Goal: Task Accomplishment & Management: Manage account settings

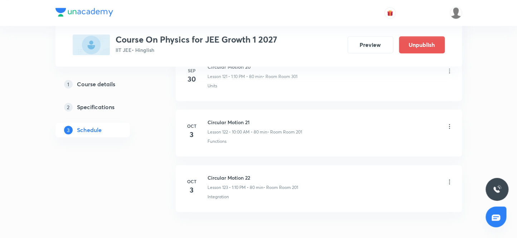
scroll to position [7190, 0]
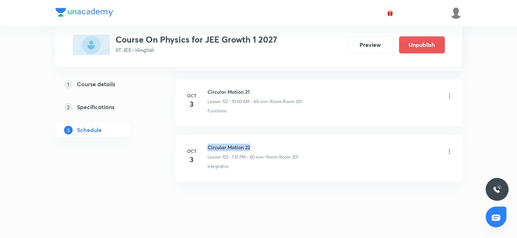
drag, startPoint x: 254, startPoint y: 134, endPoint x: 205, endPoint y: 128, distance: 49.5
click at [205, 134] on li "[DATE] Circular Motion 22 Lesson 123 • 1:10 PM • 80 min • Room Room 201 Integra…" at bounding box center [319, 157] width 286 height 47
copy h6 "Circular Motion 22"
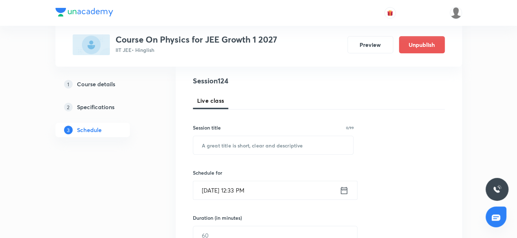
scroll to position [79, 0]
click at [227, 147] on input "text" at bounding box center [273, 145] width 160 height 18
paste input "Circular Motion 22"
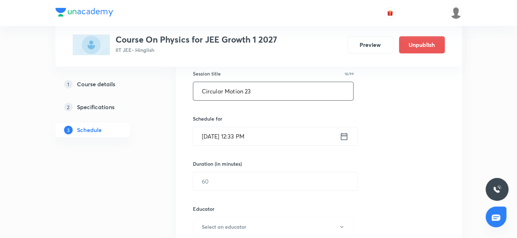
scroll to position [144, 0]
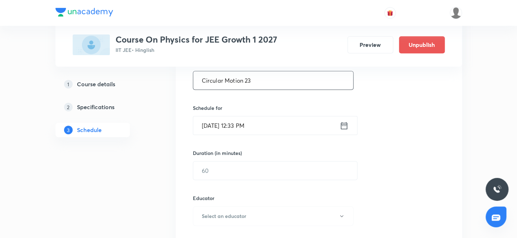
type input "Circular Motion 23"
click at [212, 126] on input "Oct 3, 2025, 12:33 PM" at bounding box center [266, 125] width 146 height 18
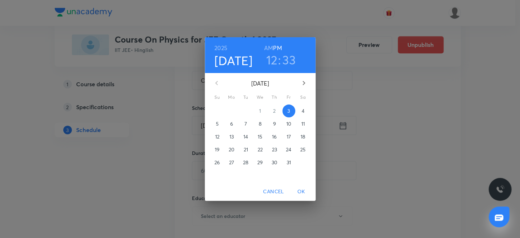
click at [304, 112] on p "4" at bounding box center [303, 110] width 3 height 7
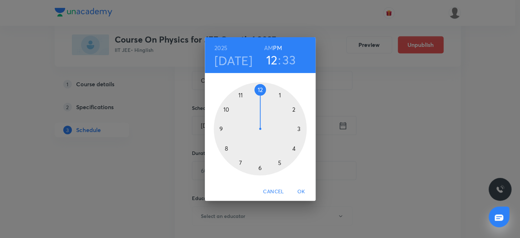
click at [270, 46] on h6 "AM" at bounding box center [268, 48] width 9 height 10
click at [225, 108] on div at bounding box center [260, 128] width 93 height 93
click at [258, 88] on div at bounding box center [260, 128] width 93 height 93
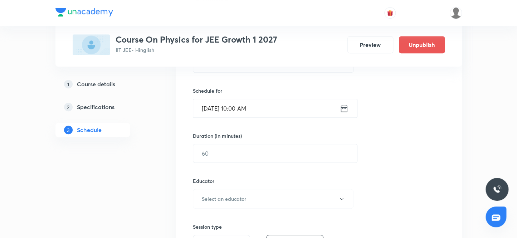
scroll to position [176, 0]
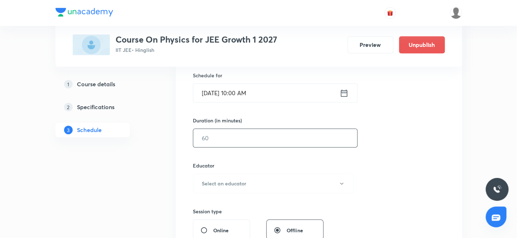
click at [241, 139] on input "text" at bounding box center [275, 138] width 164 height 18
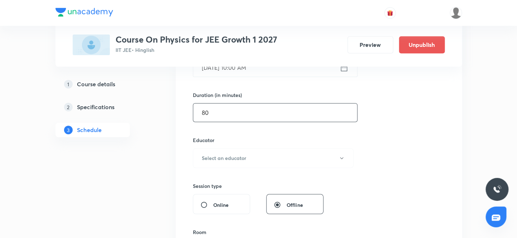
scroll to position [241, 0]
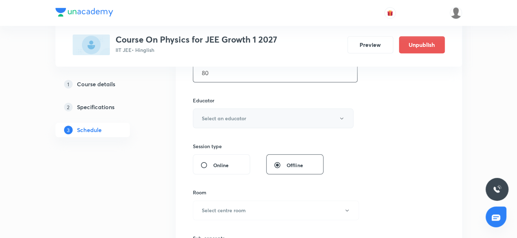
type input "80"
click at [247, 116] on button "Select an educator" at bounding box center [273, 118] width 161 height 20
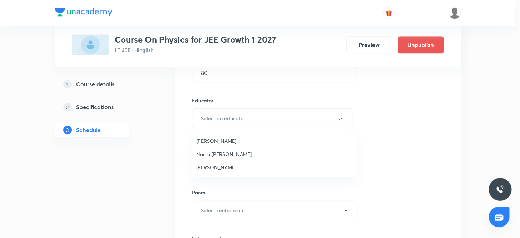
click at [233, 153] on span "Namo Narayan Pathak" at bounding box center [274, 154] width 157 height 8
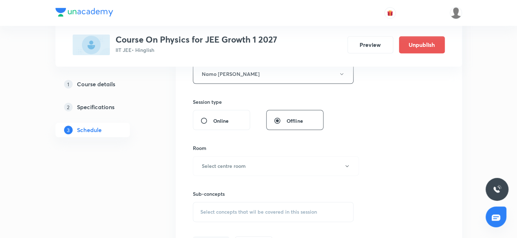
scroll to position [307, 0]
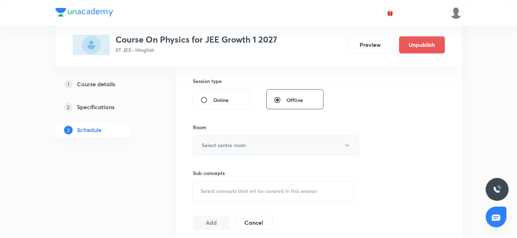
click at [239, 147] on h6 "Select centre room" at bounding box center [224, 145] width 44 height 8
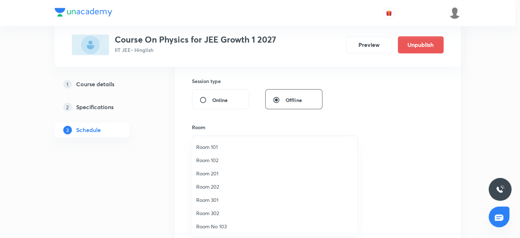
click at [215, 200] on span "Room 301" at bounding box center [274, 200] width 157 height 8
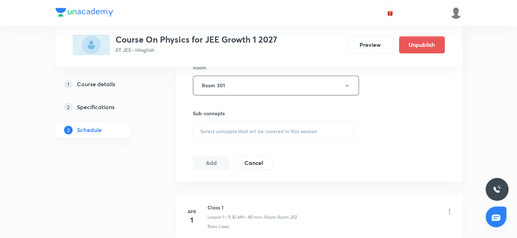
scroll to position [404, 0]
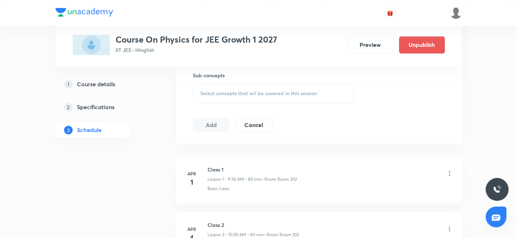
click at [256, 93] on span "Select concepts that wil be covered in this session" at bounding box center [258, 93] width 117 height 6
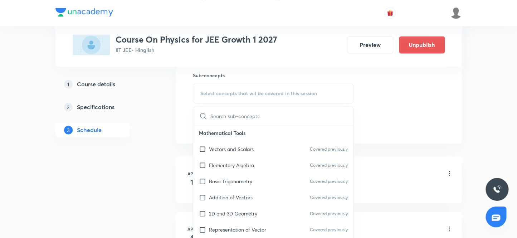
scroll to position [65, 0]
click at [203, 147] on input "checkbox" at bounding box center [204, 149] width 10 height 8
checkbox input "true"
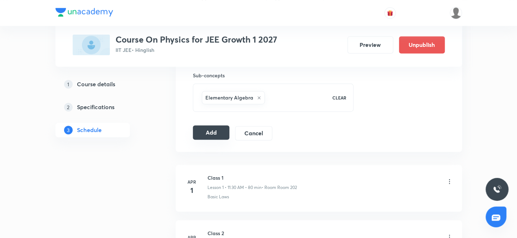
click at [204, 132] on button "Add" at bounding box center [211, 132] width 37 height 14
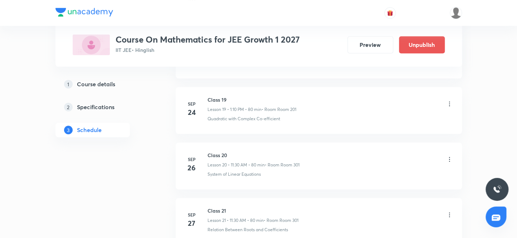
scroll to position [1553, 0]
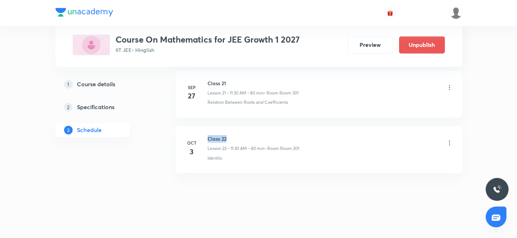
drag, startPoint x: 229, startPoint y: 135, endPoint x: 204, endPoint y: 129, distance: 25.8
click at [204, 129] on li "Oct 3 Class 22 Lesson 22 • 11:30 AM • 80 min • Room Room 201 Identity" at bounding box center [319, 149] width 286 height 47
copy h6 "Class 22"
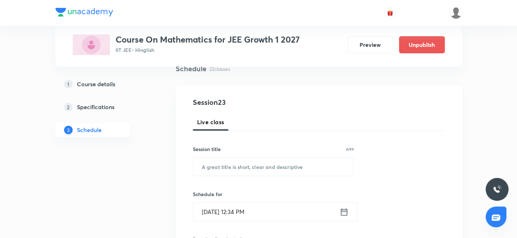
scroll to position [65, 0]
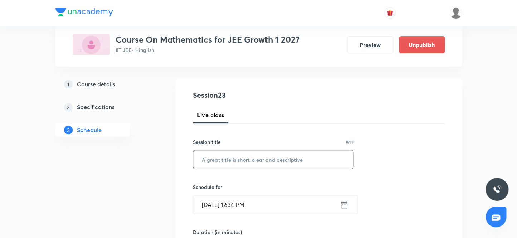
click at [264, 161] on input "text" at bounding box center [273, 159] width 160 height 18
paste input "Class 22"
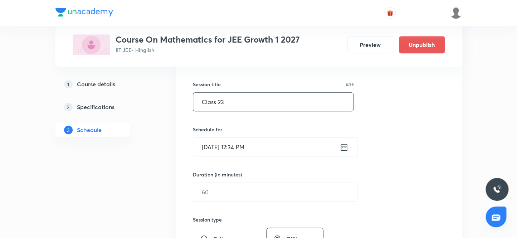
scroll to position [130, 0]
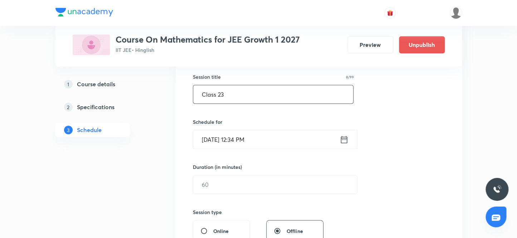
type input "Class 23"
click at [214, 138] on input "Oct 3, 2025, 12:34 PM" at bounding box center [266, 139] width 146 height 18
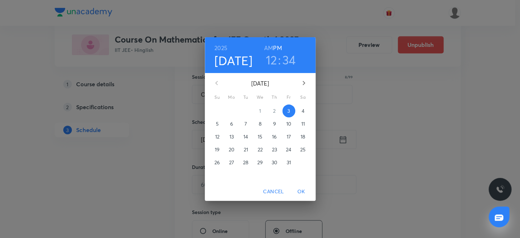
click at [303, 110] on p "4" at bounding box center [303, 110] width 3 height 7
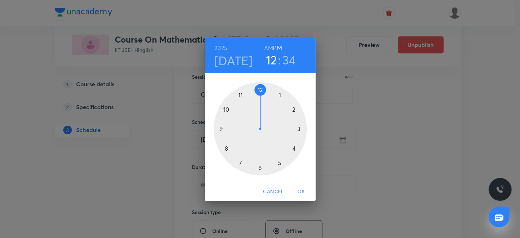
click at [268, 46] on h6 "AM" at bounding box center [268, 48] width 9 height 10
click at [239, 94] on div at bounding box center [260, 128] width 93 height 93
click at [259, 166] on div at bounding box center [260, 128] width 93 height 93
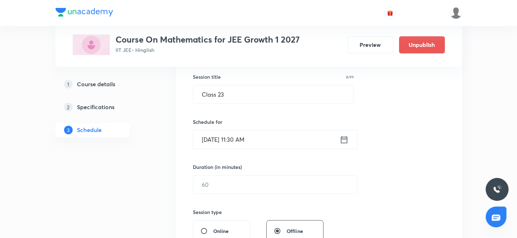
scroll to position [162, 0]
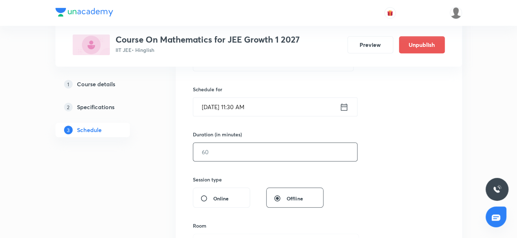
click at [234, 154] on input "text" at bounding box center [275, 152] width 164 height 18
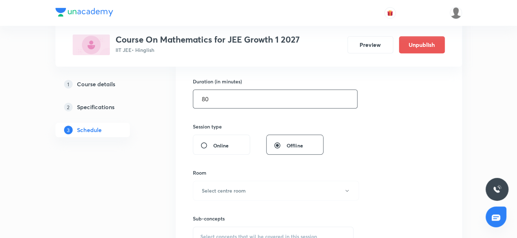
scroll to position [227, 0]
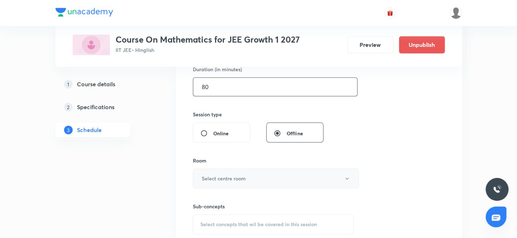
type input "80"
click at [232, 179] on h6 "Select centre room" at bounding box center [224, 179] width 44 height 8
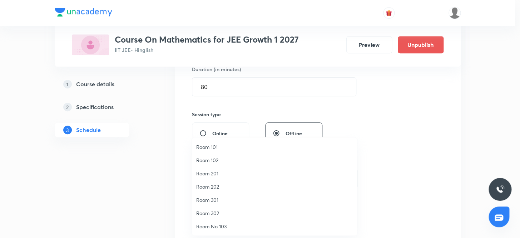
click at [215, 199] on span "Room 301" at bounding box center [274, 200] width 157 height 8
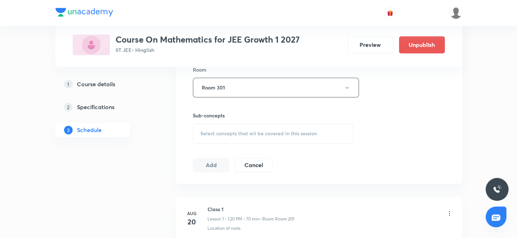
scroll to position [325, 0]
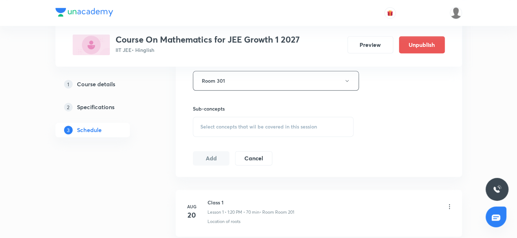
click at [272, 125] on span "Select concepts that wil be covered in this session" at bounding box center [258, 127] width 117 height 6
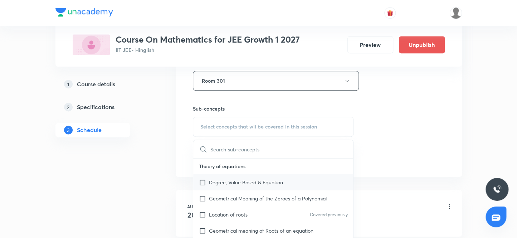
scroll to position [97, 0]
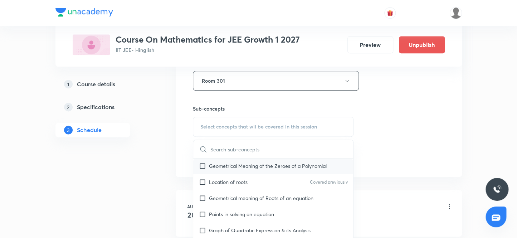
click at [204, 164] on input "checkbox" at bounding box center [204, 166] width 10 height 8
checkbox input "true"
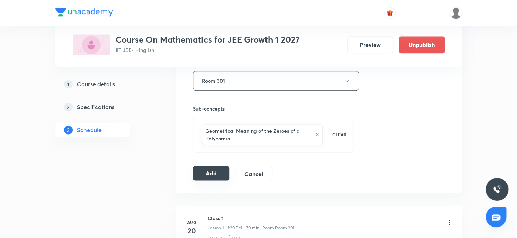
click at [206, 173] on button "Add" at bounding box center [211, 173] width 37 height 14
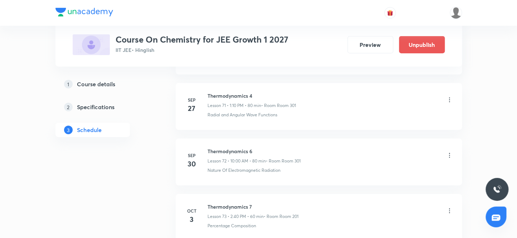
scroll to position [4422, 0]
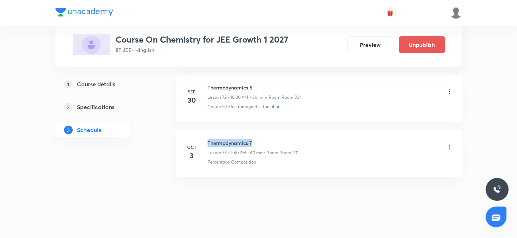
drag, startPoint x: 254, startPoint y: 134, endPoint x: 207, endPoint y: 126, distance: 47.9
click at [207, 130] on li "Oct 3 Thermodynamics 7 Lesson 73 • 2:40 PM • 60 min • Room Room 201 Percentage …" at bounding box center [319, 153] width 286 height 47
copy h6 "Thermodynamics 7"
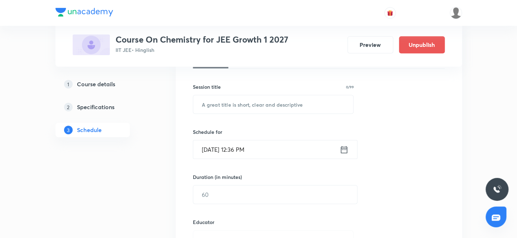
scroll to position [119, 0]
click at [248, 100] on input "text" at bounding box center [273, 104] width 160 height 18
paste input "Thermodynamics 7"
type input "Thermodynamics 8"
click at [212, 147] on input "Oct 3, 2025, 12:36 PM" at bounding box center [266, 150] width 146 height 18
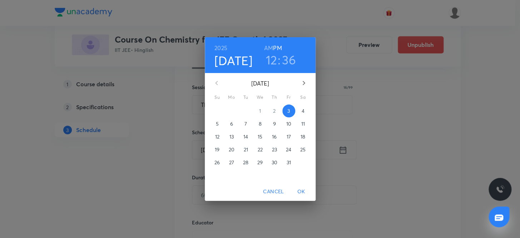
click at [303, 110] on p "4" at bounding box center [303, 110] width 3 height 7
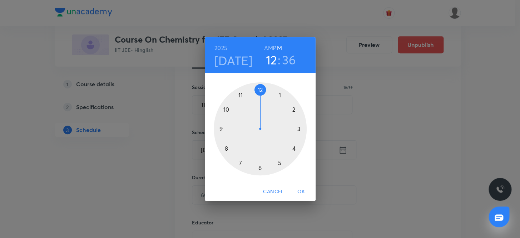
click at [279, 46] on h6 "PM" at bounding box center [277, 48] width 9 height 10
click at [279, 94] on div at bounding box center [260, 128] width 93 height 93
click at [291, 109] on div at bounding box center [260, 128] width 93 height 93
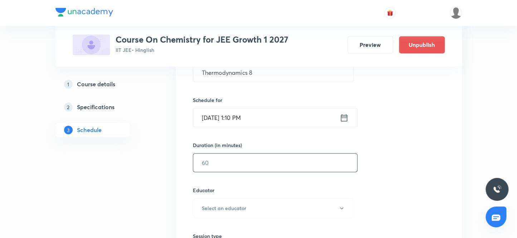
scroll to position [152, 0]
click at [230, 165] on input "text" at bounding box center [275, 162] width 164 height 18
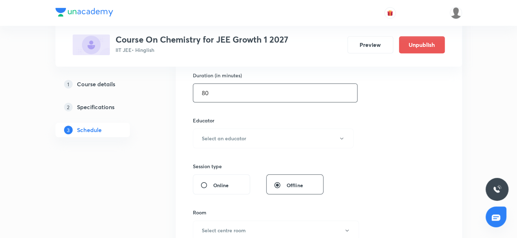
scroll to position [250, 0]
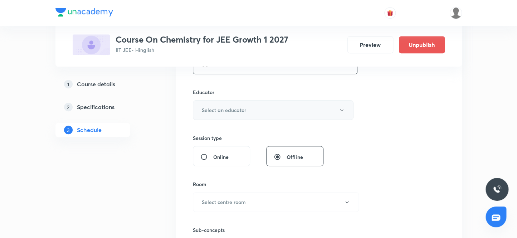
type input "80"
click at [239, 108] on h6 "Select an educator" at bounding box center [224, 110] width 44 height 8
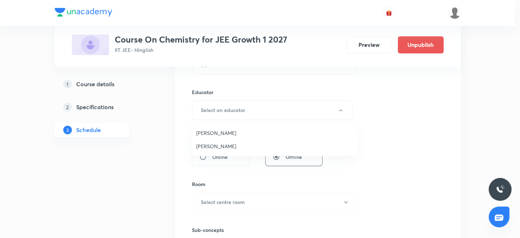
click at [227, 146] on span "Sandeep Maurya" at bounding box center [274, 146] width 157 height 8
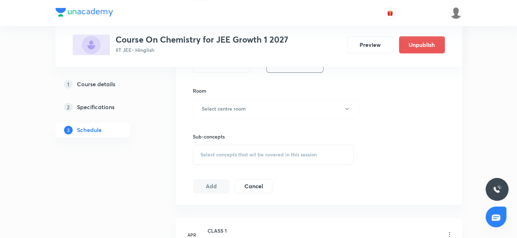
scroll to position [347, 0]
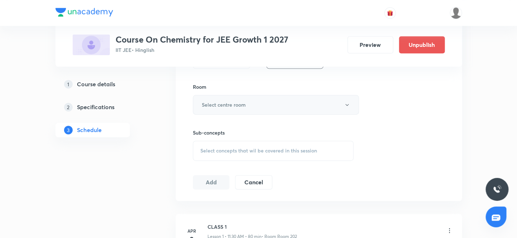
click at [245, 104] on h6 "Select centre room" at bounding box center [224, 105] width 44 height 8
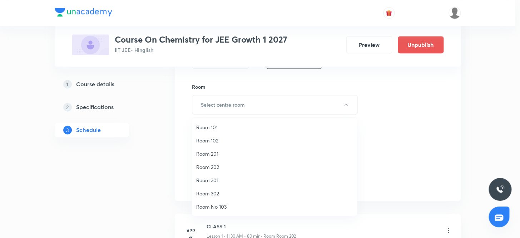
click at [206, 179] on span "Room 301" at bounding box center [274, 180] width 157 height 8
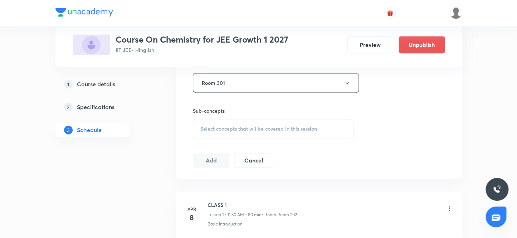
scroll to position [412, 0]
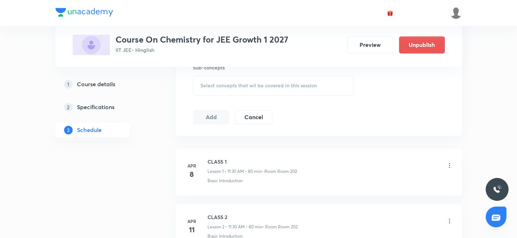
click at [249, 86] on span "Select concepts that wil be covered in this session" at bounding box center [258, 86] width 117 height 6
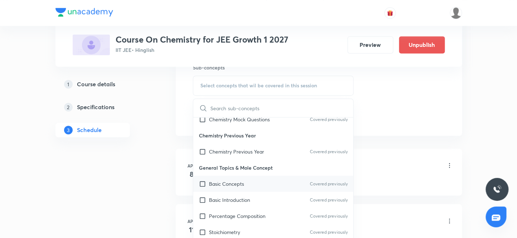
scroll to position [65, 0]
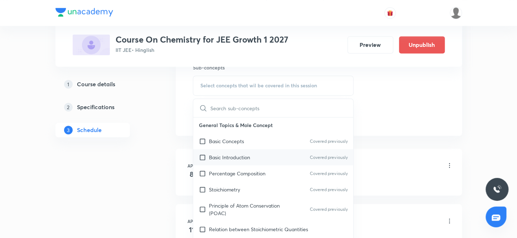
click at [204, 156] on input "checkbox" at bounding box center [204, 157] width 10 height 8
checkbox input "true"
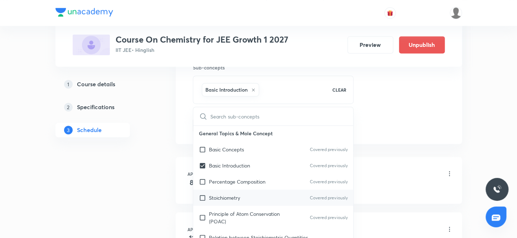
click at [204, 197] on input "checkbox" at bounding box center [204, 198] width 10 height 8
checkbox input "true"
click at [202, 162] on input "checkbox" at bounding box center [204, 166] width 10 height 8
checkbox input "false"
checkbox input "true"
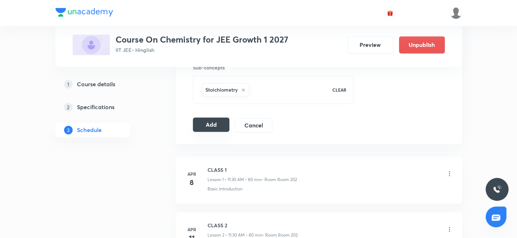
click at [207, 121] on button "Add" at bounding box center [211, 124] width 37 height 14
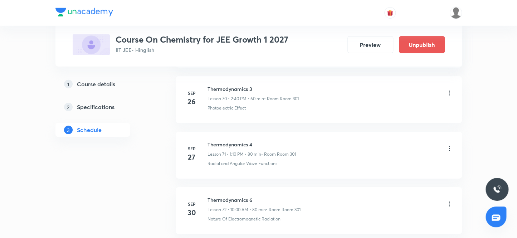
scroll to position [4477, 0]
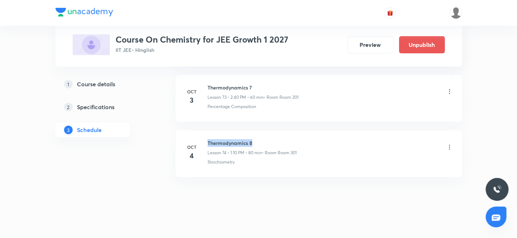
drag, startPoint x: 255, startPoint y: 134, endPoint x: 207, endPoint y: 132, distance: 48.0
click at [207, 132] on li "Oct 4 Thermodynamics 8 Lesson 74 • 1:10 PM • 80 min • Room Room 301 Stoichiomet…" at bounding box center [319, 153] width 286 height 47
copy h6 "Thermodynamics 8"
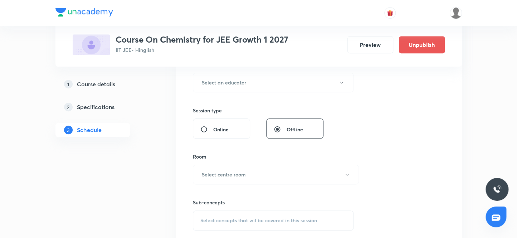
scroll to position [77, 0]
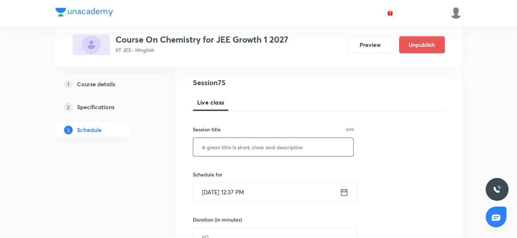
click at [225, 148] on input "text" at bounding box center [273, 147] width 160 height 18
paste input "Thermodynamics 8"
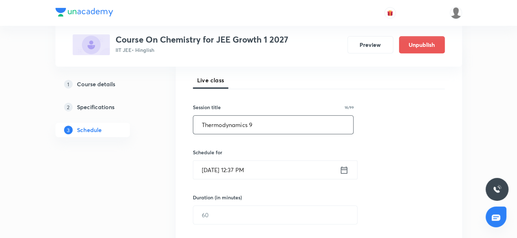
scroll to position [110, 0]
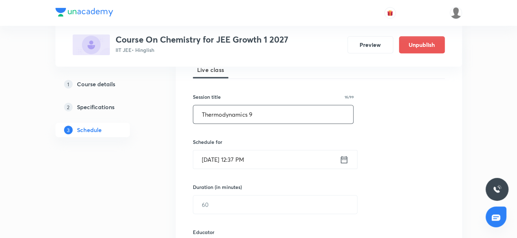
type input "Thermodynamics 9"
click at [215, 161] on input "Oct 3, 2025, 12:37 PM" at bounding box center [266, 159] width 146 height 18
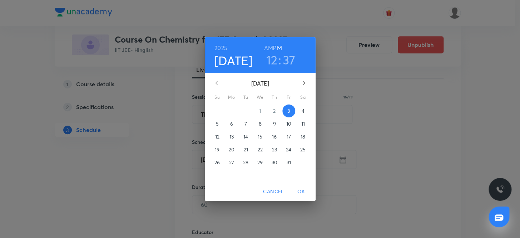
click at [303, 111] on p "4" at bounding box center [303, 110] width 3 height 7
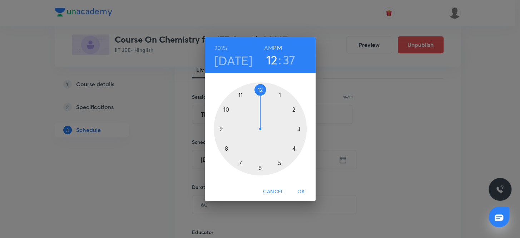
click at [279, 46] on h6 "PM" at bounding box center [277, 48] width 9 height 10
click at [293, 108] on div at bounding box center [260, 128] width 93 height 93
click at [226, 147] on div at bounding box center [260, 128] width 93 height 93
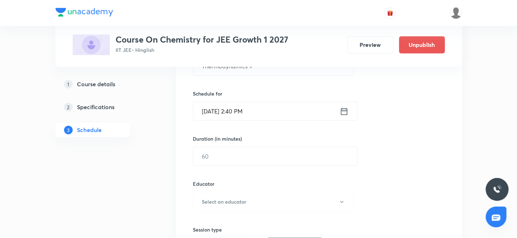
scroll to position [175, 0]
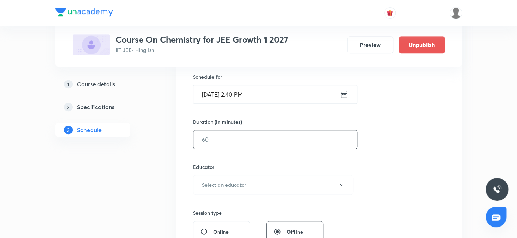
click at [221, 141] on input "text" at bounding box center [275, 139] width 164 height 18
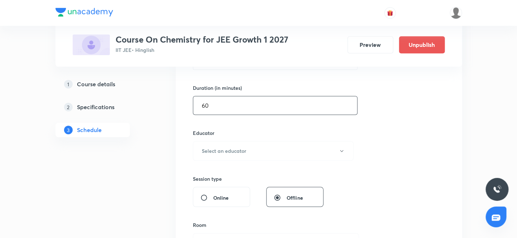
scroll to position [240, 0]
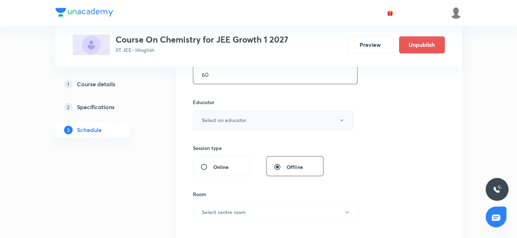
type input "60"
click at [232, 118] on h6 "Select an educator" at bounding box center [224, 120] width 44 height 8
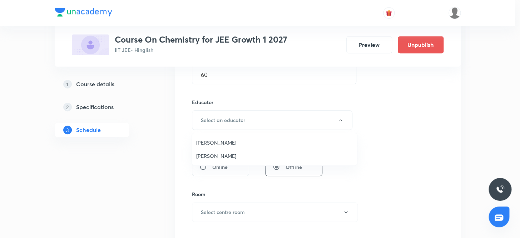
click at [219, 155] on span "Sandeep Maurya" at bounding box center [274, 156] width 157 height 8
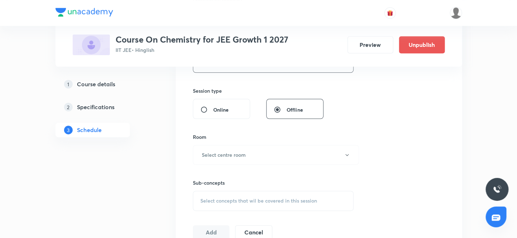
scroll to position [305, 0]
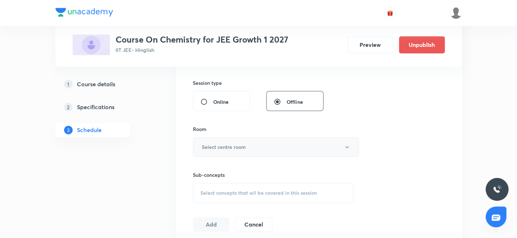
click at [225, 147] on h6 "Select centre room" at bounding box center [224, 147] width 44 height 8
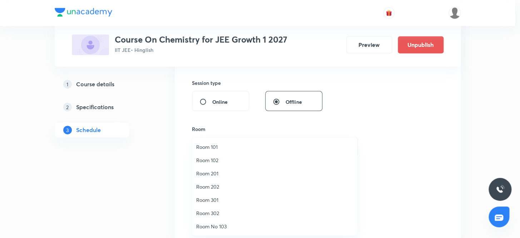
click at [213, 200] on span "Room 301" at bounding box center [274, 200] width 157 height 8
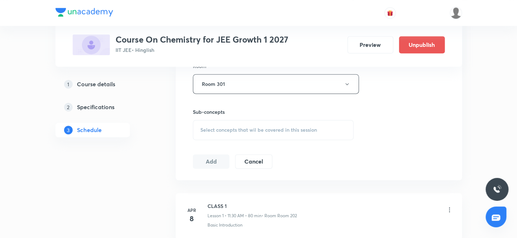
scroll to position [370, 0]
click at [225, 126] on span "Select concepts that wil be covered in this session" at bounding box center [258, 128] width 117 height 6
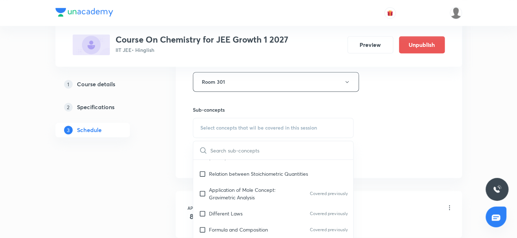
scroll to position [195, 0]
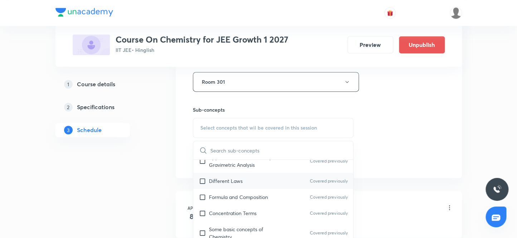
click at [202, 180] on input "checkbox" at bounding box center [204, 181] width 10 height 8
checkbox input "true"
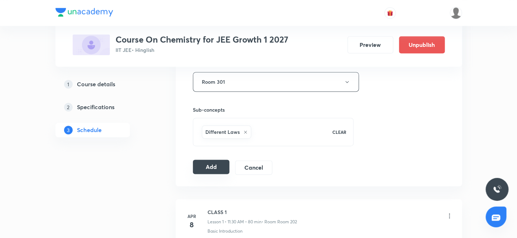
click at [205, 166] on button "Add" at bounding box center [211, 167] width 37 height 14
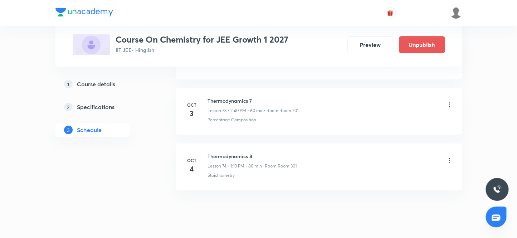
scroll to position [4485, 0]
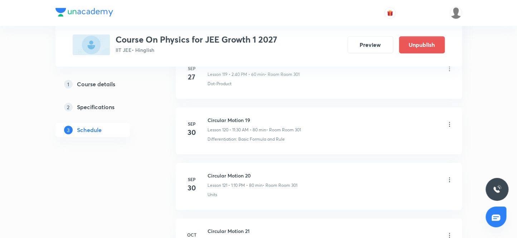
scroll to position [7245, 0]
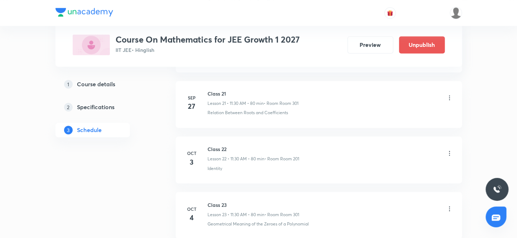
scroll to position [1608, 0]
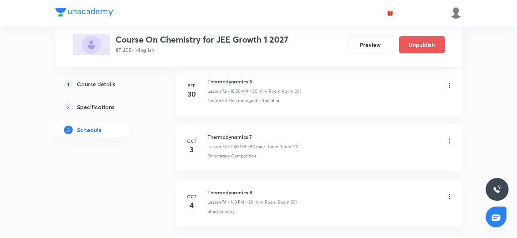
scroll to position [4532, 0]
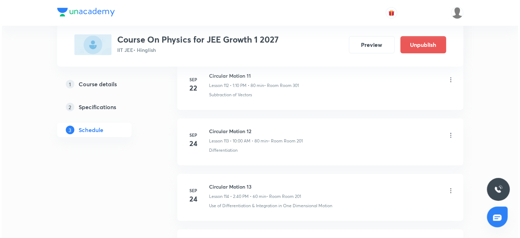
scroll to position [7245, 0]
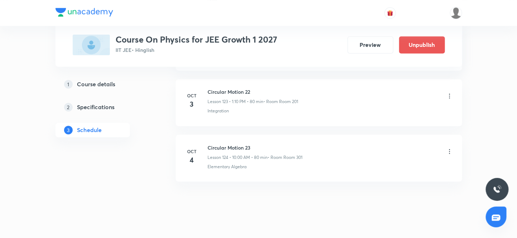
click at [450, 92] on icon at bounding box center [449, 95] width 7 height 7
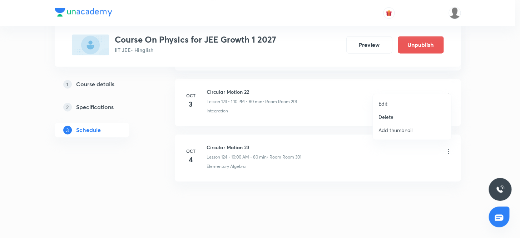
click at [385, 103] on p "Edit" at bounding box center [383, 104] width 9 height 8
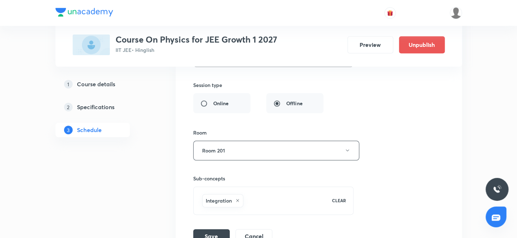
scroll to position [6996, 0]
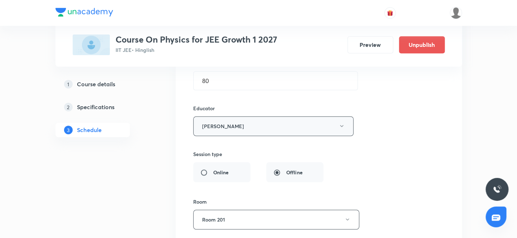
click at [343, 123] on icon "button" at bounding box center [342, 126] width 6 height 6
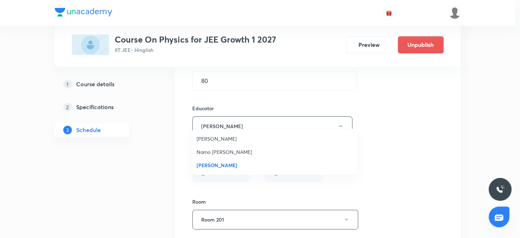
click at [227, 153] on span "Namo [PERSON_NAME]" at bounding box center [275, 152] width 157 height 8
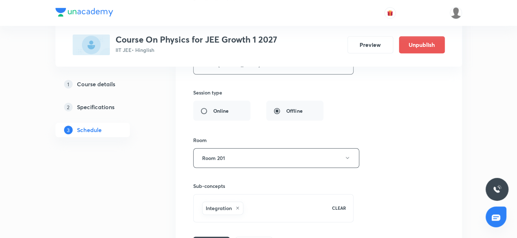
scroll to position [7126, 0]
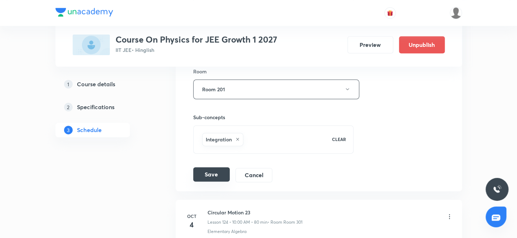
click at [207, 167] on button "Save" at bounding box center [211, 174] width 36 height 14
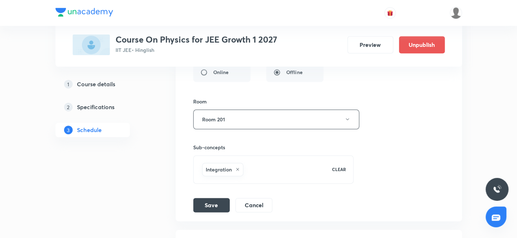
scroll to position [7094, 0]
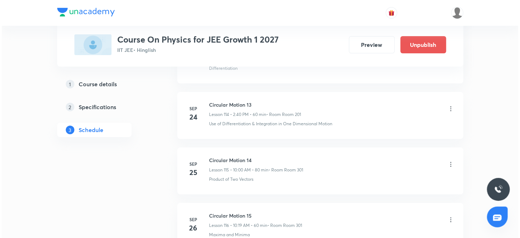
scroll to position [7245, 0]
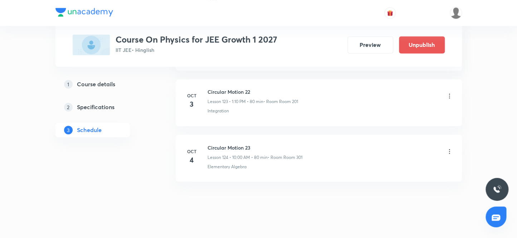
click at [449, 93] on icon at bounding box center [449, 95] width 1 height 5
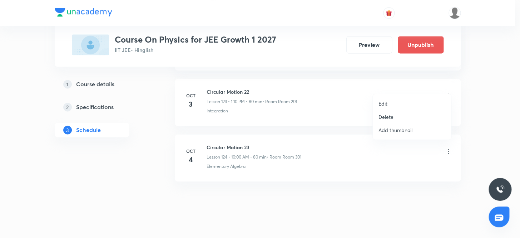
click at [384, 102] on p "Edit" at bounding box center [383, 104] width 9 height 8
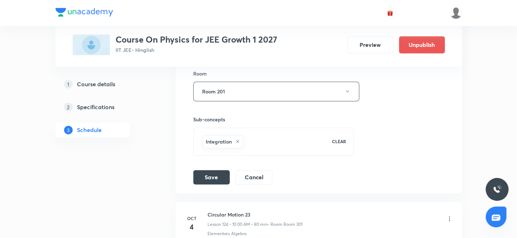
scroll to position [7126, 0]
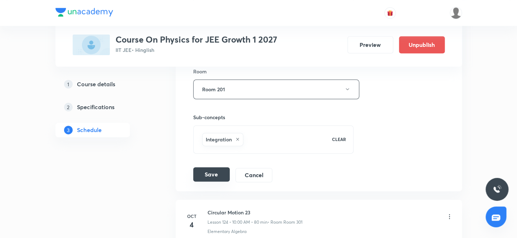
click at [210, 167] on button "Save" at bounding box center [211, 174] width 36 height 14
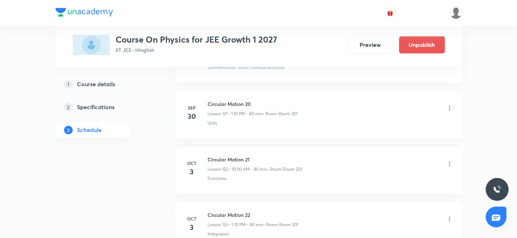
scroll to position [7245, 0]
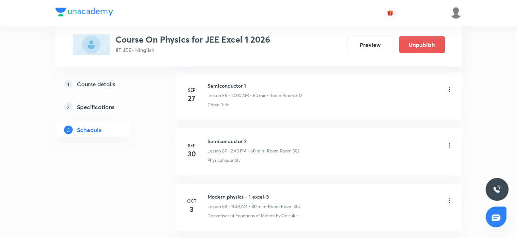
scroll to position [5252, 0]
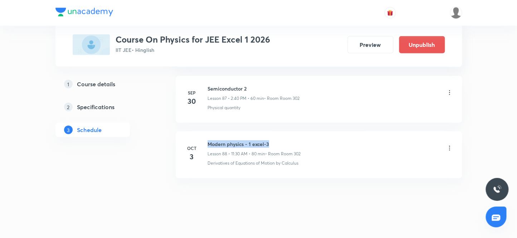
drag, startPoint x: 272, startPoint y: 136, endPoint x: 205, endPoint y: 128, distance: 67.7
click at [205, 131] on li "Oct 3 Modern physics - 1 excel-3 Lesson 88 • 11:30 AM • 80 min • Room Room 302 …" at bounding box center [319, 154] width 286 height 47
copy h6 "Modern physics - 1 excel-3"
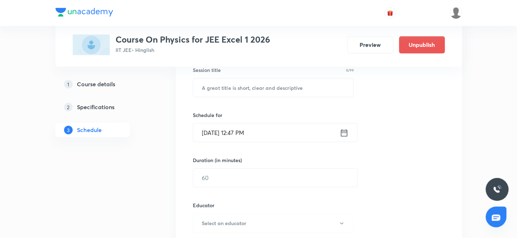
scroll to position [100, 0]
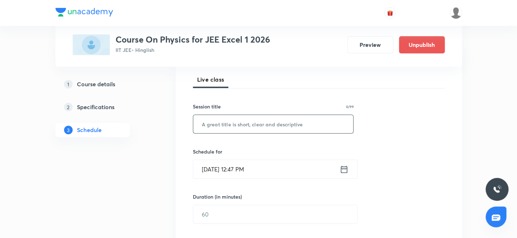
click at [237, 124] on input "text" at bounding box center [273, 124] width 160 height 18
paste input "Modern physics - 1 excel-3"
click at [250, 122] on input "Modern physics - 1 excel-3" at bounding box center [273, 124] width 160 height 18
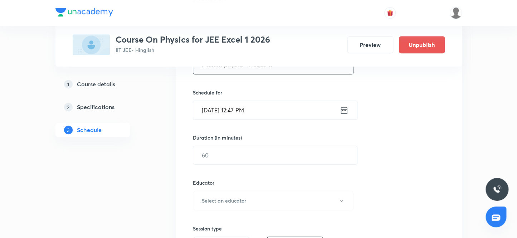
scroll to position [165, 0]
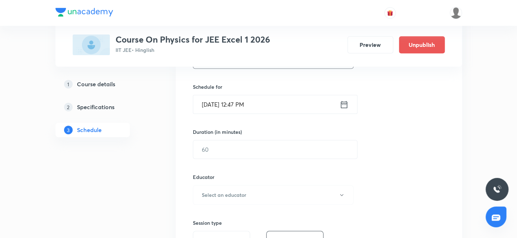
type input "Modern physics - 2 excel-3"
click at [215, 103] on input "Oct 3, 2025, 12:47 PM" at bounding box center [266, 104] width 146 height 18
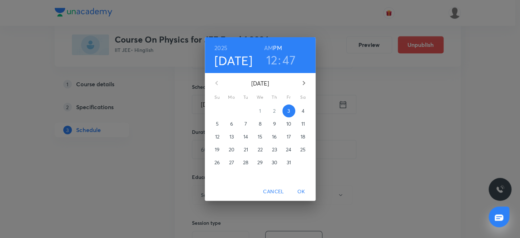
click at [302, 111] on p "4" at bounding box center [303, 110] width 3 height 7
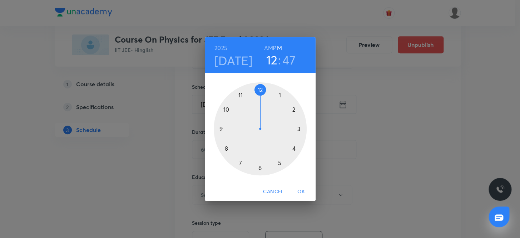
click at [270, 46] on h6 "AM" at bounding box center [268, 48] width 9 height 10
click at [227, 108] on div at bounding box center [260, 128] width 93 height 93
click at [259, 89] on div at bounding box center [260, 128] width 93 height 93
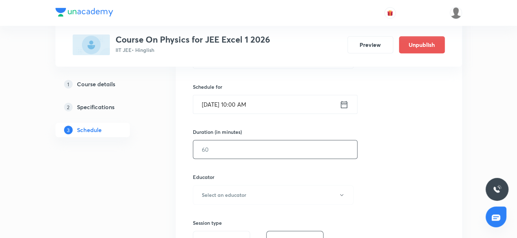
click at [236, 150] on input "text" at bounding box center [275, 149] width 164 height 18
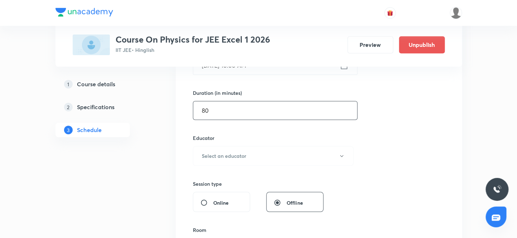
scroll to position [230, 0]
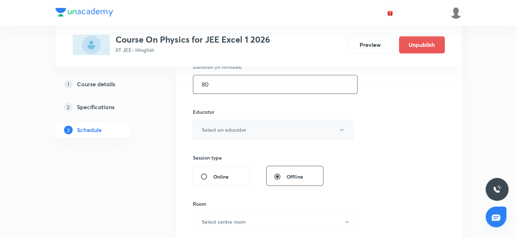
type input "80"
click at [226, 129] on h6 "Select an educator" at bounding box center [224, 130] width 44 height 8
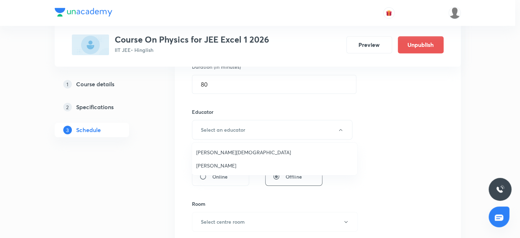
click at [210, 163] on span "Neil Joshi" at bounding box center [274, 166] width 157 height 8
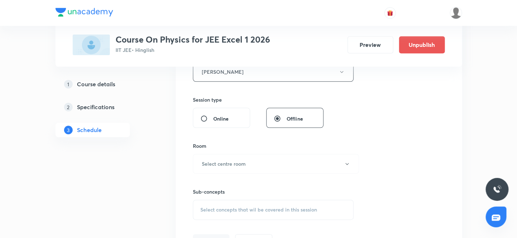
scroll to position [295, 0]
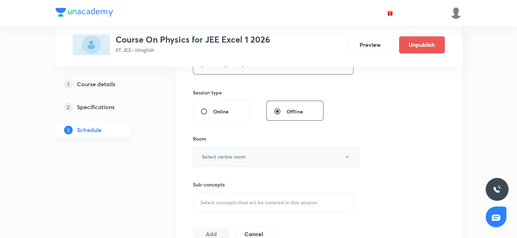
click at [219, 157] on h6 "Select centre room" at bounding box center [224, 157] width 44 height 8
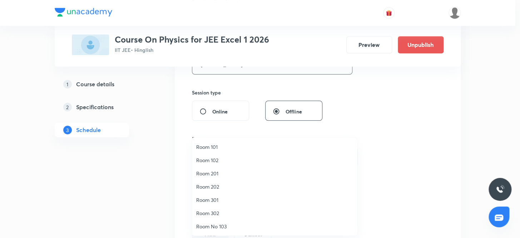
click at [215, 214] on span "Room 302" at bounding box center [274, 213] width 157 height 8
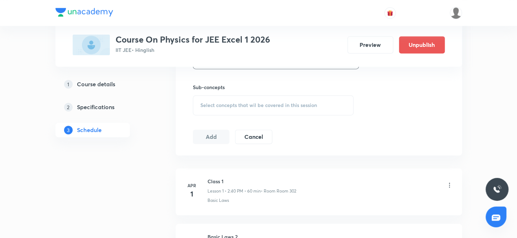
scroll to position [393, 0]
click at [223, 106] on span "Select concepts that wil be covered in this session" at bounding box center [258, 105] width 117 height 6
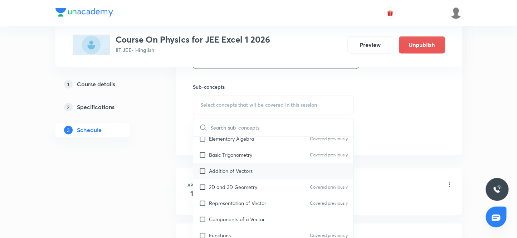
scroll to position [97, 0]
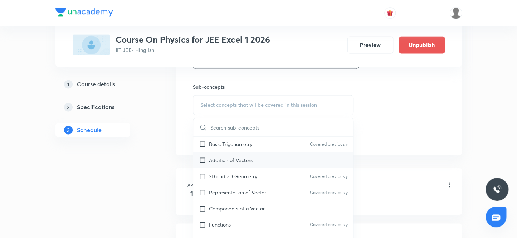
click at [202, 160] on input "checkbox" at bounding box center [204, 160] width 10 height 8
checkbox input "true"
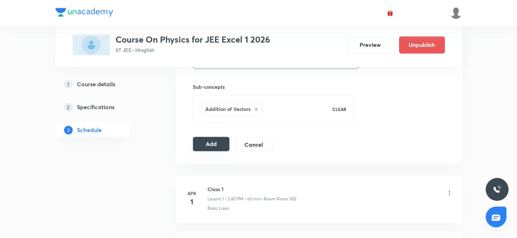
click at [205, 144] on button "Add" at bounding box center [211, 144] width 37 height 14
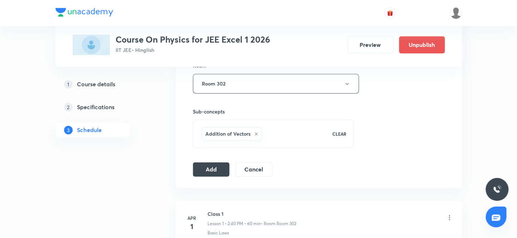
scroll to position [379, 0]
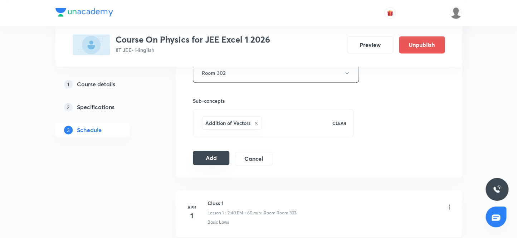
click at [208, 157] on button "Add" at bounding box center [211, 158] width 37 height 14
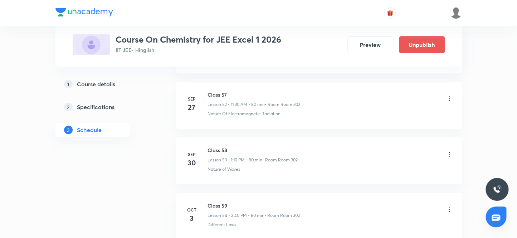
scroll to position [3370, 0]
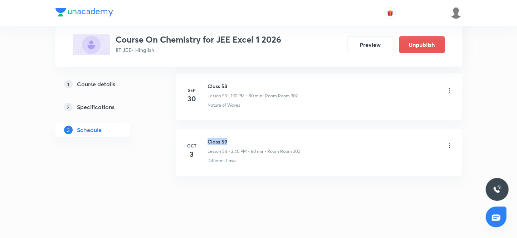
drag, startPoint x: 230, startPoint y: 135, endPoint x: 207, endPoint y: 130, distance: 23.1
click at [207, 130] on li "Oct 3 Class 59 Lesson 54 • 2:40 PM • 60 min • Room Room 302 Different Laws" at bounding box center [319, 152] width 286 height 47
copy h6 "Class 59"
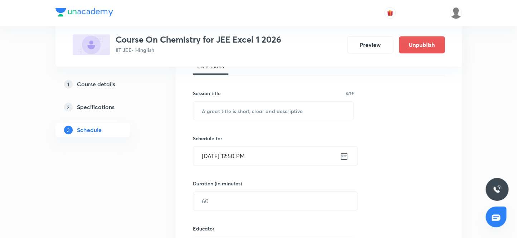
scroll to position [104, 0]
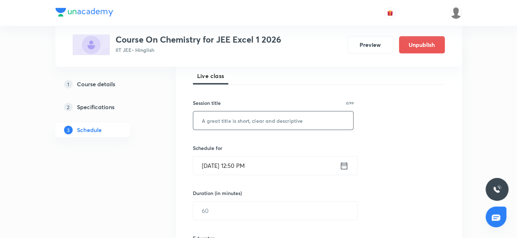
click at [214, 121] on input "text" at bounding box center [273, 120] width 160 height 18
paste input "Class 59"
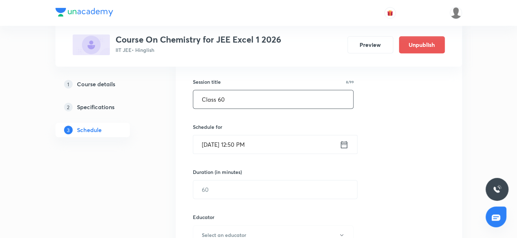
scroll to position [136, 0]
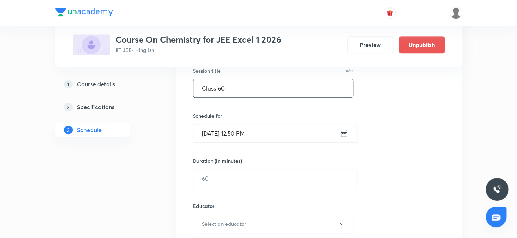
type input "Class 60"
click at [212, 132] on input "Oct 3, 2025, 12:50 PM" at bounding box center [266, 133] width 146 height 18
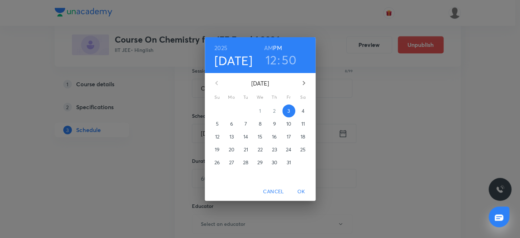
click at [302, 110] on p "4" at bounding box center [303, 110] width 3 height 7
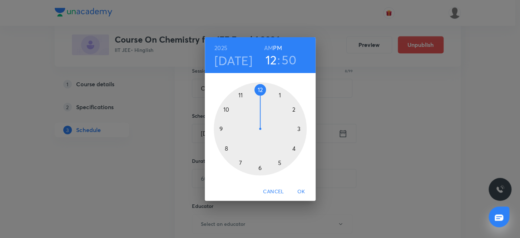
click at [269, 45] on h6 "AM" at bounding box center [268, 48] width 9 height 10
click at [240, 95] on div at bounding box center [260, 128] width 93 height 93
click at [259, 167] on div at bounding box center [260, 128] width 93 height 93
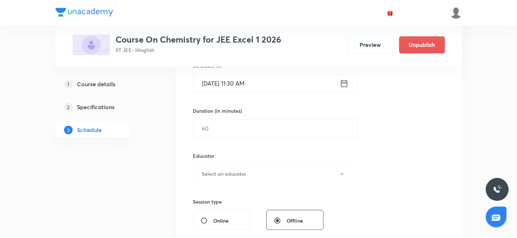
scroll to position [201, 0]
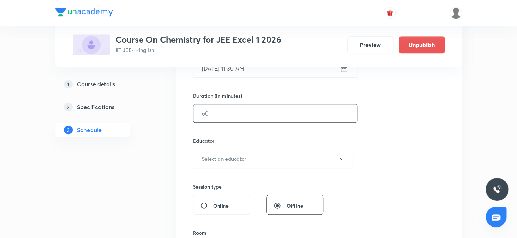
click at [230, 113] on input "text" at bounding box center [275, 113] width 164 height 18
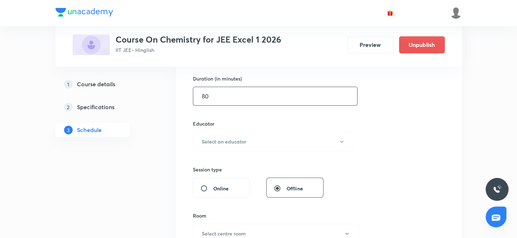
scroll to position [234, 0]
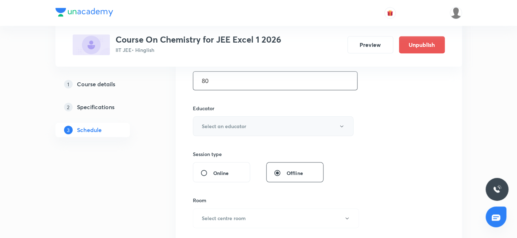
type input "80"
click at [220, 125] on h6 "Select an educator" at bounding box center [224, 126] width 44 height 8
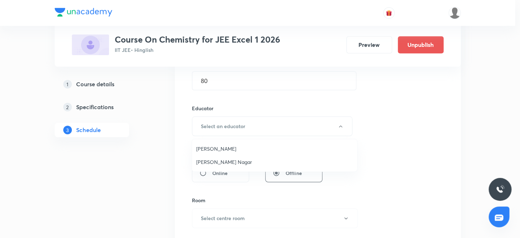
click at [214, 162] on span "Shubham Nagar" at bounding box center [274, 162] width 157 height 8
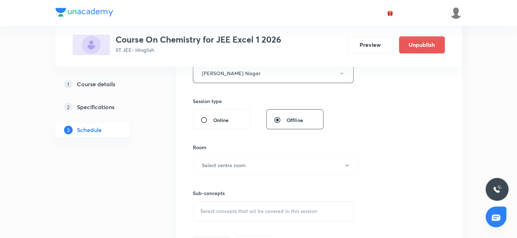
scroll to position [299, 0]
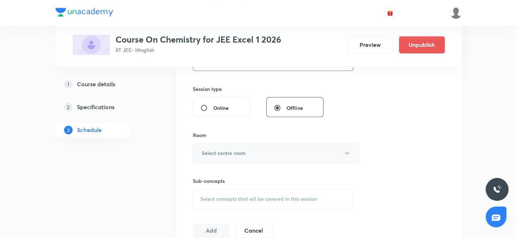
click at [219, 153] on h6 "Select centre room" at bounding box center [224, 153] width 44 height 8
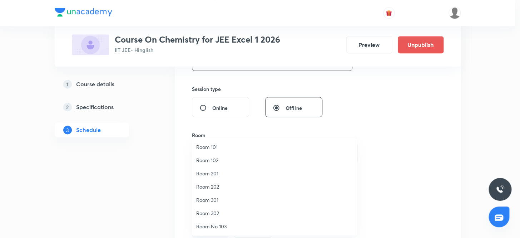
click at [211, 214] on span "Room 302" at bounding box center [274, 213] width 157 height 8
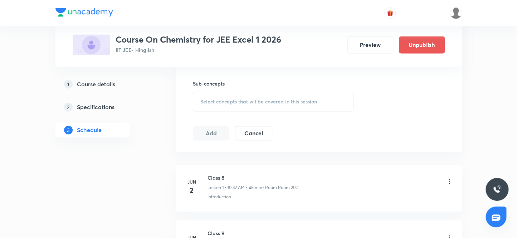
scroll to position [396, 0]
click at [227, 99] on span "Select concepts that wil be covered in this session" at bounding box center [258, 101] width 117 height 6
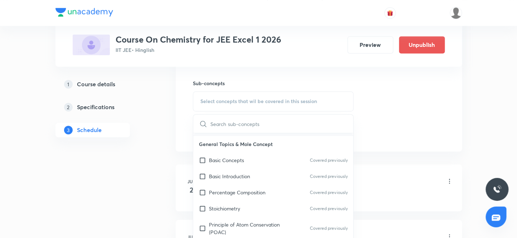
scroll to position [65, 0]
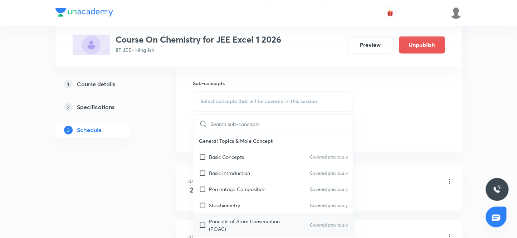
click at [202, 222] on input "checkbox" at bounding box center [204, 224] width 10 height 15
checkbox input "true"
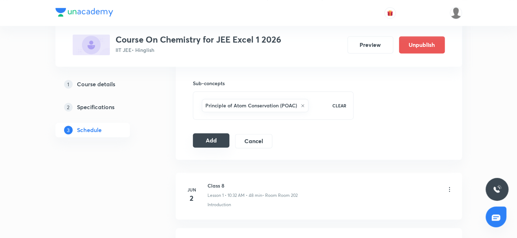
click at [207, 138] on button "Add" at bounding box center [211, 140] width 37 height 14
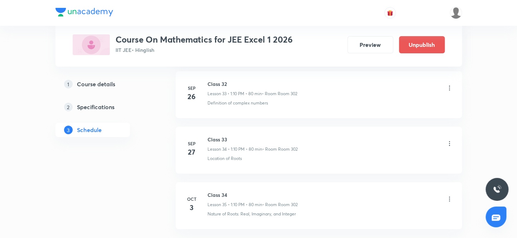
scroll to position [2273, 0]
drag, startPoint x: 230, startPoint y: 135, endPoint x: 207, endPoint y: 130, distance: 23.4
click at [207, 130] on li "[DATE] Class 34 Lesson 35 • 1:10 PM • 80 min • Room Room 302 Nature of Roots: R…" at bounding box center [319, 150] width 286 height 47
copy h6 "Class 34"
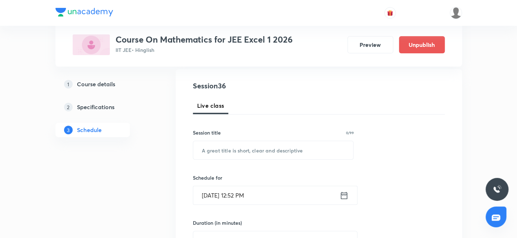
scroll to position [75, 0]
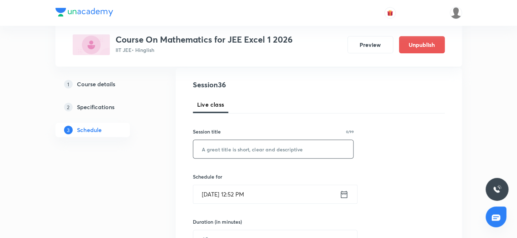
click at [261, 152] on input "text" at bounding box center [273, 149] width 160 height 18
paste input "Class 34"
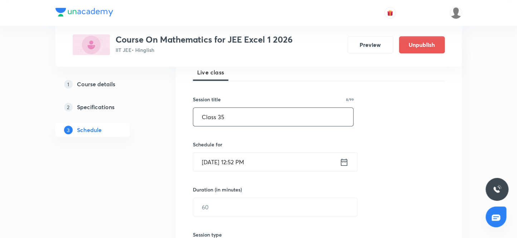
type input "Class 35"
click at [213, 162] on input "[DATE] 12:52 PM" at bounding box center [266, 162] width 146 height 18
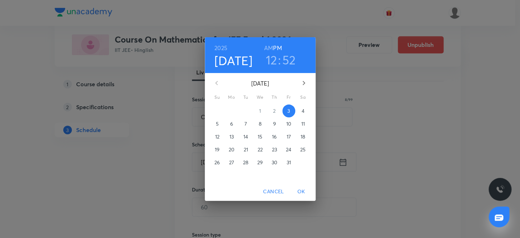
click at [303, 111] on p "4" at bounding box center [303, 110] width 3 height 7
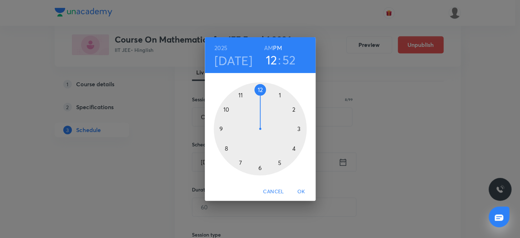
click at [278, 46] on h6 "PM" at bounding box center [277, 48] width 9 height 10
click at [280, 92] on div at bounding box center [260, 128] width 93 height 93
click at [292, 108] on div at bounding box center [260, 128] width 93 height 93
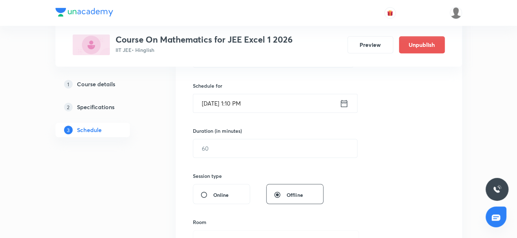
scroll to position [172, 0]
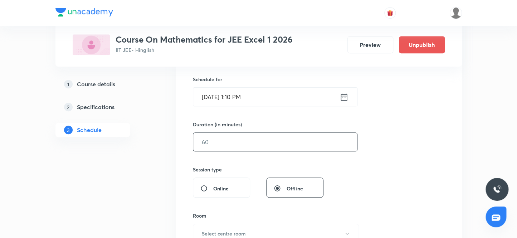
click at [231, 139] on input "text" at bounding box center [275, 142] width 164 height 18
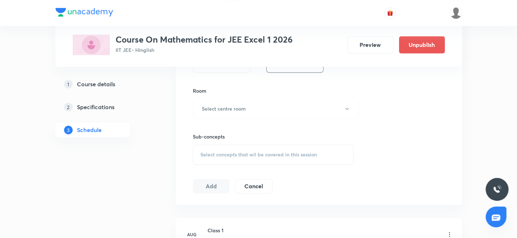
scroll to position [303, 0]
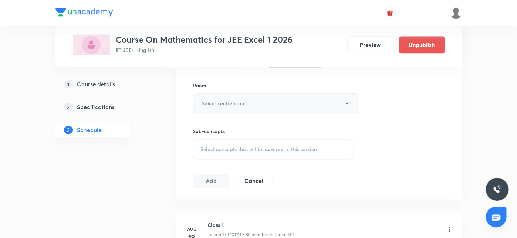
type input "80"
click at [228, 104] on h6 "Select centre room" at bounding box center [224, 103] width 44 height 8
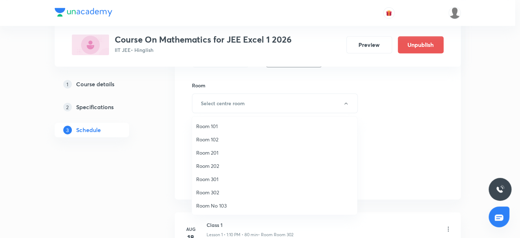
click at [210, 194] on span "Room 302" at bounding box center [274, 192] width 157 height 8
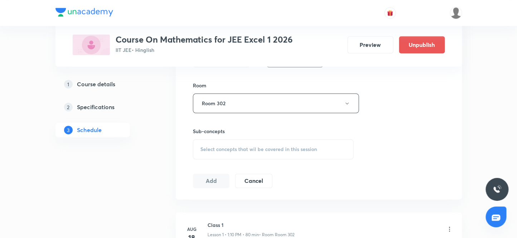
scroll to position [335, 0]
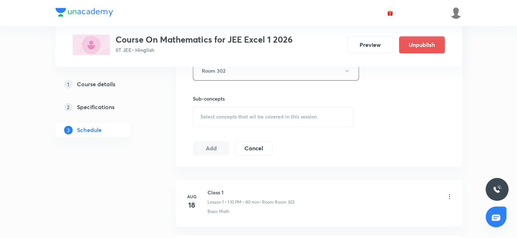
click at [284, 118] on span "Select concepts that wil be covered in this session" at bounding box center [258, 117] width 117 height 6
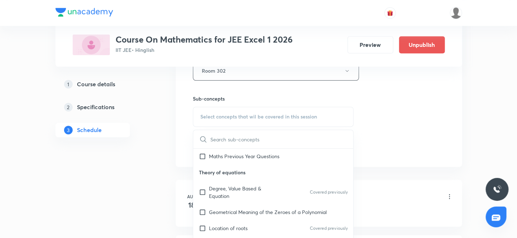
scroll to position [65, 0]
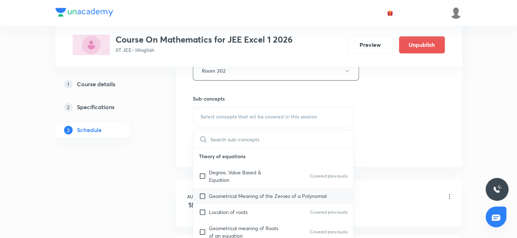
click at [201, 194] on input "checkbox" at bounding box center [204, 196] width 10 height 8
checkbox input "true"
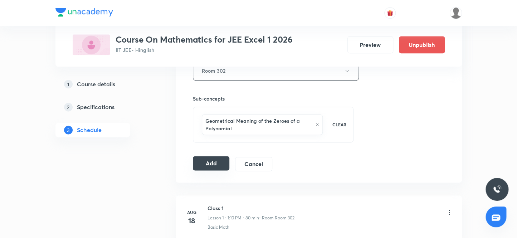
click at [205, 161] on button "Add" at bounding box center [211, 163] width 37 height 14
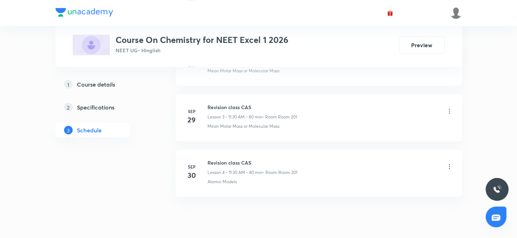
scroll to position [557, 0]
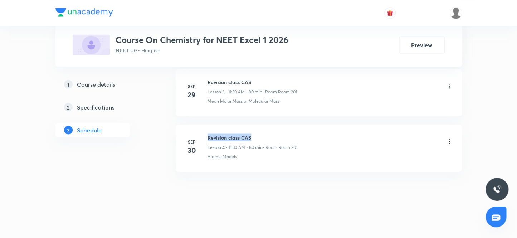
drag, startPoint x: 254, startPoint y: 135, endPoint x: 207, endPoint y: 130, distance: 46.8
click at [207, 130] on li "[DATE] Revision class CAS Lesson 4 • 11:30 AM • 80 min • Room Room 201 Atomic M…" at bounding box center [319, 147] width 286 height 47
copy h6 "Revision class CAS"
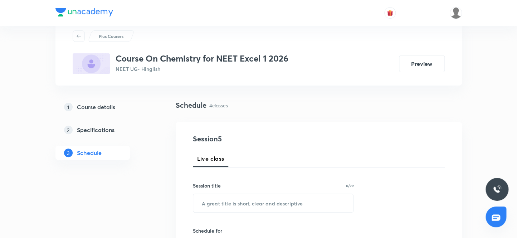
scroll to position [65, 0]
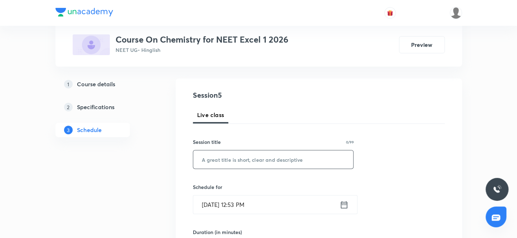
click at [232, 158] on input "text" at bounding box center [273, 159] width 160 height 18
paste input "Revision class CAS"
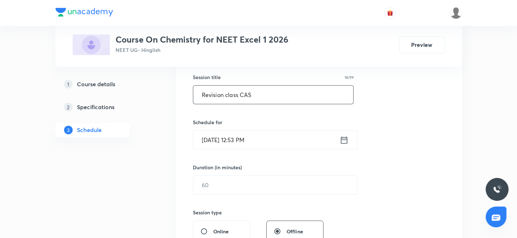
scroll to position [130, 0]
type input "Revision class CAS"
click at [212, 140] on input "[DATE] 12:53 PM" at bounding box center [266, 139] width 146 height 18
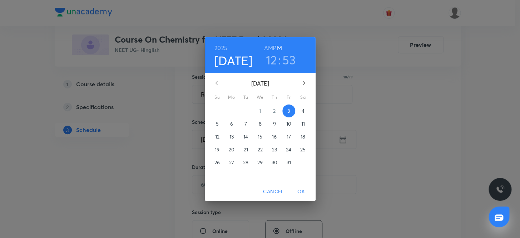
click at [304, 112] on p "4" at bounding box center [303, 110] width 3 height 7
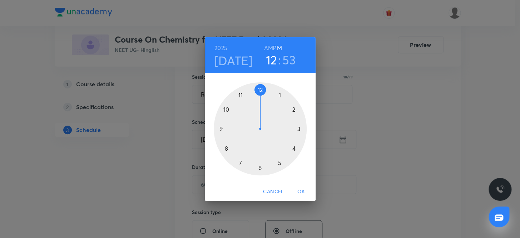
click at [269, 46] on h6 "AM" at bounding box center [268, 48] width 9 height 10
click at [226, 109] on div at bounding box center [260, 128] width 93 height 93
click at [259, 89] on div at bounding box center [260, 128] width 93 height 93
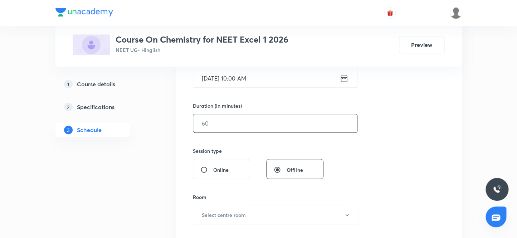
scroll to position [195, 0]
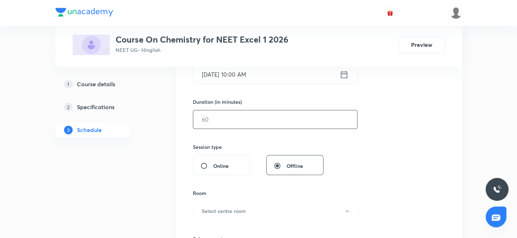
click at [228, 118] on input "text" at bounding box center [275, 119] width 164 height 18
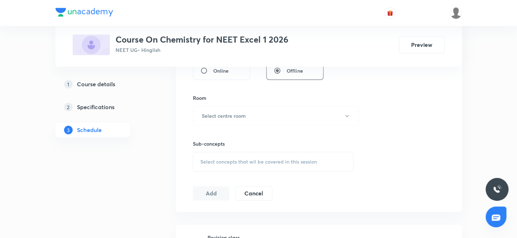
scroll to position [293, 0]
type input "80"
click at [222, 114] on h6 "Select centre room" at bounding box center [224, 113] width 44 height 8
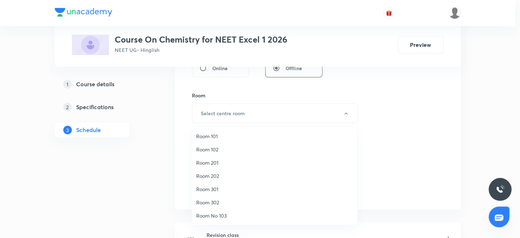
click at [210, 164] on span "Room 201" at bounding box center [274, 163] width 157 height 8
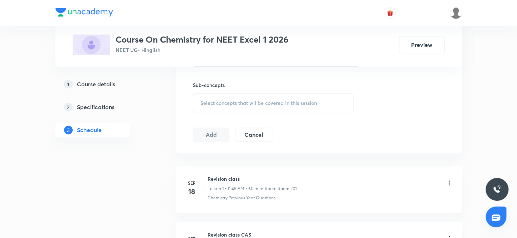
scroll to position [358, 0]
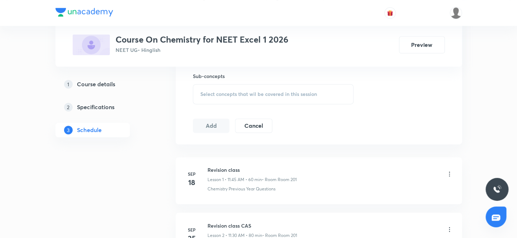
click at [237, 93] on span "Select concepts that wil be covered in this session" at bounding box center [258, 94] width 117 height 6
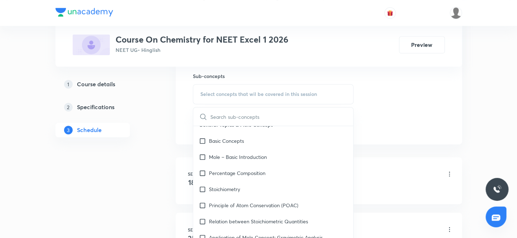
scroll to position [195, 0]
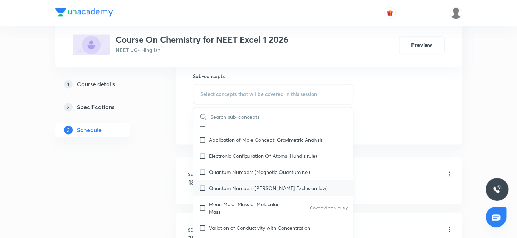
click at [202, 186] on input "checkbox" at bounding box center [204, 188] width 10 height 8
checkbox input "true"
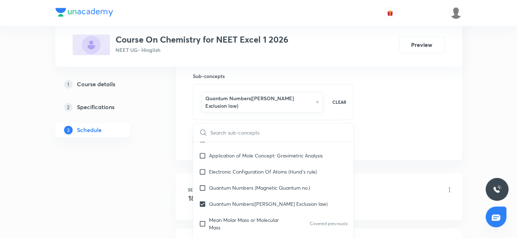
click at [135, 161] on div "1 Course details 2 Specifications 3 Schedule" at bounding box center [103, 101] width 97 height 677
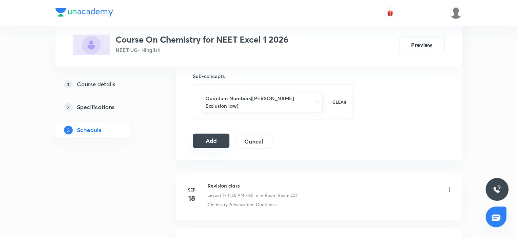
click at [208, 133] on button "Add" at bounding box center [211, 140] width 37 height 14
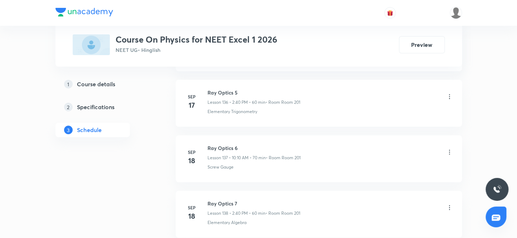
scroll to position [8352, 0]
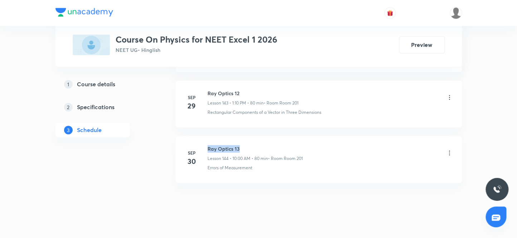
drag, startPoint x: 241, startPoint y: 134, endPoint x: 206, endPoint y: 133, distance: 35.1
click at [206, 145] on div "[DATE] Ray Optics 13 Lesson 144 • 10:00 AM • 80 min • Room Room 201 Errors of M…" at bounding box center [319, 158] width 268 height 26
copy h6 "Ray Optics 13"
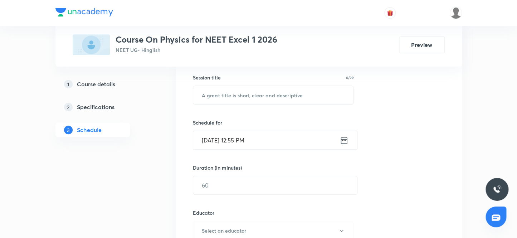
scroll to position [97, 0]
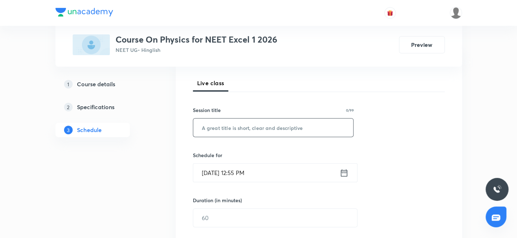
click at [249, 131] on input "text" at bounding box center [273, 127] width 160 height 18
paste input "Ray Optics 13"
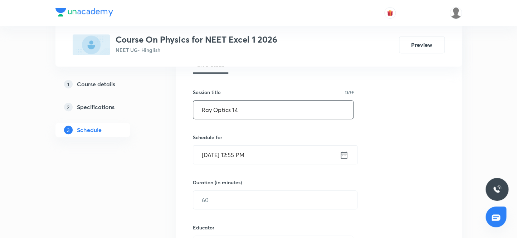
scroll to position [129, 0]
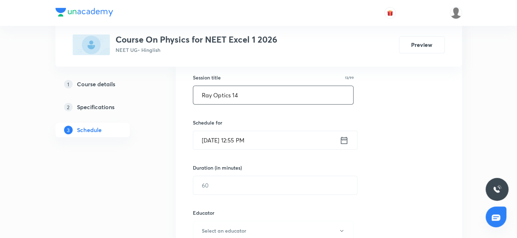
type input "Ray Optics 14"
click at [216, 139] on input "Oct 3, 2025, 12:55 PM" at bounding box center [266, 140] width 146 height 18
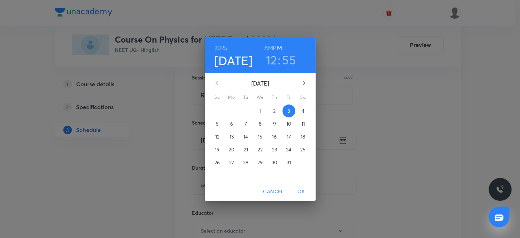
click at [303, 112] on p "4" at bounding box center [303, 110] width 3 height 7
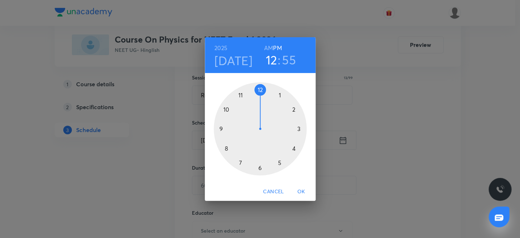
click at [269, 46] on h6 "AM" at bounding box center [268, 48] width 9 height 10
click at [240, 94] on div at bounding box center [260, 128] width 93 height 93
click at [259, 167] on div at bounding box center [260, 128] width 93 height 93
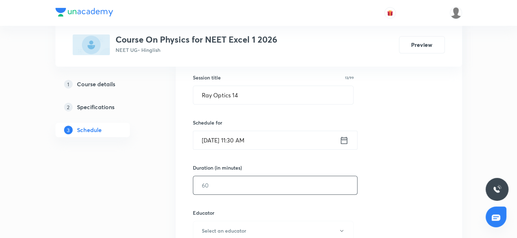
click at [226, 186] on input "text" at bounding box center [275, 185] width 164 height 18
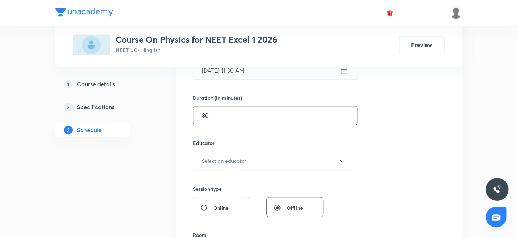
scroll to position [227, 0]
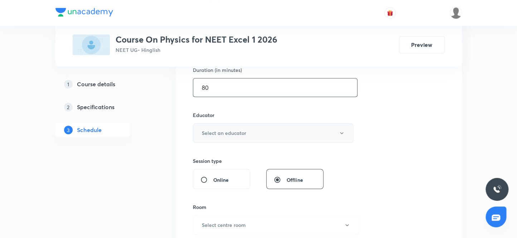
type input "80"
click at [228, 132] on h6 "Select an educator" at bounding box center [224, 133] width 44 height 8
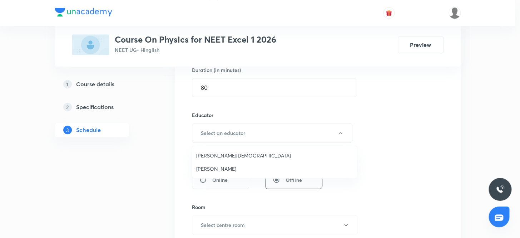
click at [207, 156] on span "Arpit Jain" at bounding box center [274, 156] width 157 height 8
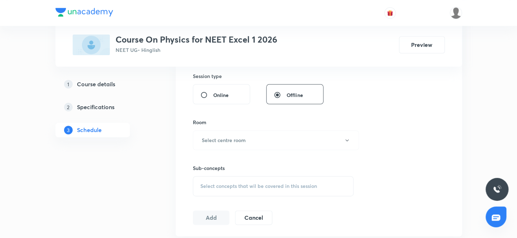
scroll to position [324, 0]
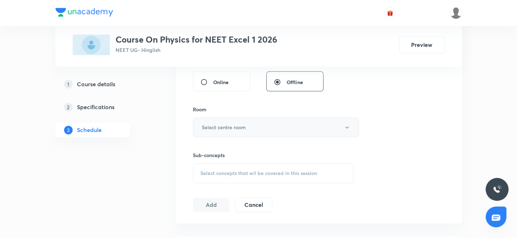
click at [226, 127] on h6 "Select centre room" at bounding box center [224, 127] width 44 height 8
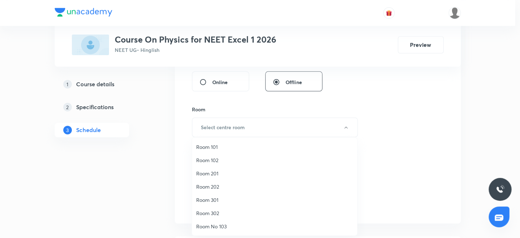
click at [209, 172] on span "Room 201" at bounding box center [274, 174] width 157 height 8
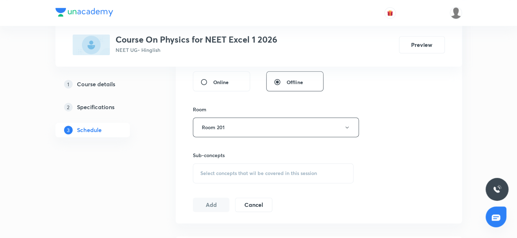
scroll to position [357, 0]
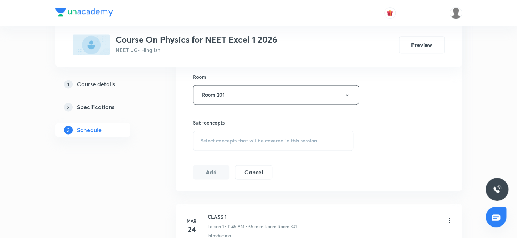
click at [240, 140] on span "Select concepts that wil be covered in this session" at bounding box center [258, 141] width 117 height 6
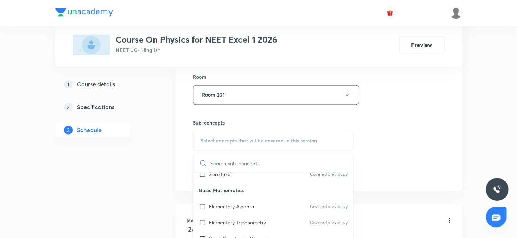
scroll to position [358, 0]
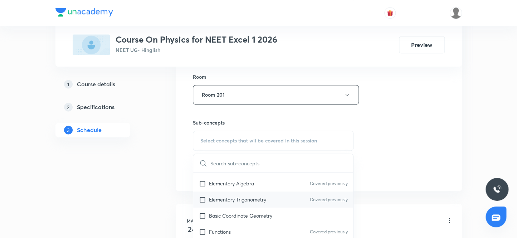
click at [203, 199] on input "checkbox" at bounding box center [204, 200] width 10 height 8
checkbox input "true"
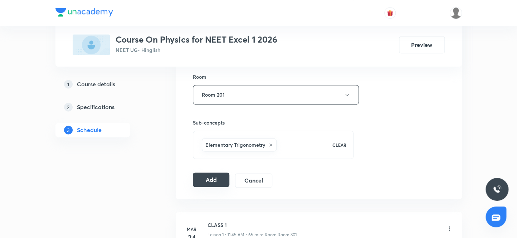
click at [208, 179] on button "Add" at bounding box center [211, 179] width 37 height 14
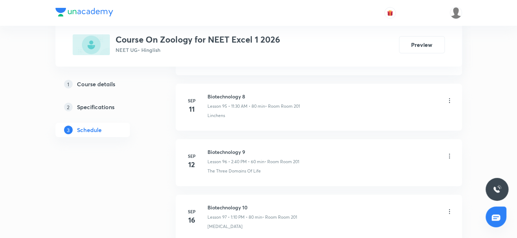
scroll to position [6092, 0]
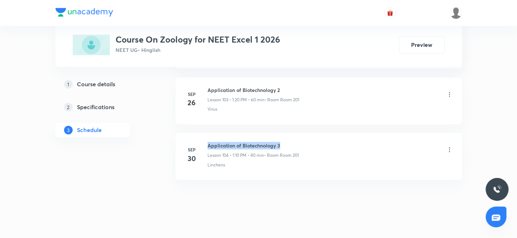
drag, startPoint x: 284, startPoint y: 135, endPoint x: 207, endPoint y: 129, distance: 77.9
click at [207, 133] on li "[DATE] Application of Biotechnology 3 Lesson 104 • 1:10 PM • 80 min • Room Room…" at bounding box center [319, 156] width 286 height 47
copy h6 "Application of Biotechnology 3"
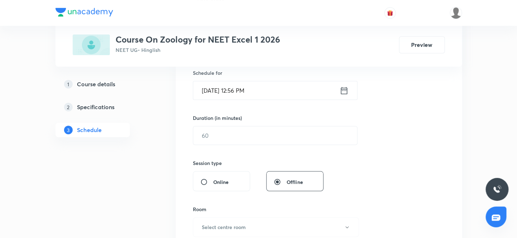
scroll to position [85, 0]
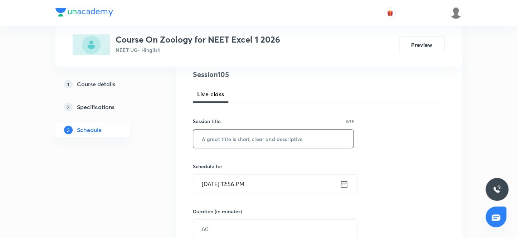
click at [245, 140] on input "text" at bounding box center [273, 138] width 160 height 18
paste input "Application of Biotechnology 3"
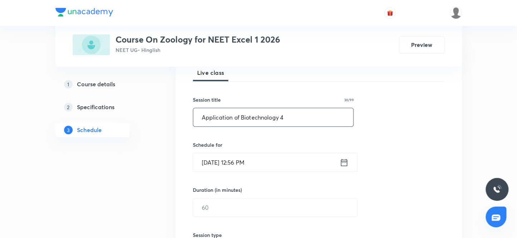
scroll to position [118, 0]
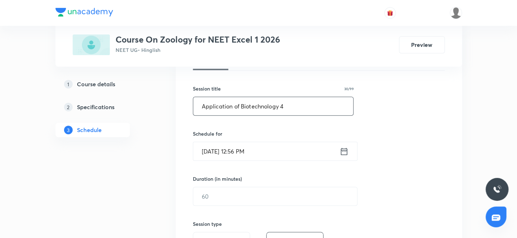
type input "Application of Biotechnology 4"
click at [214, 150] on input "[DATE] 12:56 PM" at bounding box center [266, 151] width 146 height 18
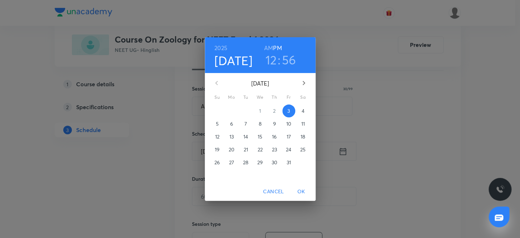
click at [304, 112] on p "4" at bounding box center [303, 110] width 3 height 7
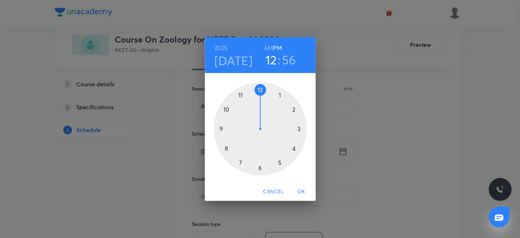
click at [279, 94] on div at bounding box center [260, 128] width 93 height 93
click at [292, 107] on div at bounding box center [260, 128] width 93 height 93
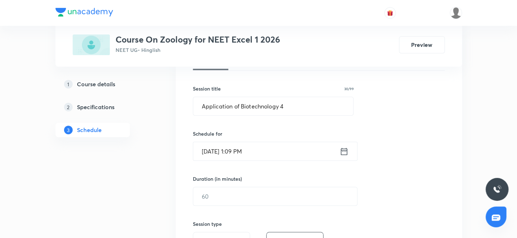
click at [243, 152] on input "[DATE] 1:09 PM" at bounding box center [266, 151] width 146 height 18
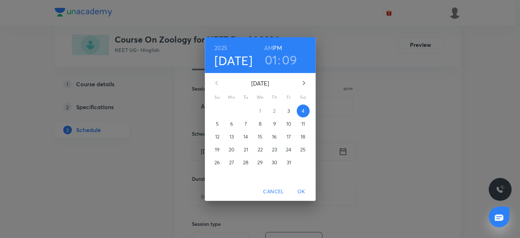
click at [287, 57] on h3 "09" at bounding box center [289, 59] width 15 height 15
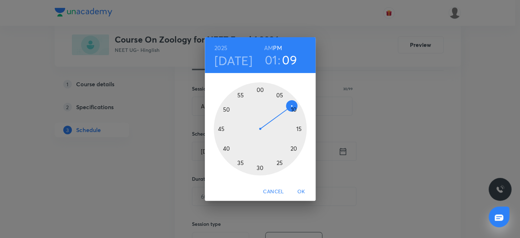
click at [294, 109] on div at bounding box center [260, 128] width 93 height 93
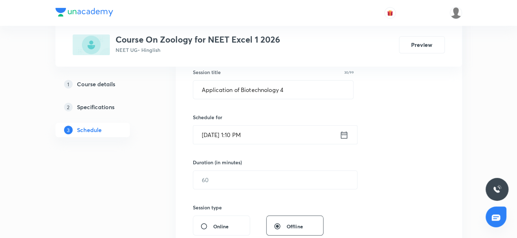
scroll to position [150, 0]
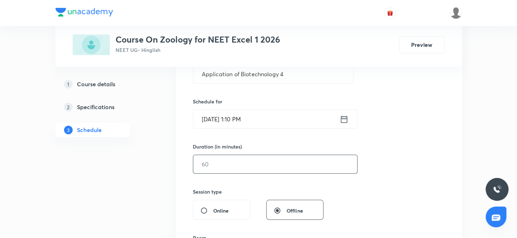
click at [232, 164] on input "text" at bounding box center [275, 164] width 164 height 18
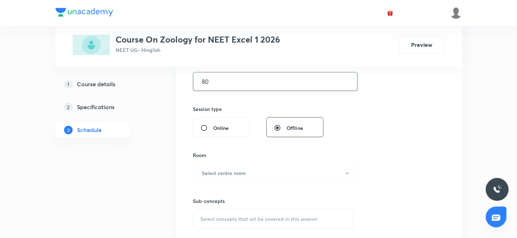
scroll to position [248, 0]
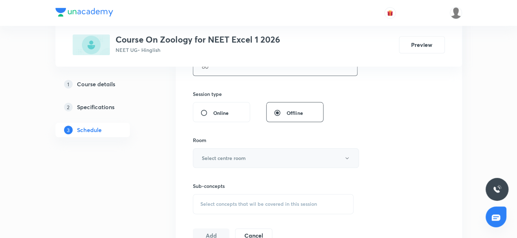
type input "80"
click at [237, 158] on h6 "Select centre room" at bounding box center [224, 158] width 44 height 8
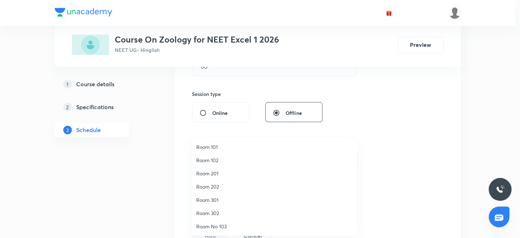
click at [216, 173] on span "Room 201" at bounding box center [274, 174] width 157 height 8
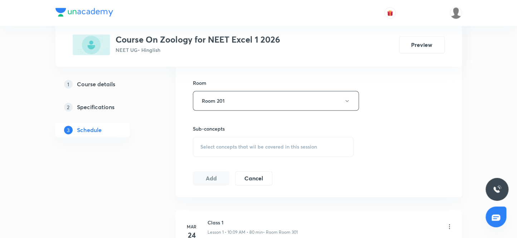
scroll to position [313, 0]
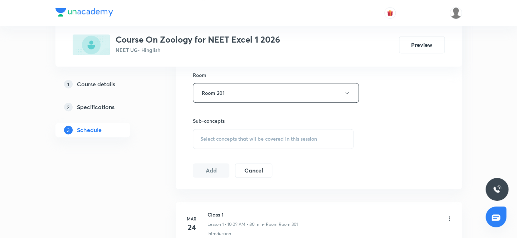
click at [237, 136] on span "Select concepts that wil be covered in this session" at bounding box center [258, 139] width 117 height 6
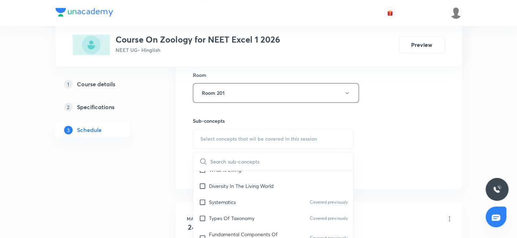
scroll to position [130, 0]
click at [203, 200] on input "checkbox" at bounding box center [204, 201] width 10 height 8
checkbox input "true"
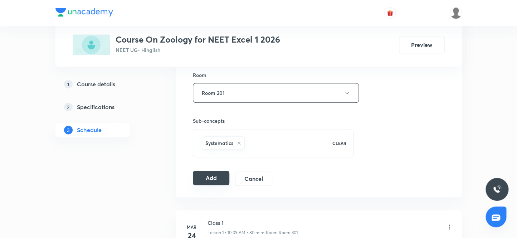
click at [210, 177] on button "Add" at bounding box center [211, 178] width 37 height 14
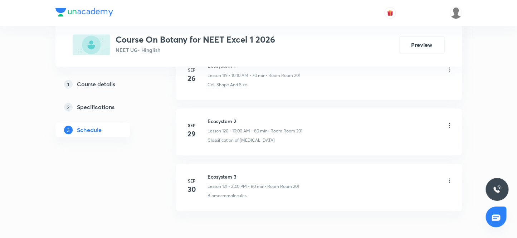
scroll to position [7033, 0]
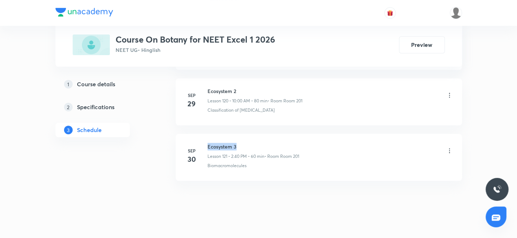
drag, startPoint x: 238, startPoint y: 135, endPoint x: 207, endPoint y: 134, distance: 31.5
click at [207, 143] on h6 "Ecosystem 3" at bounding box center [253, 147] width 92 height 8
copy h6 "Ecosystem 3"
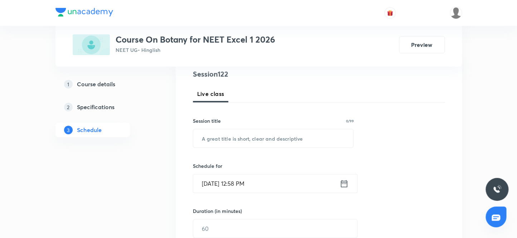
scroll to position [97, 0]
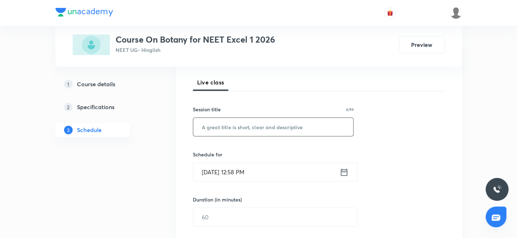
click at [244, 130] on input "text" at bounding box center [273, 127] width 160 height 18
paste input "Ecosystem 3"
type input "Ecosystem 4"
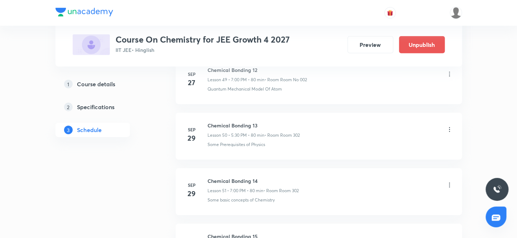
scroll to position [3315, 0]
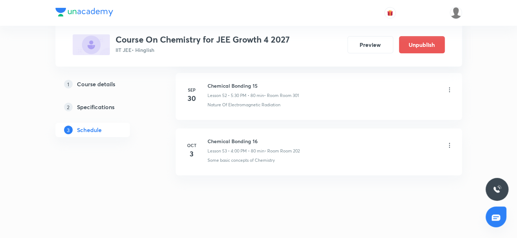
click at [448, 142] on icon at bounding box center [449, 145] width 7 height 7
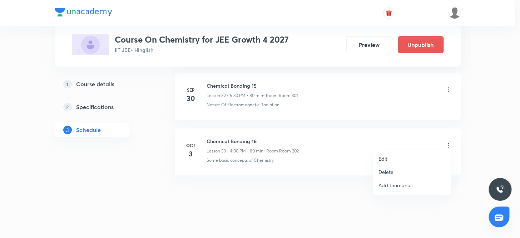
click at [387, 171] on p "Delete" at bounding box center [386, 172] width 15 height 8
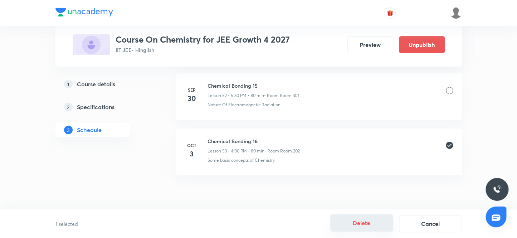
click at [361, 223] on button "Delete" at bounding box center [361, 222] width 63 height 17
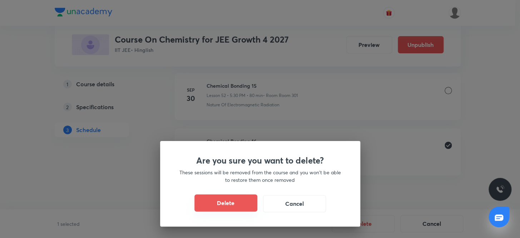
click at [220, 201] on button "Delete" at bounding box center [226, 202] width 63 height 17
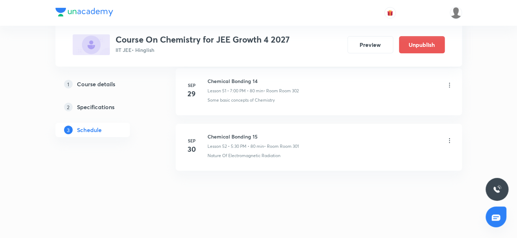
scroll to position [3259, 0]
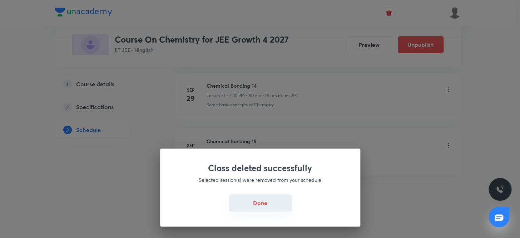
click at [258, 204] on button "Done" at bounding box center [260, 202] width 63 height 17
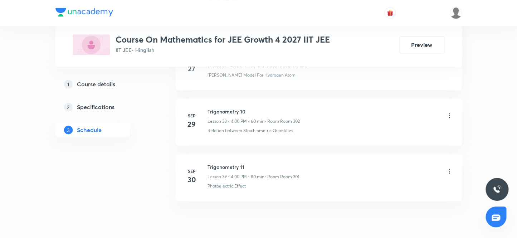
scroll to position [2539, 0]
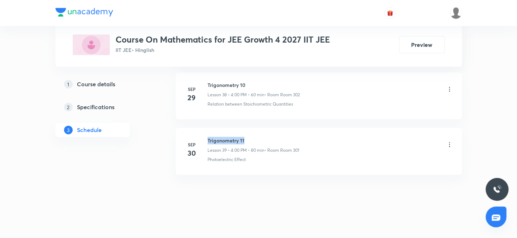
drag, startPoint x: 248, startPoint y: 134, endPoint x: 205, endPoint y: 127, distance: 42.7
click at [205, 128] on li "[DATE] Trigonometry 11 Lesson 39 • 4:00 PM • 80 min • Room Room 301 Photoelectr…" at bounding box center [319, 151] width 286 height 47
copy h6 "Trigonometry 11"
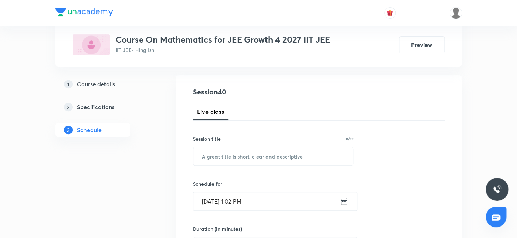
scroll to position [61, 0]
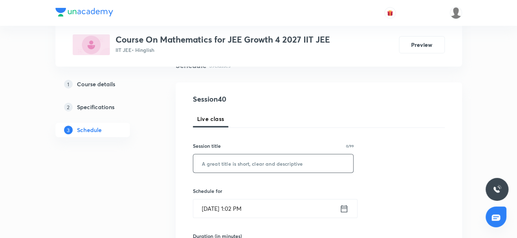
click at [238, 162] on input "text" at bounding box center [273, 163] width 160 height 18
paste input "Trigonometry 11"
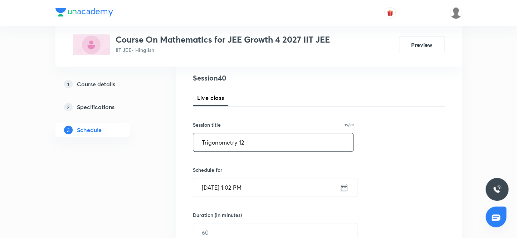
scroll to position [93, 0]
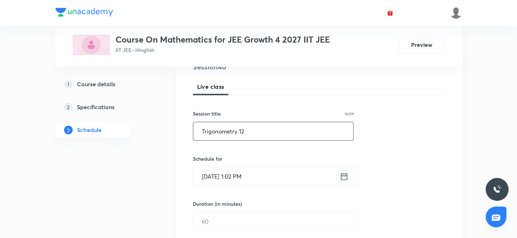
type input "Trigonometry 12"
click at [248, 176] on input "[DATE] 1:02 PM" at bounding box center [266, 176] width 146 height 18
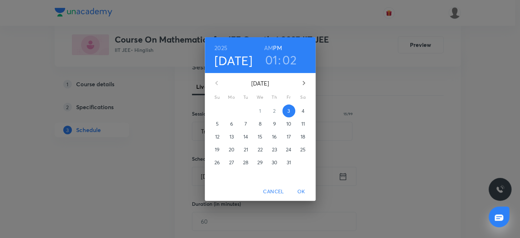
click at [278, 43] on h6 "PM" at bounding box center [277, 48] width 9 height 10
click at [272, 59] on h3 "01" at bounding box center [271, 59] width 13 height 15
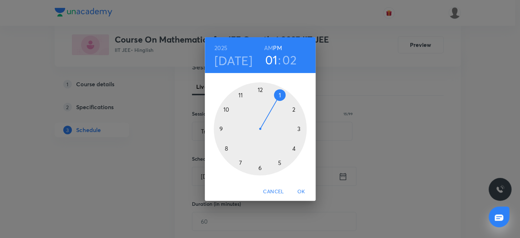
click at [293, 147] on div at bounding box center [260, 128] width 93 height 93
click at [260, 88] on div at bounding box center [260, 128] width 93 height 93
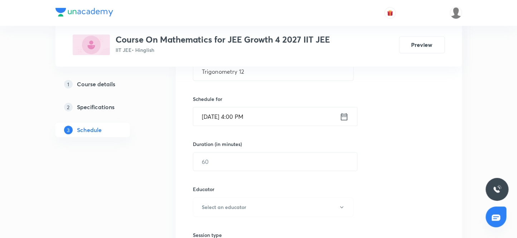
scroll to position [158, 0]
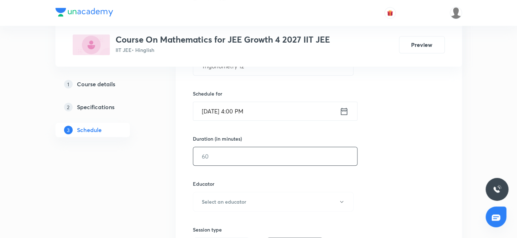
click at [211, 155] on input "text" at bounding box center [275, 156] width 164 height 18
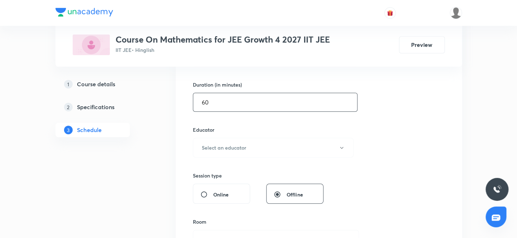
scroll to position [223, 0]
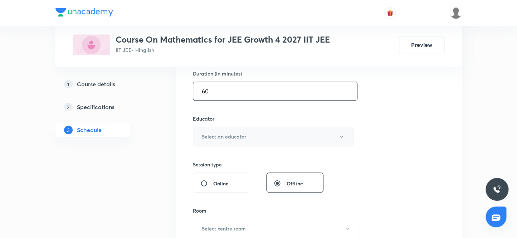
type input "60"
click at [219, 136] on h6 "Select an educator" at bounding box center [224, 137] width 44 height 8
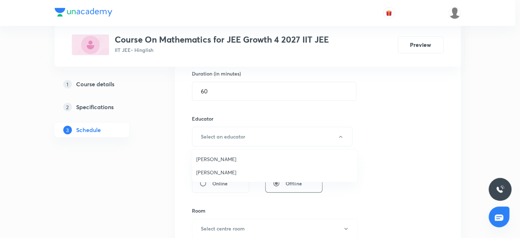
click at [212, 157] on span "[PERSON_NAME]" at bounding box center [274, 159] width 157 height 8
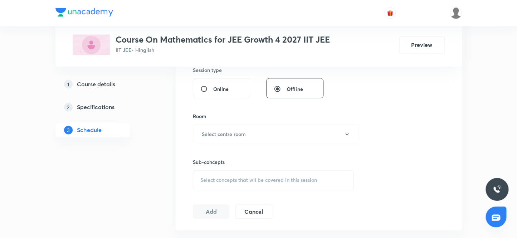
scroll to position [321, 0]
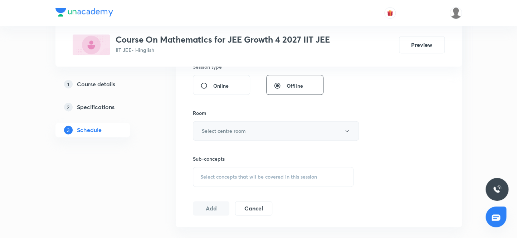
click at [220, 129] on h6 "Select centre room" at bounding box center [224, 131] width 44 height 8
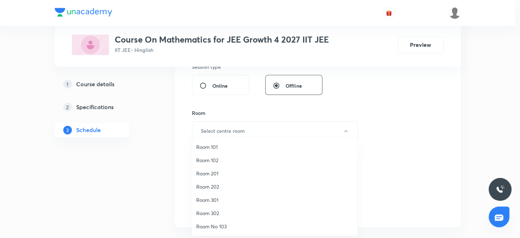
click at [207, 186] on span "Room 202" at bounding box center [274, 187] width 157 height 8
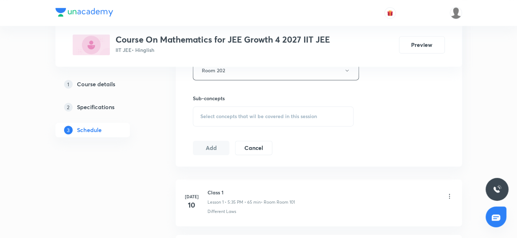
scroll to position [386, 0]
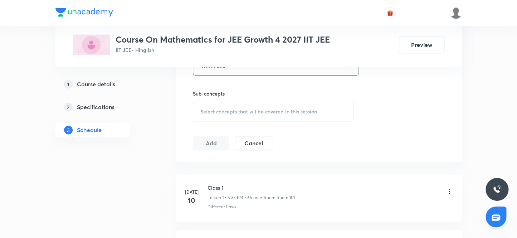
click at [229, 111] on span "Select concepts that wil be covered in this session" at bounding box center [258, 112] width 117 height 6
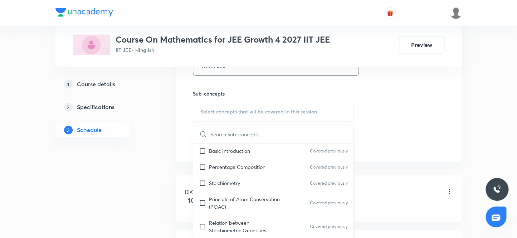
scroll to position [130, 0]
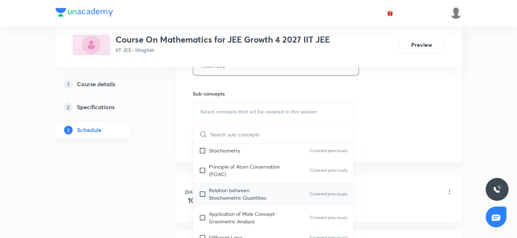
click at [202, 192] on input "checkbox" at bounding box center [204, 193] width 10 height 15
checkbox input "true"
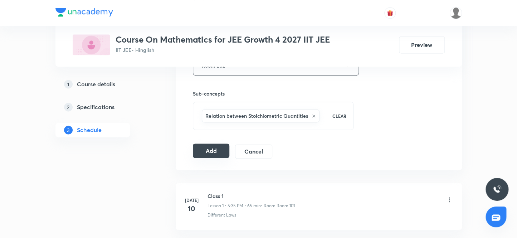
click at [208, 149] on button "Add" at bounding box center [211, 150] width 37 height 14
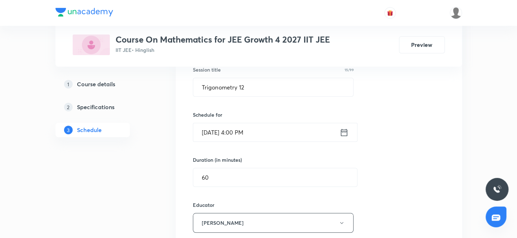
scroll to position [126, 0]
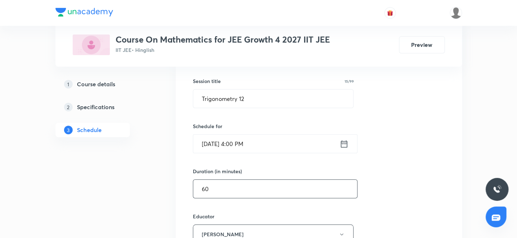
click at [210, 187] on input "60" at bounding box center [275, 189] width 164 height 18
type input "6"
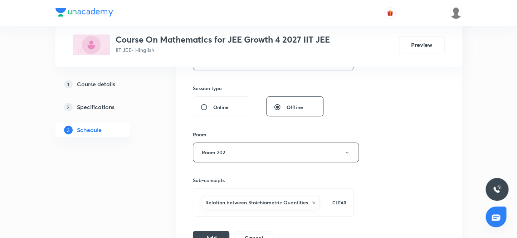
scroll to position [353, 0]
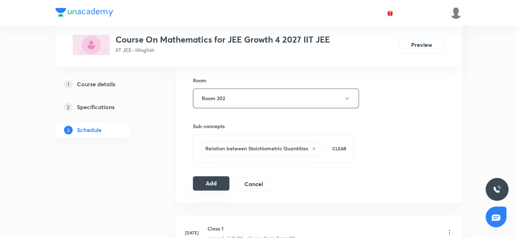
type input "59"
click at [210, 182] on button "Add" at bounding box center [211, 183] width 37 height 14
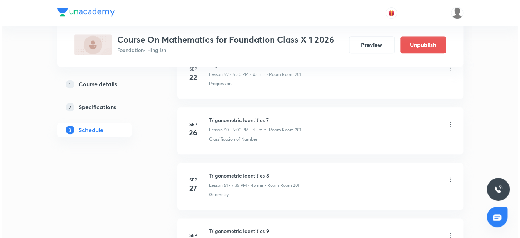
scroll to position [3823, 0]
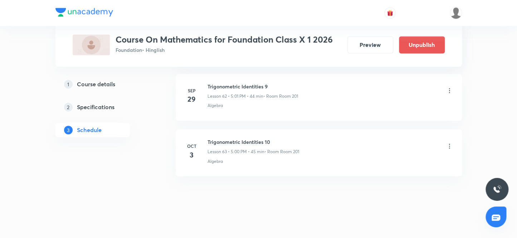
click at [449, 143] on icon at bounding box center [449, 145] width 1 height 5
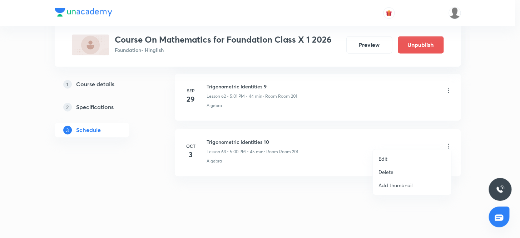
click at [383, 158] on p "Edit" at bounding box center [383, 159] width 9 height 8
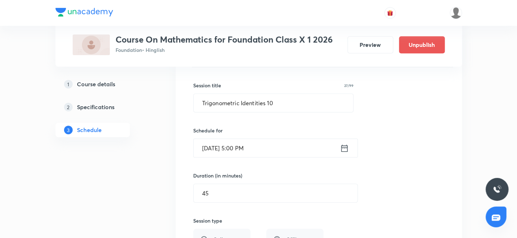
scroll to position [3541, 0]
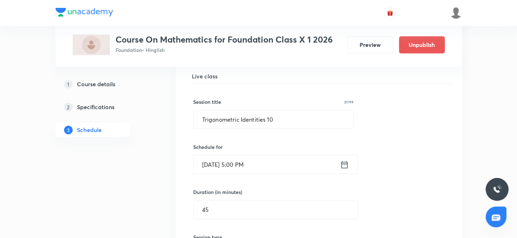
click at [245, 159] on input "[DATE] 5:00 PM" at bounding box center [266, 164] width 146 height 18
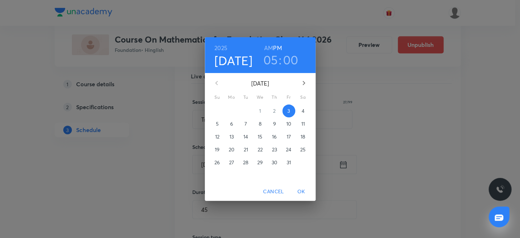
click at [288, 59] on h3 "00" at bounding box center [290, 59] width 15 height 15
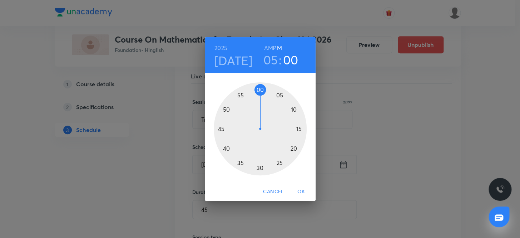
click at [270, 89] on div at bounding box center [260, 128] width 93 height 93
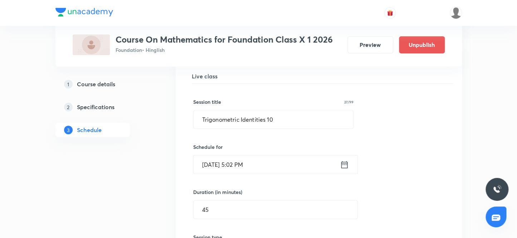
click at [244, 159] on input "[DATE] 5:02 PM" at bounding box center [266, 164] width 146 height 18
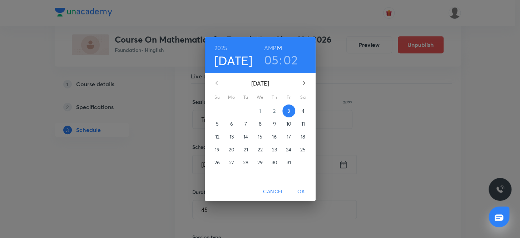
click at [290, 57] on h3 "02" at bounding box center [291, 59] width 14 height 15
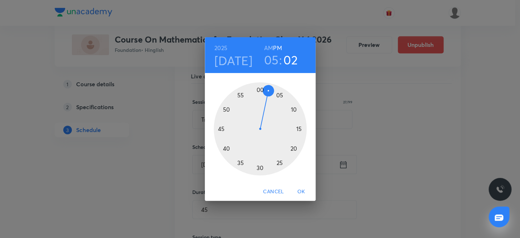
click at [269, 88] on div at bounding box center [260, 128] width 93 height 93
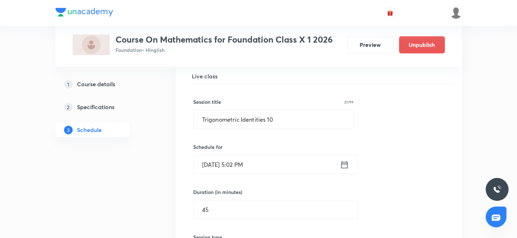
click at [242, 162] on input "[DATE] 5:02 PM" at bounding box center [266, 164] width 146 height 18
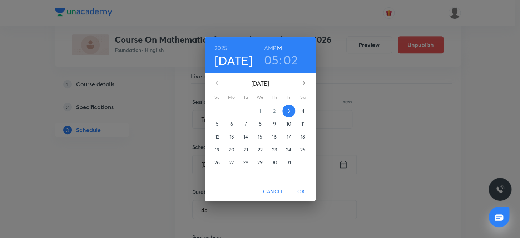
click at [286, 59] on h3 "02" at bounding box center [291, 59] width 14 height 15
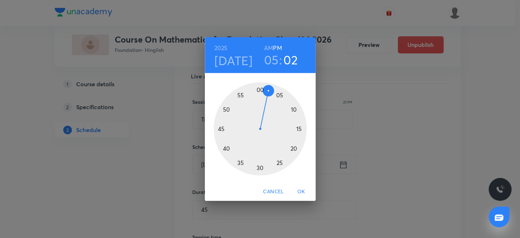
click at [261, 88] on div at bounding box center [260, 128] width 93 height 93
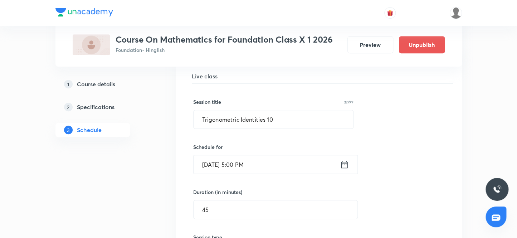
click at [244, 159] on input "[DATE] 5:00 PM" at bounding box center [266, 164] width 146 height 18
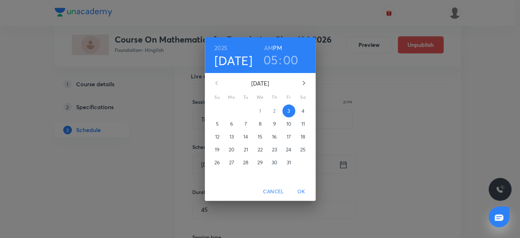
click at [289, 59] on h3 "00" at bounding box center [290, 59] width 15 height 15
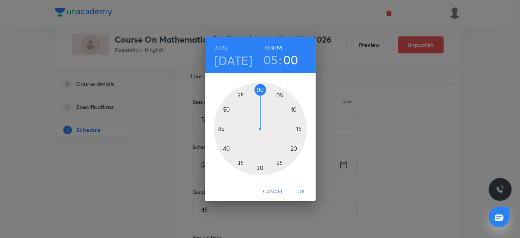
click at [263, 87] on div at bounding box center [260, 128] width 93 height 93
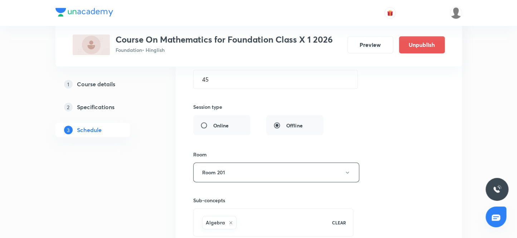
scroll to position [3736, 0]
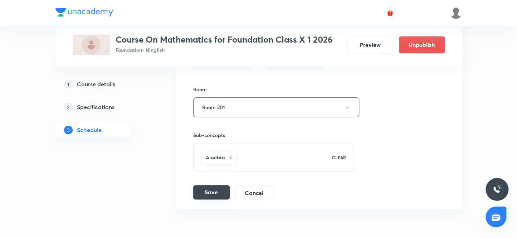
click at [210, 187] on button "Save" at bounding box center [211, 192] width 36 height 14
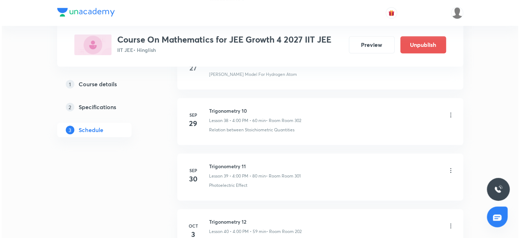
scroll to position [2595, 0]
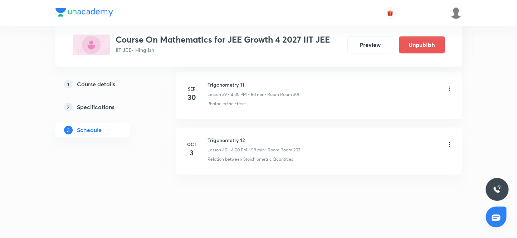
click at [449, 142] on icon at bounding box center [449, 144] width 1 height 5
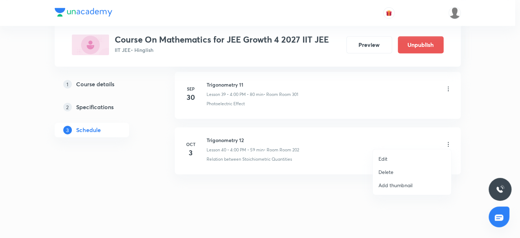
click at [384, 159] on p "Edit" at bounding box center [383, 159] width 9 height 8
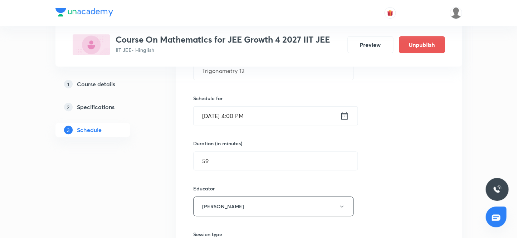
scroll to position [2314, 0]
click at [216, 157] on input "59" at bounding box center [275, 161] width 164 height 18
type input "5"
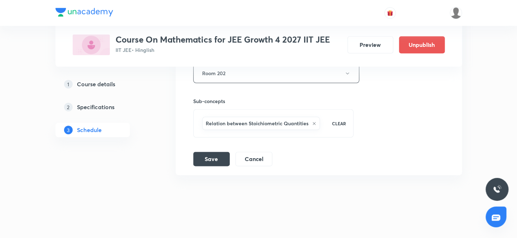
scroll to position [2541, 0]
type input "60"
click at [209, 155] on button "Save" at bounding box center [211, 158] width 36 height 14
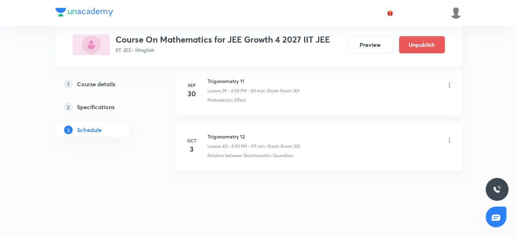
scroll to position [2221, 0]
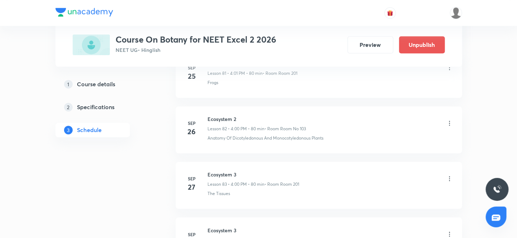
scroll to position [5096, 0]
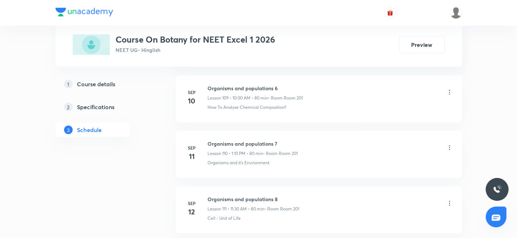
scroll to position [7033, 0]
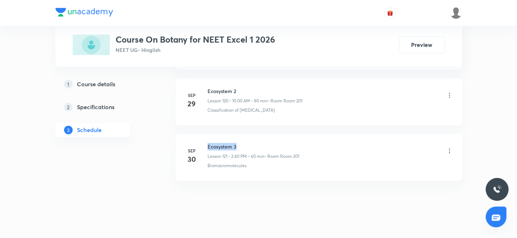
drag, startPoint x: 240, startPoint y: 135, endPoint x: 204, endPoint y: 132, distance: 36.3
click at [204, 134] on li "Sep 30 Ecosystem 3 Lesson 121 • 2:40 PM • 60 min • Room Room 201 Biomacromolecu…" at bounding box center [319, 157] width 286 height 47
copy h6 "Ecosystem 3"
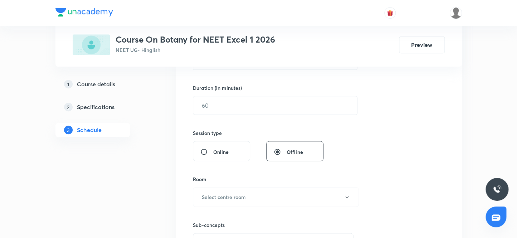
scroll to position [119, 0]
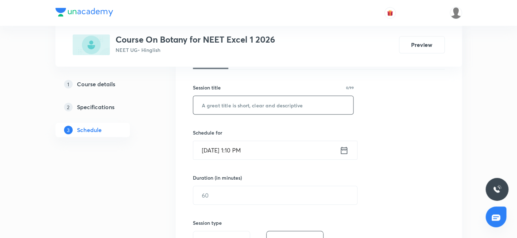
click at [230, 103] on input "text" at bounding box center [273, 105] width 160 height 18
paste input "Ecosystem 3"
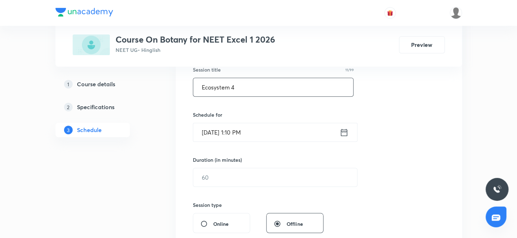
scroll to position [152, 0]
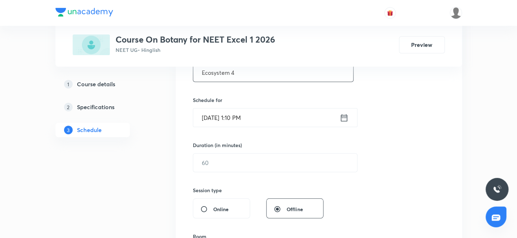
type input "Ecosystem 4"
click at [214, 118] on input "Oct 3, 2025, 1:10 PM" at bounding box center [266, 117] width 146 height 18
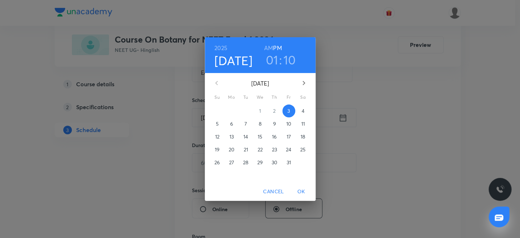
click at [303, 111] on p "4" at bounding box center [303, 110] width 3 height 7
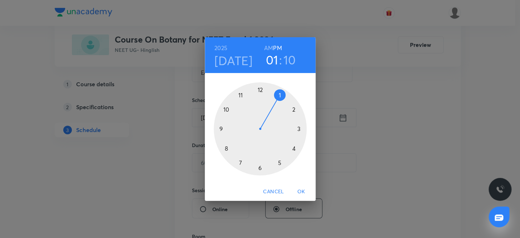
click at [293, 108] on div at bounding box center [260, 128] width 93 height 93
click at [225, 147] on div at bounding box center [260, 128] width 93 height 93
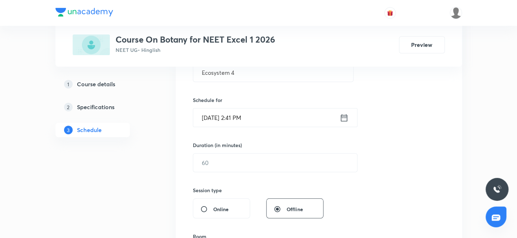
click at [242, 118] on input "Oct 4, 2025, 2:41 PM" at bounding box center [266, 117] width 146 height 18
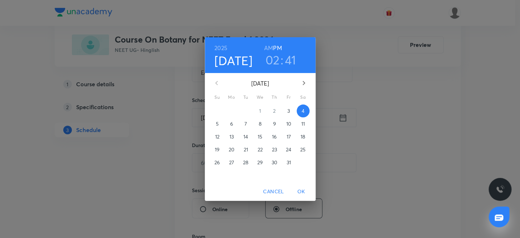
click at [291, 62] on h3 "41" at bounding box center [290, 59] width 11 height 15
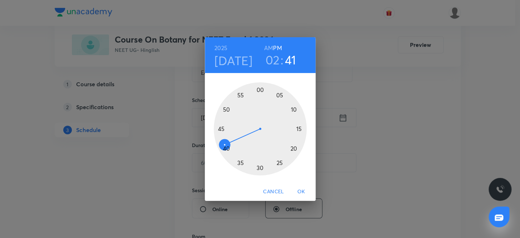
click at [227, 148] on div at bounding box center [260, 128] width 93 height 93
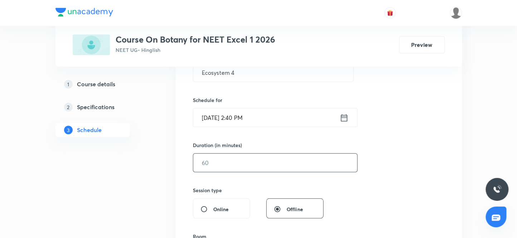
click at [226, 163] on input "text" at bounding box center [275, 162] width 164 height 18
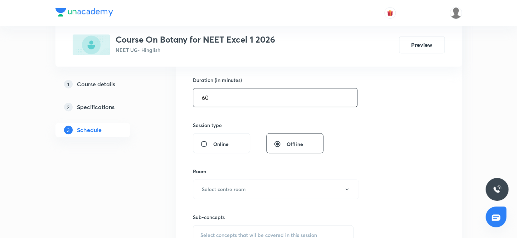
scroll to position [249, 0]
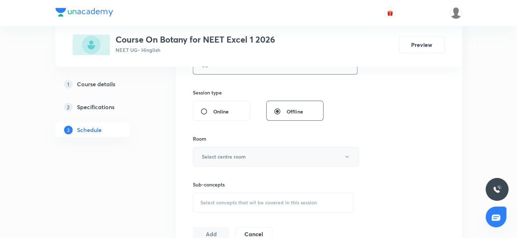
type input "60"
click at [233, 157] on h6 "Select centre room" at bounding box center [224, 157] width 44 height 8
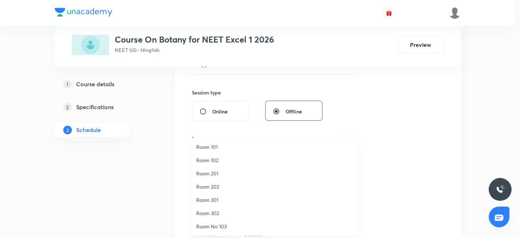
click at [214, 172] on span "Room 201" at bounding box center [274, 174] width 157 height 8
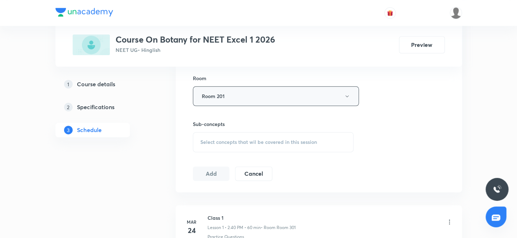
scroll to position [314, 0]
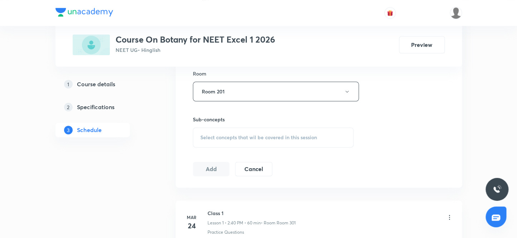
click at [249, 137] on span "Select concepts that wil be covered in this session" at bounding box center [258, 137] width 117 height 6
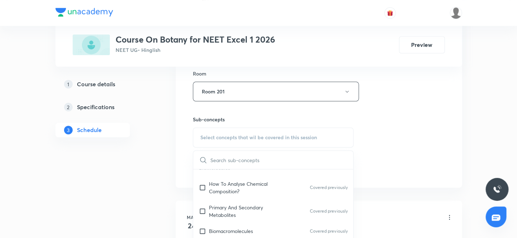
scroll to position [260, 0]
click at [200, 209] on input "checkbox" at bounding box center [204, 209] width 10 height 15
checkbox input "true"
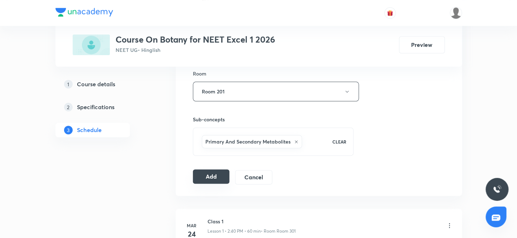
click at [207, 175] on button "Add" at bounding box center [211, 176] width 37 height 14
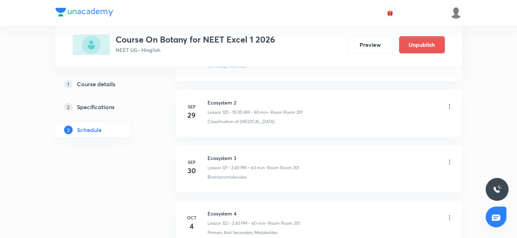
scroll to position [6760, 0]
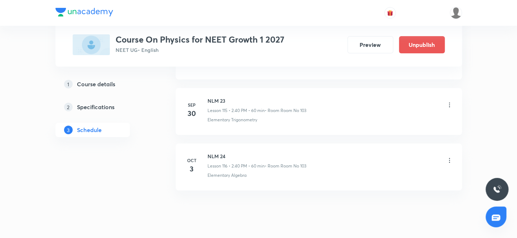
scroll to position [6802, 0]
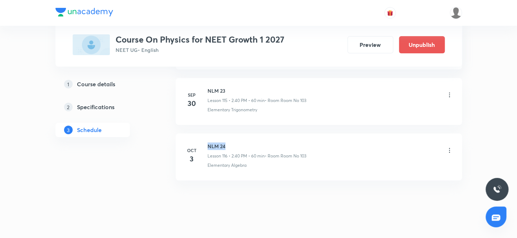
drag, startPoint x: 230, startPoint y: 134, endPoint x: 205, endPoint y: 130, distance: 25.1
click at [205, 133] on li "[DATE] NLM 24 Lesson 116 • 2:40 PM • 60 min • Room Room No 103 Elementary Algeb…" at bounding box center [319, 156] width 286 height 47
copy h6 "NLM 24"
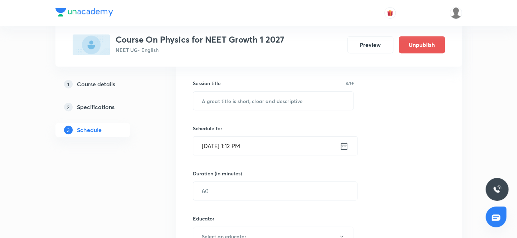
scroll to position [130, 0]
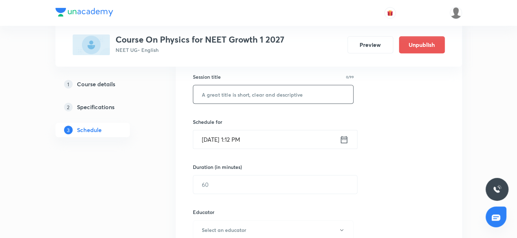
click at [231, 97] on input "text" at bounding box center [273, 94] width 160 height 18
paste input "NLM 24"
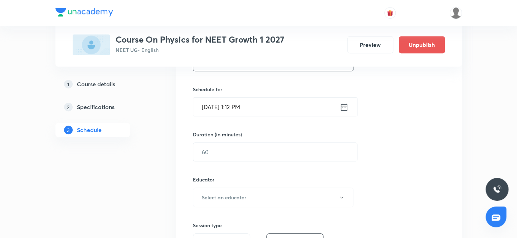
type input "NLM 25"
click at [214, 107] on input "[DATE] 1:12 PM" at bounding box center [266, 107] width 146 height 18
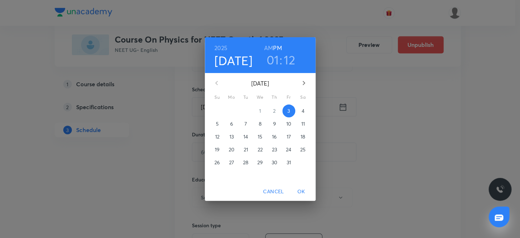
click at [303, 111] on p "4" at bounding box center [303, 110] width 3 height 7
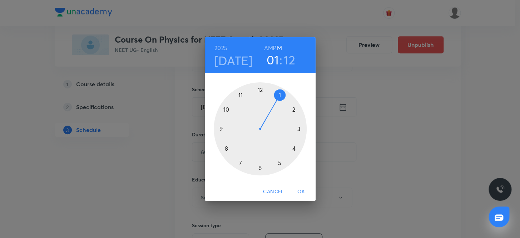
click at [270, 46] on h6 "AM" at bounding box center [268, 48] width 9 height 10
click at [226, 108] on div at bounding box center [260, 128] width 93 height 93
click at [259, 89] on div at bounding box center [260, 128] width 93 height 93
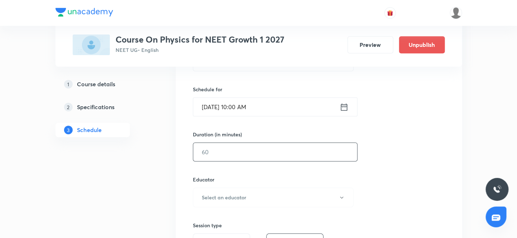
click at [225, 151] on input "text" at bounding box center [275, 152] width 164 height 18
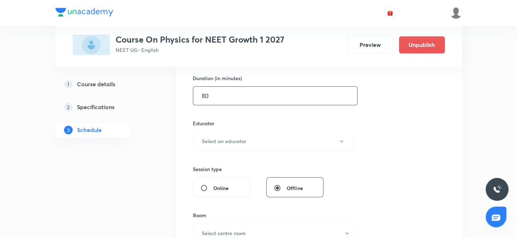
scroll to position [227, 0]
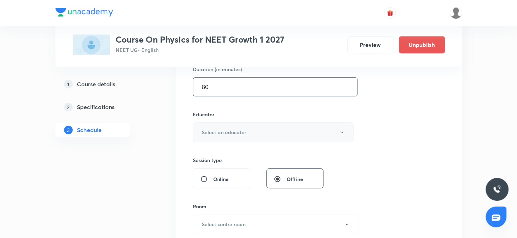
type input "80"
click at [234, 134] on h6 "Select an educator" at bounding box center [224, 132] width 44 height 8
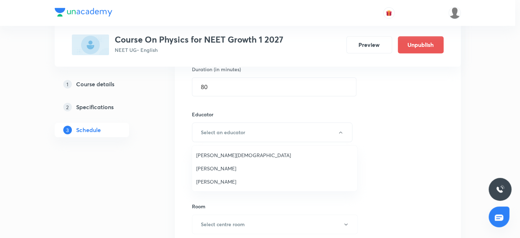
click at [204, 154] on span "[PERSON_NAME][DEMOGRAPHIC_DATA]" at bounding box center [274, 155] width 157 height 8
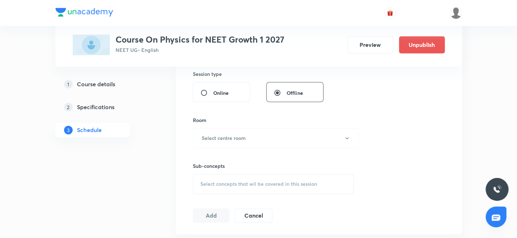
scroll to position [325, 0]
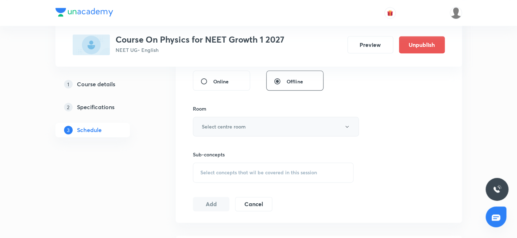
click at [257, 129] on button "Select centre room" at bounding box center [276, 127] width 166 height 20
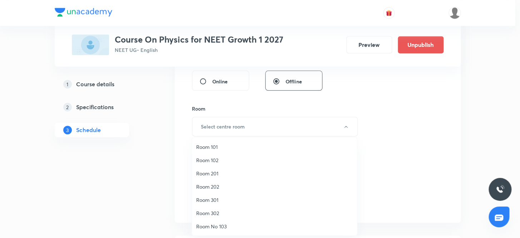
click at [204, 161] on span "Room 102" at bounding box center [274, 160] width 157 height 8
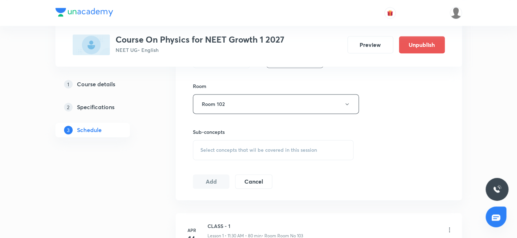
scroll to position [358, 0]
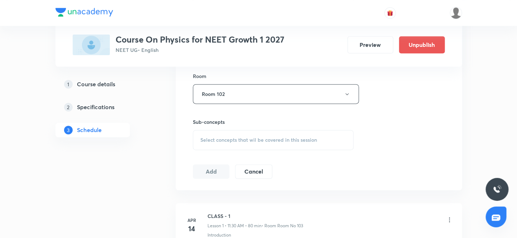
click at [251, 141] on span "Select concepts that wil be covered in this session" at bounding box center [258, 140] width 117 height 6
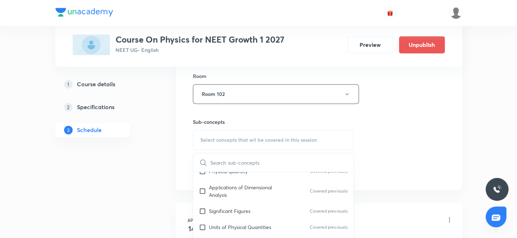
scroll to position [130, 0]
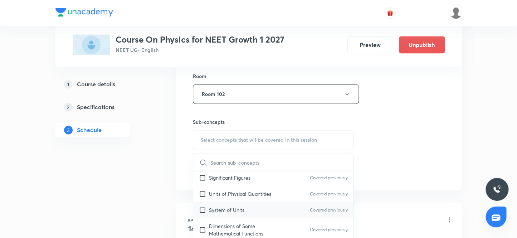
click at [204, 208] on input "checkbox" at bounding box center [204, 210] width 10 height 8
checkbox input "true"
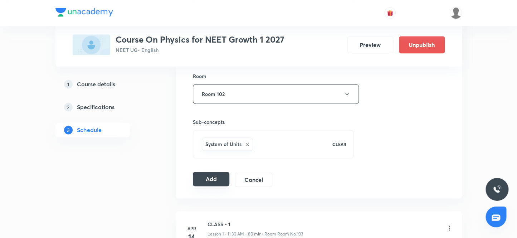
click at [209, 178] on button "Add" at bounding box center [211, 179] width 37 height 14
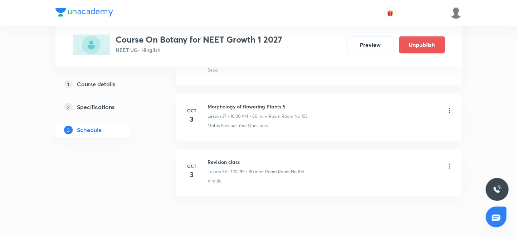
scroll to position [2439, 0]
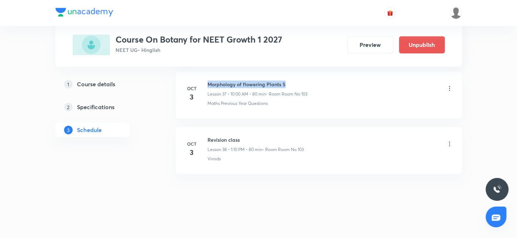
drag, startPoint x: 287, startPoint y: 79, endPoint x: 205, endPoint y: 75, distance: 82.3
click at [205, 75] on li "Oct 3 Morphology of flowering Plants 5 Lesson 37 • 10:00 AM • 80 min • Room Roo…" at bounding box center [319, 95] width 286 height 47
copy h6 "Morphology of flowering Plants 5"
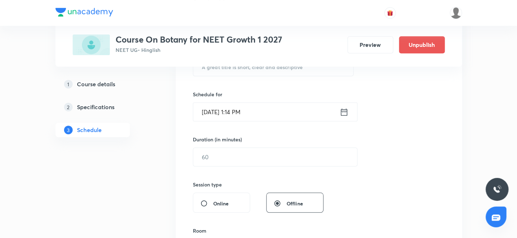
scroll to position [117, 0]
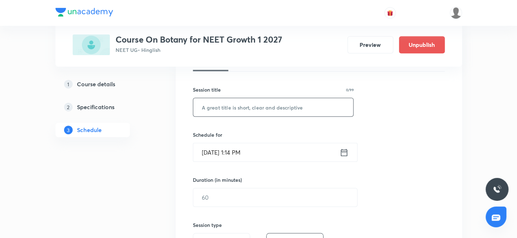
click at [226, 106] on input "text" at bounding box center [273, 107] width 160 height 18
paste input "Morphology of flowering Plants 5"
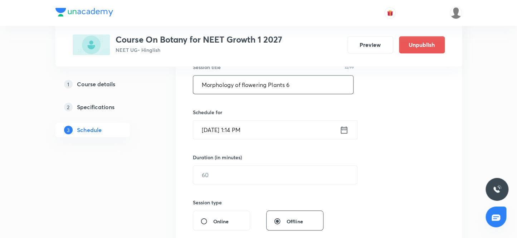
scroll to position [150, 0]
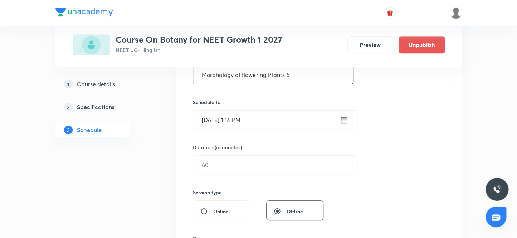
type input "Morphology of flowering Plants 6"
click at [213, 120] on input "Oct 3, 2025, 1:14 PM" at bounding box center [266, 120] width 146 height 18
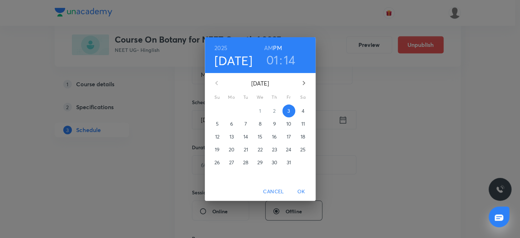
click at [302, 109] on p "4" at bounding box center [303, 110] width 3 height 7
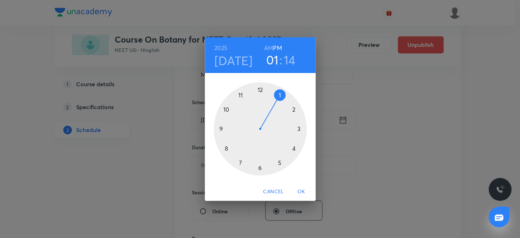
click at [269, 46] on h6 "AM" at bounding box center [268, 48] width 9 height 10
click at [240, 93] on div at bounding box center [260, 128] width 93 height 93
click at [258, 167] on div at bounding box center [260, 128] width 93 height 93
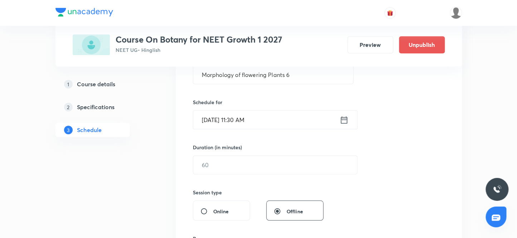
scroll to position [182, 0]
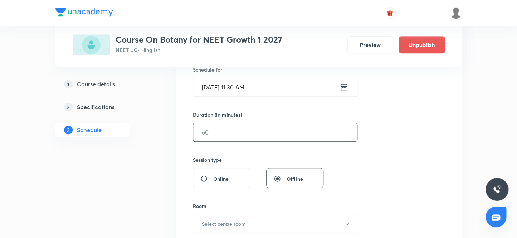
click at [215, 136] on input "text" at bounding box center [275, 132] width 164 height 18
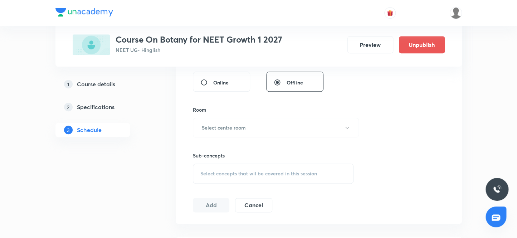
scroll to position [279, 0]
type input "80"
click at [229, 127] on h6 "Select centre room" at bounding box center [224, 127] width 44 height 8
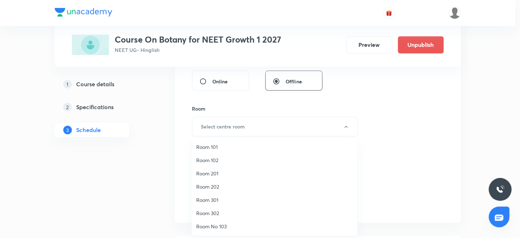
click at [209, 159] on span "Room 102" at bounding box center [274, 160] width 157 height 8
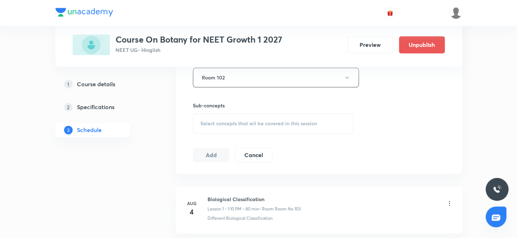
scroll to position [344, 0]
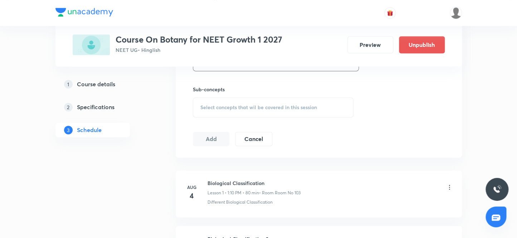
click at [226, 108] on span "Select concepts that wil be covered in this session" at bounding box center [258, 107] width 117 height 6
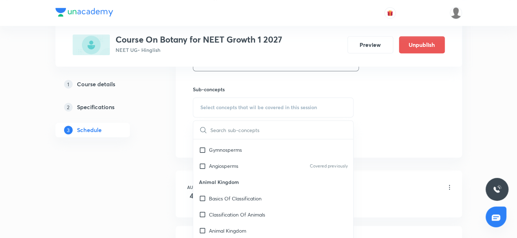
scroll to position [487, 0]
click at [202, 181] on input "checkbox" at bounding box center [204, 182] width 10 height 8
checkbox input "true"
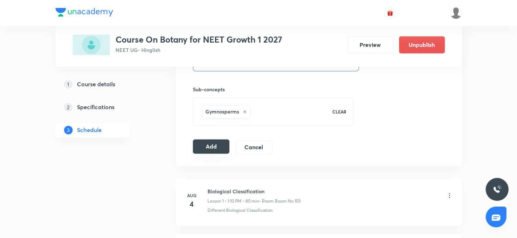
click at [200, 144] on button "Add" at bounding box center [211, 146] width 37 height 14
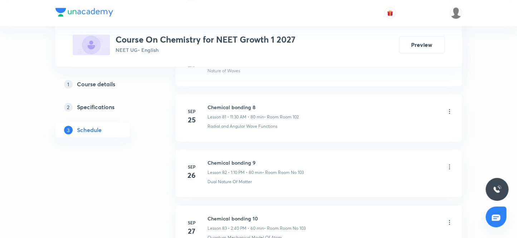
scroll to position [5031, 0]
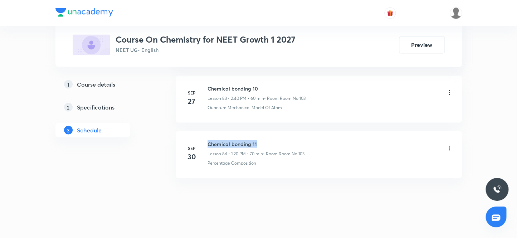
drag, startPoint x: 259, startPoint y: 134, endPoint x: 208, endPoint y: 132, distance: 51.2
click at [208, 140] on h6 "Chemical bonding 11" at bounding box center [255, 144] width 97 height 8
copy h6 "Chemical bonding 11"
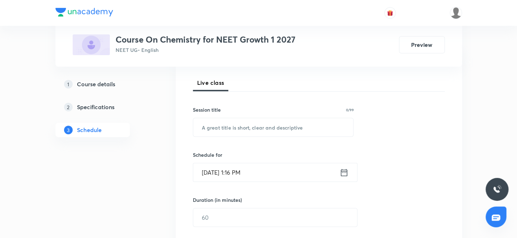
scroll to position [97, 0]
click at [236, 127] on input "text" at bounding box center [273, 127] width 160 height 18
paste input "Chemical bonding 11"
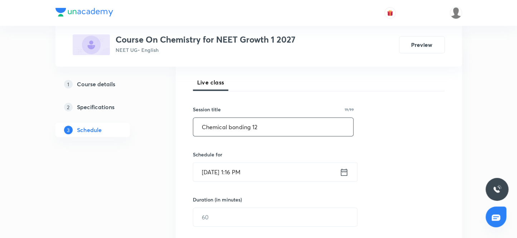
scroll to position [130, 0]
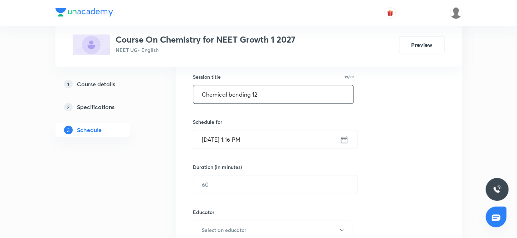
type input "Chemical bonding 12"
click at [214, 138] on input "[DATE] 1:16 PM" at bounding box center [266, 139] width 146 height 18
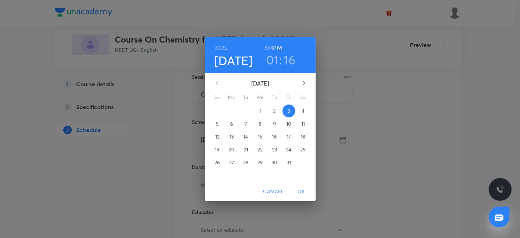
click at [304, 113] on p "4" at bounding box center [303, 110] width 3 height 7
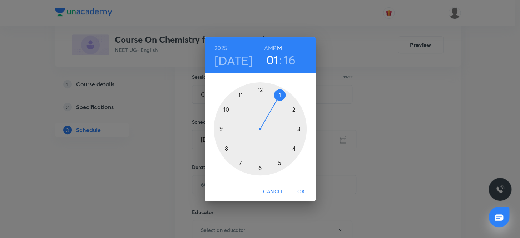
click at [290, 61] on h3 "16" at bounding box center [290, 59] width 12 height 15
click at [294, 107] on div at bounding box center [260, 128] width 93 height 93
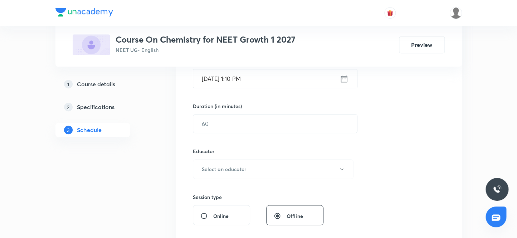
scroll to position [195, 0]
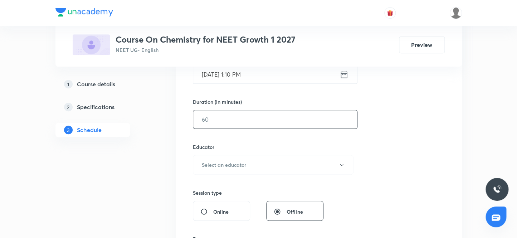
click at [228, 122] on input "text" at bounding box center [275, 119] width 164 height 18
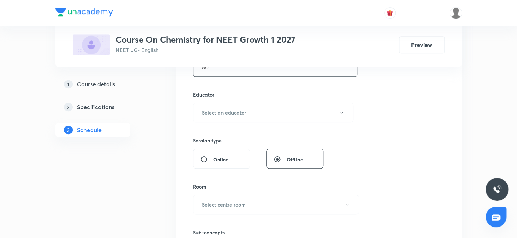
scroll to position [260, 0]
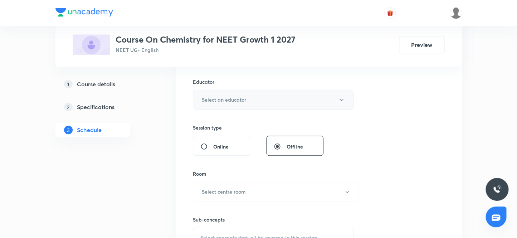
type input "80"
click at [229, 101] on h6 "Select an educator" at bounding box center [224, 100] width 44 height 8
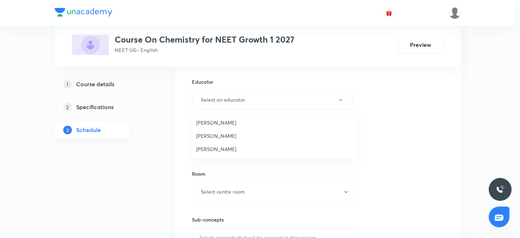
click at [222, 148] on span "[PERSON_NAME]" at bounding box center [274, 149] width 157 height 8
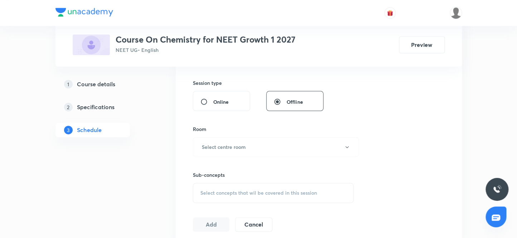
scroll to position [325, 0]
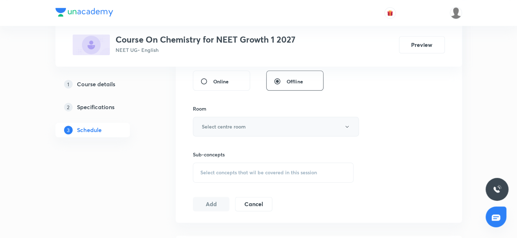
click at [231, 126] on h6 "Select centre room" at bounding box center [224, 127] width 44 height 8
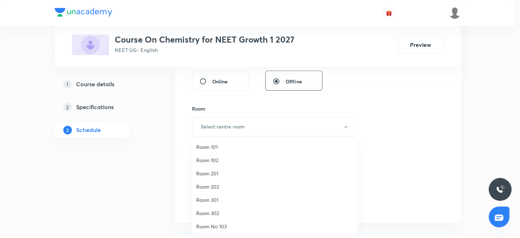
click at [212, 160] on span "Room 102" at bounding box center [274, 160] width 157 height 8
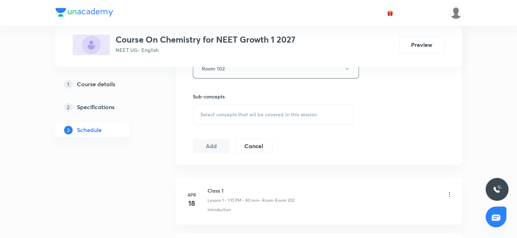
scroll to position [390, 0]
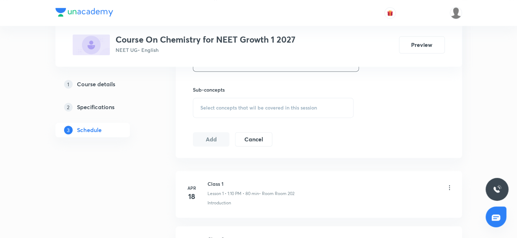
click at [242, 107] on span "Select concepts that wil be covered in this session" at bounding box center [258, 108] width 117 height 6
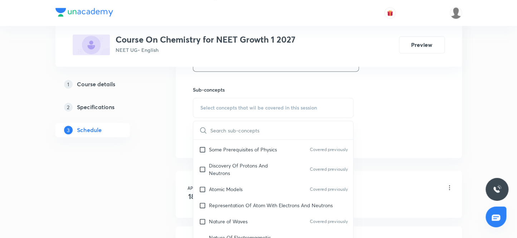
scroll to position [422, 0]
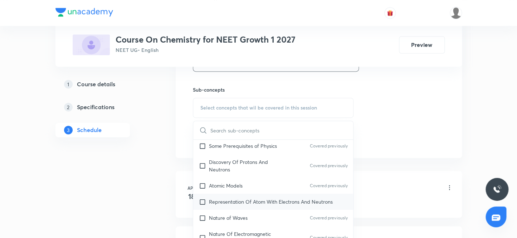
click at [202, 198] on input "checkbox" at bounding box center [204, 202] width 10 height 8
checkbox input "true"
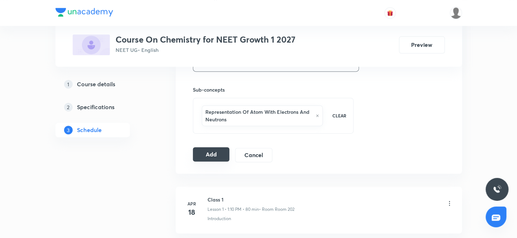
click at [205, 151] on button "Add" at bounding box center [211, 154] width 37 height 14
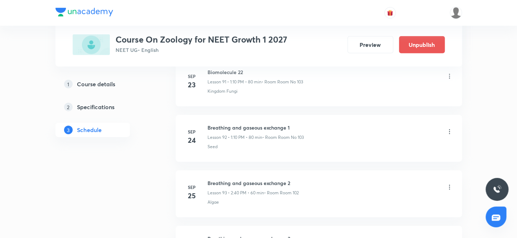
scroll to position [5705, 0]
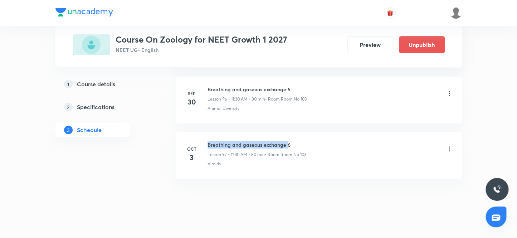
drag, startPoint x: 285, startPoint y: 134, endPoint x: 206, endPoint y: 133, distance: 79.4
click at [206, 141] on div "[DATE] Breathing and gaseous exchange 6 Lesson 97 • 11:30 AM • 80 min • Room Ro…" at bounding box center [319, 154] width 268 height 26
drag, startPoint x: 293, startPoint y: 133, endPoint x: 207, endPoint y: 127, distance: 86.4
click at [207, 132] on li "[DATE] Breathing and gaseous exchange 6 Lesson 97 • 11:30 AM • 80 min • Room Ro…" at bounding box center [319, 155] width 286 height 47
copy h6 "Breathing and gaseous exchange 6"
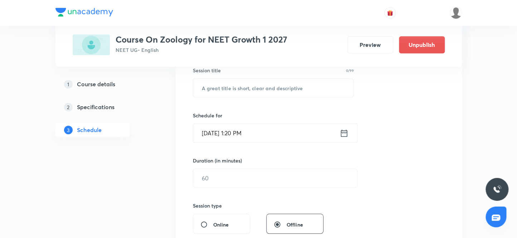
scroll to position [106, 0]
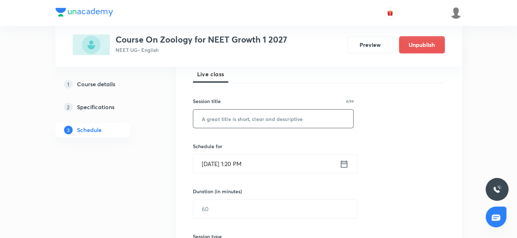
click at [236, 118] on input "text" at bounding box center [273, 118] width 160 height 18
paste input "Breathing and gaseous exchange 6"
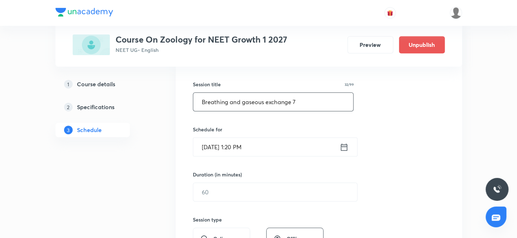
scroll to position [138, 0]
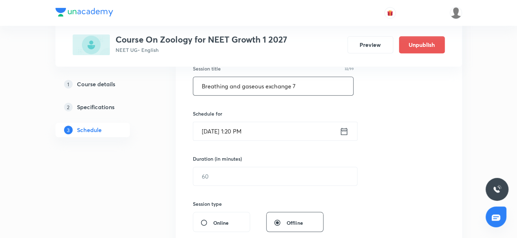
type input "Breathing and gaseous exchange 7"
click at [213, 131] on input "Oct 3, 2025, 1:20 PM" at bounding box center [266, 131] width 146 height 18
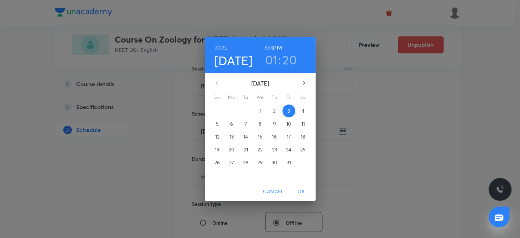
click at [302, 111] on p "4" at bounding box center [303, 110] width 3 height 7
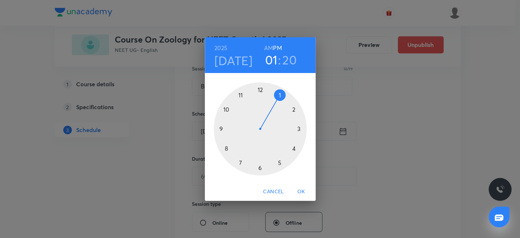
click at [293, 107] on div at bounding box center [260, 128] width 93 height 93
click at [226, 147] on div at bounding box center [260, 128] width 93 height 93
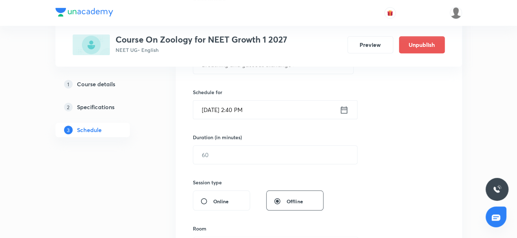
scroll to position [171, 0]
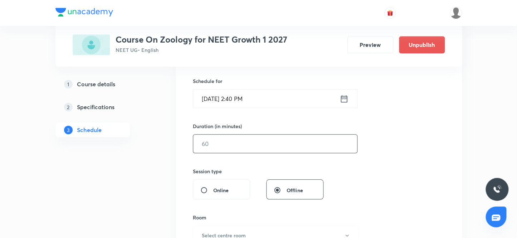
click at [212, 142] on input "text" at bounding box center [275, 143] width 164 height 18
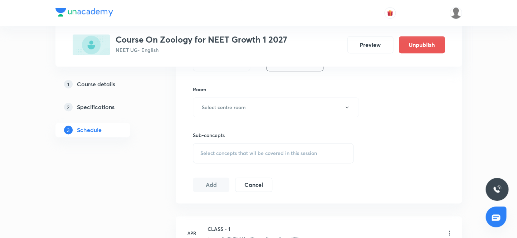
scroll to position [300, 0]
type input "60"
click at [229, 107] on h6 "Select centre room" at bounding box center [224, 106] width 44 height 8
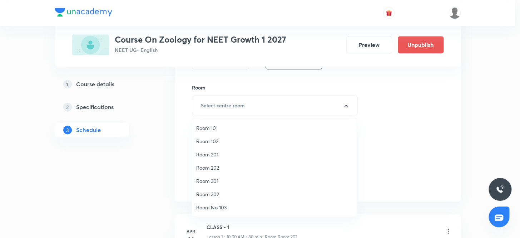
click at [214, 142] on span "Room 102" at bounding box center [274, 141] width 157 height 8
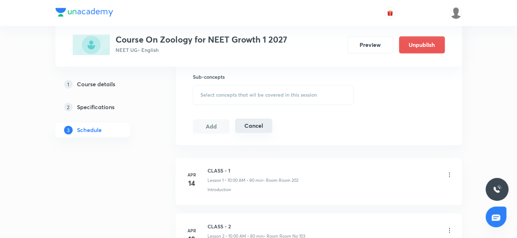
scroll to position [366, 0]
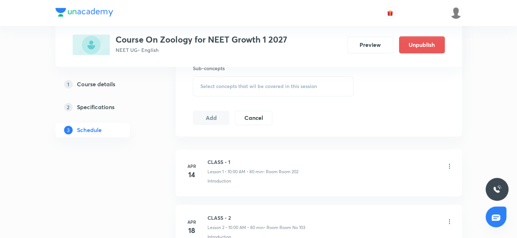
click at [244, 87] on span "Select concepts that wil be covered in this session" at bounding box center [258, 86] width 117 height 6
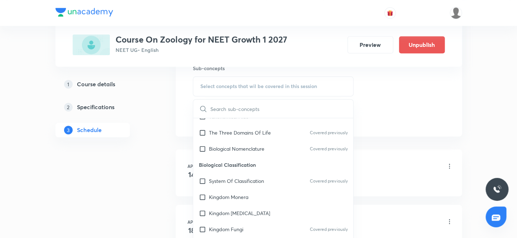
scroll to position [162, 0]
click at [202, 179] on input "checkbox" at bounding box center [204, 181] width 10 height 8
checkbox input "true"
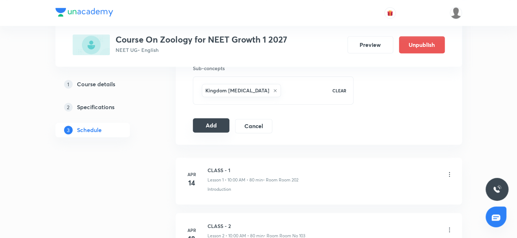
click at [204, 124] on button "Add" at bounding box center [211, 125] width 37 height 14
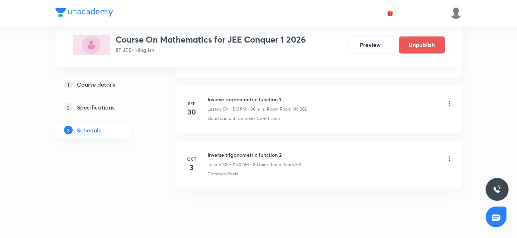
scroll to position [6193, 0]
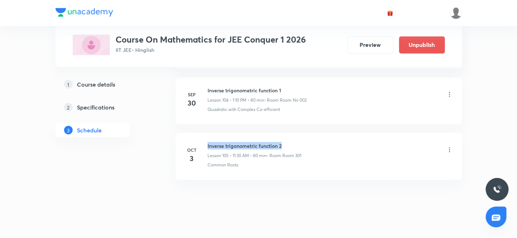
drag, startPoint x: 284, startPoint y: 133, endPoint x: 202, endPoint y: 131, distance: 82.0
click at [202, 133] on li "Oct 3 Inverse trigonometric function 2 Lesson 105 • 11:30 AM • 80 min • Room Ro…" at bounding box center [319, 156] width 286 height 47
copy h6 "Inverse trigonometric function 2"
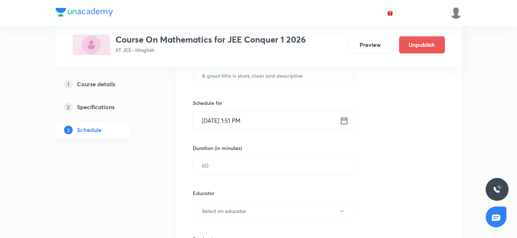
scroll to position [148, 0]
click at [249, 78] on input "text" at bounding box center [273, 76] width 160 height 18
paste input "Inverse trigonometric function 2"
type input "Inverse trigonometric function 3"
click at [215, 120] on input "Oct 3, 2025, 1:51 PM" at bounding box center [266, 121] width 146 height 18
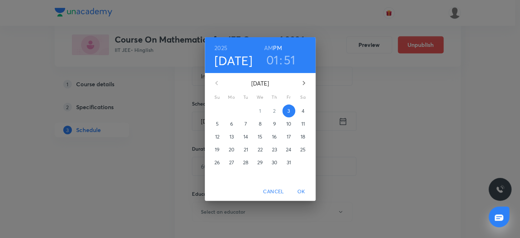
click at [303, 111] on p "4" at bounding box center [303, 110] width 3 height 7
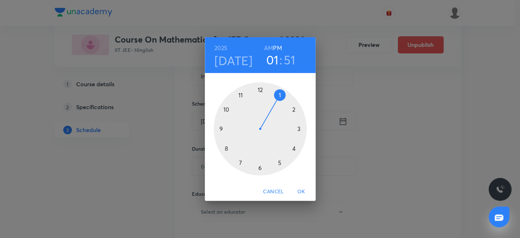
click at [268, 45] on h6 "AM" at bounding box center [268, 48] width 9 height 10
click at [225, 108] on div at bounding box center [260, 128] width 93 height 93
click at [259, 88] on div at bounding box center [260, 128] width 93 height 93
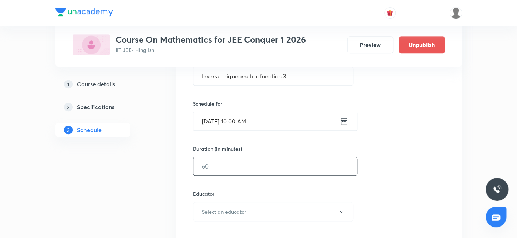
click at [231, 168] on input "text" at bounding box center [275, 166] width 164 height 18
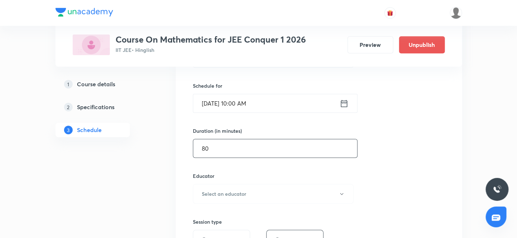
scroll to position [181, 0]
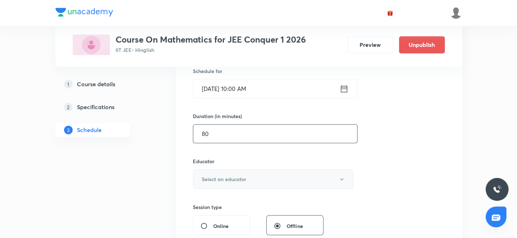
type input "80"
click at [235, 179] on h6 "Select an educator" at bounding box center [224, 179] width 44 height 8
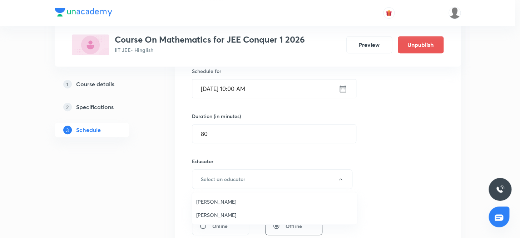
click at [215, 200] on span "Vijay Meghwal" at bounding box center [274, 202] width 157 height 8
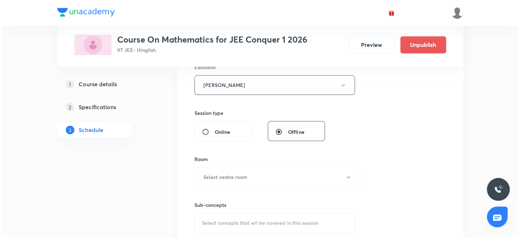
scroll to position [278, 0]
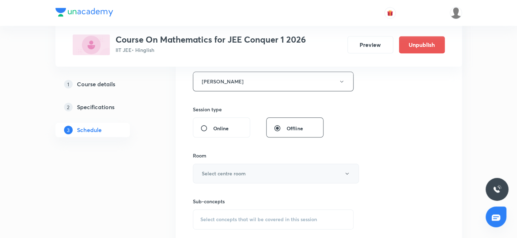
click at [235, 173] on h6 "Select centre room" at bounding box center [224, 174] width 44 height 8
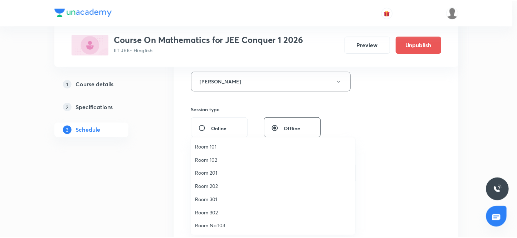
scroll to position [53, 0]
click at [223, 227] on span "Room No 002" at bounding box center [274, 226] width 157 height 8
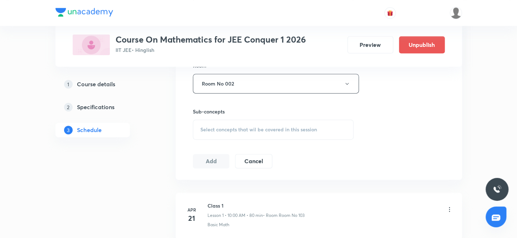
scroll to position [376, 0]
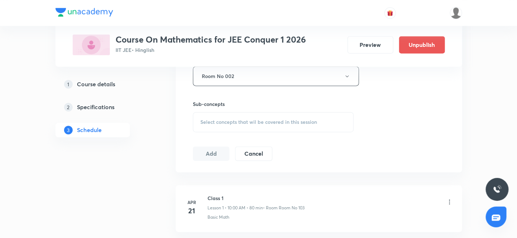
click at [239, 121] on span "Select concepts that wil be covered in this session" at bounding box center [258, 122] width 117 height 6
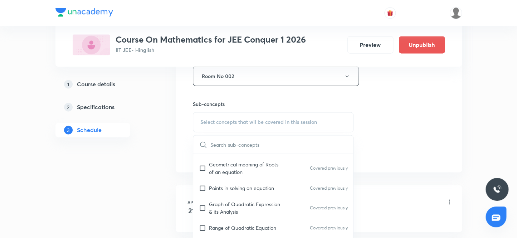
scroll to position [162, 0]
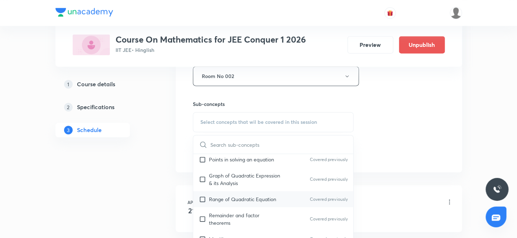
click at [205, 197] on input "checkbox" at bounding box center [204, 199] width 10 height 8
checkbox input "true"
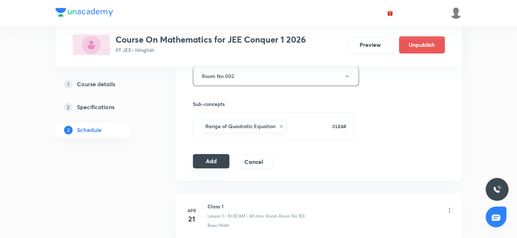
click at [212, 161] on button "Add" at bounding box center [211, 161] width 37 height 14
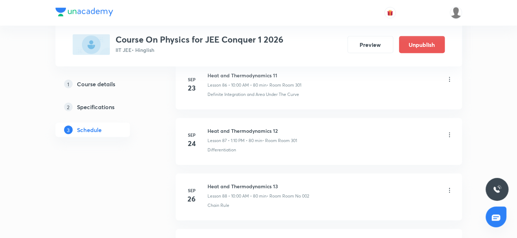
scroll to position [5428, 0]
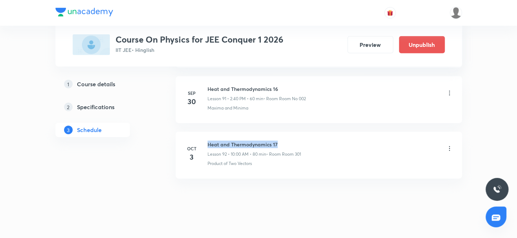
drag, startPoint x: 280, startPoint y: 135, endPoint x: 208, endPoint y: 128, distance: 71.9
click at [208, 132] on li "[DATE] Heat and Thermodynamics 17 Lesson 92 • 10:00 AM • 80 min • Room Room 301…" at bounding box center [319, 155] width 286 height 47
copy h6 "Heat and Thermodynamics 17"
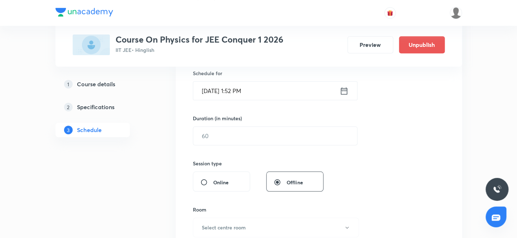
scroll to position [124, 0]
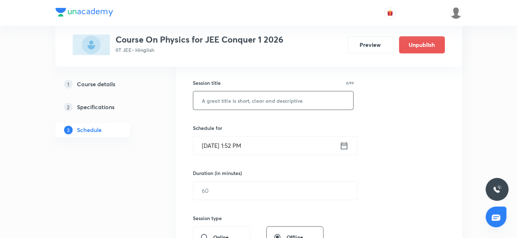
click at [265, 97] on input "text" at bounding box center [273, 100] width 160 height 18
paste input "Heat and Thermodynamics 17"
type input "Heat and Thermodynamics 18"
click at [215, 144] on input "Oct 3, 2025, 1:52 PM" at bounding box center [266, 145] width 146 height 18
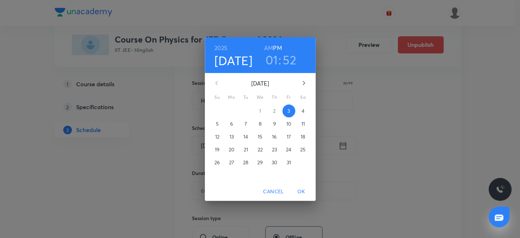
click at [303, 109] on p "4" at bounding box center [303, 110] width 3 height 7
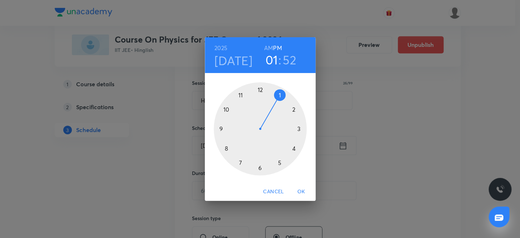
click at [271, 46] on h6 "AM" at bounding box center [268, 48] width 9 height 10
click at [240, 93] on div at bounding box center [260, 128] width 93 height 93
click at [260, 167] on div at bounding box center [260, 128] width 93 height 93
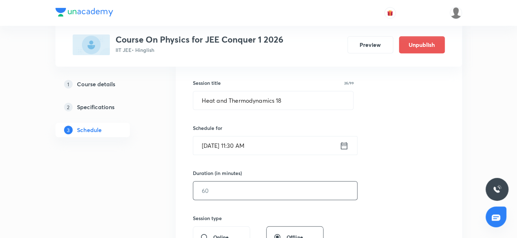
click at [235, 194] on input "text" at bounding box center [275, 190] width 164 height 18
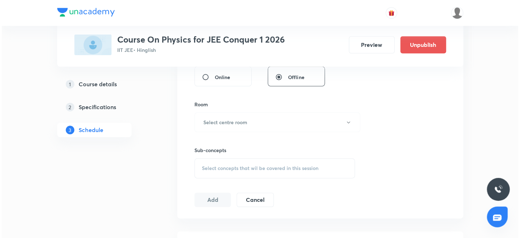
scroll to position [286, 0]
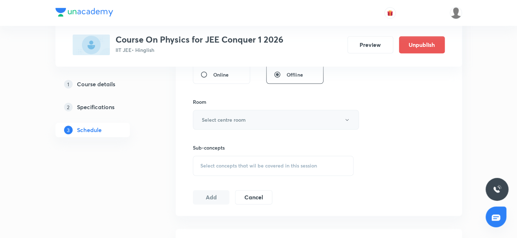
type input "80"
click at [229, 118] on h6 "Select centre room" at bounding box center [224, 120] width 44 height 8
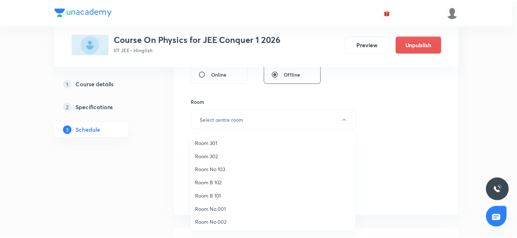
scroll to position [53, 0]
click at [228, 221] on span "Room No 002" at bounding box center [274, 222] width 157 height 8
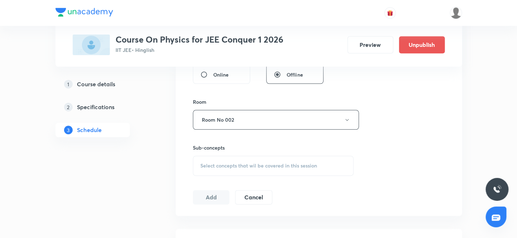
click at [231, 163] on span "Select concepts that wil be covered in this session" at bounding box center [258, 166] width 117 height 6
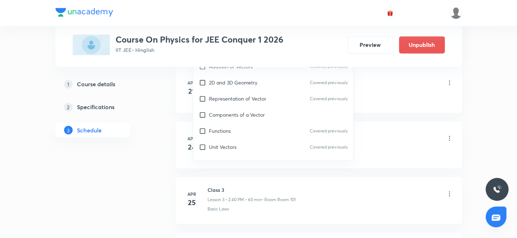
scroll to position [97, 0]
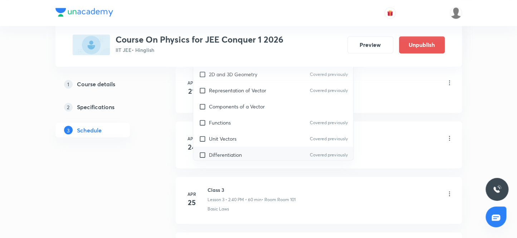
click at [202, 153] on input "checkbox" at bounding box center [204, 155] width 10 height 8
checkbox input "true"
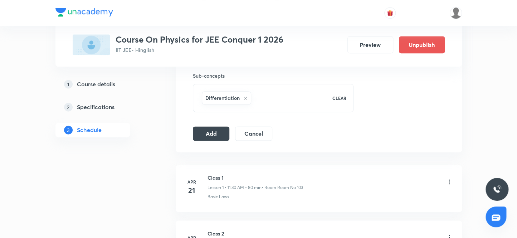
scroll to position [351, 0]
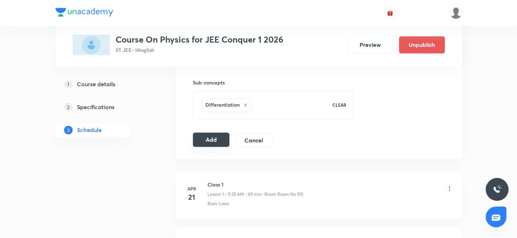
click at [210, 141] on button "Add" at bounding box center [211, 139] width 37 height 14
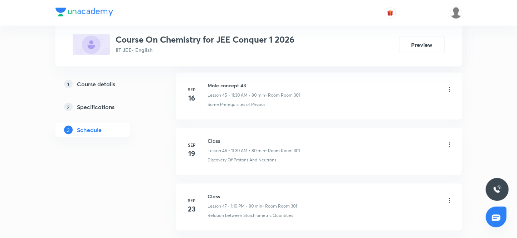
scroll to position [3047, 0]
drag, startPoint x: 226, startPoint y: 136, endPoint x: 205, endPoint y: 133, distance: 21.6
click at [205, 137] on div "[DATE] Class Lesson 49 • 11:30 AM • 80 min • Room Room No 002 [PERSON_NAME] Unc…" at bounding box center [319, 150] width 268 height 26
copy h6 "Class"
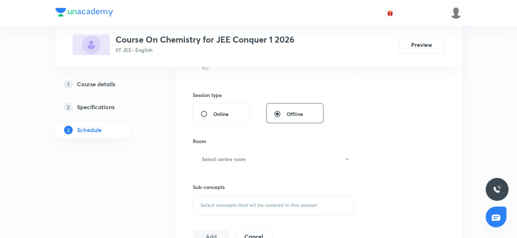
scroll to position [117, 0]
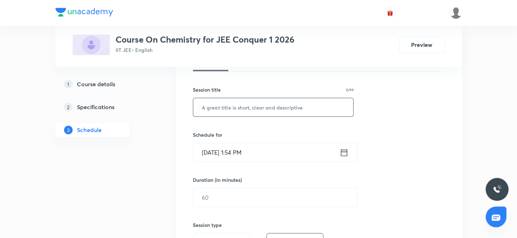
click at [222, 107] on input "text" at bounding box center [273, 107] width 160 height 18
paste input "Class"
type input "Class"
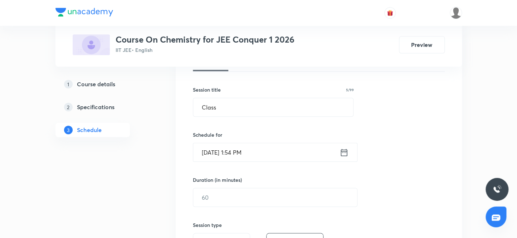
click at [213, 149] on input "[DATE] 1:54 PM" at bounding box center [266, 152] width 146 height 18
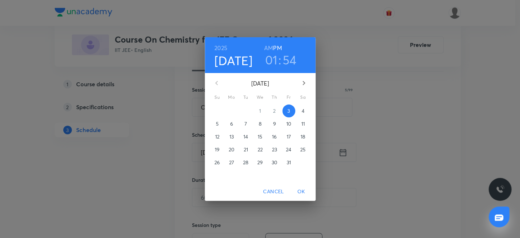
click at [303, 110] on p "4" at bounding box center [303, 110] width 3 height 7
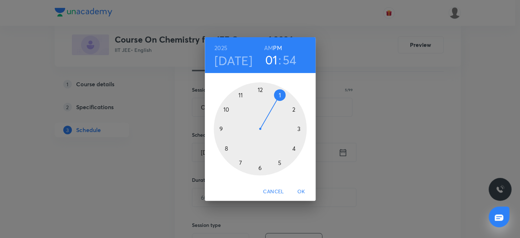
click at [279, 46] on h6 "PM" at bounding box center [277, 48] width 9 height 10
click at [288, 56] on h3 "54" at bounding box center [290, 59] width 14 height 15
click at [293, 107] on div at bounding box center [260, 128] width 93 height 93
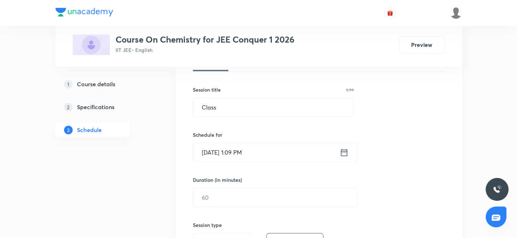
click at [241, 153] on input "Oct 4, 2025, 1:09 PM" at bounding box center [266, 152] width 146 height 18
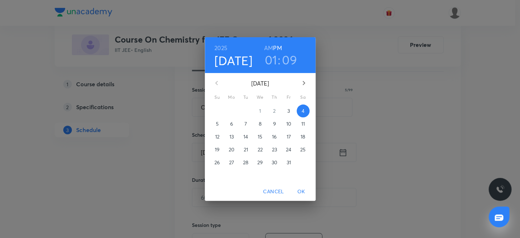
click at [285, 58] on h3 "09" at bounding box center [289, 59] width 15 height 15
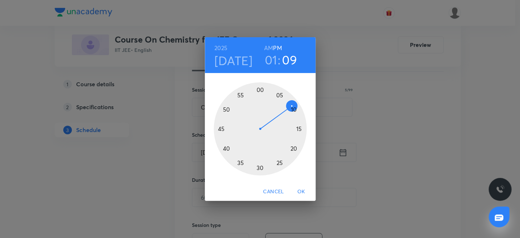
click at [293, 108] on div at bounding box center [260, 128] width 93 height 93
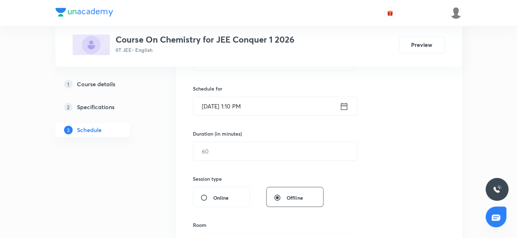
scroll to position [182, 0]
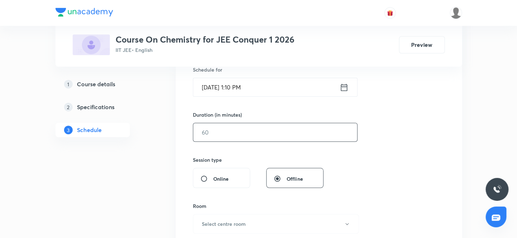
click at [233, 134] on input "text" at bounding box center [275, 132] width 164 height 18
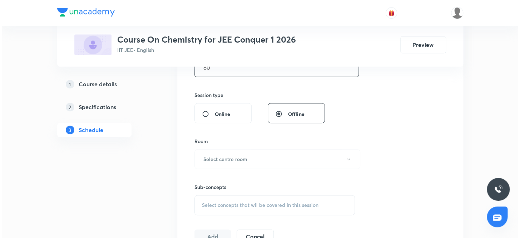
scroll to position [247, 0]
type input "80"
click at [229, 155] on h6 "Select centre room" at bounding box center [224, 159] width 44 height 8
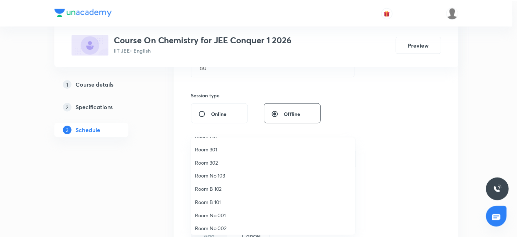
scroll to position [53, 0]
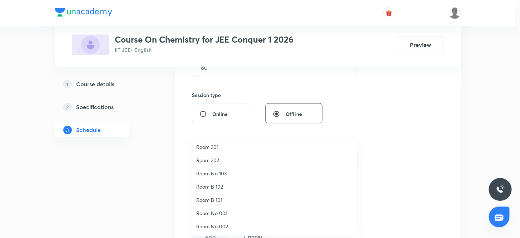
click at [221, 226] on span "Room No 002" at bounding box center [274, 226] width 157 height 8
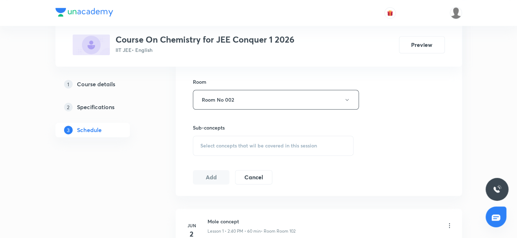
scroll to position [312, 0]
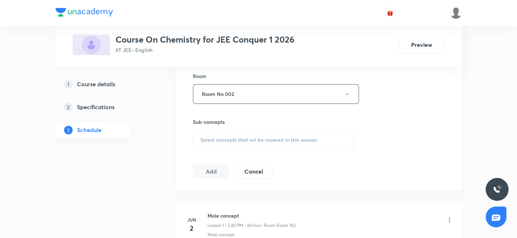
click at [219, 138] on span "Select concepts that wil be covered in this session" at bounding box center [258, 140] width 117 height 6
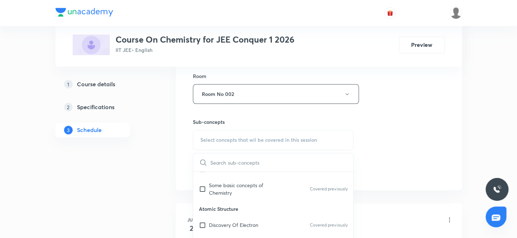
scroll to position [260, 0]
click at [202, 186] on input "checkbox" at bounding box center [204, 187] width 10 height 15
checkbox input "true"
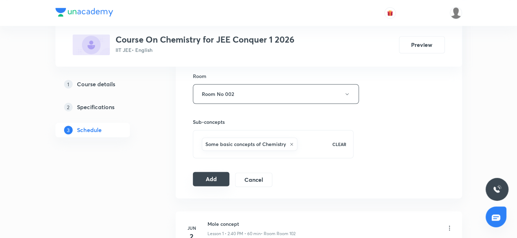
click at [210, 178] on button "Add" at bounding box center [211, 179] width 37 height 14
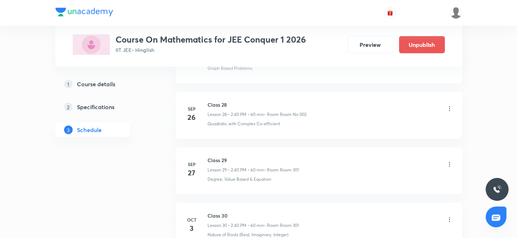
scroll to position [1996, 0]
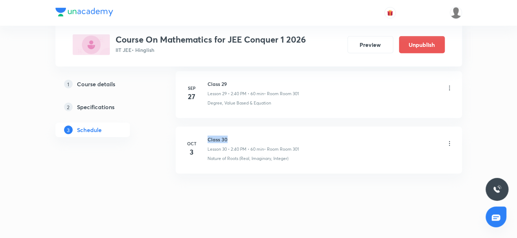
drag, startPoint x: 232, startPoint y: 133, endPoint x: 203, endPoint y: 130, distance: 29.1
click at [203, 130] on li "[DATE] Class 30 Lesson 30 • 2:40 PM • 60 min • Room Room 301 Nature of Roots (R…" at bounding box center [319, 150] width 286 height 47
copy h6 "Class 30"
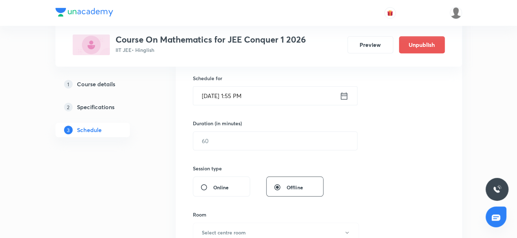
scroll to position [133, 0]
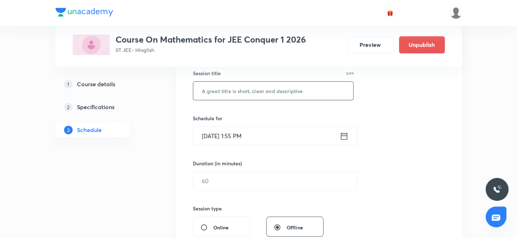
click at [212, 91] on input "text" at bounding box center [273, 91] width 160 height 18
paste input "Class 30"
type input "Class 31"
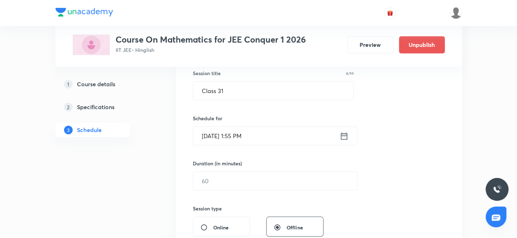
click at [214, 135] on input "Oct 3, 2025, 1:55 PM" at bounding box center [266, 136] width 146 height 18
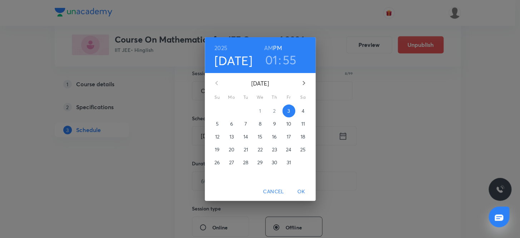
click at [304, 111] on p "4" at bounding box center [303, 110] width 3 height 7
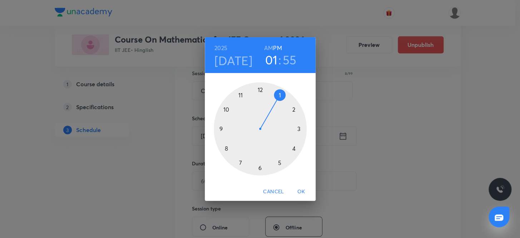
click at [272, 60] on h3 "01" at bounding box center [271, 59] width 13 height 15
click at [293, 108] on div at bounding box center [260, 128] width 93 height 93
click at [226, 148] on div at bounding box center [260, 128] width 93 height 93
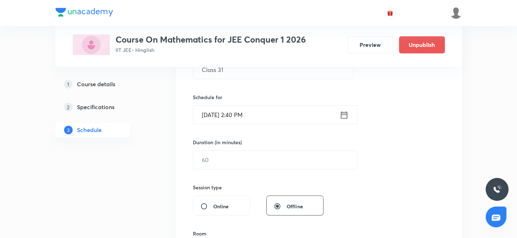
scroll to position [166, 0]
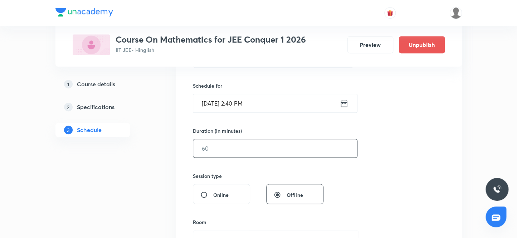
click at [230, 156] on input "text" at bounding box center [275, 148] width 164 height 18
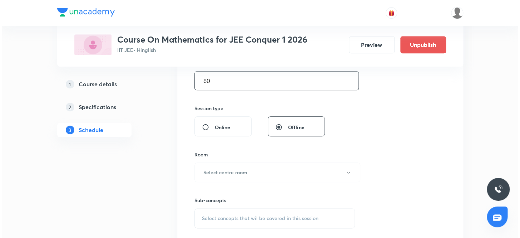
scroll to position [264, 0]
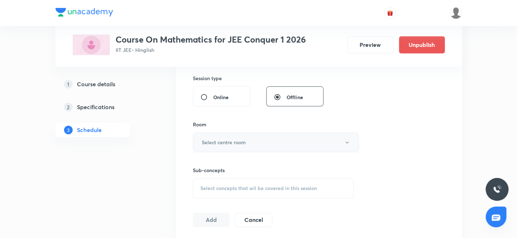
type input "60"
click at [236, 143] on h6 "Select centre room" at bounding box center [224, 142] width 44 height 8
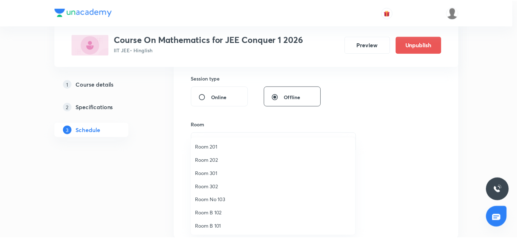
scroll to position [53, 0]
click at [222, 226] on span "Room No 002" at bounding box center [274, 226] width 157 height 8
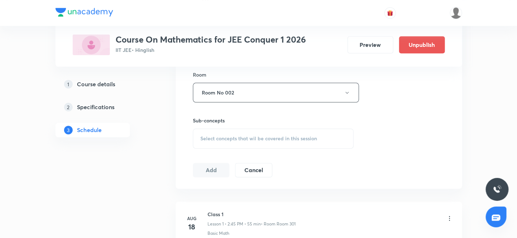
scroll to position [329, 0]
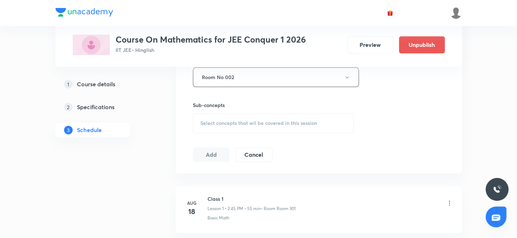
click at [244, 122] on span "Select concepts that wil be covered in this session" at bounding box center [258, 123] width 117 height 6
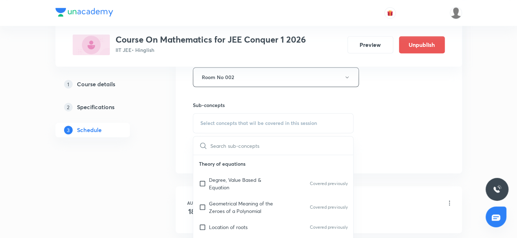
scroll to position [65, 0]
click at [201, 181] on input "checkbox" at bounding box center [204, 182] width 10 height 15
checkbox input "true"
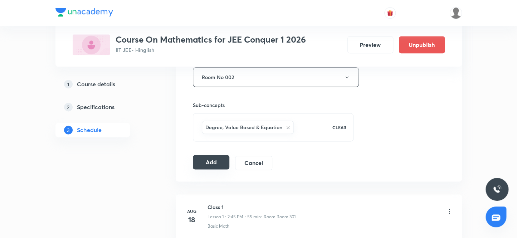
click at [212, 160] on button "Add" at bounding box center [211, 162] width 37 height 14
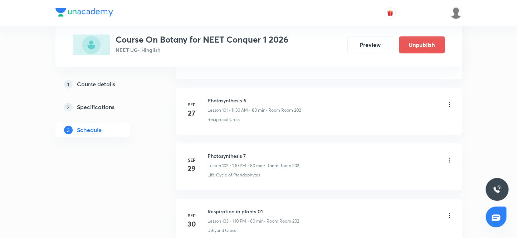
scroll to position [6092, 0]
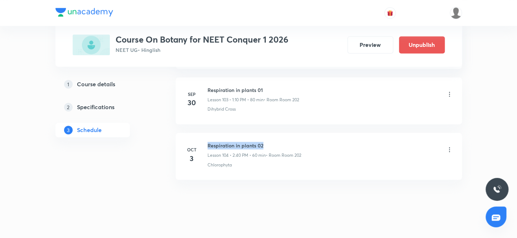
drag, startPoint x: 266, startPoint y: 134, endPoint x: 207, endPoint y: 129, distance: 59.6
click at [207, 133] on li "[DATE] Respiration in plants 02 Lesson 104 • 2:40 PM • 60 min • Room Room 202 C…" at bounding box center [319, 156] width 286 height 47
copy h6 "Respiration in plants 02"
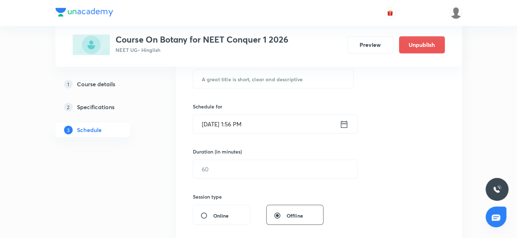
scroll to position [117, 0]
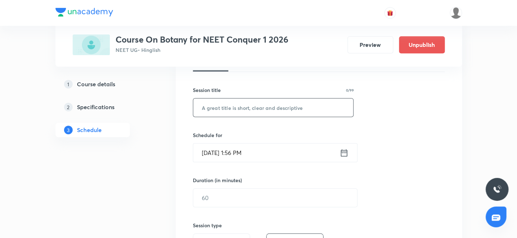
click at [234, 107] on input "text" at bounding box center [273, 107] width 160 height 18
paste input "Respiration in plants 02"
type input "Respiration in plants 03"
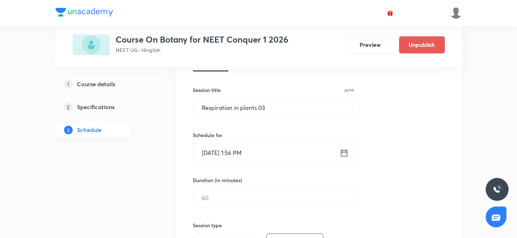
click at [215, 151] on input "[DATE] 1:56 PM" at bounding box center [266, 152] width 146 height 18
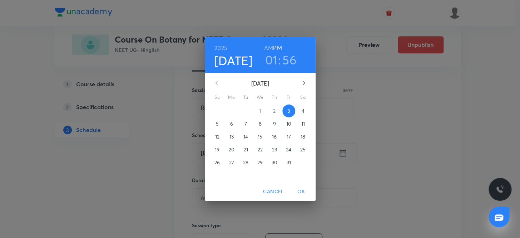
click at [303, 111] on p "4" at bounding box center [303, 110] width 3 height 7
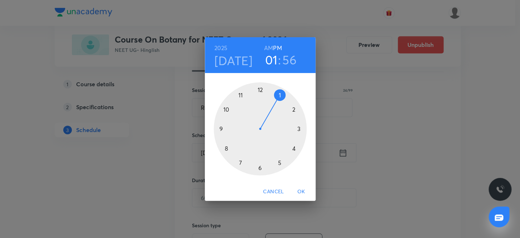
click at [269, 48] on h6 "AM" at bounding box center [268, 48] width 9 height 10
click at [226, 108] on div at bounding box center [260, 128] width 93 height 93
click at [259, 88] on div at bounding box center [260, 128] width 93 height 93
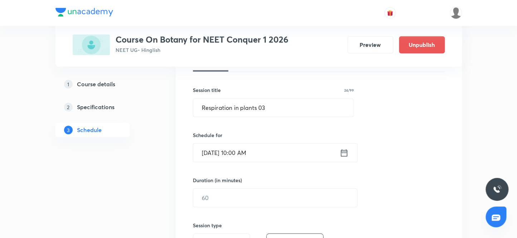
scroll to position [149, 0]
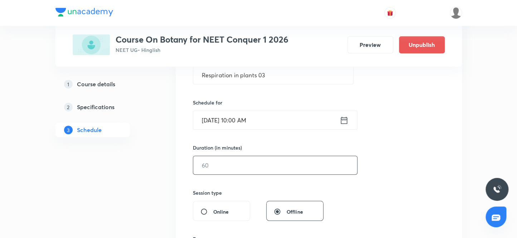
click at [221, 167] on input "text" at bounding box center [275, 165] width 164 height 18
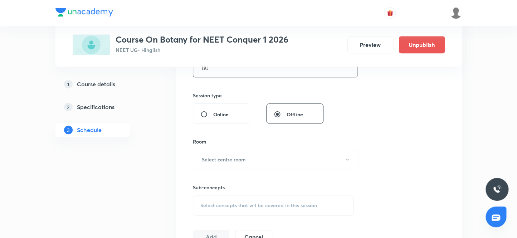
scroll to position [247, 0]
type input "80"
click at [230, 158] on h6 "Select centre room" at bounding box center [224, 159] width 44 height 8
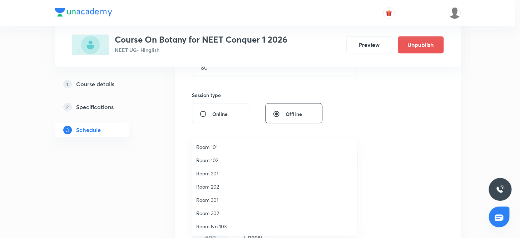
click at [211, 187] on span "Room 202" at bounding box center [274, 187] width 157 height 8
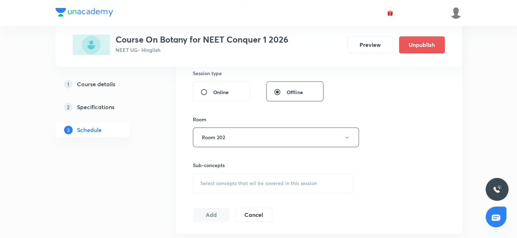
scroll to position [312, 0]
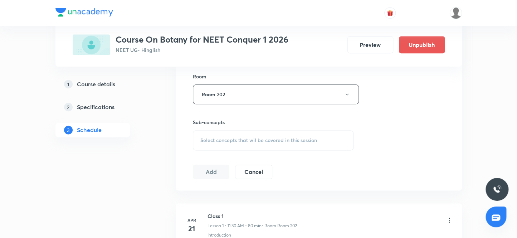
click at [242, 141] on span "Select concepts that wil be covered in this session" at bounding box center [258, 140] width 117 height 6
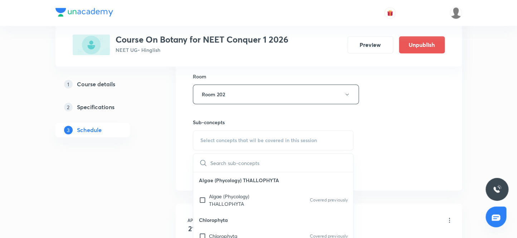
scroll to position [65, 0]
click at [202, 197] on input "checkbox" at bounding box center [204, 199] width 10 height 15
checkbox input "true"
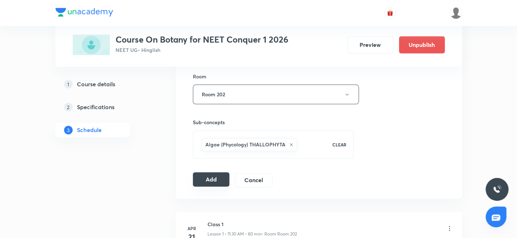
click at [212, 178] on button "Add" at bounding box center [211, 179] width 37 height 14
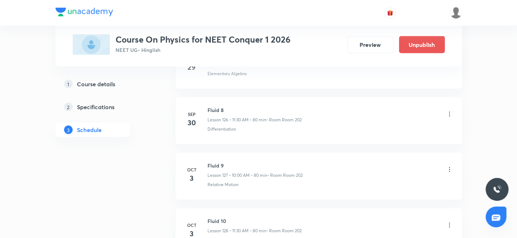
scroll to position [7467, 0]
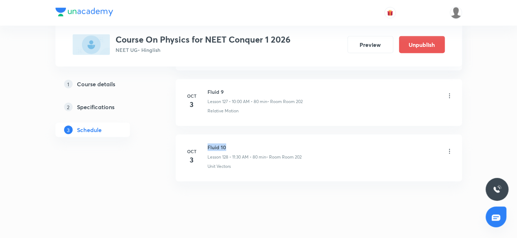
drag, startPoint x: 233, startPoint y: 135, endPoint x: 204, endPoint y: 132, distance: 28.8
click at [204, 143] on div "[DATE] Fluid 10 Lesson 128 • 11:30 AM • 80 min • Room Room 202 Unit Vectors" at bounding box center [319, 156] width 268 height 26
copy h6 "Fluid 10"
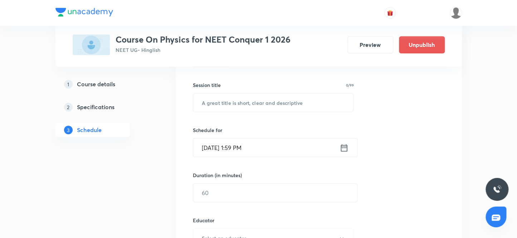
scroll to position [108, 0]
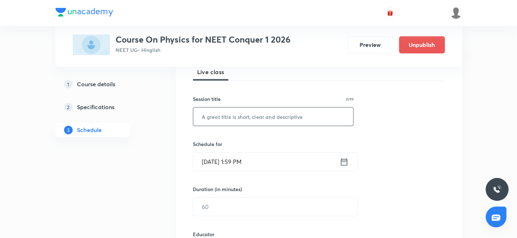
click at [234, 118] on input "text" at bounding box center [273, 116] width 160 height 18
paste input "Fluid 10"
type input "Fluid 11"
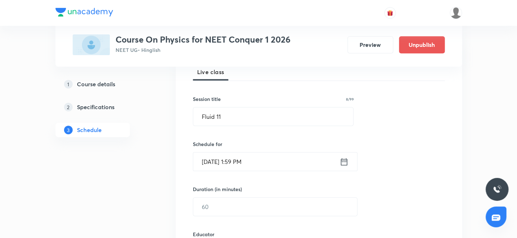
click at [213, 161] on input "[DATE] 1:59 PM" at bounding box center [266, 161] width 146 height 18
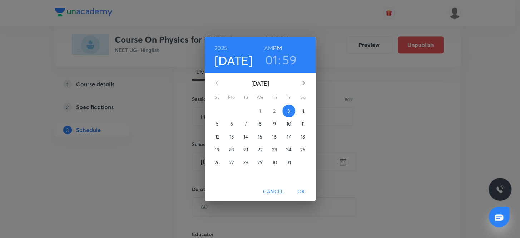
click at [304, 113] on p "4" at bounding box center [303, 110] width 3 height 7
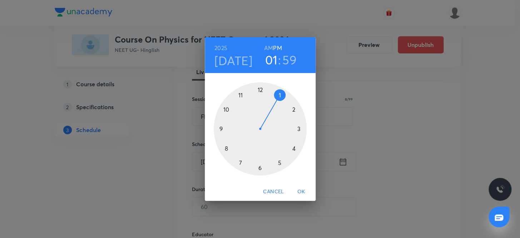
click at [290, 61] on h3 "59" at bounding box center [290, 59] width 14 height 15
click at [292, 107] on div at bounding box center [260, 128] width 93 height 93
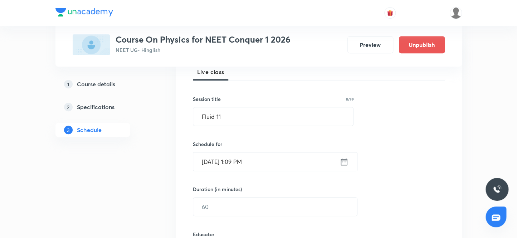
click at [240, 160] on input "[DATE] 1:09 PM" at bounding box center [266, 161] width 146 height 18
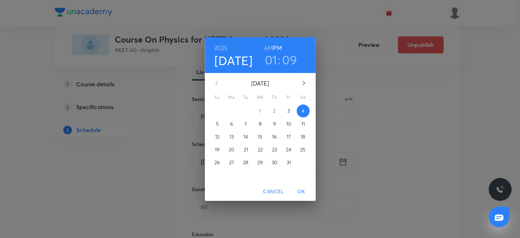
click at [292, 62] on h3 "09" at bounding box center [289, 59] width 15 height 15
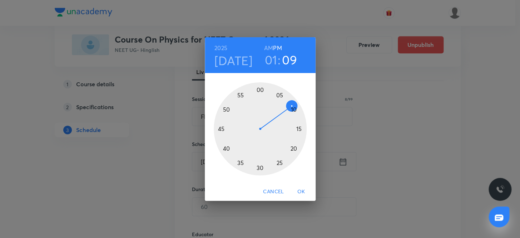
click at [293, 107] on div at bounding box center [260, 128] width 93 height 93
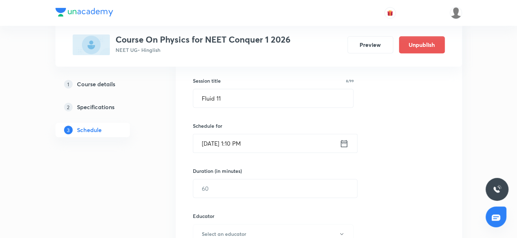
scroll to position [140, 0]
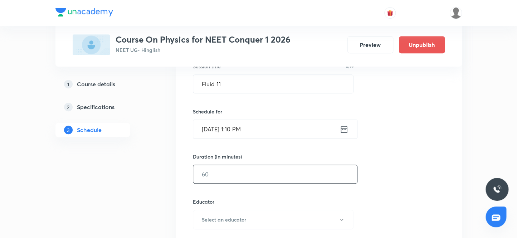
click at [213, 175] on input "text" at bounding box center [275, 174] width 164 height 18
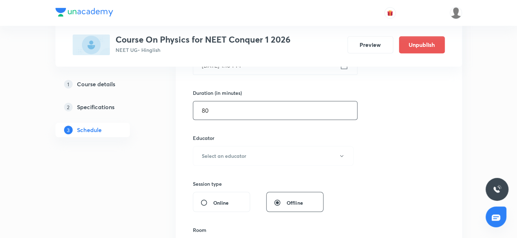
scroll to position [238, 0]
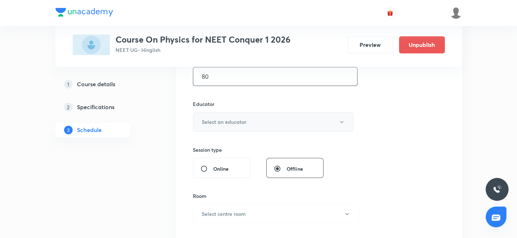
type input "80"
click at [235, 121] on h6 "Select an educator" at bounding box center [224, 122] width 44 height 8
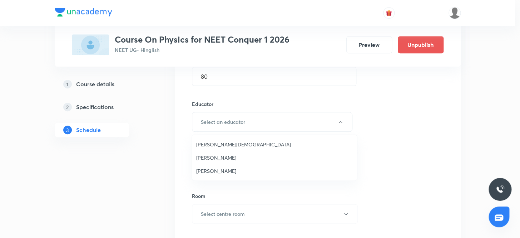
click at [209, 145] on span "Arpit Jain" at bounding box center [274, 145] width 157 height 8
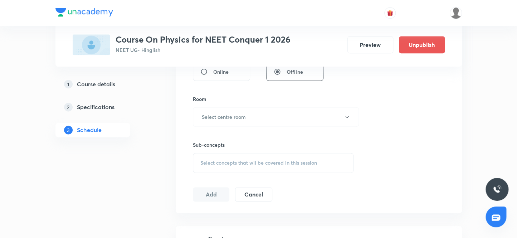
scroll to position [335, 0]
click at [237, 117] on h6 "Select centre room" at bounding box center [224, 116] width 44 height 8
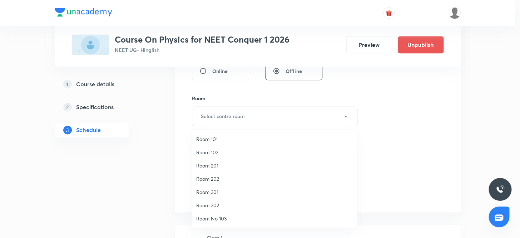
click at [211, 177] on span "Room 202" at bounding box center [274, 179] width 157 height 8
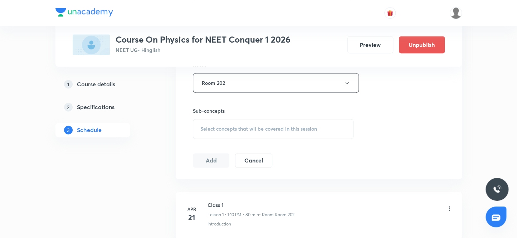
scroll to position [401, 0]
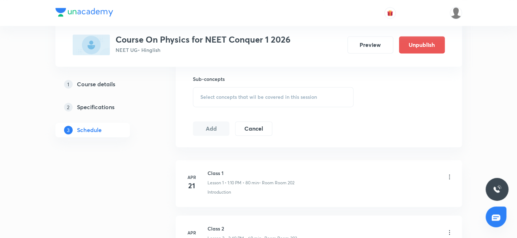
click at [234, 98] on span "Select concepts that wil be covered in this session" at bounding box center [258, 97] width 117 height 6
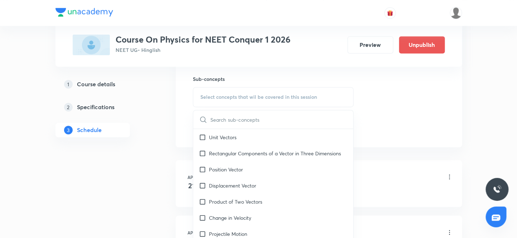
scroll to position [943, 0]
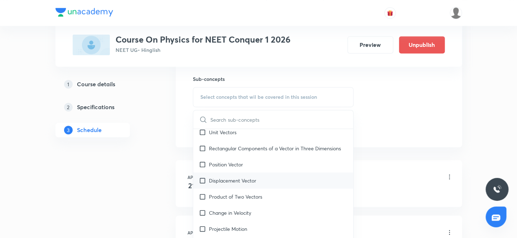
click at [204, 177] on input "checkbox" at bounding box center [204, 180] width 10 height 8
checkbox input "true"
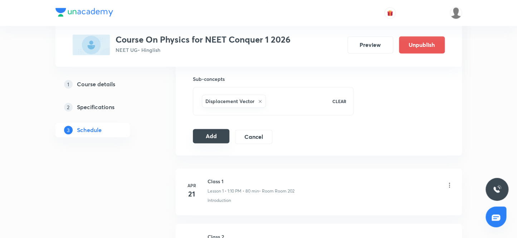
click at [211, 136] on button "Add" at bounding box center [211, 136] width 37 height 14
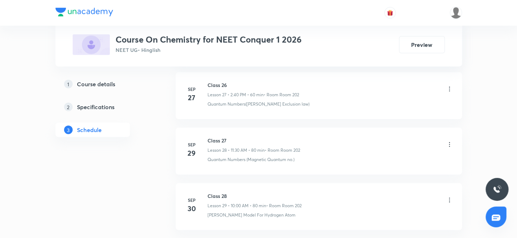
scroll to position [1940, 0]
drag, startPoint x: 232, startPoint y: 134, endPoint x: 203, endPoint y: 133, distance: 29.0
click at [203, 136] on div "[DATE] Class 28 Lesson 29 • 10:00 AM • 80 min • Room Room 202 [PERSON_NAME] Mod…" at bounding box center [319, 149] width 268 height 26
click at [236, 136] on h6 "Class 28" at bounding box center [254, 140] width 94 height 8
drag, startPoint x: 228, startPoint y: 134, endPoint x: 208, endPoint y: 134, distance: 20.4
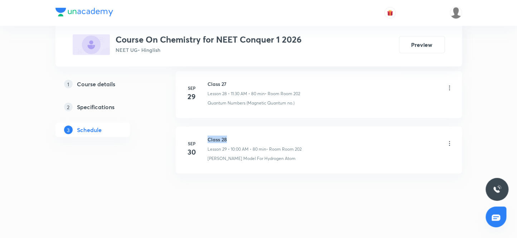
click at [208, 136] on h6 "Class 28" at bounding box center [254, 140] width 94 height 8
copy h6 "Class 28"
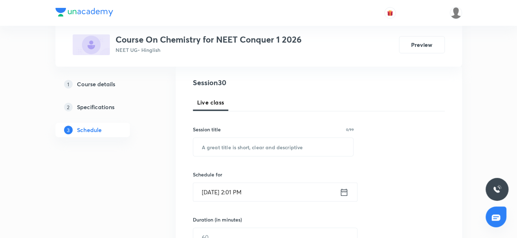
scroll to position [72, 0]
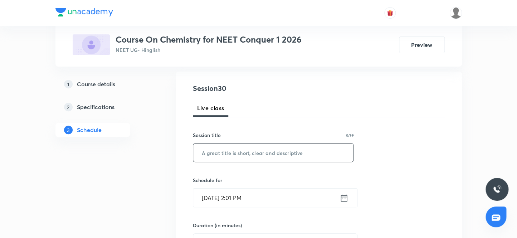
click at [236, 155] on input "text" at bounding box center [273, 152] width 160 height 18
paste input "Class 28"
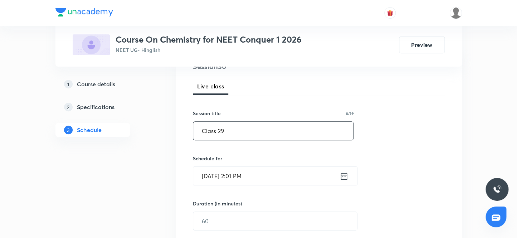
scroll to position [104, 0]
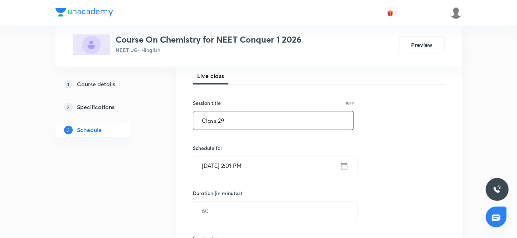
type input "Class 29"
click at [213, 167] on input "[DATE] 2:01 PM" at bounding box center [266, 165] width 146 height 18
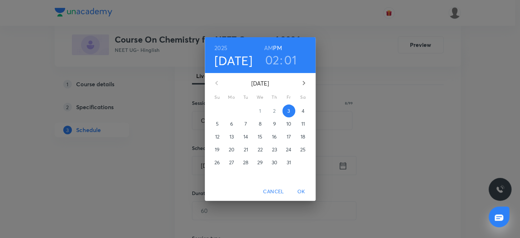
click at [303, 113] on p "4" at bounding box center [303, 110] width 3 height 7
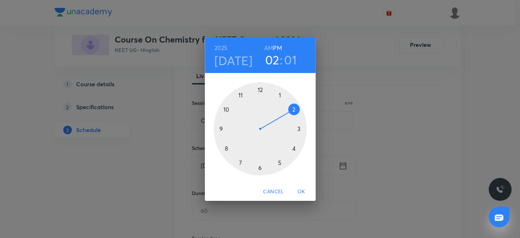
click at [289, 57] on h3 "01" at bounding box center [290, 59] width 13 height 15
click at [226, 147] on div at bounding box center [260, 128] width 93 height 93
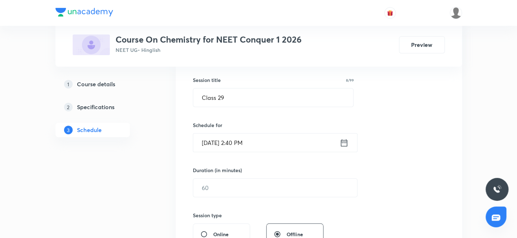
scroll to position [136, 0]
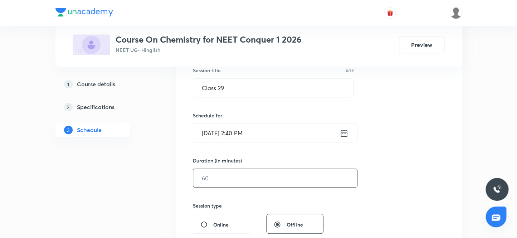
click at [215, 177] on input "text" at bounding box center [275, 178] width 164 height 18
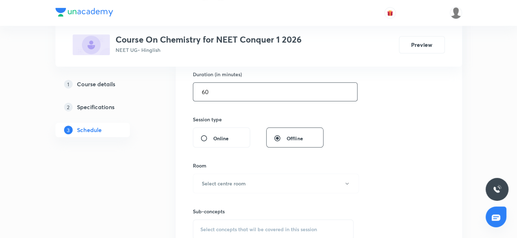
scroll to position [234, 0]
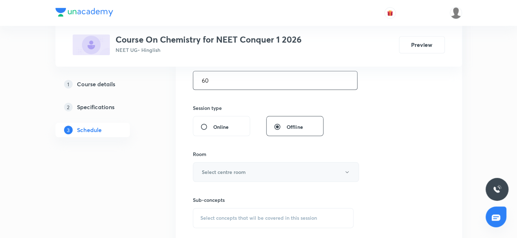
type input "60"
click at [227, 171] on h6 "Select centre room" at bounding box center [224, 172] width 44 height 8
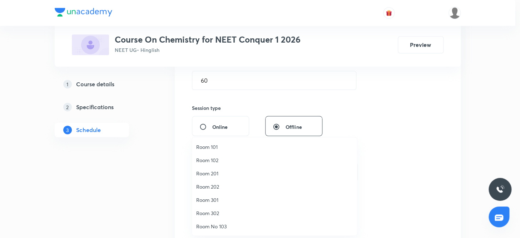
click at [208, 186] on span "Room 202" at bounding box center [274, 187] width 157 height 8
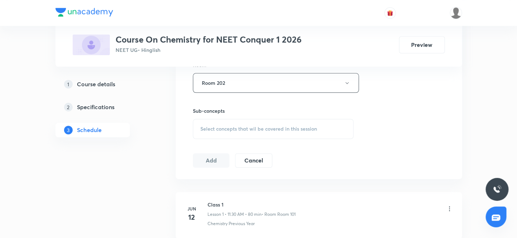
scroll to position [332, 0]
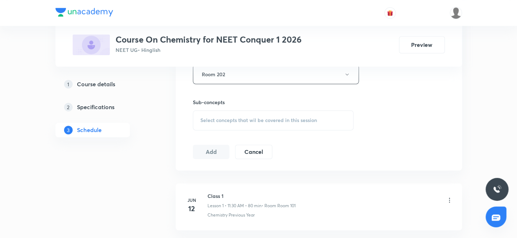
click at [227, 119] on span "Select concepts that wil be covered in this session" at bounding box center [258, 120] width 117 height 6
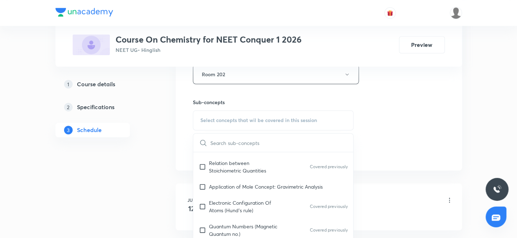
scroll to position [195, 0]
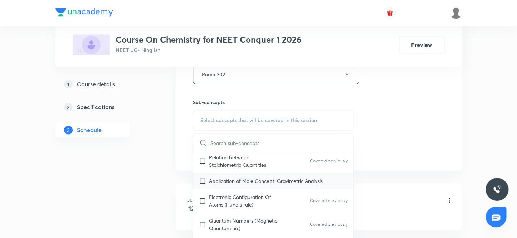
click at [202, 180] on input "checkbox" at bounding box center [204, 181] width 10 height 8
checkbox input "true"
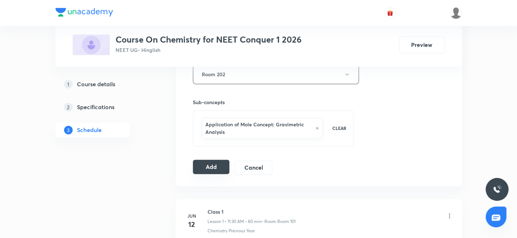
click at [206, 166] on button "Add" at bounding box center [211, 167] width 37 height 14
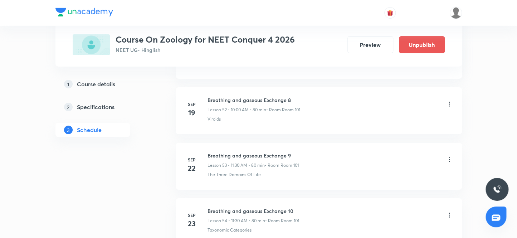
scroll to position [3601, 0]
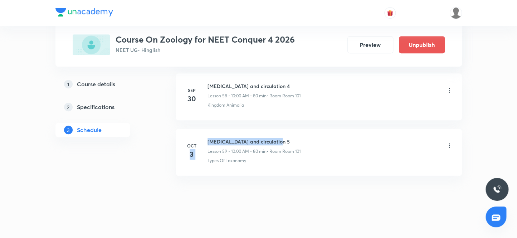
drag, startPoint x: 280, startPoint y: 133, endPoint x: 204, endPoint y: 135, distance: 76.6
click at [204, 138] on div "[DATE] [MEDICAL_DATA] and circulation 5 Lesson 59 • 10:00 AM • 80 min • Room Ro…" at bounding box center [319, 151] width 268 height 26
drag, startPoint x: 275, startPoint y: 136, endPoint x: 205, endPoint y: 134, distance: 70.5
click at [205, 138] on div "Oct 3 Body fluids and circulation 5 Lesson 59 • 10:00 AM • 80 min • Room Room 1…" at bounding box center [319, 151] width 268 height 26
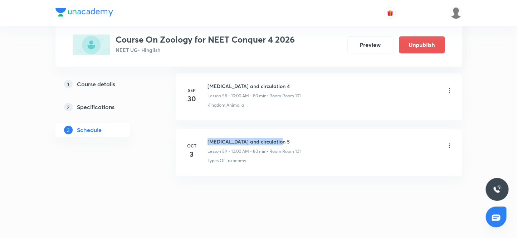
copy h6 "Body fluids and circulation 5"
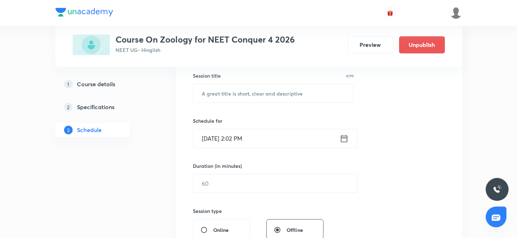
scroll to position [73, 0]
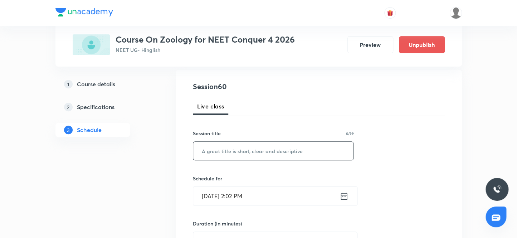
click at [248, 151] on input "text" at bounding box center [273, 151] width 160 height 18
paste input "Body fluids and circulation 5"
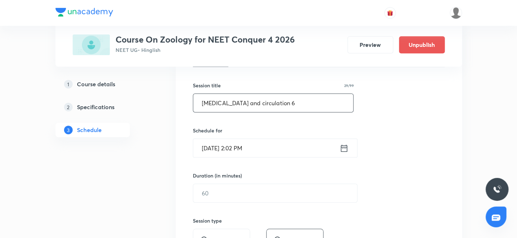
scroll to position [138, 0]
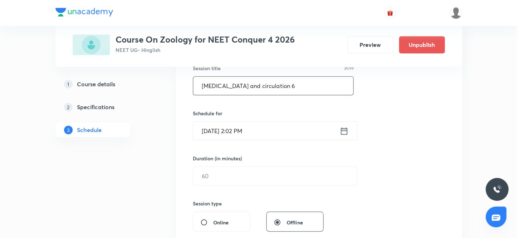
type input "Body fluids and circulation 6"
click at [212, 131] on input "Oct 3, 2025, 2:02 PM" at bounding box center [266, 131] width 146 height 18
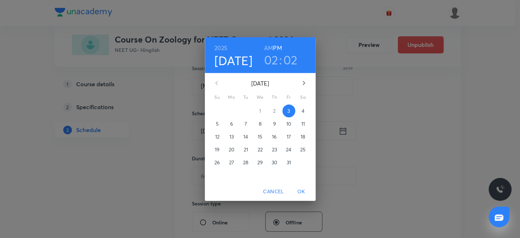
click at [303, 111] on p "4" at bounding box center [303, 110] width 3 height 7
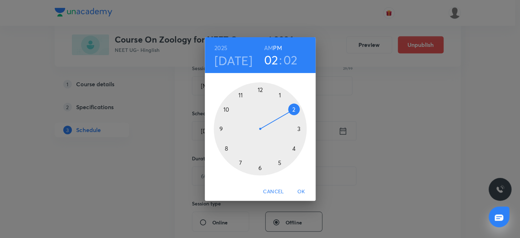
click at [269, 46] on h6 "AM" at bounding box center [268, 48] width 9 height 10
click at [227, 108] on div at bounding box center [260, 128] width 93 height 93
click at [259, 88] on div at bounding box center [260, 128] width 93 height 93
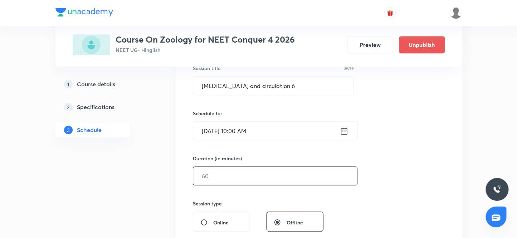
click at [221, 177] on input "text" at bounding box center [275, 176] width 164 height 18
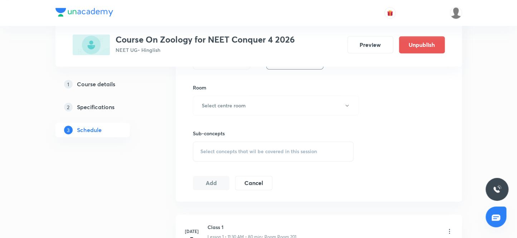
scroll to position [301, 0]
type input "80"
click at [236, 104] on h6 "Select centre room" at bounding box center [224, 105] width 44 height 8
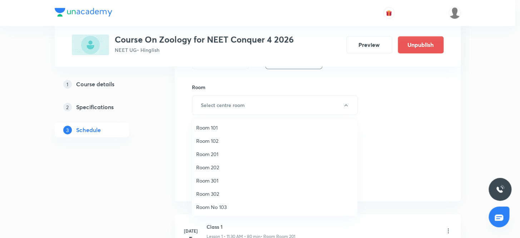
click at [214, 127] on span "Room 101" at bounding box center [274, 128] width 157 height 8
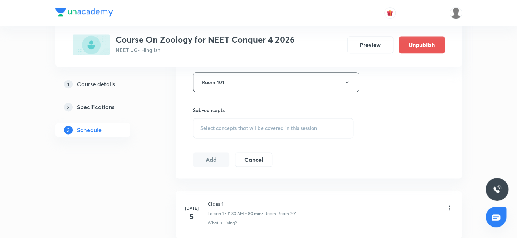
scroll to position [366, 0]
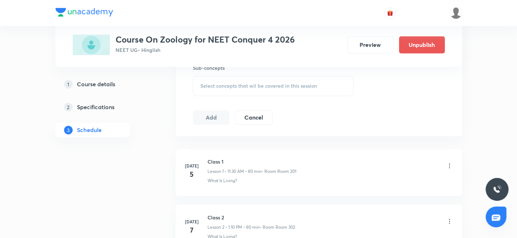
click at [234, 83] on span "Select concepts that wil be covered in this session" at bounding box center [258, 86] width 117 height 6
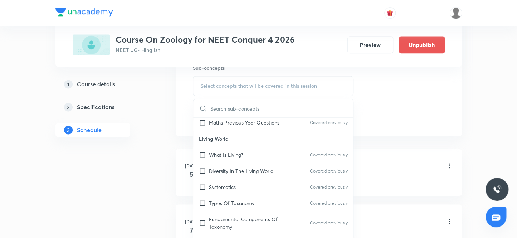
scroll to position [97, 0]
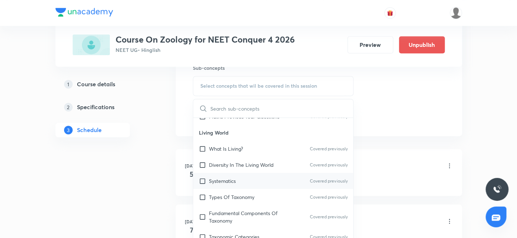
click at [202, 195] on input "checkbox" at bounding box center [204, 197] width 10 height 8
checkbox input "true"
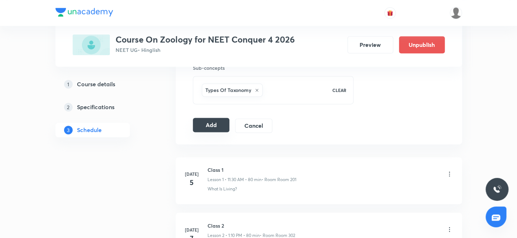
click at [202, 122] on button "Add" at bounding box center [211, 125] width 37 height 14
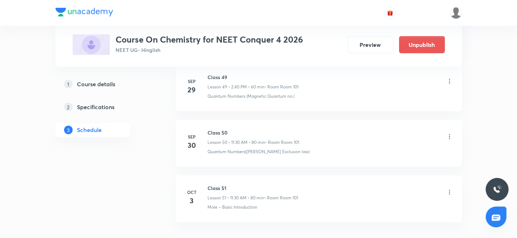
scroll to position [3204, 0]
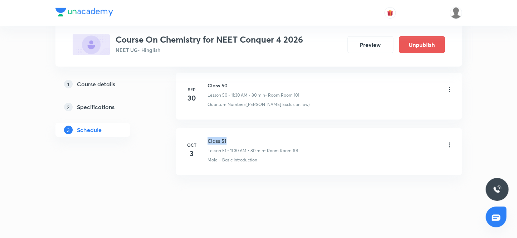
drag, startPoint x: 230, startPoint y: 133, endPoint x: 205, endPoint y: 129, distance: 25.4
click at [205, 129] on li "Oct 3 Class 51 Lesson 51 • 11:30 AM • 80 min • Room Room 101 Mole – Basic Intro…" at bounding box center [319, 151] width 286 height 47
copy h6 "Class 51"
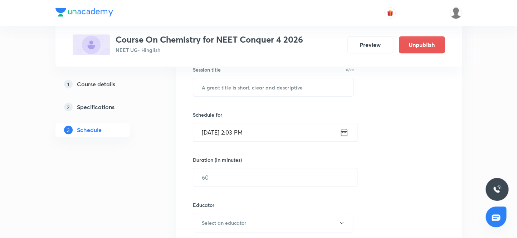
scroll to position [133, 0]
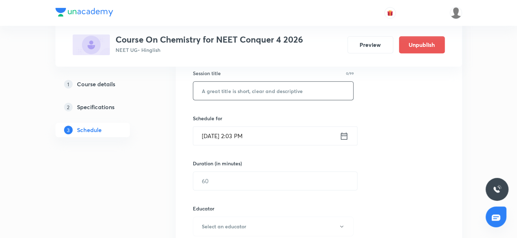
click at [227, 91] on input "text" at bounding box center [273, 91] width 160 height 18
paste input "Class 51"
type input "Class 52"
click at [211, 137] on input "Oct 3, 2025, 2:03 PM" at bounding box center [266, 136] width 146 height 18
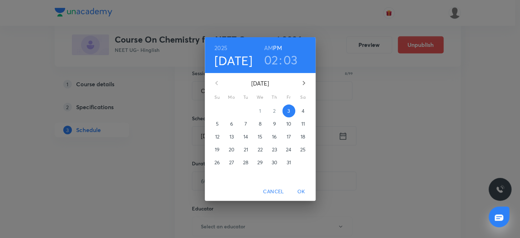
click at [302, 112] on p "4" at bounding box center [303, 110] width 3 height 7
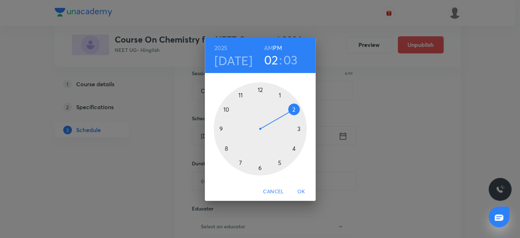
click at [269, 48] on h6 "AM" at bounding box center [268, 48] width 9 height 10
click at [240, 94] on div at bounding box center [260, 128] width 93 height 93
click at [259, 167] on div at bounding box center [260, 128] width 93 height 93
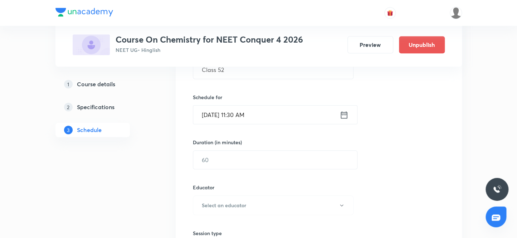
scroll to position [166, 0]
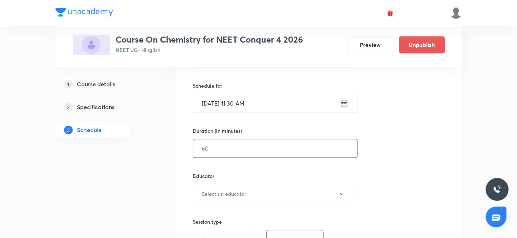
click at [227, 153] on input "text" at bounding box center [275, 148] width 164 height 18
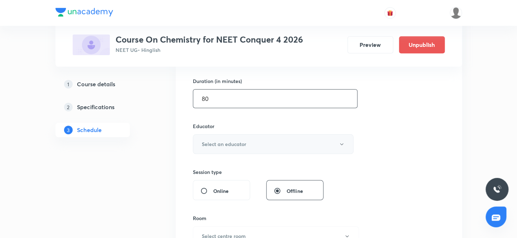
scroll to position [231, 0]
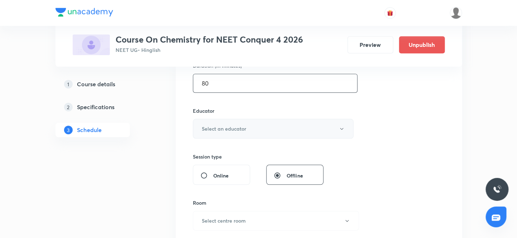
type input "80"
click at [232, 126] on h6 "Select an educator" at bounding box center [224, 129] width 44 height 8
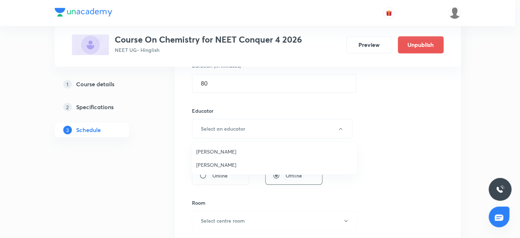
click at [224, 165] on span "Sandeep Maurya" at bounding box center [274, 165] width 157 height 8
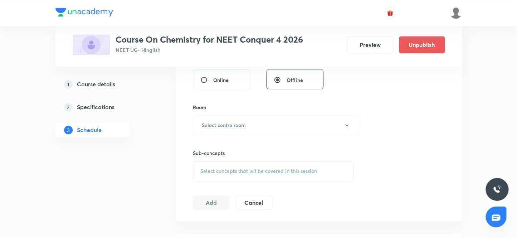
scroll to position [329, 0]
click at [221, 124] on h6 "Select centre room" at bounding box center [224, 123] width 44 height 8
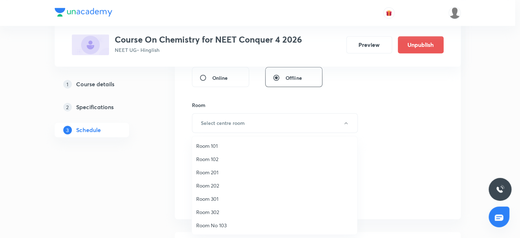
click at [212, 146] on span "Room 101" at bounding box center [274, 146] width 157 height 8
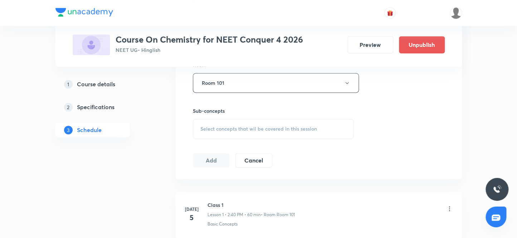
scroll to position [393, 0]
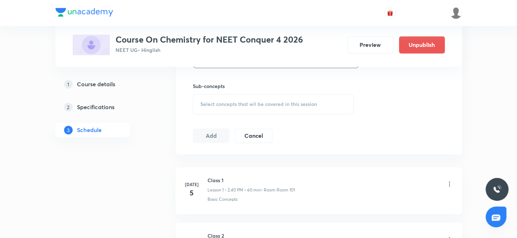
click at [237, 104] on span "Select concepts that wil be covered in this session" at bounding box center [258, 104] width 117 height 6
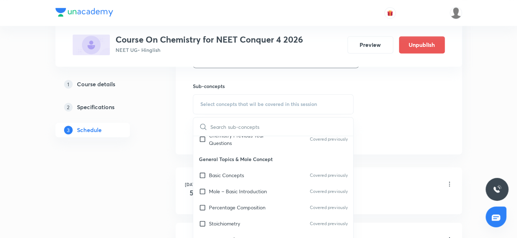
scroll to position [97, 0]
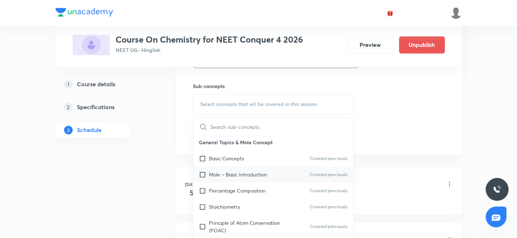
click at [204, 173] on input "checkbox" at bounding box center [204, 175] width 10 height 8
checkbox input "true"
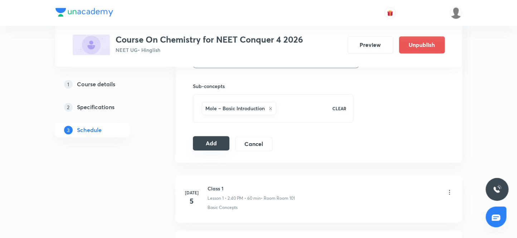
click at [207, 144] on button "Add" at bounding box center [211, 143] width 37 height 14
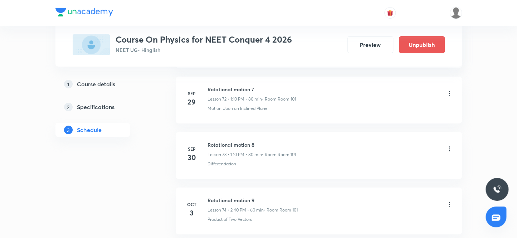
scroll to position [4431, 0]
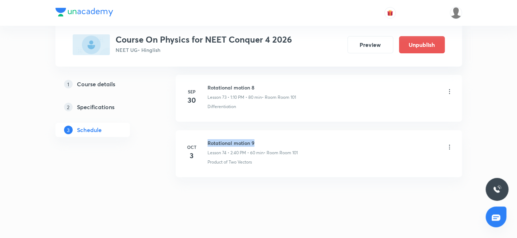
drag, startPoint x: 258, startPoint y: 135, endPoint x: 206, endPoint y: 129, distance: 52.9
click at [206, 130] on li "[DATE] Rotational motion 9 Lesson 74 • 2:40 PM • 60 min • Room Room 101 Product…" at bounding box center [319, 153] width 286 height 47
copy h6 "Rotational motion 9"
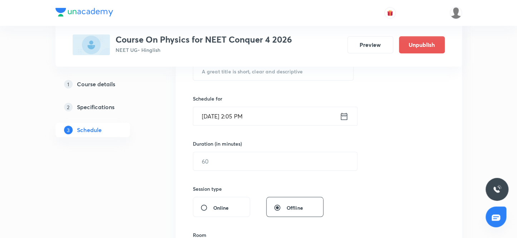
scroll to position [121, 0]
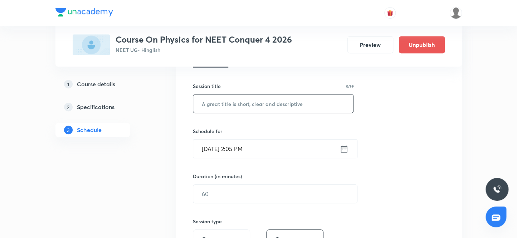
click at [242, 108] on input "text" at bounding box center [273, 103] width 160 height 18
paste input "Rotational motion 9"
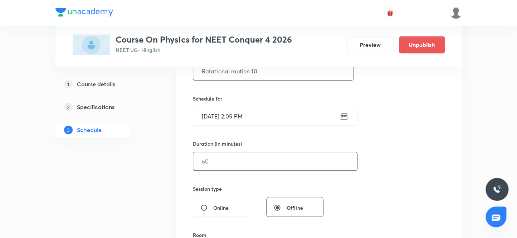
type input "Rotational motion 10"
click at [219, 160] on input "text" at bounding box center [275, 161] width 164 height 18
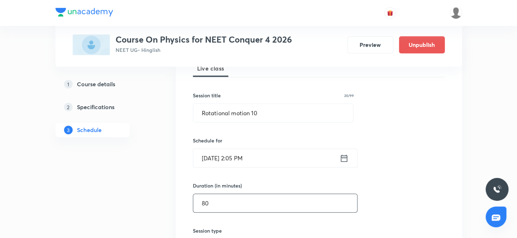
scroll to position [88, 0]
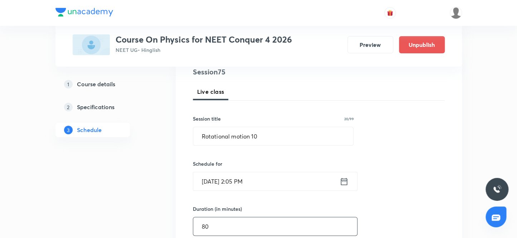
type input "80"
click at [215, 181] on input "[DATE] 2:05 PM" at bounding box center [266, 181] width 146 height 18
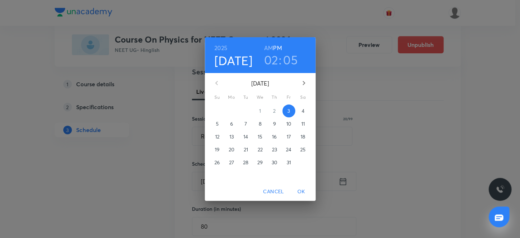
click at [302, 110] on p "4" at bounding box center [303, 110] width 3 height 7
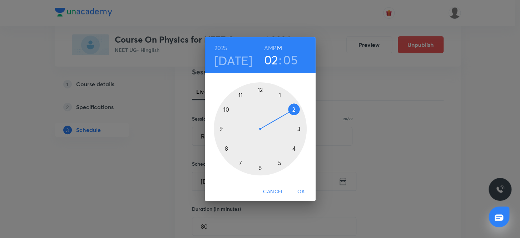
click at [279, 94] on div at bounding box center [260, 128] width 93 height 93
click at [292, 107] on div at bounding box center [260, 128] width 93 height 93
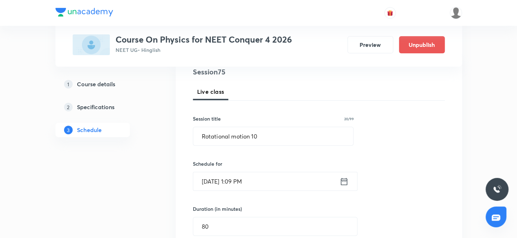
click at [242, 181] on input "[DATE] 1:09 PM" at bounding box center [266, 181] width 146 height 18
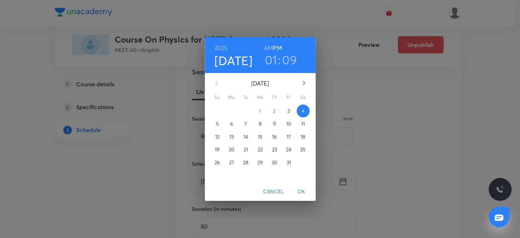
click at [286, 60] on h3 "09" at bounding box center [289, 59] width 15 height 15
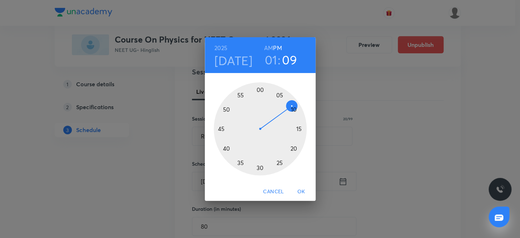
click at [294, 109] on div at bounding box center [260, 128] width 93 height 93
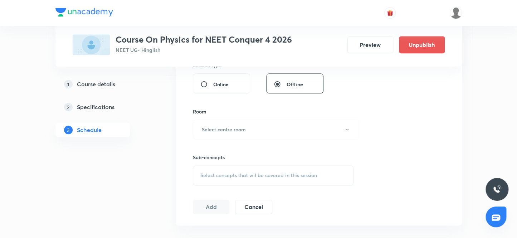
scroll to position [283, 0]
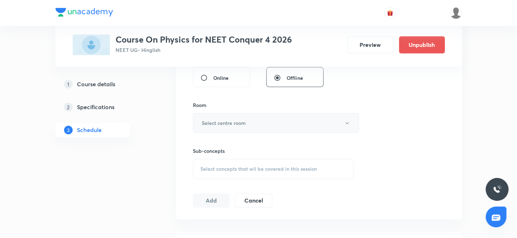
click at [237, 122] on h6 "Select centre room" at bounding box center [224, 123] width 44 height 8
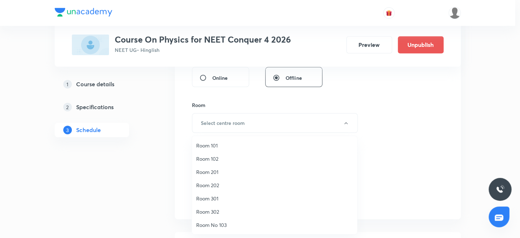
click at [215, 145] on span "Room 101" at bounding box center [274, 146] width 157 height 8
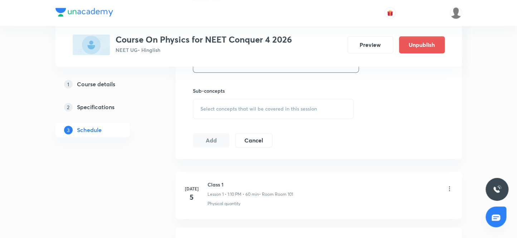
scroll to position [348, 0]
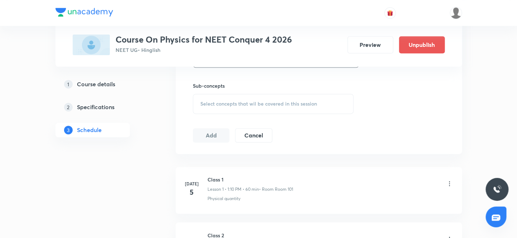
click at [229, 104] on span "Select concepts that wil be covered in this session" at bounding box center [258, 104] width 117 height 6
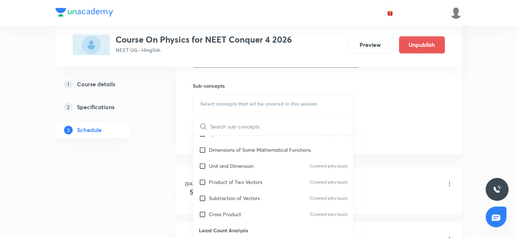
scroll to position [195, 0]
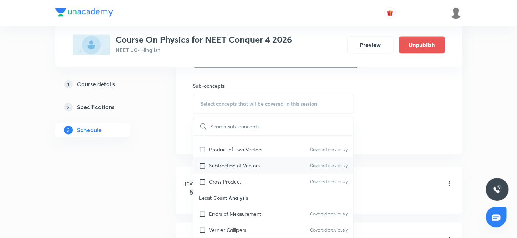
click at [204, 164] on input "checkbox" at bounding box center [204, 166] width 10 height 8
checkbox input "true"
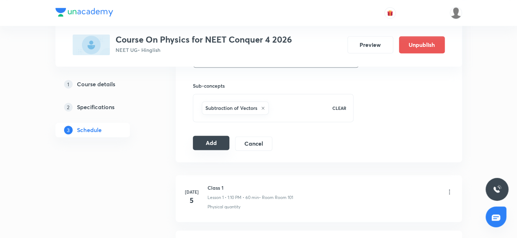
click at [204, 139] on button "Add" at bounding box center [211, 143] width 37 height 14
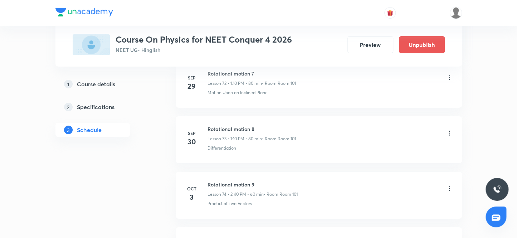
scroll to position [4487, 0]
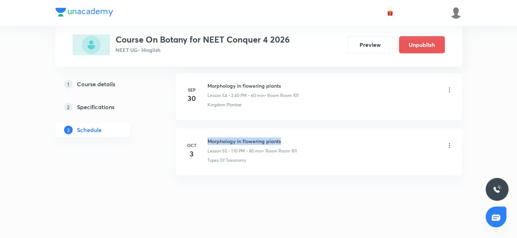
drag, startPoint x: 284, startPoint y: 136, endPoint x: 209, endPoint y: 134, distance: 75.1
click at [209, 137] on h6 "Morphology in flowering plants" at bounding box center [251, 141] width 89 height 8
copy h6 "Morphology in flowering plants"
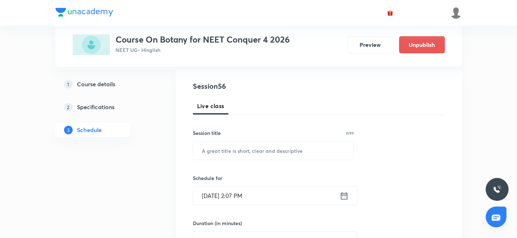
scroll to position [75, 0]
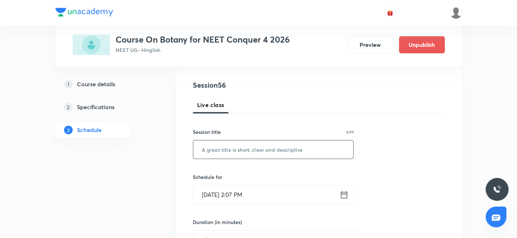
click at [235, 149] on input "text" at bounding box center [273, 149] width 160 height 18
paste input "Morphology in flowering plants"
type input "Morphology in flowering plants"
click at [212, 193] on input "Oct 3, 2025, 2:07 PM" at bounding box center [266, 194] width 146 height 18
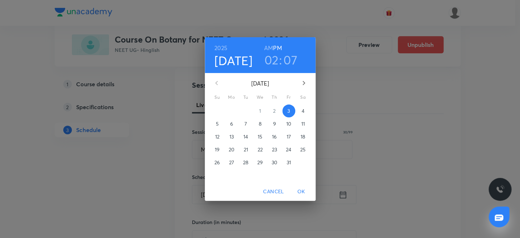
click at [303, 110] on p "4" at bounding box center [303, 110] width 3 height 7
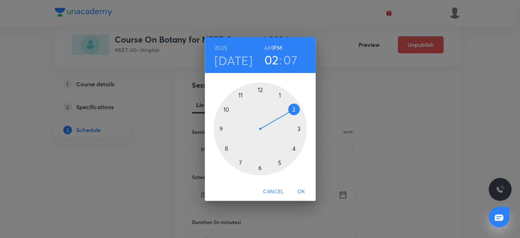
click at [295, 111] on div at bounding box center [260, 128] width 93 height 93
click at [225, 147] on div at bounding box center [260, 128] width 93 height 93
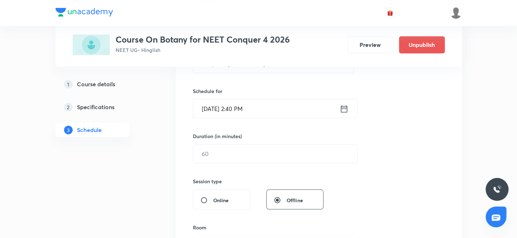
scroll to position [172, 0]
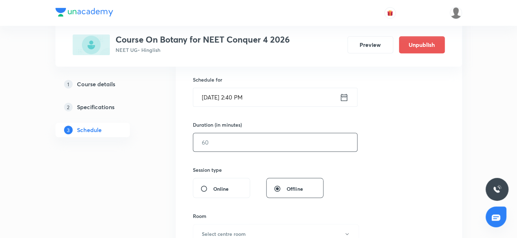
click at [218, 146] on input "text" at bounding box center [275, 142] width 164 height 18
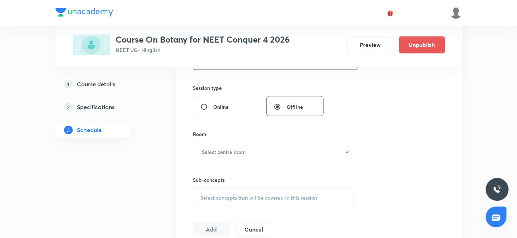
scroll to position [270, 0]
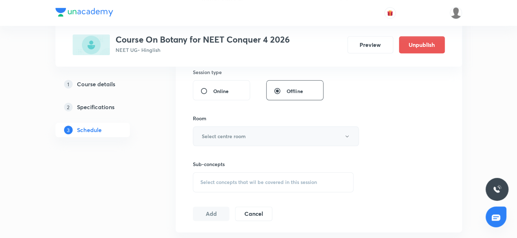
type input "60"
click at [226, 137] on h6 "Select centre room" at bounding box center [224, 136] width 44 height 8
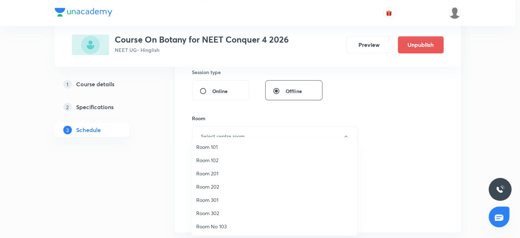
click at [209, 147] on span "Room 101" at bounding box center [274, 147] width 157 height 8
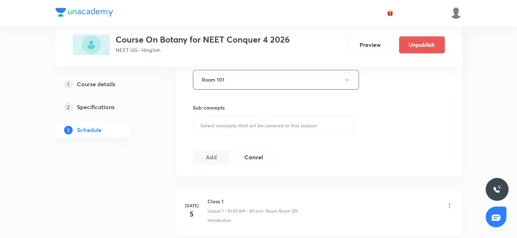
scroll to position [335, 0]
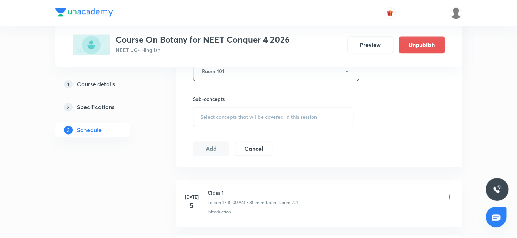
click at [215, 118] on span "Select concepts that wil be covered in this session" at bounding box center [258, 117] width 117 height 6
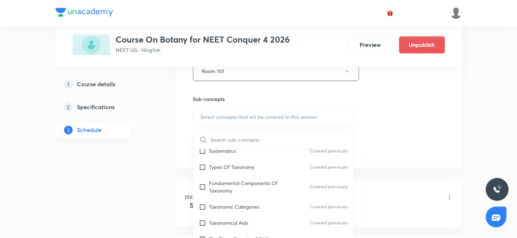
scroll to position [162, 0]
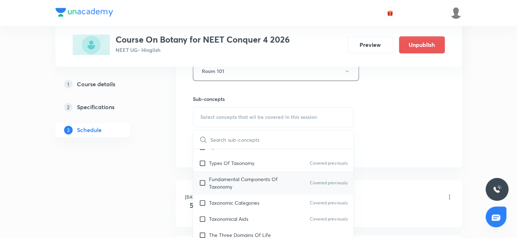
click at [203, 181] on input "checkbox" at bounding box center [204, 182] width 10 height 15
checkbox input "true"
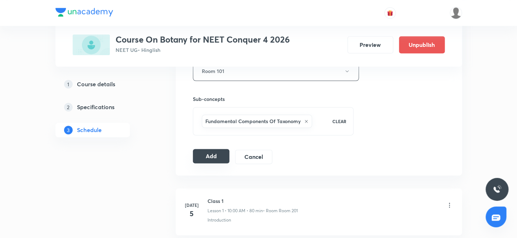
click at [203, 157] on button "Add" at bounding box center [211, 156] width 37 height 14
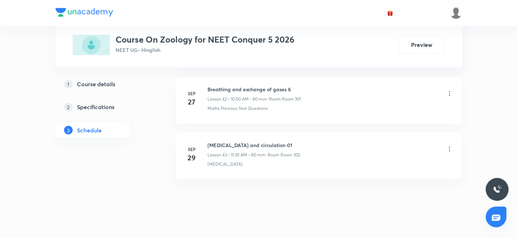
scroll to position [2715, 0]
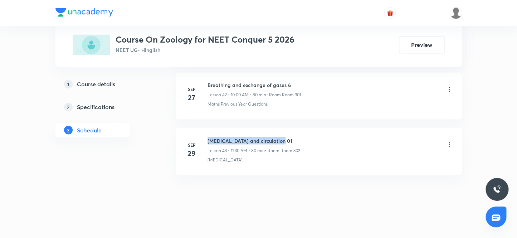
drag, startPoint x: 282, startPoint y: 135, endPoint x: 204, endPoint y: 131, distance: 78.4
click at [204, 131] on li "[DATE] [MEDICAL_DATA] and circulation 01 Lesson 43 • 11:30 AM • 80 min • Room R…" at bounding box center [319, 151] width 286 height 47
copy h6 "[MEDICAL_DATA] and circulation 01"
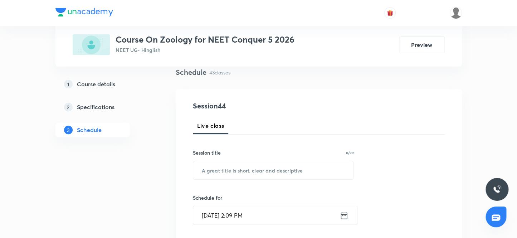
scroll to position [65, 0]
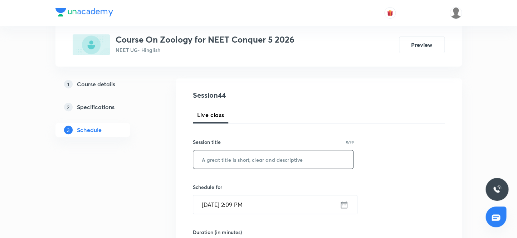
click at [222, 160] on input "text" at bounding box center [273, 159] width 160 height 18
paste input "[MEDICAL_DATA] and circulation 01"
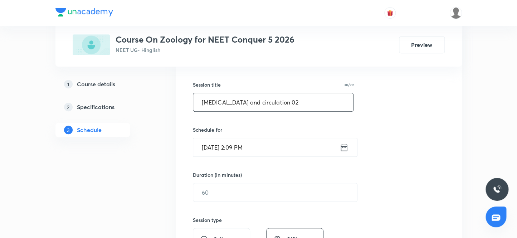
scroll to position [130, 0]
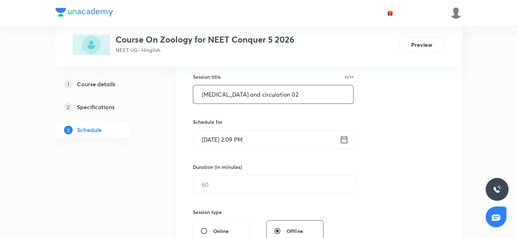
type input "Body fluids and circulation 02"
click at [214, 141] on input "Oct 3, 2025, 2:09 PM" at bounding box center [266, 139] width 146 height 18
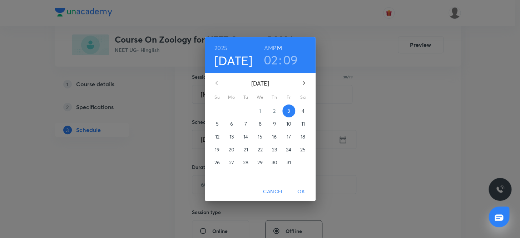
click at [303, 110] on p "4" at bounding box center [303, 110] width 3 height 7
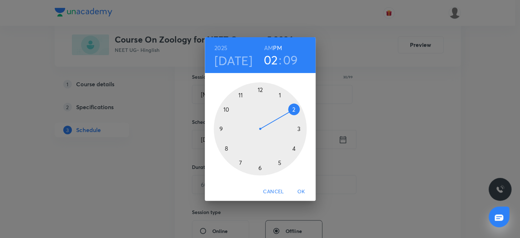
click at [270, 47] on h6 "AM" at bounding box center [268, 48] width 9 height 10
click at [226, 108] on div at bounding box center [260, 128] width 93 height 93
click at [259, 88] on div at bounding box center [260, 128] width 93 height 93
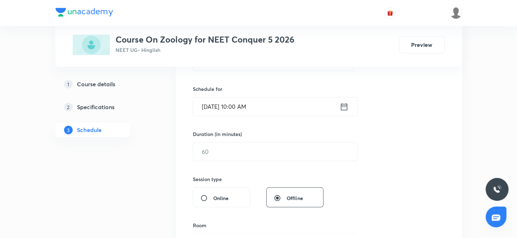
scroll to position [195, 0]
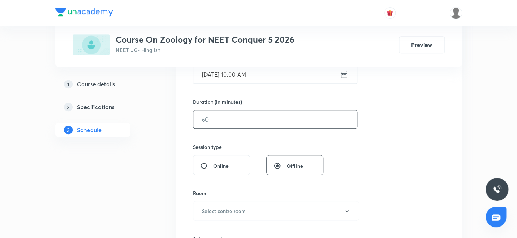
click at [227, 118] on input "text" at bounding box center [275, 119] width 164 height 18
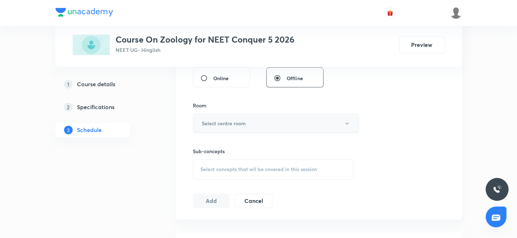
scroll to position [293, 0]
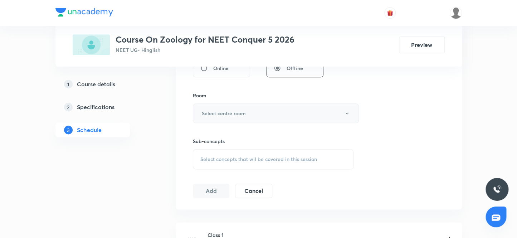
type input "80"
click at [234, 112] on h6 "Select centre room" at bounding box center [224, 113] width 44 height 8
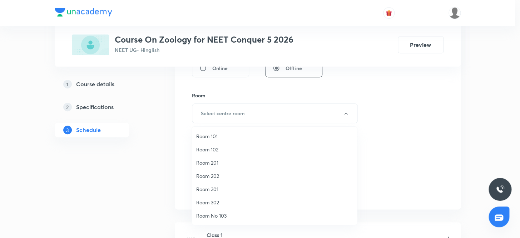
click at [215, 213] on span "Room No 103" at bounding box center [274, 216] width 157 height 8
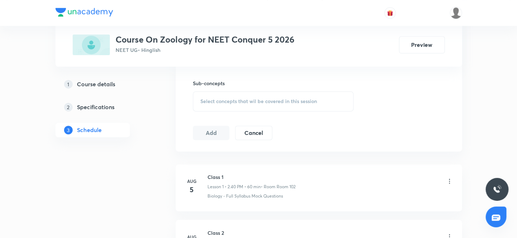
scroll to position [358, 0]
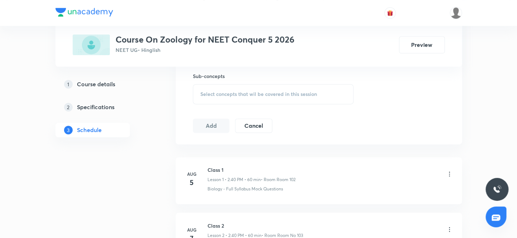
click at [215, 95] on span "Select concepts that wil be covered in this session" at bounding box center [258, 94] width 117 height 6
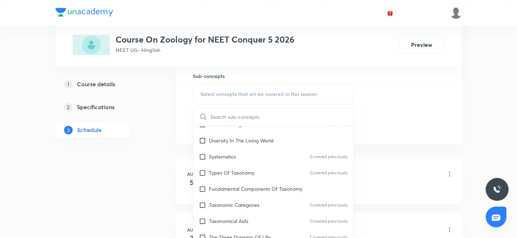
scroll to position [195, 0]
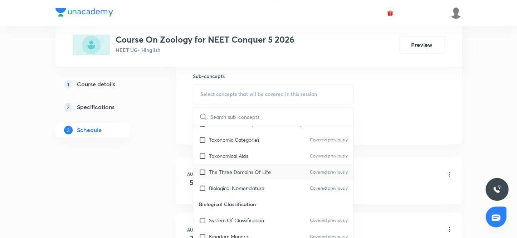
click at [204, 170] on input "checkbox" at bounding box center [204, 172] width 10 height 8
checkbox input "true"
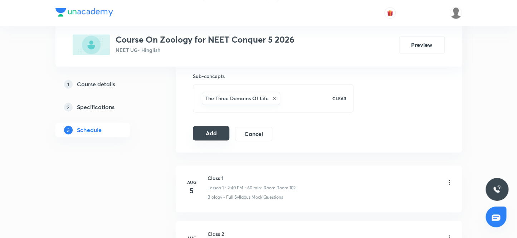
click at [208, 132] on button "Add" at bounding box center [211, 133] width 37 height 14
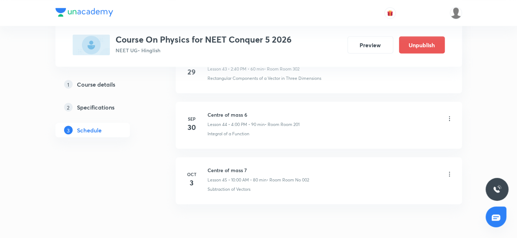
scroll to position [2826, 0]
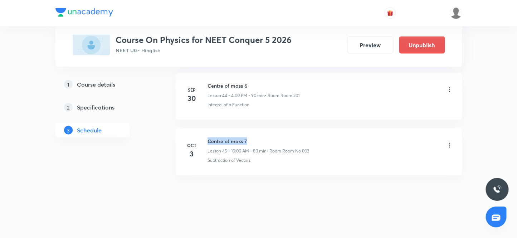
drag, startPoint x: 250, startPoint y: 134, endPoint x: 206, endPoint y: 134, distance: 44.0
click at [206, 137] on div "[DATE] Centre of mass 7 Lesson 45 • 10:00 AM • 80 min • Room Room No 002 Subtra…" at bounding box center [319, 150] width 268 height 26
copy h6 "Centre of mass 7"
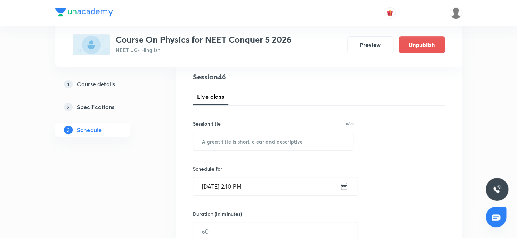
scroll to position [97, 0]
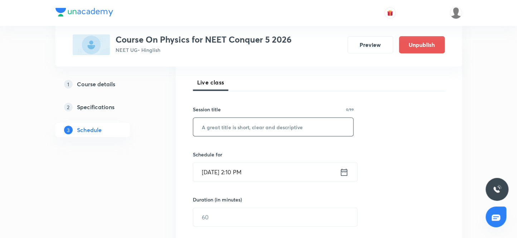
click at [250, 130] on input "text" at bounding box center [273, 127] width 160 height 18
paste input "Centre of mass 7"
type input "C"
type input "Rotational motion 1"
click at [213, 171] on input "[DATE] 2:10 PM" at bounding box center [266, 172] width 146 height 18
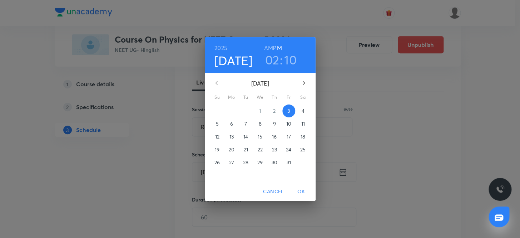
click at [303, 109] on p "4" at bounding box center [303, 110] width 3 height 7
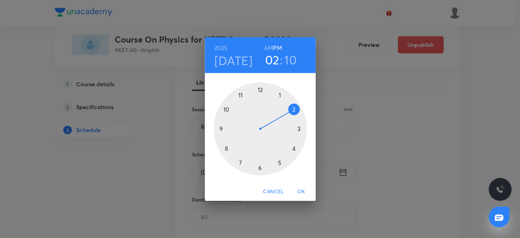
click at [270, 46] on h6 "AM" at bounding box center [268, 48] width 9 height 10
click at [240, 95] on div at bounding box center [260, 128] width 93 height 93
click at [259, 167] on div at bounding box center [260, 128] width 93 height 93
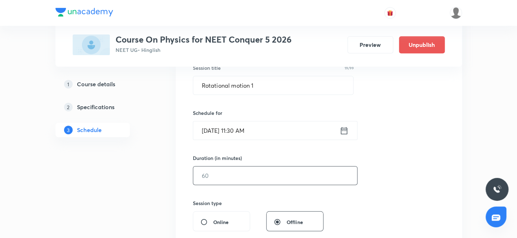
scroll to position [162, 0]
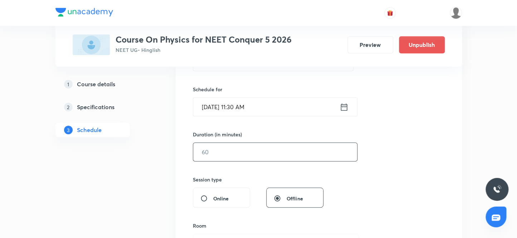
click at [221, 150] on input "text" at bounding box center [275, 152] width 164 height 18
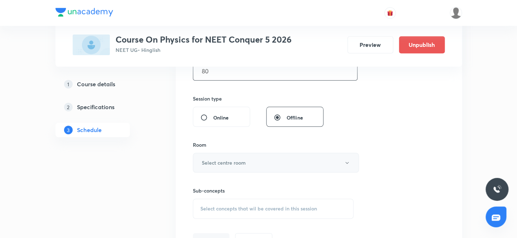
scroll to position [260, 0]
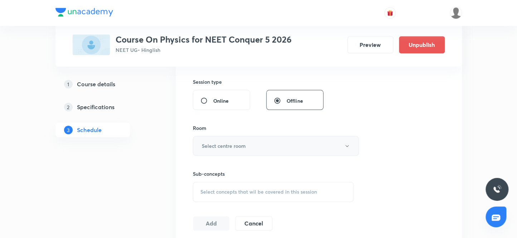
type input "80"
click at [226, 146] on h6 "Select centre room" at bounding box center [224, 146] width 44 height 8
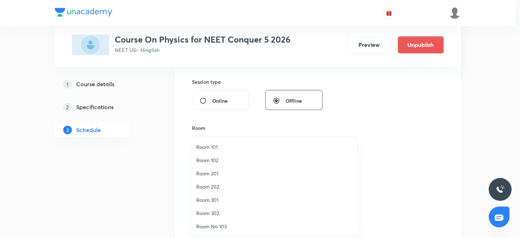
click at [217, 225] on span "Room No 103" at bounding box center [274, 226] width 157 height 8
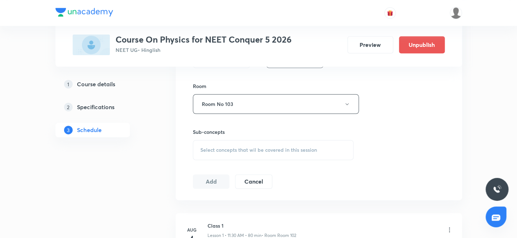
scroll to position [325, 0]
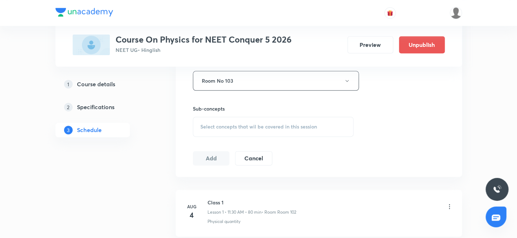
click at [232, 125] on span "Select concepts that wil be covered in this session" at bounding box center [258, 127] width 117 height 6
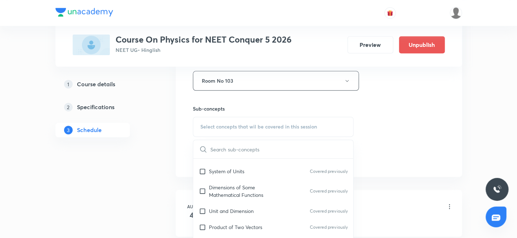
scroll to position [162, 0]
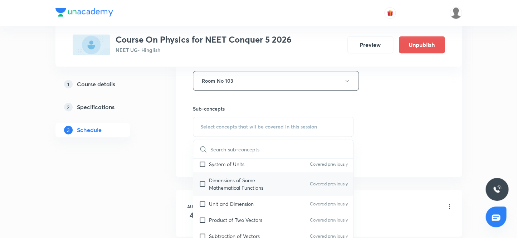
click at [202, 183] on input "checkbox" at bounding box center [204, 183] width 10 height 15
checkbox input "true"
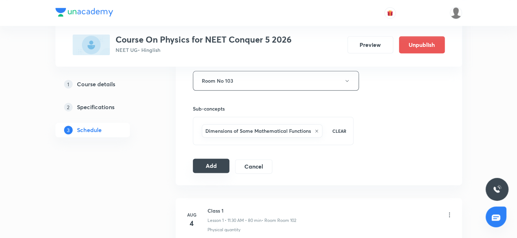
click at [205, 166] on button "Add" at bounding box center [211, 165] width 37 height 14
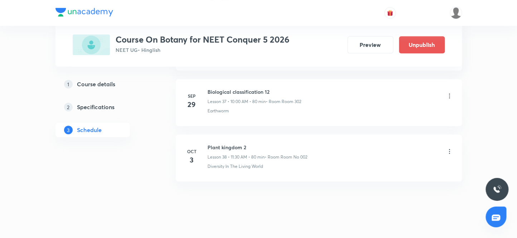
scroll to position [2439, 0]
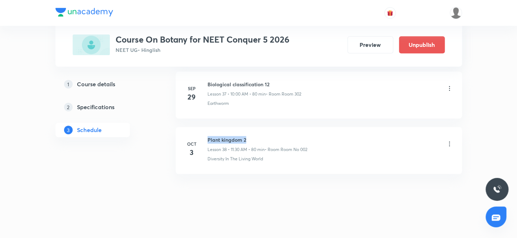
drag, startPoint x: 254, startPoint y: 136, endPoint x: 205, endPoint y: 132, distance: 49.5
click at [205, 132] on li "[DATE] Plant kingdom 2 Lesson 38 • 11:30 AM • 80 min • Room Room No 002 Diversi…" at bounding box center [319, 150] width 286 height 47
copy h6 "Plant kingdom 2"
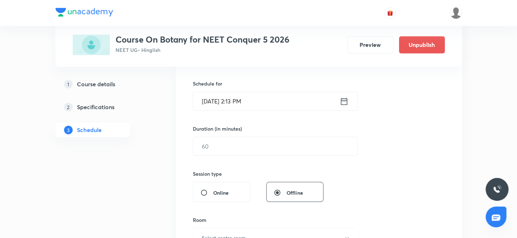
scroll to position [110, 0]
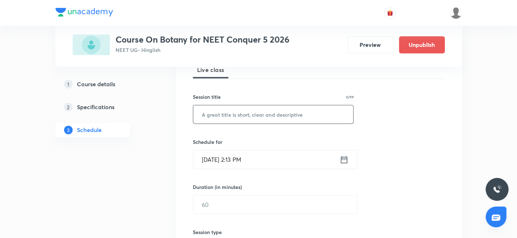
click at [214, 116] on input "text" at bounding box center [273, 114] width 160 height 18
paste input "Plant kingdom 2"
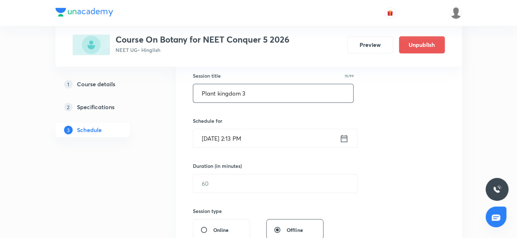
scroll to position [142, 0]
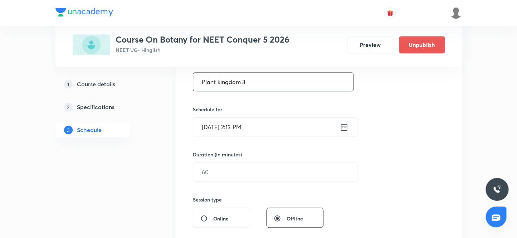
type input "Plant kingdom 3"
click at [215, 127] on input "[DATE] 2:13 PM" at bounding box center [266, 127] width 146 height 18
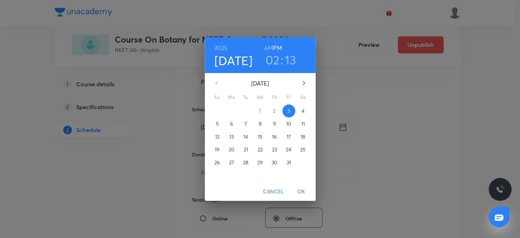
click at [302, 111] on p "4" at bounding box center [303, 110] width 3 height 7
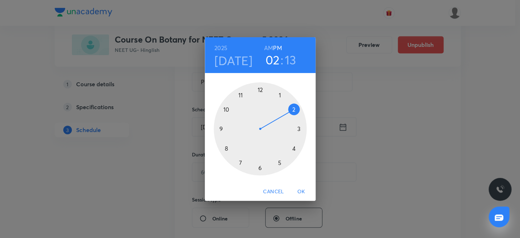
click at [280, 94] on div at bounding box center [260, 128] width 93 height 93
click at [292, 108] on div at bounding box center [260, 128] width 93 height 93
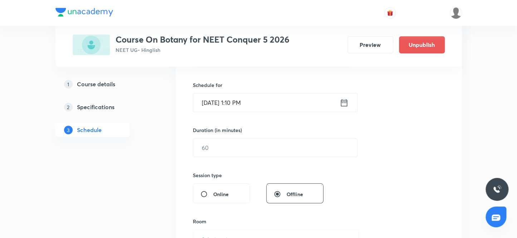
scroll to position [207, 0]
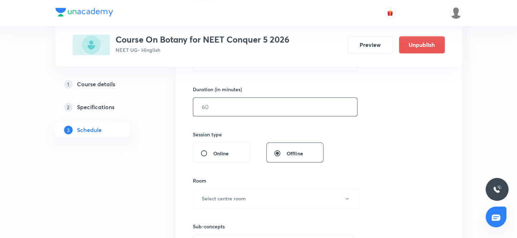
click at [240, 109] on input "text" at bounding box center [275, 107] width 164 height 18
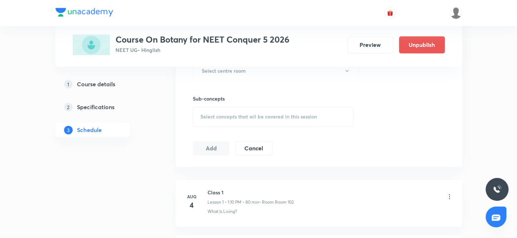
scroll to position [337, 0]
type input "80"
click at [243, 72] on button "Select centre room" at bounding box center [276, 69] width 166 height 20
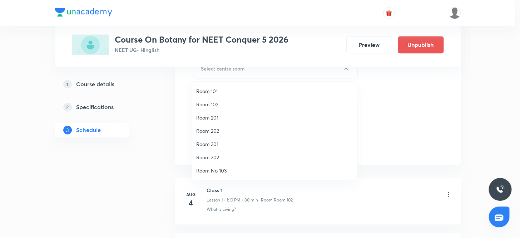
click at [221, 169] on span "Room No 103" at bounding box center [274, 171] width 157 height 8
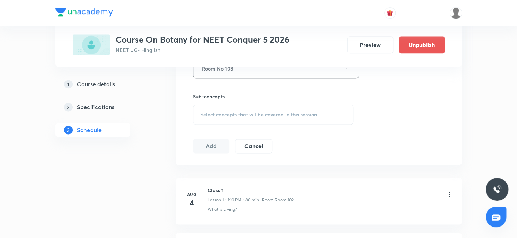
click at [230, 113] on span "Select concepts that wil be covered in this session" at bounding box center [258, 115] width 117 height 6
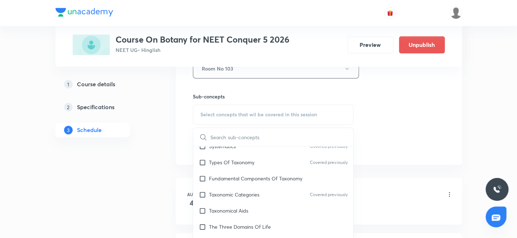
scroll to position [162, 0]
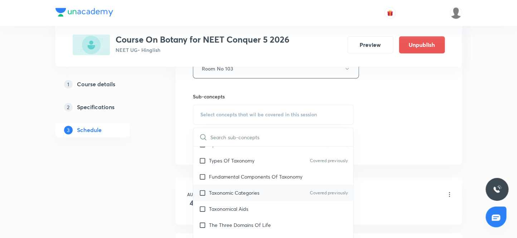
click at [202, 192] on input "checkbox" at bounding box center [204, 193] width 10 height 8
checkbox input "true"
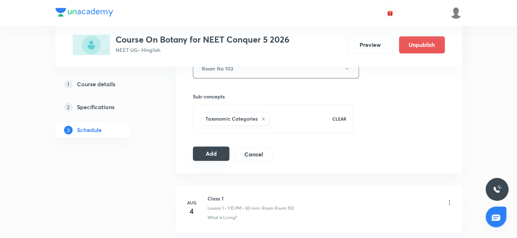
click at [207, 153] on button "Add" at bounding box center [211, 153] width 37 height 14
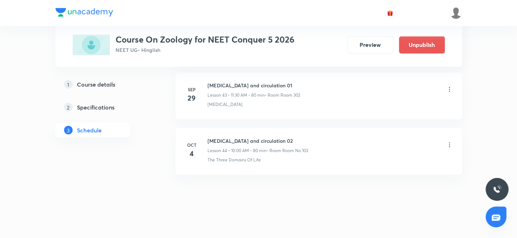
scroll to position [2767, 0]
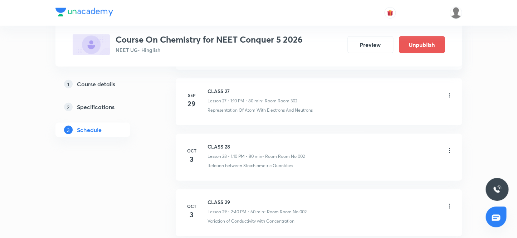
scroll to position [1940, 0]
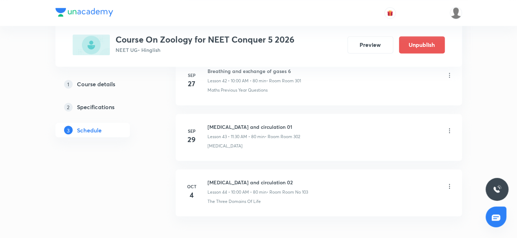
scroll to position [2771, 0]
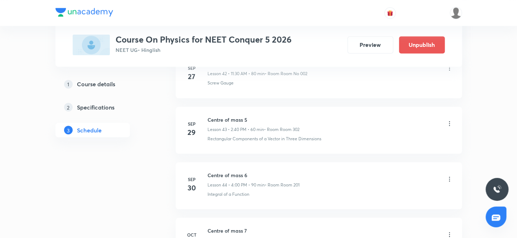
scroll to position [2882, 0]
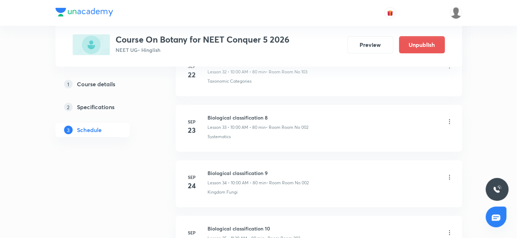
scroll to position [2494, 0]
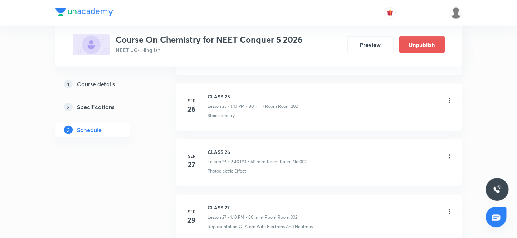
scroll to position [1940, 0]
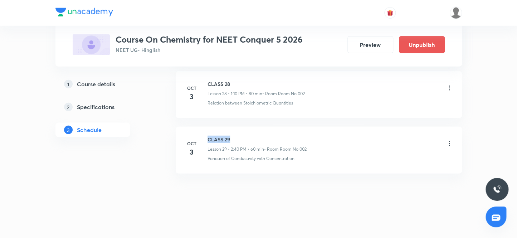
drag, startPoint x: 234, startPoint y: 135, endPoint x: 201, endPoint y: 130, distance: 32.5
click at [201, 130] on li "Oct 3 CLASS 29 Lesson 29 • 2:40 PM • 60 min • Room Room No 002 Variation of Con…" at bounding box center [319, 150] width 286 height 47
copy h6 "CLASS 29"
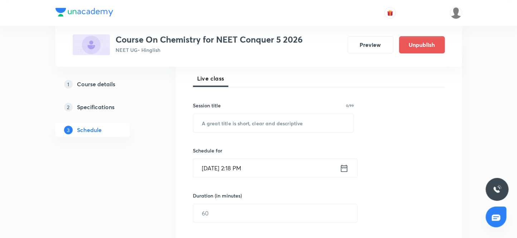
scroll to position [74, 0]
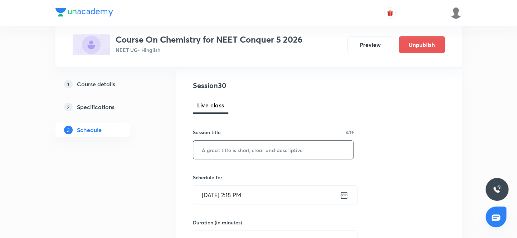
click at [221, 151] on input "text" at bounding box center [273, 150] width 160 height 18
paste input "CLASS 29"
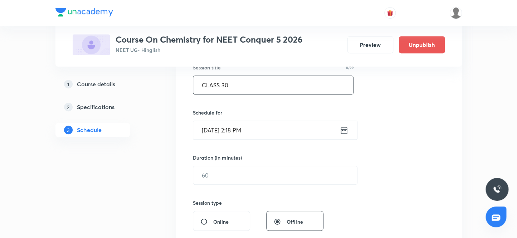
scroll to position [139, 0]
type input "CLASS 30"
click at [212, 129] on input "Oct 3, 2025, 2:18 PM" at bounding box center [266, 130] width 146 height 18
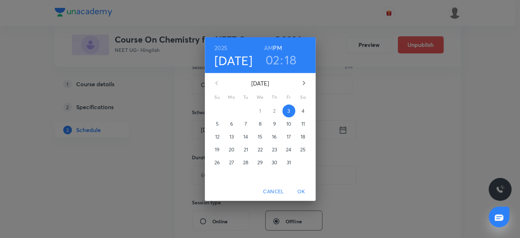
click at [303, 111] on p "4" at bounding box center [303, 110] width 3 height 7
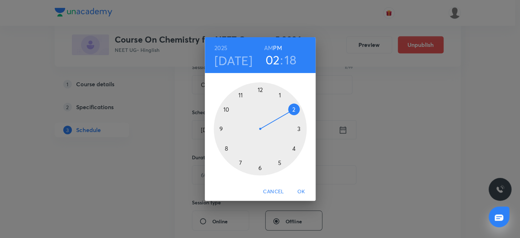
click at [293, 107] on div at bounding box center [260, 128] width 93 height 93
click at [226, 147] on div at bounding box center [260, 128] width 93 height 93
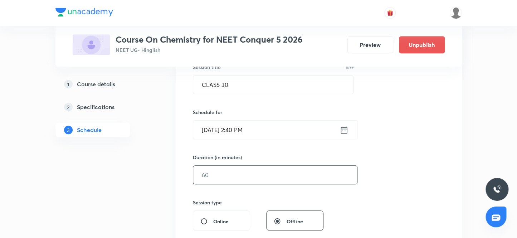
click at [224, 178] on input "text" at bounding box center [275, 175] width 164 height 18
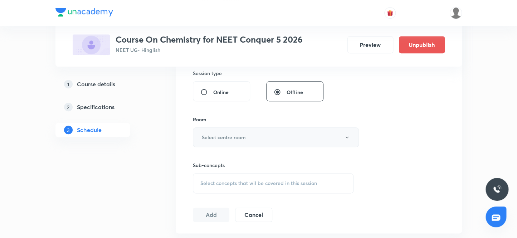
scroll to position [269, 0]
type input "60"
click at [226, 138] on h6 "Select centre room" at bounding box center [224, 137] width 44 height 8
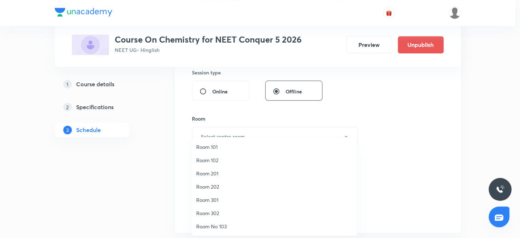
click at [224, 226] on span "Room No 103" at bounding box center [274, 226] width 157 height 8
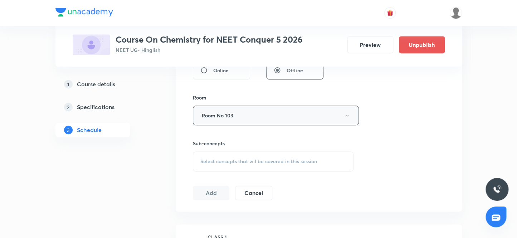
scroll to position [302, 0]
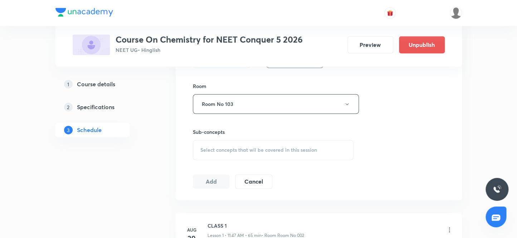
click at [237, 148] on span "Select concepts that wil be covered in this session" at bounding box center [258, 150] width 117 height 6
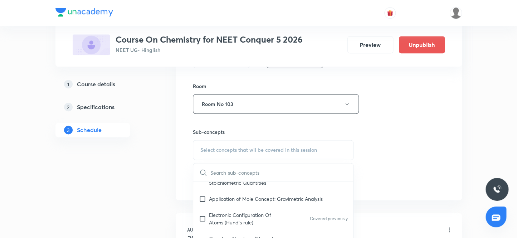
scroll to position [227, 0]
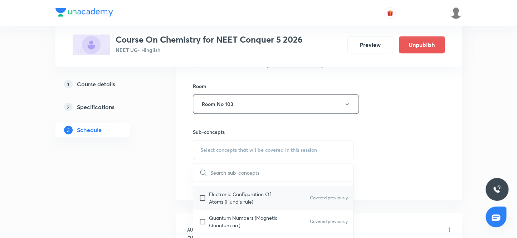
click at [203, 197] on input "checkbox" at bounding box center [204, 197] width 10 height 15
checkbox input "true"
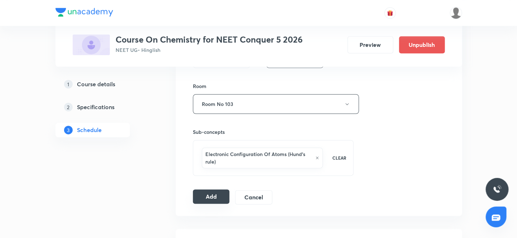
click at [210, 195] on button "Add" at bounding box center [211, 196] width 37 height 14
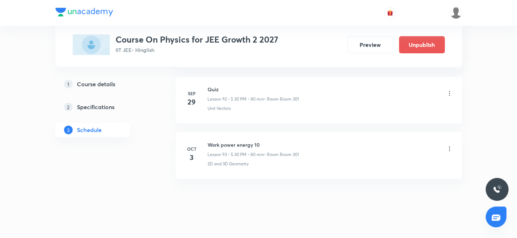
scroll to position [5529, 0]
drag, startPoint x: 265, startPoint y: 135, endPoint x: 205, endPoint y: 124, distance: 60.8
click at [205, 132] on li "Oct 3 Work power energy 10 Lesson 93 • 5:30 PM • 80 min • Room Room 301 2D and …" at bounding box center [319, 155] width 286 height 47
copy h6 "Work power energy 10"
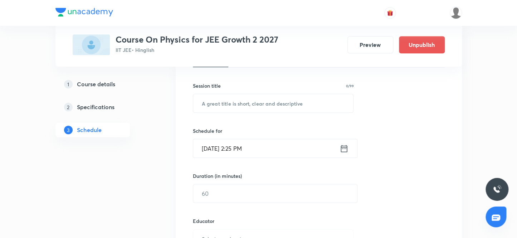
scroll to position [114, 0]
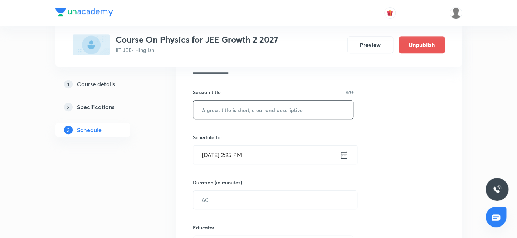
click at [239, 111] on input "text" at bounding box center [273, 110] width 160 height 18
paste input "Work power energy 10"
type input "Work power energy 11"
click at [214, 155] on input "Oct 3, 2025, 2:25 PM" at bounding box center [266, 155] width 146 height 18
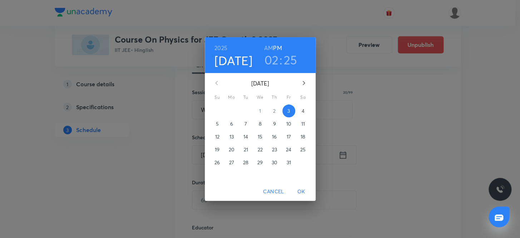
click at [302, 111] on p "4" at bounding box center [303, 110] width 3 height 7
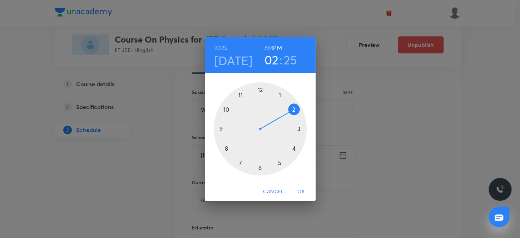
click at [279, 46] on h6 "PM" at bounding box center [277, 48] width 9 height 10
click at [294, 147] on div at bounding box center [260, 128] width 93 height 93
click at [259, 89] on div at bounding box center [260, 128] width 93 height 93
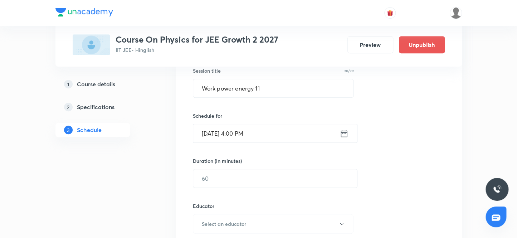
scroll to position [147, 0]
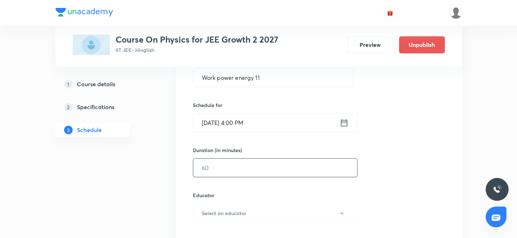
click at [216, 167] on input "text" at bounding box center [275, 167] width 164 height 18
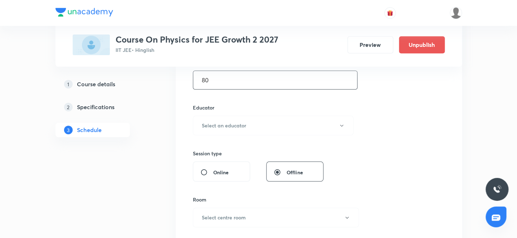
scroll to position [244, 0]
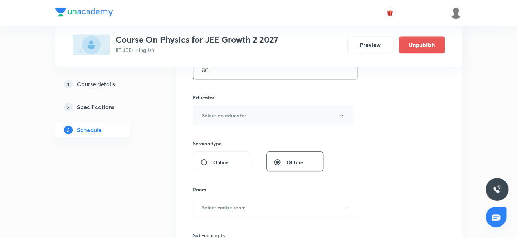
type input "80"
click at [230, 115] on h6 "Select an educator" at bounding box center [224, 116] width 44 height 8
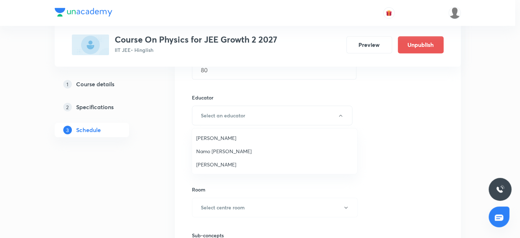
click at [229, 151] on span "Namo Narayan Pathak" at bounding box center [274, 151] width 157 height 8
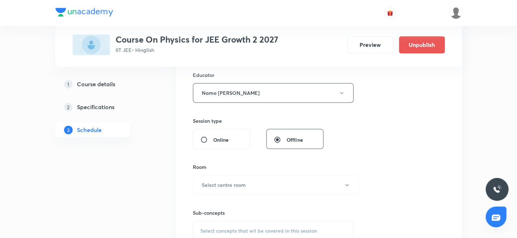
scroll to position [342, 0]
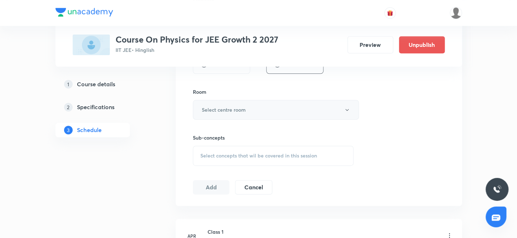
click at [237, 110] on h6 "Select centre room" at bounding box center [224, 110] width 44 height 8
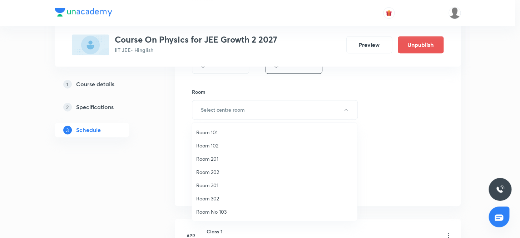
click at [214, 184] on span "Room 301" at bounding box center [274, 185] width 157 height 8
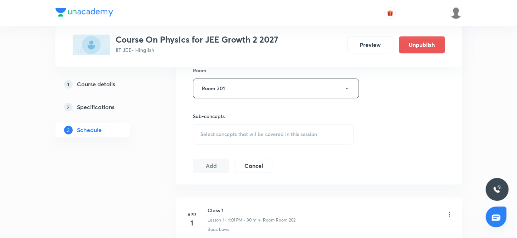
scroll to position [374, 0]
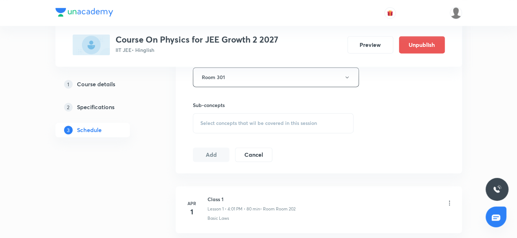
click at [246, 123] on span "Select concepts that wil be covered in this session" at bounding box center [258, 123] width 117 height 6
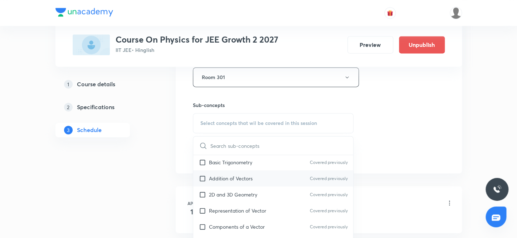
scroll to position [162, 0]
click at [203, 176] on input "checkbox" at bounding box center [204, 178] width 10 height 8
checkbox input "true"
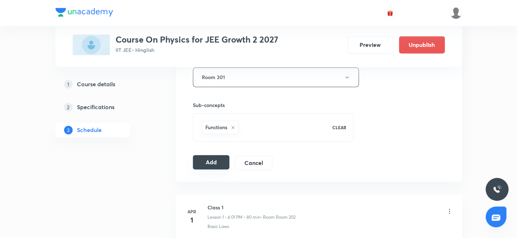
click at [219, 162] on button "Add" at bounding box center [211, 162] width 37 height 14
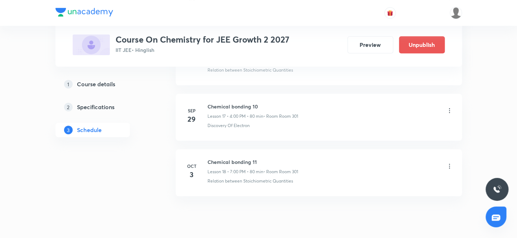
scroll to position [1329, 0]
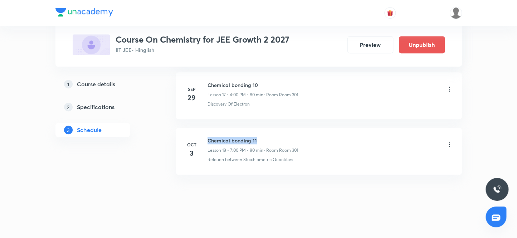
drag, startPoint x: 254, startPoint y: 134, endPoint x: 205, endPoint y: 132, distance: 49.1
click at [205, 132] on li "[DATE] Chemical bonding 11 Lesson 18 • 7:00 PM • 80 min • Room Room 301 Relatio…" at bounding box center [319, 151] width 286 height 47
copy h6 "Chemical bonding 11"
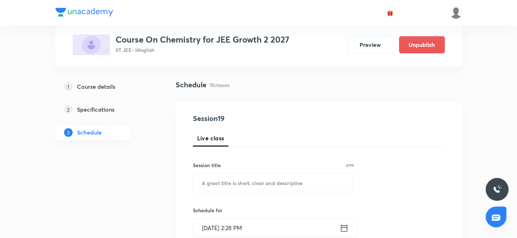
scroll to position [65, 0]
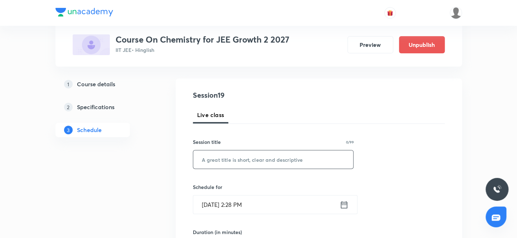
click at [253, 163] on input "text" at bounding box center [273, 159] width 160 height 18
paste input "Chemical bonding 11"
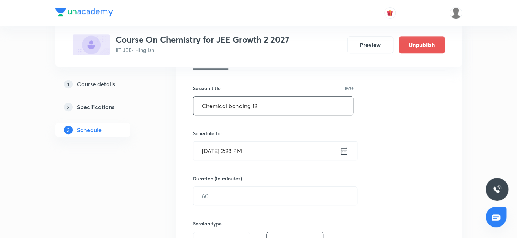
scroll to position [130, 0]
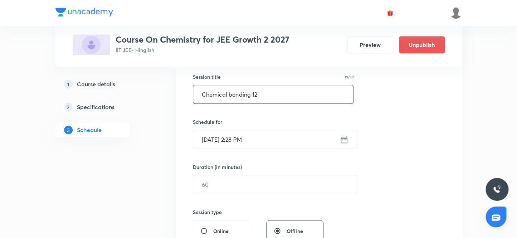
type input "Chemical bonding 12"
click at [212, 139] on input "[DATE] 2:28 PM" at bounding box center [266, 139] width 146 height 18
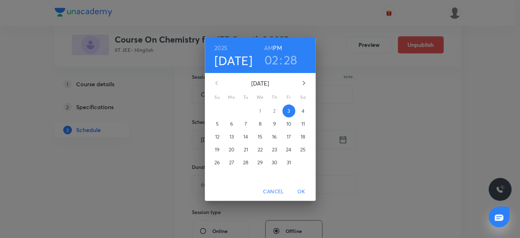
click at [304, 111] on p "4" at bounding box center [303, 110] width 3 height 7
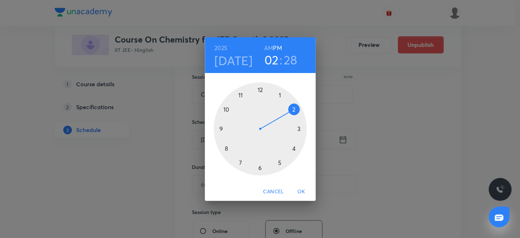
click at [278, 49] on h6 "PM" at bounding box center [277, 48] width 9 height 10
click at [280, 162] on div at bounding box center [260, 128] width 93 height 93
click at [259, 167] on div at bounding box center [260, 128] width 93 height 93
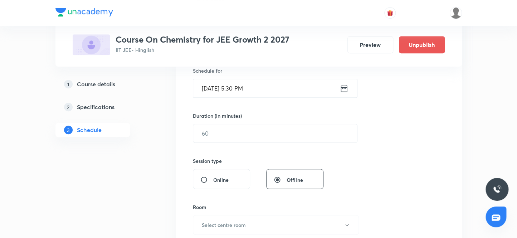
scroll to position [195, 0]
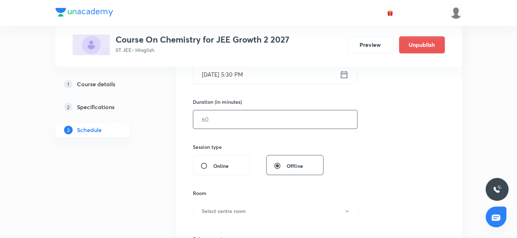
click at [225, 121] on input "text" at bounding box center [275, 119] width 164 height 18
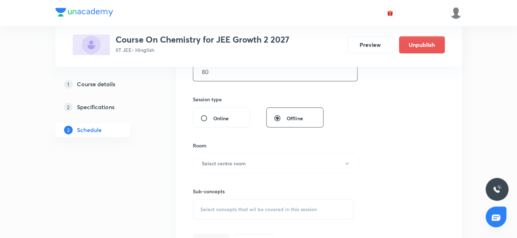
scroll to position [260, 0]
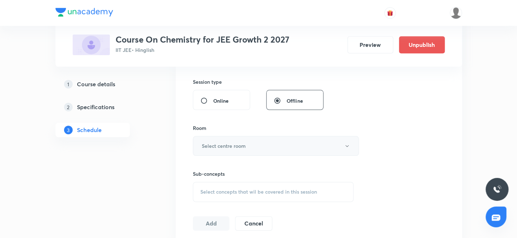
type input "80"
click at [234, 146] on h6 "Select centre room" at bounding box center [224, 146] width 44 height 8
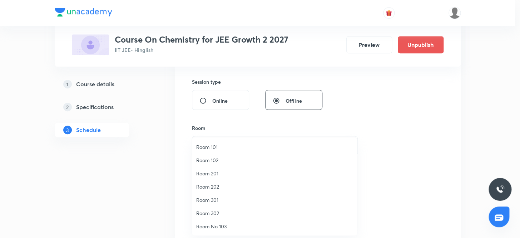
click at [209, 199] on span "Room 301" at bounding box center [274, 200] width 157 height 8
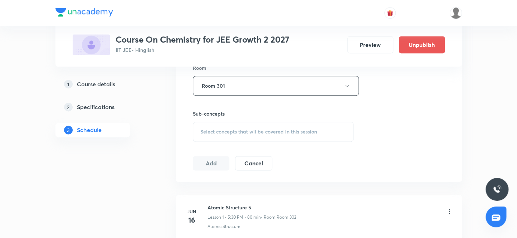
scroll to position [325, 0]
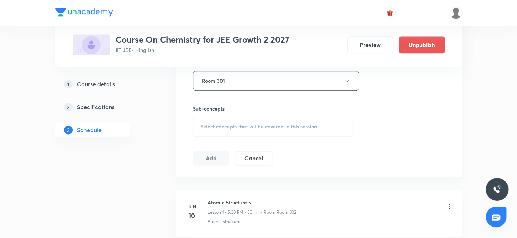
click at [247, 127] on span "Select concepts that wil be covered in this session" at bounding box center [258, 127] width 117 height 6
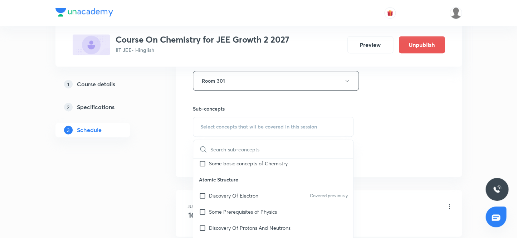
scroll to position [260, 0]
click at [202, 193] on input "checkbox" at bounding box center [204, 195] width 10 height 8
checkbox input "true"
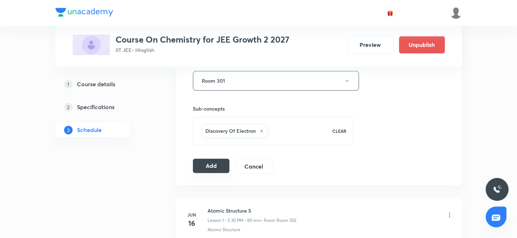
click at [210, 167] on button "Add" at bounding box center [211, 165] width 37 height 14
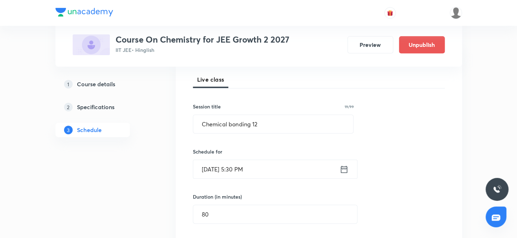
scroll to position [97, 0]
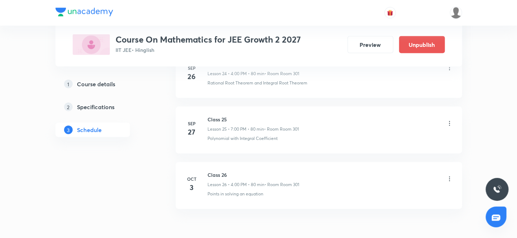
scroll to position [1774, 0]
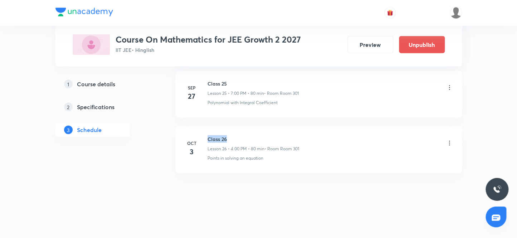
drag, startPoint x: 230, startPoint y: 134, endPoint x: 205, endPoint y: 132, distance: 25.1
click at [205, 135] on div "[DATE] Class 26 Lesson 26 • 4:00 PM • 80 min • Room Room 301 Points in solving …" at bounding box center [319, 148] width 268 height 26
copy h6 "Class 26"
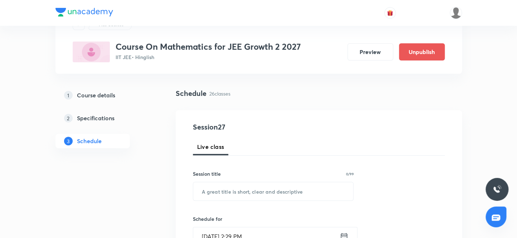
scroll to position [19, 0]
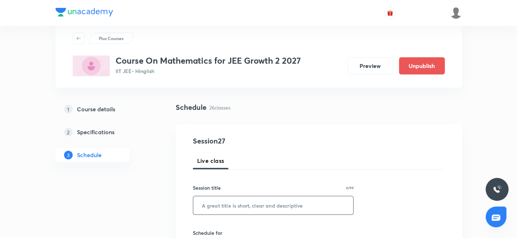
click at [216, 207] on input "text" at bounding box center [273, 205] width 160 height 18
paste input "Class 26"
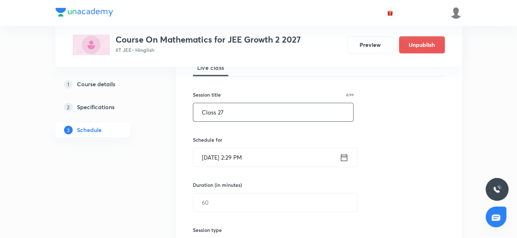
scroll to position [149, 0]
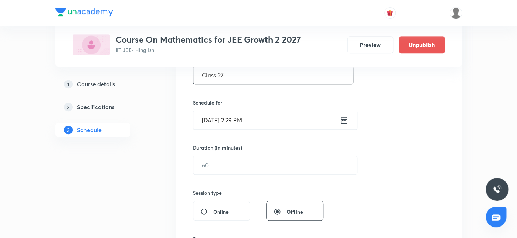
type input "Class 27"
click at [214, 119] on input "[DATE] 2:29 PM" at bounding box center [266, 120] width 146 height 18
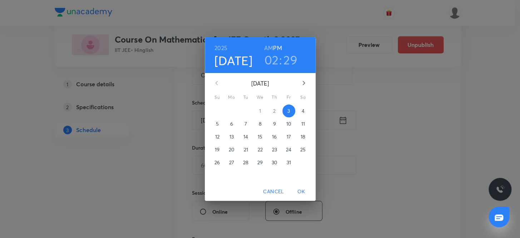
click at [304, 111] on p "4" at bounding box center [303, 110] width 3 height 7
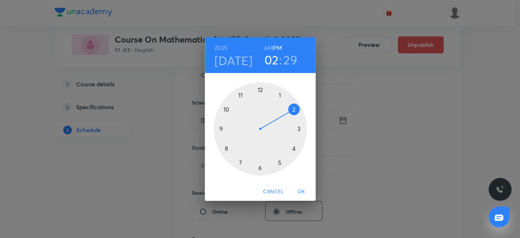
click at [241, 161] on div at bounding box center [260, 128] width 93 height 93
click at [259, 88] on div at bounding box center [260, 128] width 93 height 93
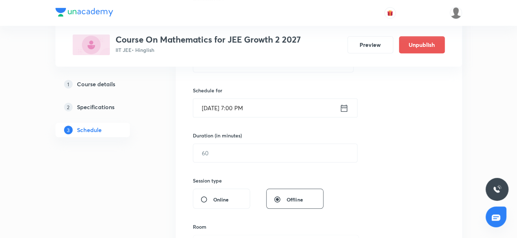
scroll to position [182, 0]
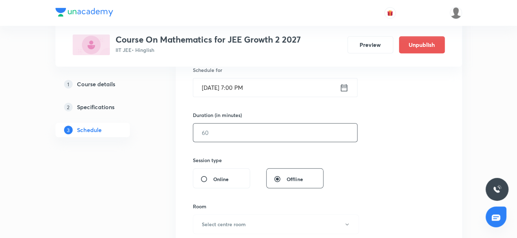
click at [215, 134] on input "text" at bounding box center [275, 132] width 164 height 18
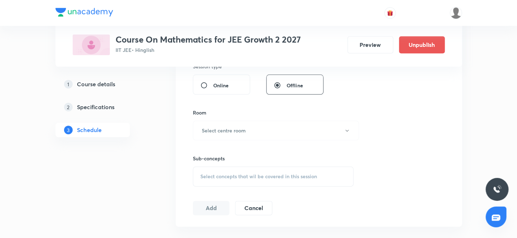
scroll to position [279, 0]
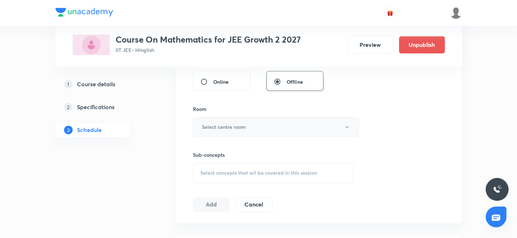
type input "80"
click at [226, 128] on h6 "Select centre room" at bounding box center [224, 127] width 44 height 8
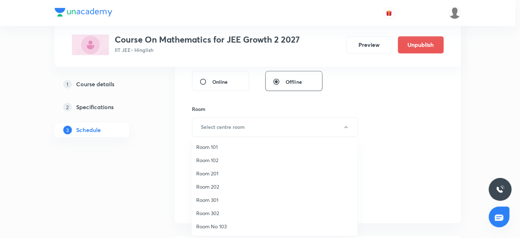
click at [209, 200] on span "Room 301" at bounding box center [274, 200] width 157 height 8
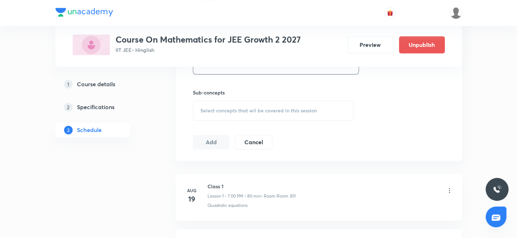
scroll to position [344, 0]
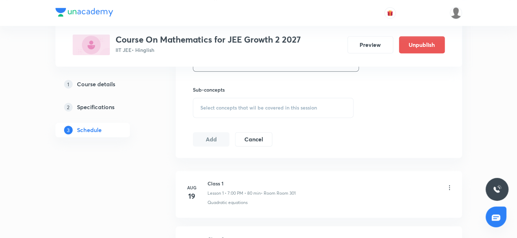
click at [240, 106] on span "Select concepts that wil be covered in this session" at bounding box center [258, 108] width 117 height 6
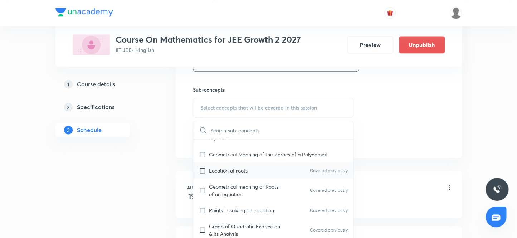
scroll to position [162, 0]
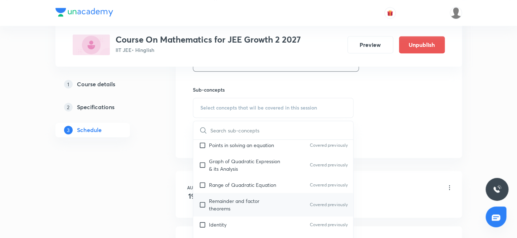
click at [202, 204] on input "checkbox" at bounding box center [204, 204] width 10 height 15
checkbox input "true"
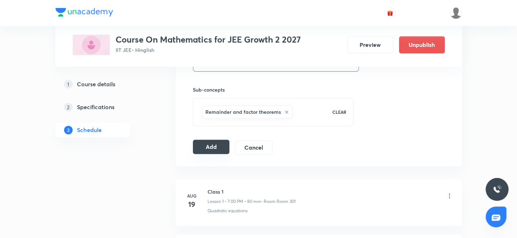
click at [206, 146] on button "Add" at bounding box center [211, 146] width 37 height 14
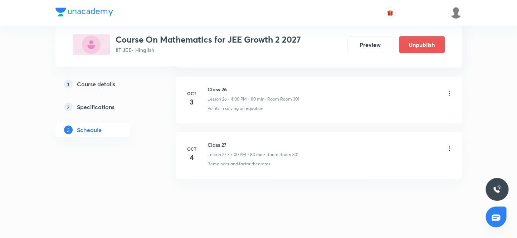
scroll to position [1830, 0]
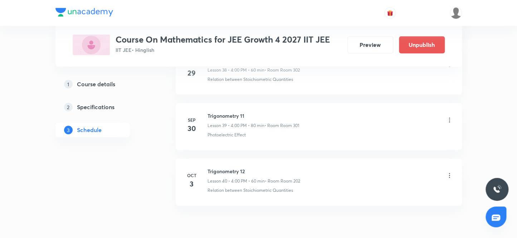
scroll to position [2595, 0]
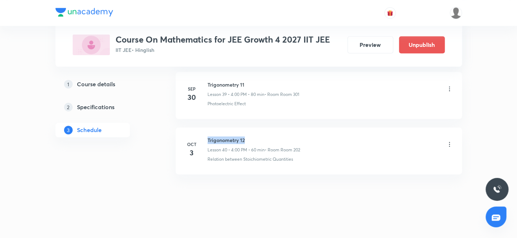
drag, startPoint x: 250, startPoint y: 134, endPoint x: 207, endPoint y: 133, distance: 42.9
click at [207, 136] on h6 "Trigonometry 12" at bounding box center [253, 140] width 93 height 8
copy h6 "Trigonometry 12"
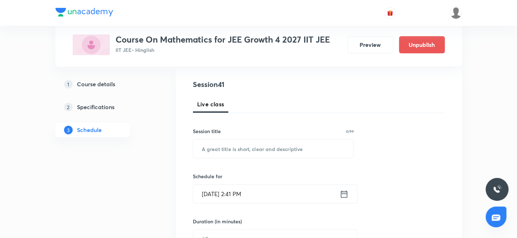
scroll to position [70, 0]
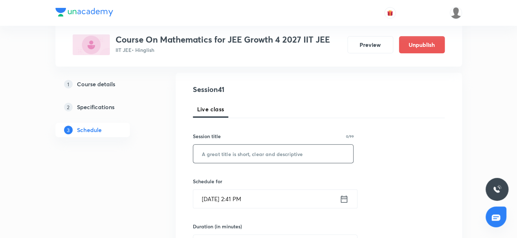
click at [226, 153] on input "text" at bounding box center [273, 153] width 160 height 18
paste input "Trigonometry 12"
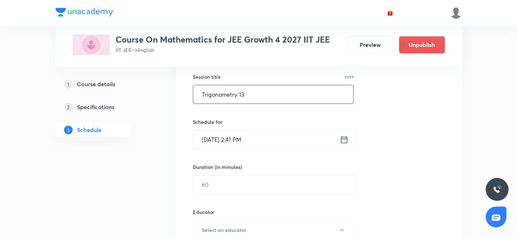
scroll to position [136, 0]
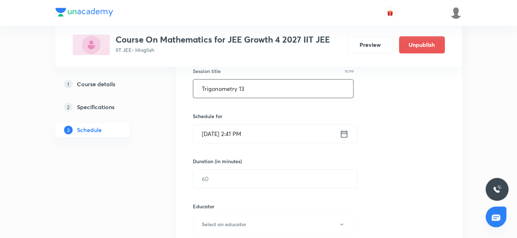
type input "Trigonometry 13"
click at [214, 133] on input "Oct 3, 2025, 2:41 PM" at bounding box center [266, 133] width 146 height 18
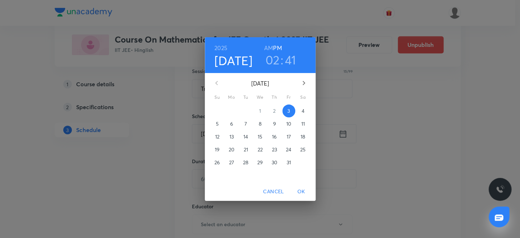
click at [303, 110] on p "4" at bounding box center [303, 110] width 3 height 7
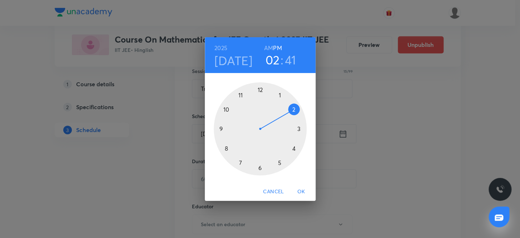
click at [293, 147] on div at bounding box center [260, 128] width 93 height 93
click at [259, 89] on div at bounding box center [260, 128] width 93 height 93
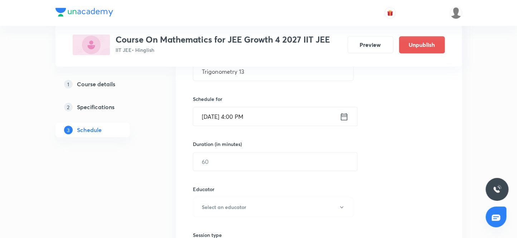
scroll to position [200, 0]
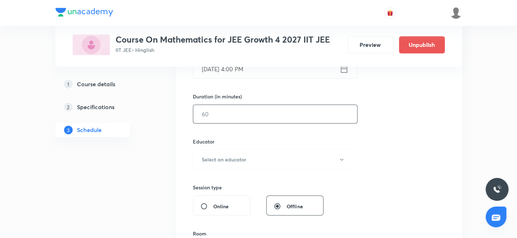
click at [224, 113] on input "text" at bounding box center [275, 114] width 164 height 18
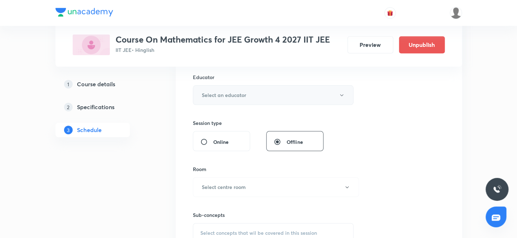
scroll to position [265, 0]
type input "80"
click at [236, 93] on h6 "Select an educator" at bounding box center [224, 94] width 44 height 8
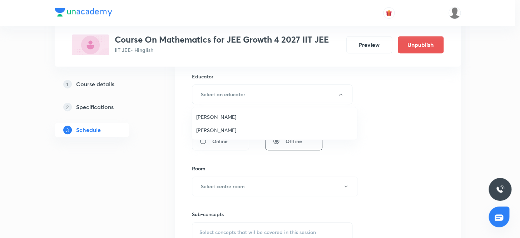
click at [218, 116] on span "Vijay Meghwal" at bounding box center [274, 117] width 157 height 8
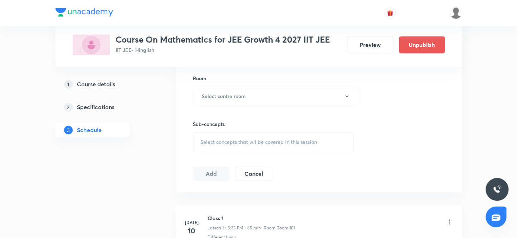
scroll to position [363, 0]
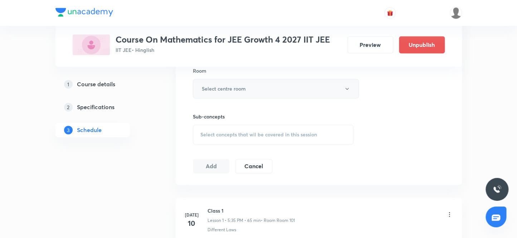
click at [236, 89] on h6 "Select centre room" at bounding box center [224, 89] width 44 height 8
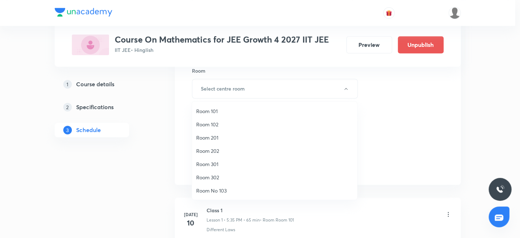
click at [211, 150] on span "Room 202" at bounding box center [274, 151] width 157 height 8
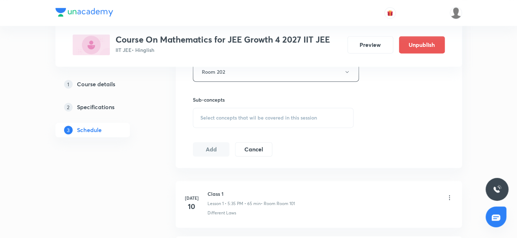
scroll to position [396, 0]
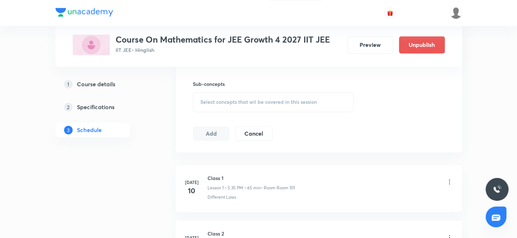
click at [244, 101] on span "Select concepts that wil be covered in this session" at bounding box center [258, 102] width 117 height 6
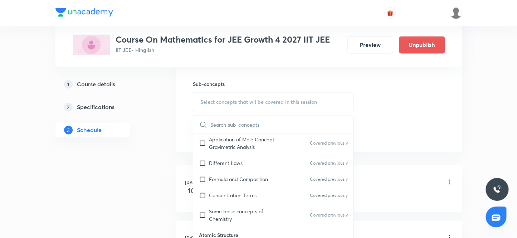
scroll to position [195, 0]
click at [203, 178] on input "checkbox" at bounding box center [204, 179] width 10 height 8
checkbox input "true"
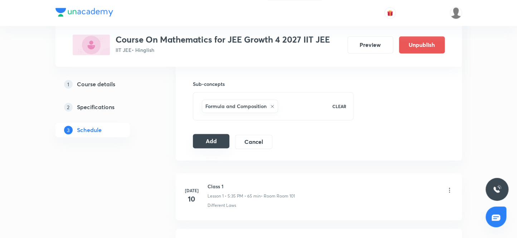
click at [211, 138] on button "Add" at bounding box center [211, 141] width 37 height 14
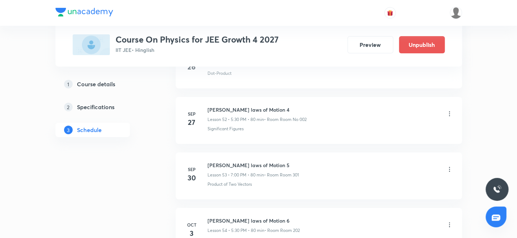
scroll to position [3370, 0]
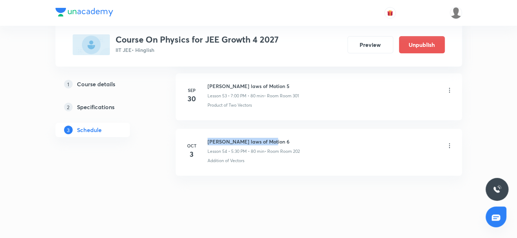
drag, startPoint x: 271, startPoint y: 134, endPoint x: 204, endPoint y: 127, distance: 67.6
click at [204, 129] on li "[DATE] [PERSON_NAME] laws of Motion 6 Lesson 54 • 5:30 PM • 80 min • Room Room …" at bounding box center [319, 152] width 286 height 47
copy h6 "[PERSON_NAME] laws of Motion 6"
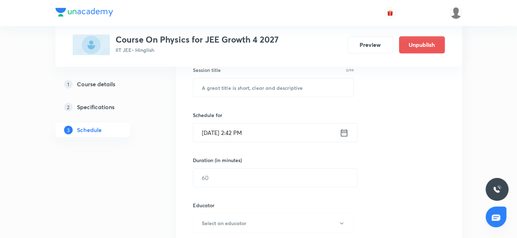
scroll to position [136, 0]
click at [243, 89] on input "text" at bounding box center [273, 88] width 160 height 18
paste input "[PERSON_NAME] laws of Motion 6"
type input "[PERSON_NAME] laws of Motion 7"
click at [214, 132] on input "[DATE] 2:42 PM" at bounding box center [266, 133] width 146 height 18
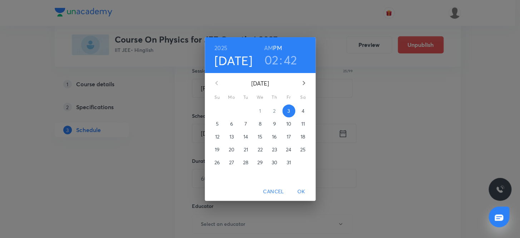
click at [303, 112] on p "4" at bounding box center [303, 110] width 3 height 7
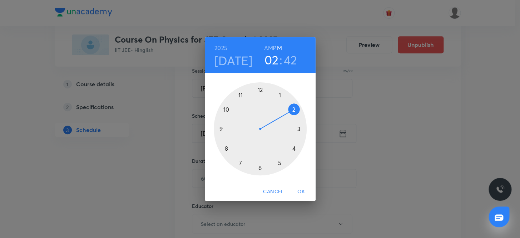
click at [279, 161] on div at bounding box center [260, 128] width 93 height 93
click at [259, 166] on div at bounding box center [260, 128] width 93 height 93
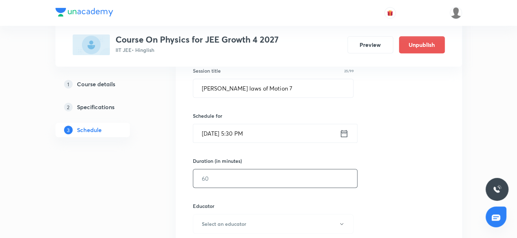
click at [217, 178] on input "text" at bounding box center [275, 178] width 164 height 18
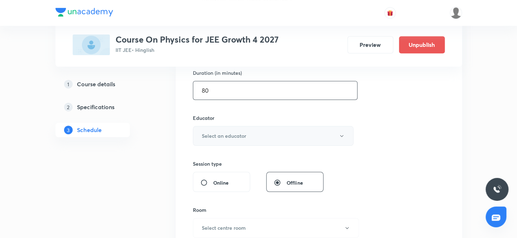
scroll to position [234, 0]
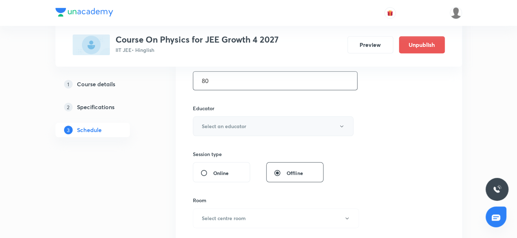
type input "80"
click at [235, 128] on h6 "Select an educator" at bounding box center [224, 126] width 44 height 8
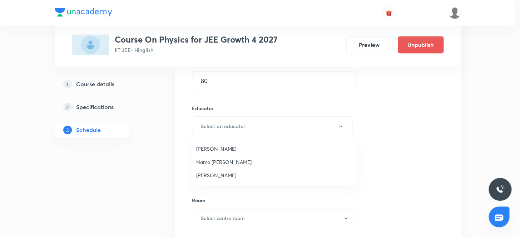
click at [203, 148] on span "[PERSON_NAME]" at bounding box center [274, 149] width 157 height 8
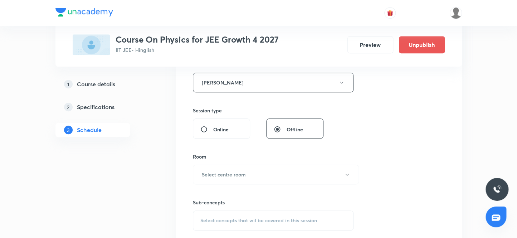
scroll to position [331, 0]
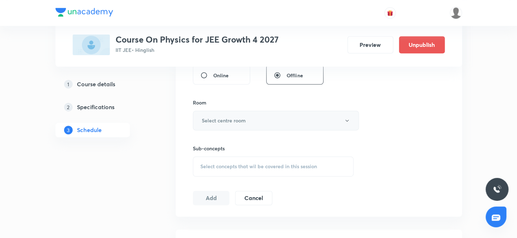
click at [231, 121] on h6 "Select centre room" at bounding box center [224, 121] width 44 height 8
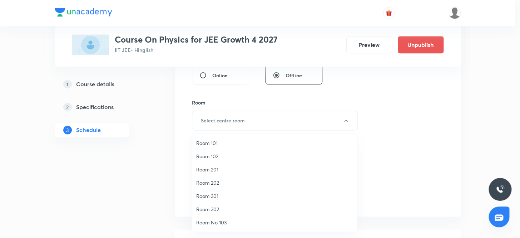
click at [204, 182] on span "Room 202" at bounding box center [274, 183] width 157 height 8
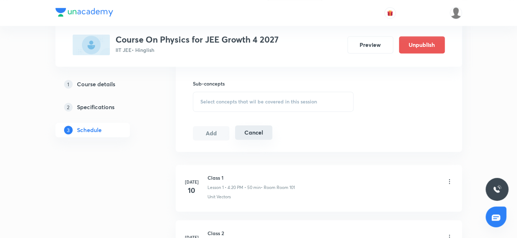
scroll to position [396, 0]
click at [236, 101] on span "Select concepts that wil be covered in this session" at bounding box center [258, 101] width 117 height 6
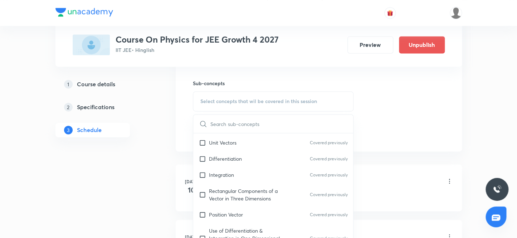
scroll to position [195, 0]
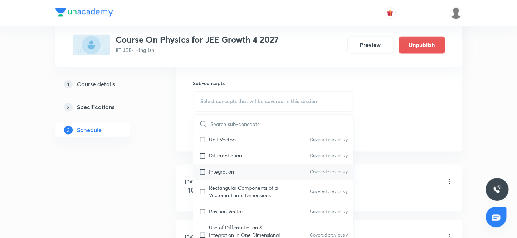
click at [202, 171] on input "checkbox" at bounding box center [204, 172] width 10 height 8
checkbox input "true"
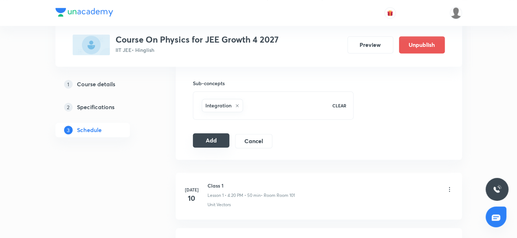
click at [210, 141] on button "Add" at bounding box center [211, 140] width 37 height 14
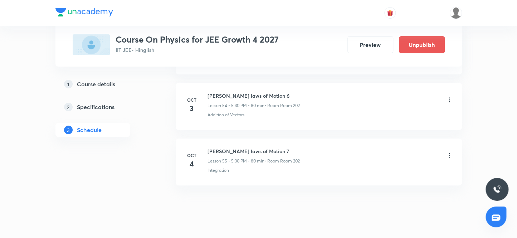
scroll to position [3425, 0]
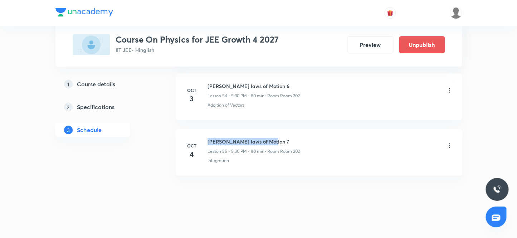
drag, startPoint x: 272, startPoint y: 134, endPoint x: 206, endPoint y: 130, distance: 66.3
click at [206, 130] on li "[DATE] [PERSON_NAME] laws of Motion 7 Lesson 55 • 5:30 PM • 80 min • Room Room …" at bounding box center [319, 152] width 286 height 47
copy h6 "[PERSON_NAME] laws of Motion 7"
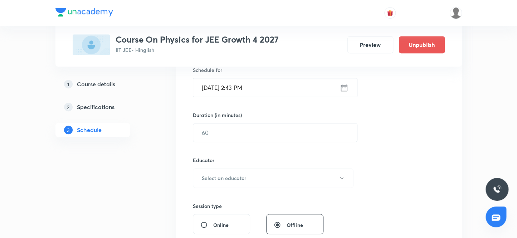
scroll to position [145, 0]
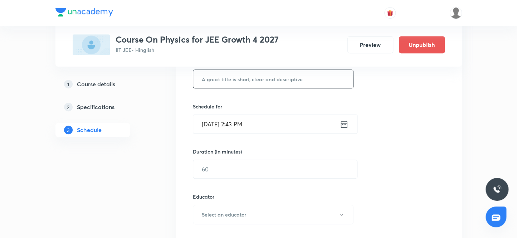
click at [253, 80] on input "text" at bounding box center [273, 79] width 160 height 18
paste input "[PERSON_NAME] laws of Motion 7"
type input "[PERSON_NAME] laws of Motion 8"
click at [214, 125] on input "[DATE] 2:43 PM" at bounding box center [266, 124] width 146 height 18
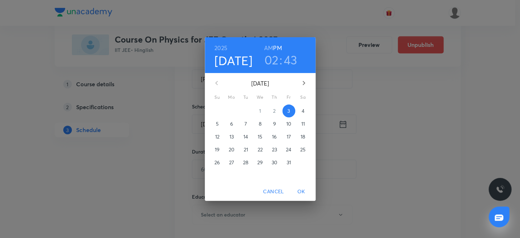
click at [303, 111] on p "4" at bounding box center [303, 110] width 3 height 7
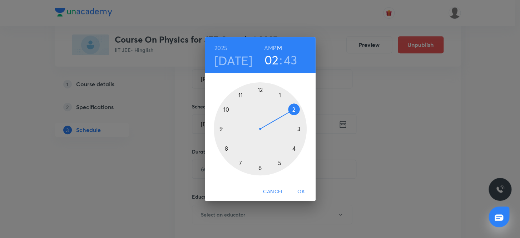
click at [270, 59] on h3 "02" at bounding box center [272, 59] width 14 height 15
click at [240, 161] on div at bounding box center [260, 128] width 93 height 93
click at [259, 89] on div at bounding box center [260, 128] width 93 height 93
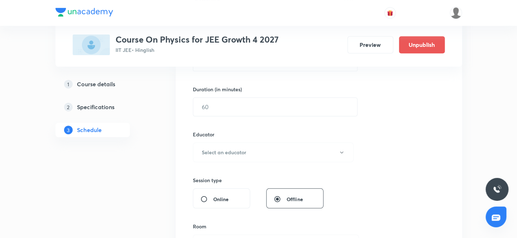
scroll to position [210, 0]
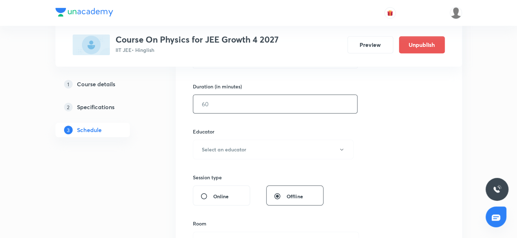
click at [226, 103] on input "text" at bounding box center [275, 104] width 164 height 18
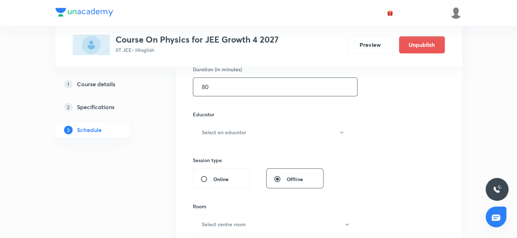
scroll to position [243, 0]
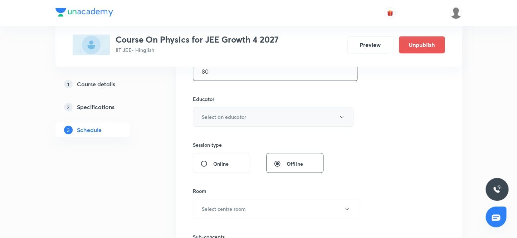
type input "80"
click at [223, 118] on h6 "Select an educator" at bounding box center [224, 117] width 44 height 8
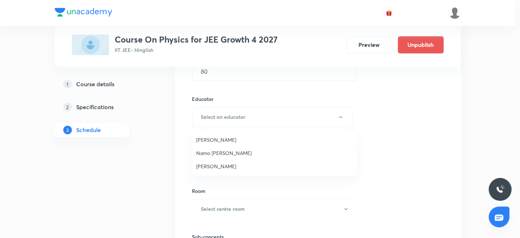
click at [207, 139] on span "[PERSON_NAME]" at bounding box center [274, 140] width 157 height 8
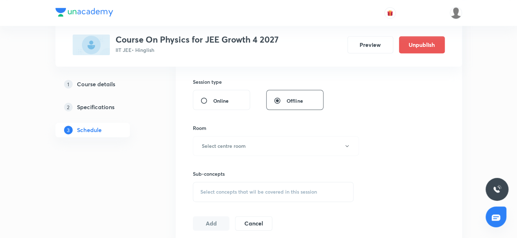
scroll to position [340, 0]
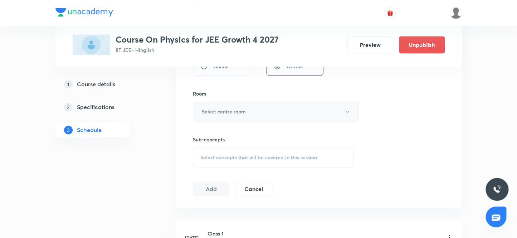
click at [225, 109] on h6 "Select centre room" at bounding box center [224, 112] width 44 height 8
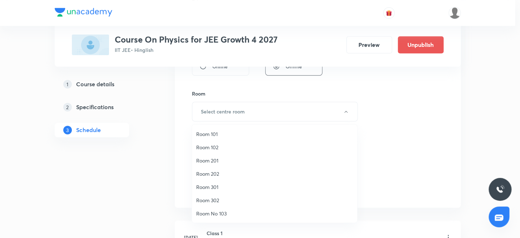
click at [208, 174] on span "Room 202" at bounding box center [274, 174] width 157 height 8
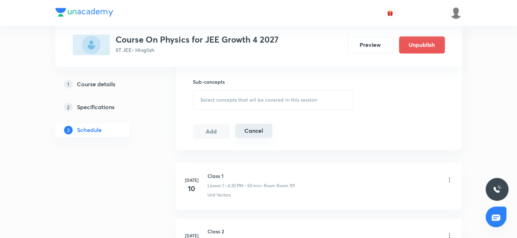
scroll to position [405, 0]
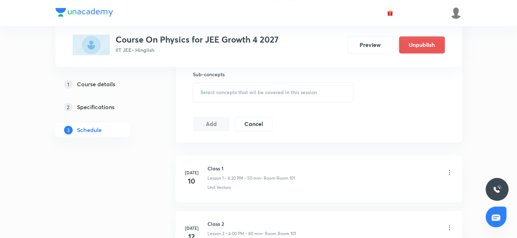
click at [241, 91] on span "Select concepts that wil be covered in this session" at bounding box center [258, 92] width 117 height 6
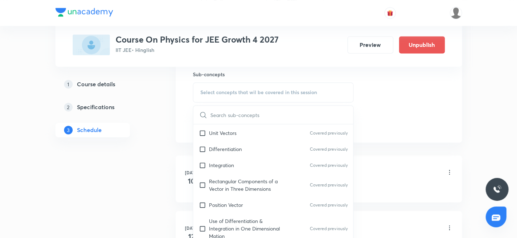
scroll to position [195, 0]
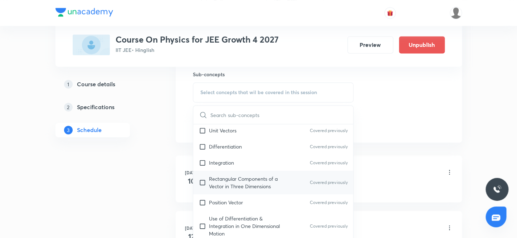
click at [201, 180] on input "checkbox" at bounding box center [204, 182] width 10 height 15
checkbox input "true"
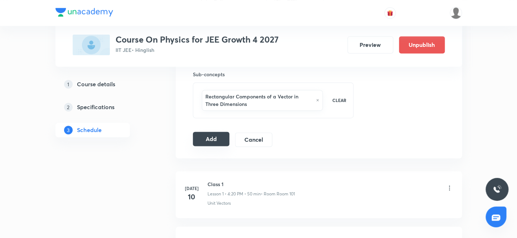
click at [207, 136] on button "Add" at bounding box center [211, 139] width 37 height 14
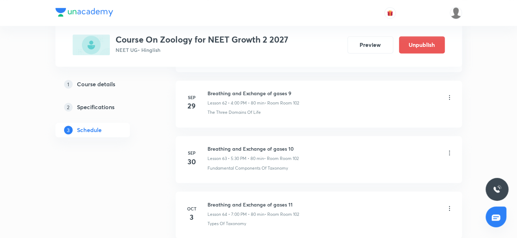
scroll to position [3878, 0]
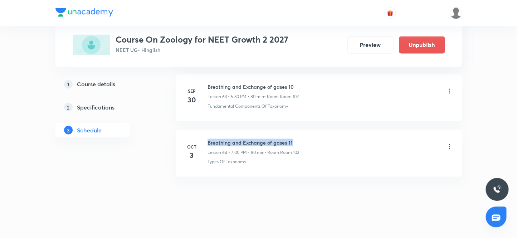
drag, startPoint x: 294, startPoint y: 134, endPoint x: 206, endPoint y: 126, distance: 89.1
click at [206, 129] on li "Oct 3 Breathing and Exchange of gases 11 Lesson 64 • 7:00 PM • 80 min • Room Ro…" at bounding box center [319, 152] width 286 height 47
copy h6 "Breathing and Exchange of gases 11"
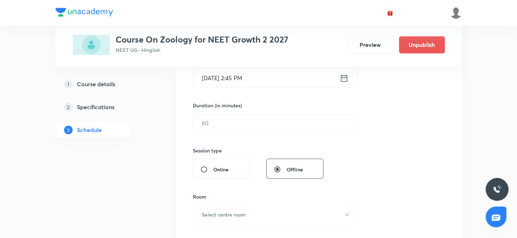
scroll to position [141, 0]
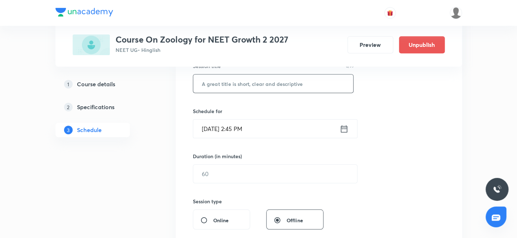
click at [252, 82] on input "text" at bounding box center [273, 83] width 160 height 18
paste input "Breathing and Exchange of gases 11"
type input "Breathing and Exchange of gases 12"
click at [214, 128] on input "Oct 3, 2025, 2:45 PM" at bounding box center [266, 128] width 146 height 18
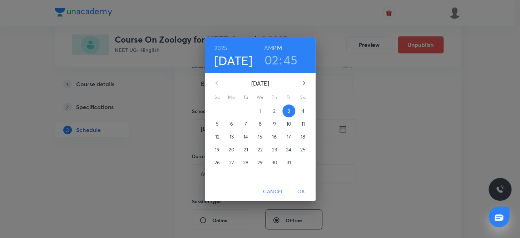
click at [302, 113] on p "4" at bounding box center [303, 110] width 3 height 7
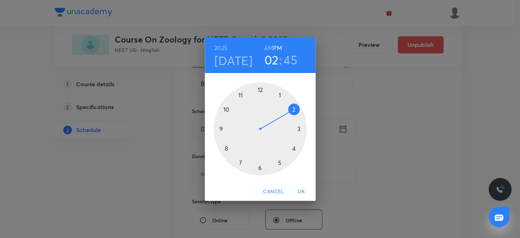
click at [293, 148] on div at bounding box center [260, 128] width 93 height 93
click at [260, 89] on div at bounding box center [260, 128] width 93 height 93
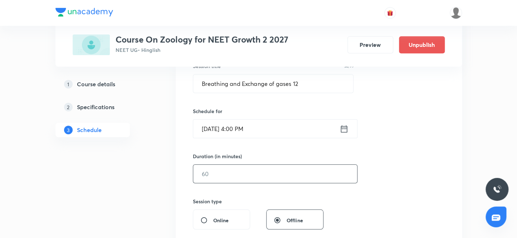
click at [225, 176] on input "text" at bounding box center [275, 174] width 164 height 18
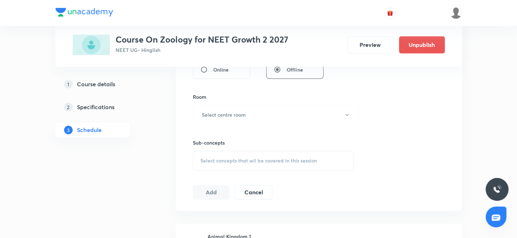
scroll to position [303, 0]
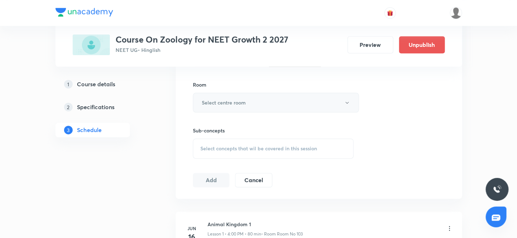
type input "80"
click at [248, 103] on button "Select centre room" at bounding box center [276, 103] width 166 height 20
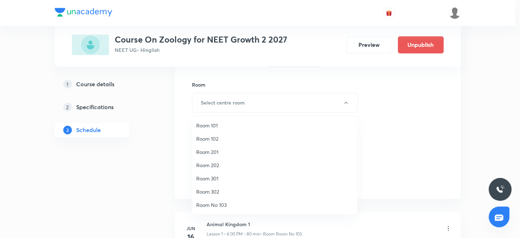
click at [213, 139] on span "Room 102" at bounding box center [274, 139] width 157 height 8
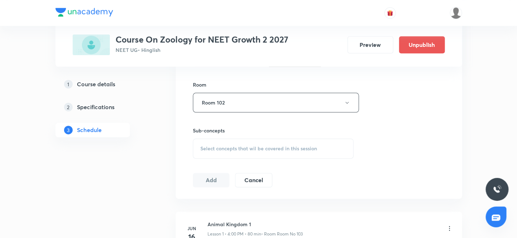
scroll to position [336, 0]
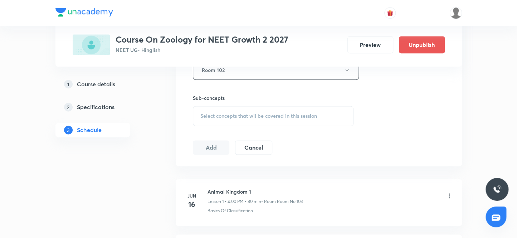
click at [266, 116] on span "Select concepts that wil be covered in this session" at bounding box center [258, 116] width 117 height 6
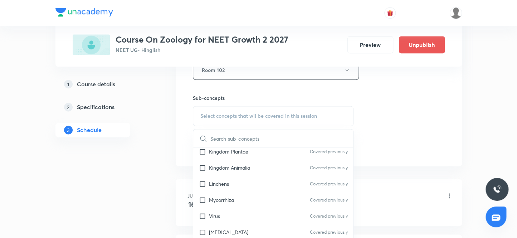
scroll to position [358, 0]
click at [202, 182] on input "checkbox" at bounding box center [204, 184] width 10 height 8
checkbox input "true"
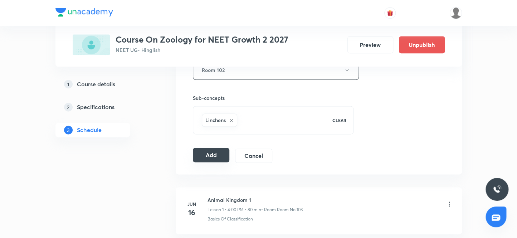
click at [206, 154] on button "Add" at bounding box center [211, 155] width 37 height 14
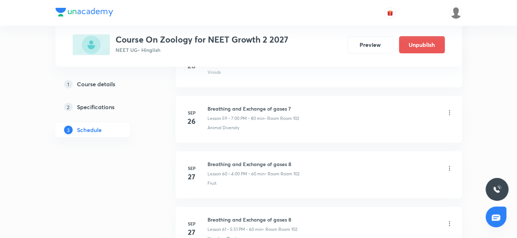
scroll to position [3605, 0]
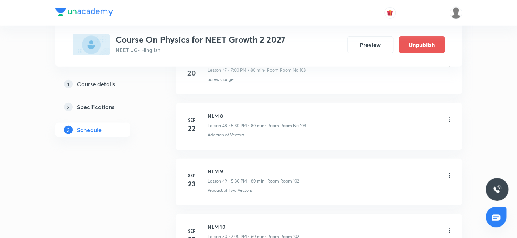
scroll to position [3259, 0]
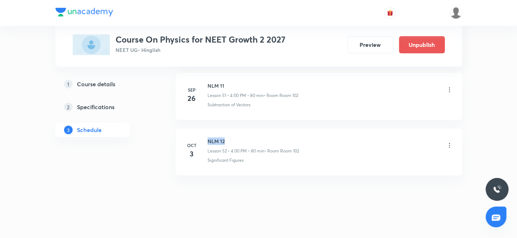
drag, startPoint x: 229, startPoint y: 133, endPoint x: 206, endPoint y: 129, distance: 23.9
click at [206, 129] on li "Oct 3 NLM 12 Lesson 52 • 4:00 PM • 80 min • Room Room 102 Significant Figures" at bounding box center [319, 151] width 286 height 47
copy h6 "NLM 12"
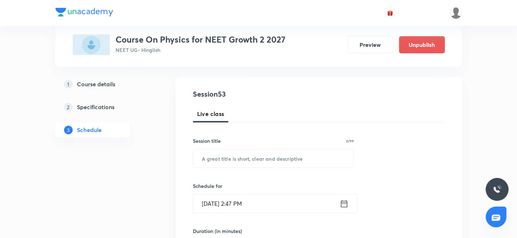
scroll to position [70, 0]
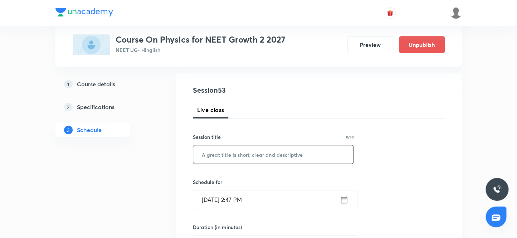
click at [265, 156] on input "text" at bounding box center [273, 154] width 160 height 18
paste input "NLM 12"
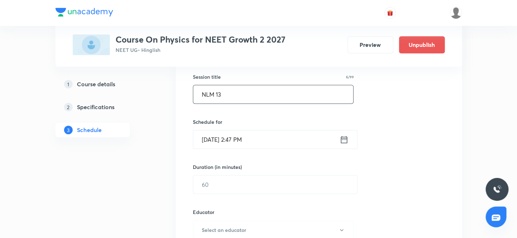
scroll to position [135, 0]
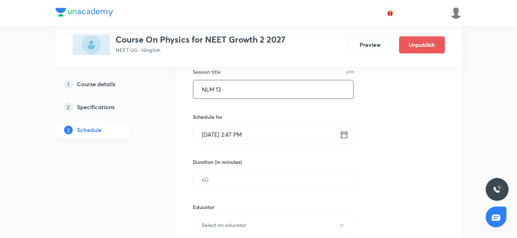
type input "NLM 13"
click at [213, 132] on input "Oct 3, 2025, 2:47 PM" at bounding box center [266, 134] width 146 height 18
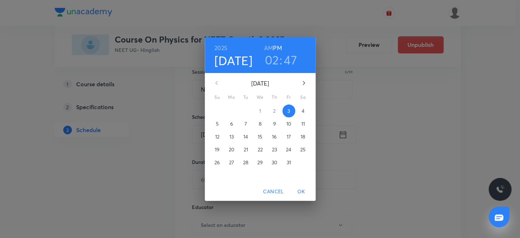
click at [303, 111] on p "4" at bounding box center [303, 110] width 3 height 7
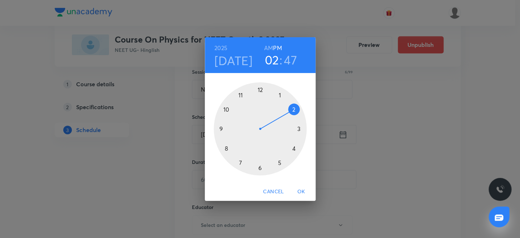
click at [279, 161] on div at bounding box center [260, 128] width 93 height 93
click at [260, 166] on div at bounding box center [260, 128] width 93 height 93
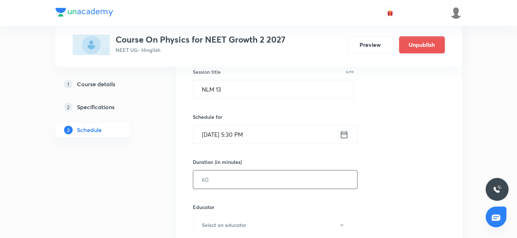
click at [207, 181] on input "text" at bounding box center [275, 179] width 164 height 18
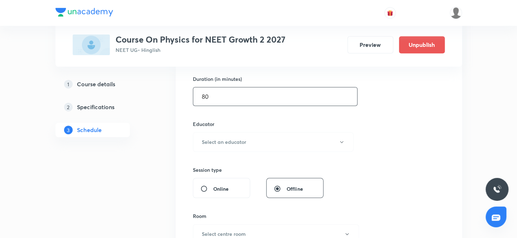
scroll to position [232, 0]
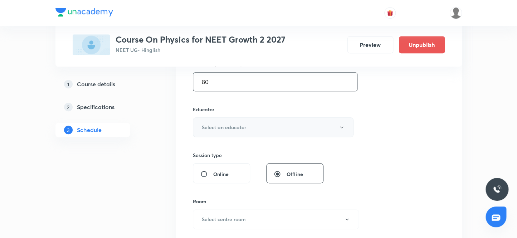
type input "80"
click at [237, 126] on h6 "Select an educator" at bounding box center [224, 127] width 44 height 8
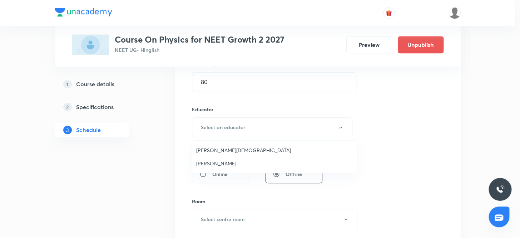
click at [203, 150] on span "Arpit Jain" at bounding box center [274, 150] width 157 height 8
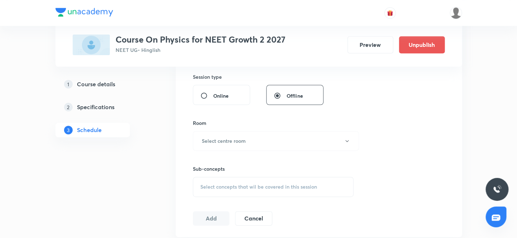
scroll to position [330, 0]
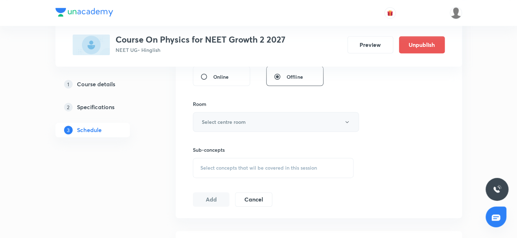
click at [234, 122] on h6 "Select centre room" at bounding box center [224, 122] width 44 height 8
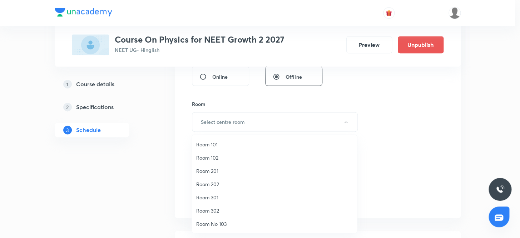
click at [214, 156] on span "Room 102" at bounding box center [274, 158] width 157 height 8
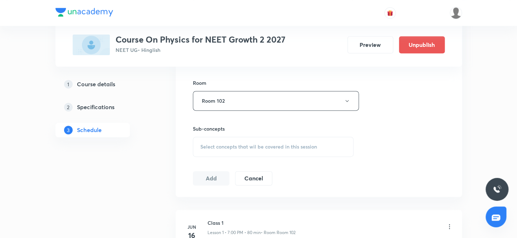
scroll to position [362, 0]
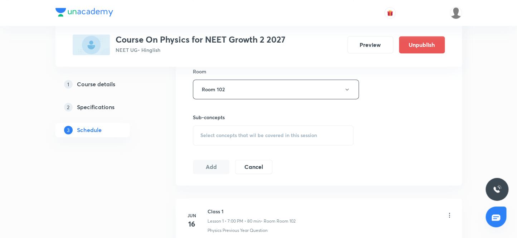
click at [232, 134] on span "Select concepts that wil be covered in this session" at bounding box center [258, 135] width 117 height 6
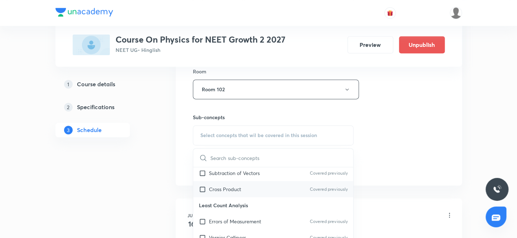
scroll to position [227, 0]
click at [203, 219] on input "checkbox" at bounding box center [204, 220] width 10 height 8
checkbox input "true"
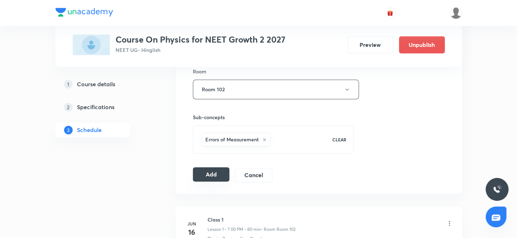
click at [211, 173] on button "Add" at bounding box center [211, 174] width 37 height 14
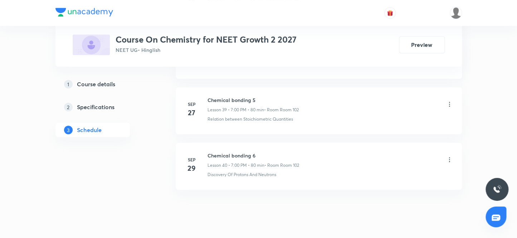
scroll to position [2549, 0]
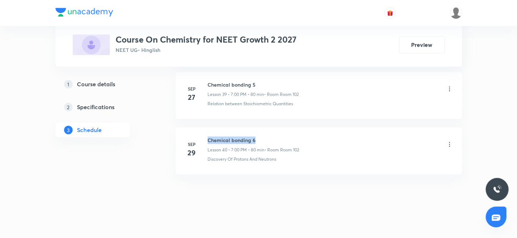
drag, startPoint x: 263, startPoint y: 133, endPoint x: 207, endPoint y: 130, distance: 55.5
click at [207, 130] on li "[DATE] Chemical bonding 6 Lesson 40 • 7:00 PM • 80 min • Room Room 102 Discover…" at bounding box center [319, 150] width 286 height 47
copy h6 "Chemical bonding 6"
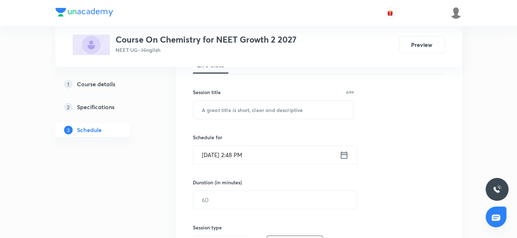
scroll to position [84, 0]
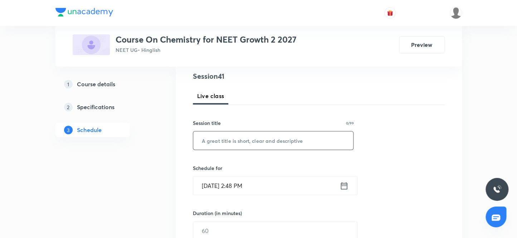
click at [237, 143] on input "text" at bounding box center [273, 140] width 160 height 18
paste input "Chemical bonding 6"
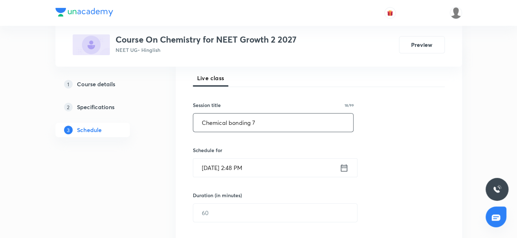
scroll to position [116, 0]
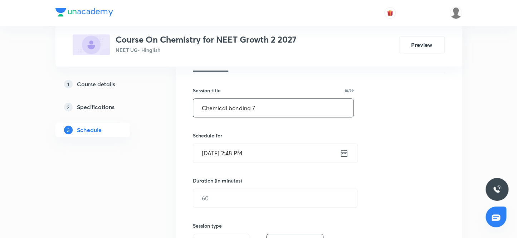
type input "Chemical bonding 7"
click at [212, 153] on input "[DATE] 2:48 PM" at bounding box center [266, 153] width 146 height 18
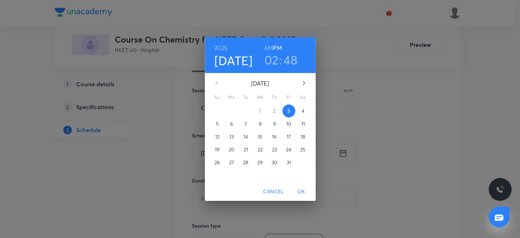
click at [303, 111] on p "4" at bounding box center [303, 110] width 3 height 7
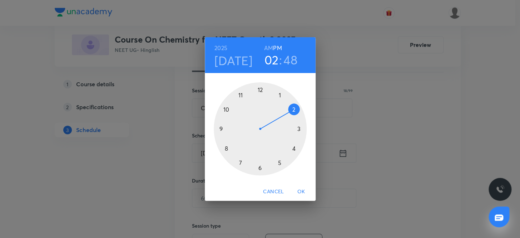
drag, startPoint x: 240, startPoint y: 161, endPoint x: 244, endPoint y: 147, distance: 14.4
click at [241, 161] on div at bounding box center [260, 128] width 93 height 93
click at [259, 89] on div at bounding box center [260, 128] width 93 height 93
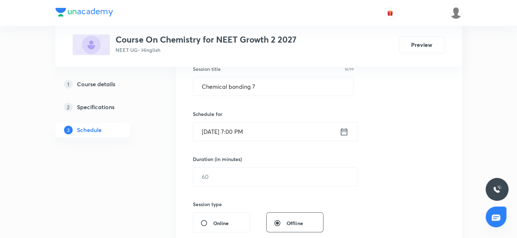
scroll to position [149, 0]
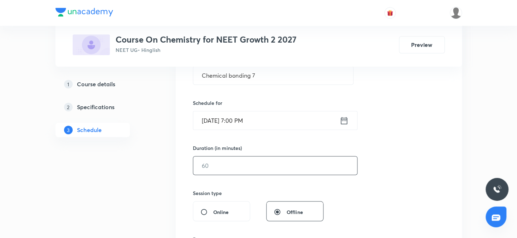
click at [215, 163] on input "text" at bounding box center [275, 165] width 164 height 18
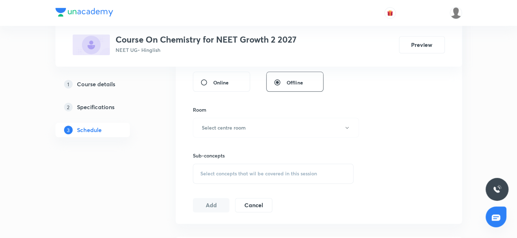
scroll to position [279, 0]
type input "80"
click at [224, 128] on h6 "Select centre room" at bounding box center [224, 127] width 44 height 8
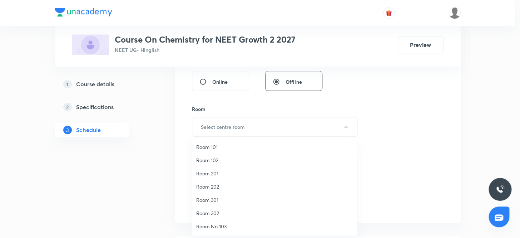
click at [211, 159] on span "Room 102" at bounding box center [274, 160] width 157 height 8
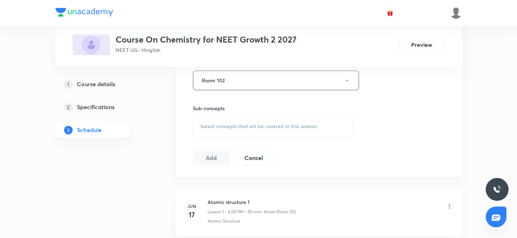
scroll to position [344, 0]
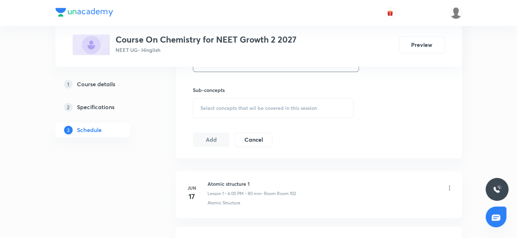
click at [228, 106] on span "Select concepts that wil be covered in this session" at bounding box center [258, 108] width 117 height 6
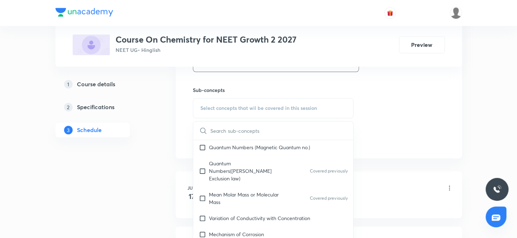
scroll to position [325, 0]
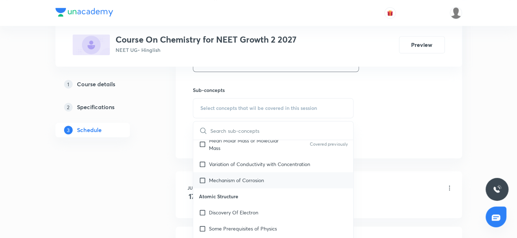
click at [204, 176] on input "checkbox" at bounding box center [204, 180] width 10 height 8
checkbox input "true"
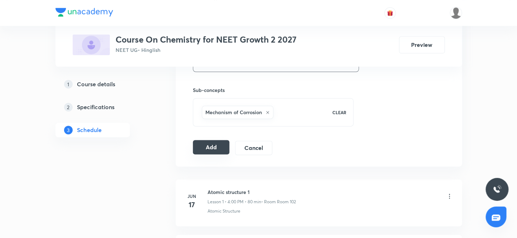
click at [204, 147] on button "Add" at bounding box center [211, 147] width 37 height 14
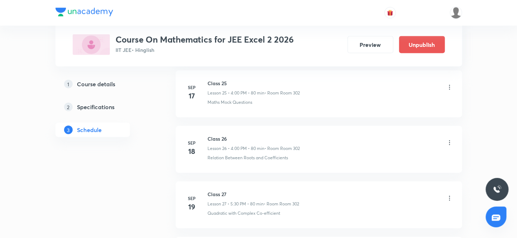
scroll to position [2273, 0]
drag, startPoint x: 231, startPoint y: 133, endPoint x: 204, endPoint y: 133, distance: 26.8
click at [204, 136] on div "[DATE] Class 34 Lesson 35 • 7:00 PM • 80 min • Room Room 302 Geometrical meanin…" at bounding box center [319, 149] width 268 height 26
copy h6 "Class 34"
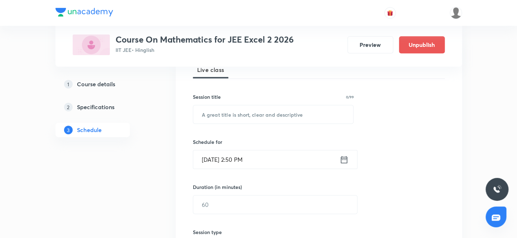
scroll to position [62, 0]
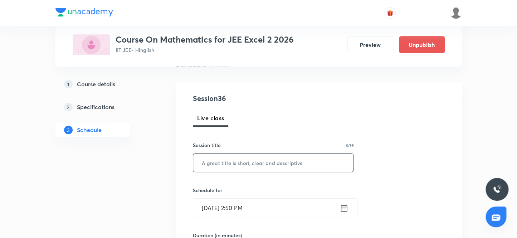
click at [241, 162] on input "text" at bounding box center [273, 162] width 160 height 18
paste input "Class 34"
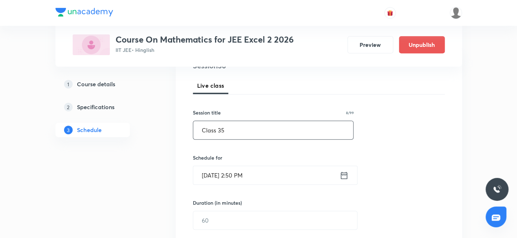
scroll to position [127, 0]
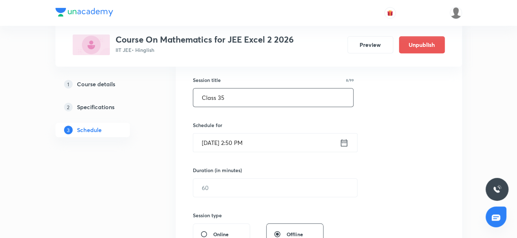
type input "Class 35"
click at [214, 143] on input "[DATE] 2:50 PM" at bounding box center [266, 142] width 146 height 18
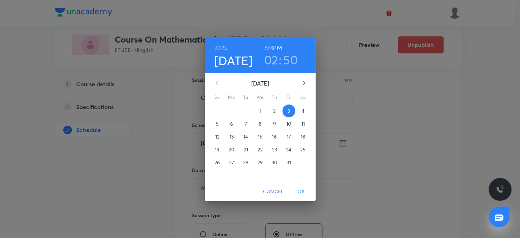
click at [303, 111] on p "4" at bounding box center [303, 110] width 3 height 7
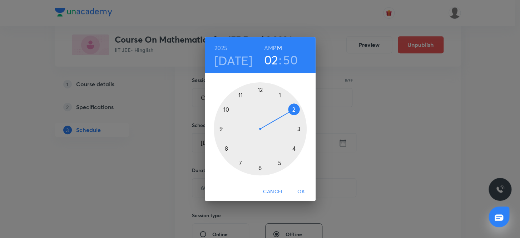
click at [294, 146] on div at bounding box center [260, 128] width 93 height 93
click at [259, 89] on div at bounding box center [260, 128] width 93 height 93
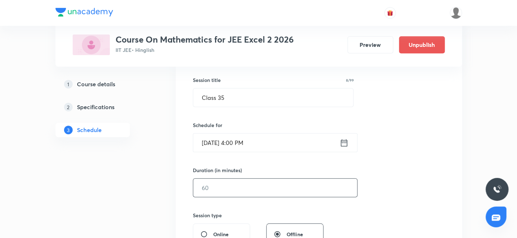
click at [216, 190] on input "text" at bounding box center [275, 187] width 164 height 18
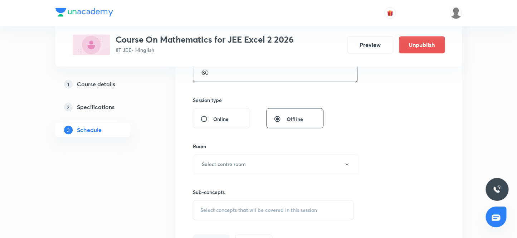
scroll to position [257, 0]
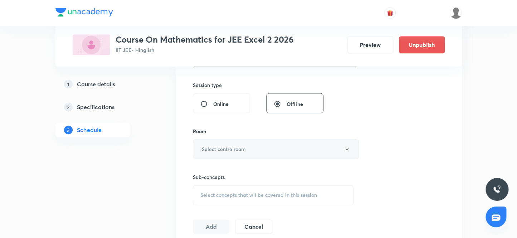
type input "80"
click at [245, 151] on h6 "Select centre room" at bounding box center [224, 149] width 44 height 8
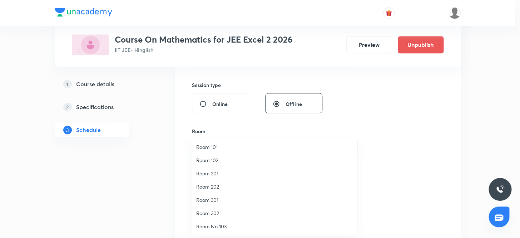
click at [213, 214] on span "Room 302" at bounding box center [274, 213] width 157 height 8
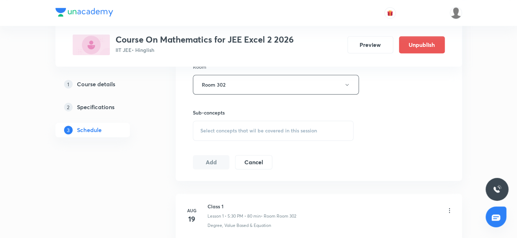
scroll to position [322, 0]
click at [220, 128] on span "Select concepts that wil be covered in this session" at bounding box center [258, 130] width 117 height 6
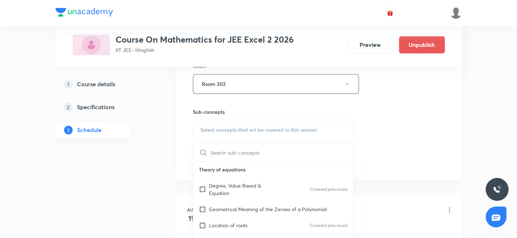
scroll to position [130, 0]
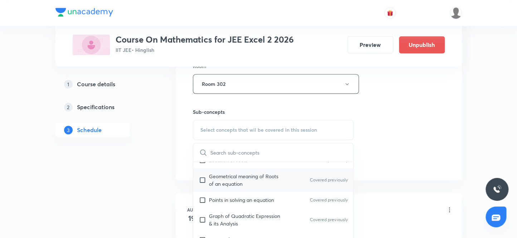
click at [202, 178] on input "checkbox" at bounding box center [204, 179] width 10 height 15
checkbox input "true"
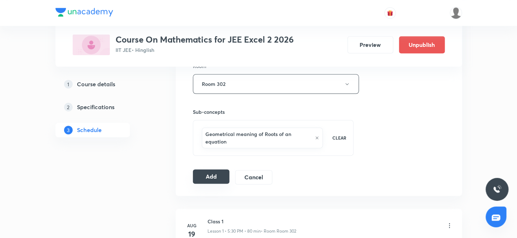
click at [215, 175] on button "Add" at bounding box center [211, 176] width 37 height 14
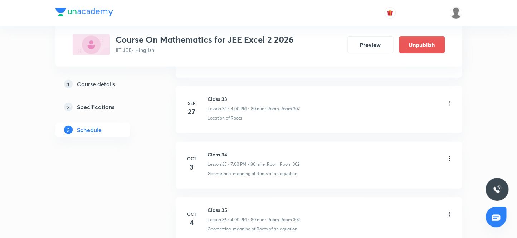
scroll to position [1999, 0]
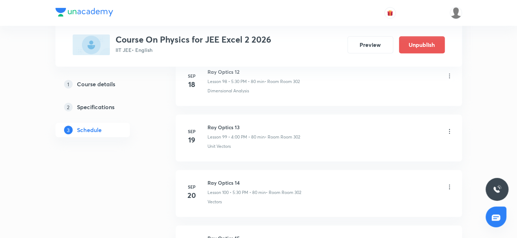
scroll to position [6203, 0]
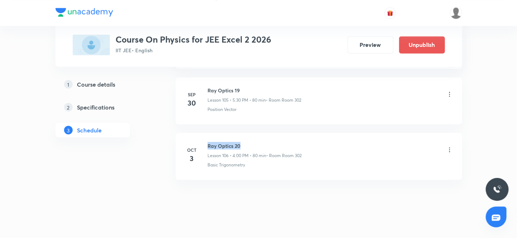
drag, startPoint x: 242, startPoint y: 134, endPoint x: 203, endPoint y: 132, distance: 38.7
click at [203, 133] on li "Oct 3 Ray Optics 20 Lesson 106 • 4:00 PM • 80 min • Room Room 302 Basic Trigono…" at bounding box center [319, 156] width 286 height 47
copy h6 "Ray Optics 20"
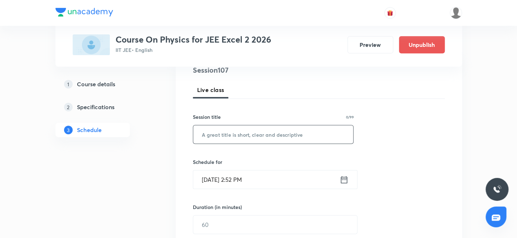
scroll to position [97, 0]
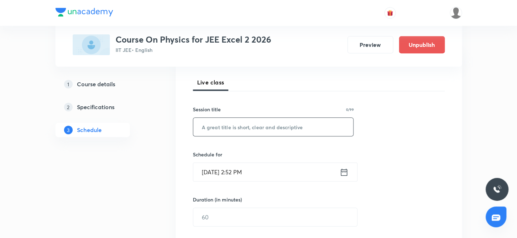
click at [244, 128] on input "text" at bounding box center [273, 127] width 160 height 18
paste input "Ray Optics 20"
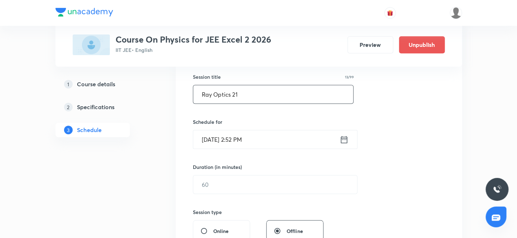
scroll to position [162, 0]
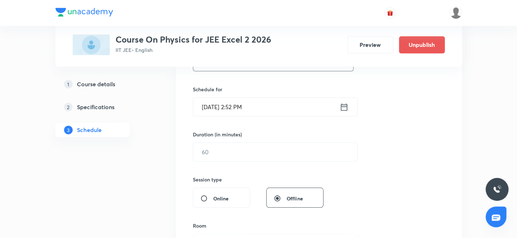
type input "Ray Optics 21"
click at [211, 106] on input "Oct 3, 2025, 2:52 PM" at bounding box center [266, 107] width 146 height 18
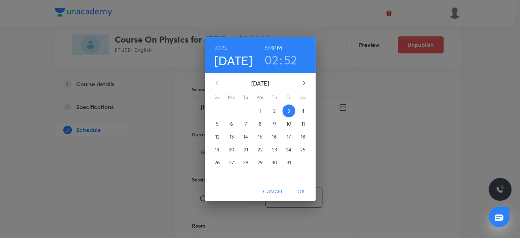
click at [302, 111] on p "4" at bounding box center [303, 110] width 3 height 7
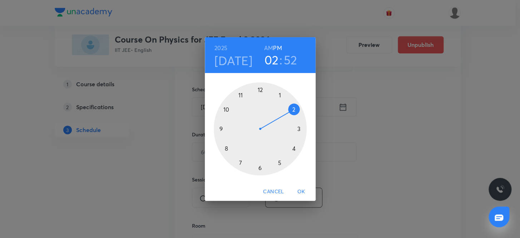
click at [279, 162] on div at bounding box center [260, 128] width 93 height 93
click at [259, 167] on div at bounding box center [260, 128] width 93 height 93
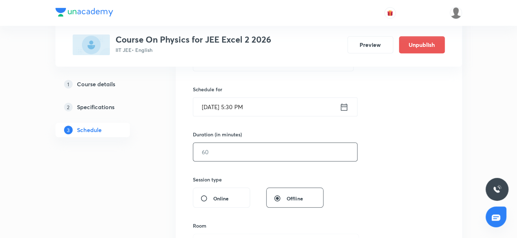
click at [231, 153] on input "text" at bounding box center [275, 152] width 164 height 18
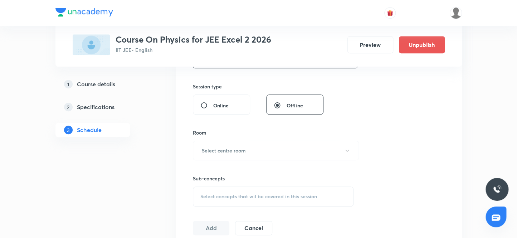
scroll to position [260, 0]
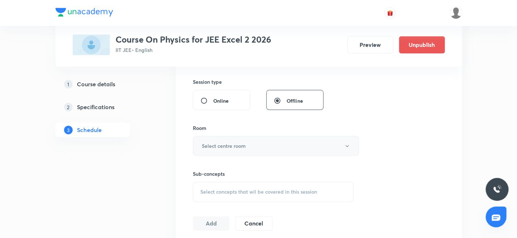
type input "80"
click at [235, 145] on h6 "Select centre room" at bounding box center [224, 146] width 44 height 8
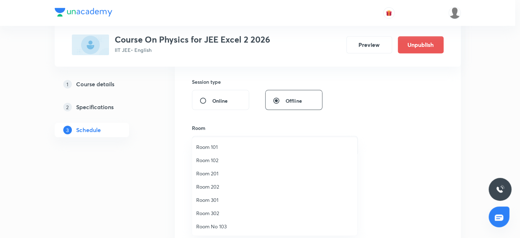
click at [211, 213] on span "Room 302" at bounding box center [274, 213] width 157 height 8
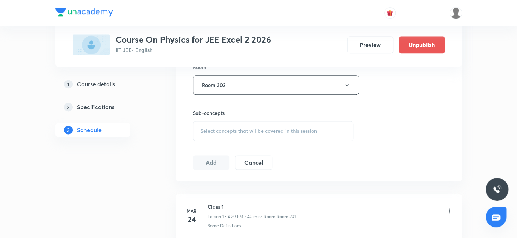
scroll to position [325, 0]
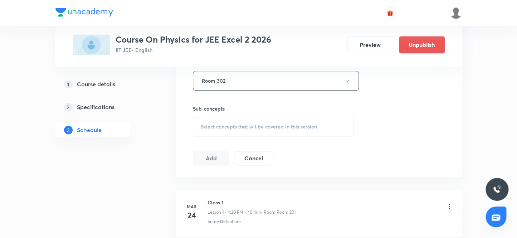
click at [230, 126] on span "Select concepts that wil be covered in this session" at bounding box center [258, 127] width 117 height 6
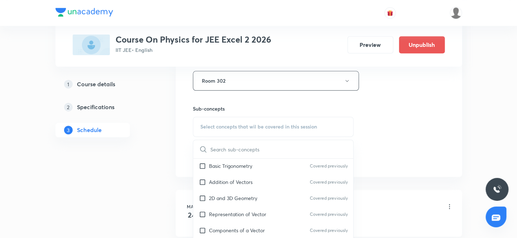
scroll to position [195, 0]
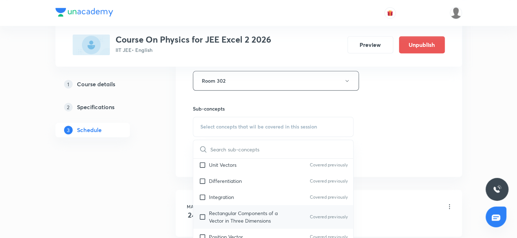
click at [201, 215] on input "checkbox" at bounding box center [204, 216] width 10 height 15
checkbox input "true"
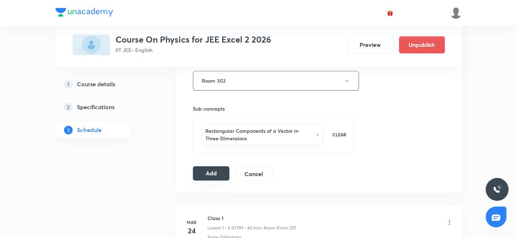
click at [205, 171] on button "Add" at bounding box center [211, 173] width 37 height 14
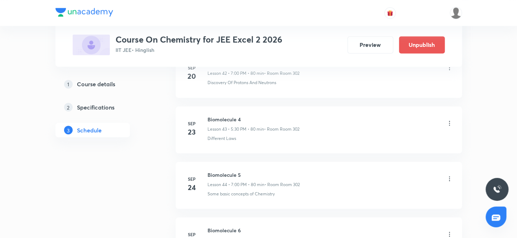
scroll to position [2937, 0]
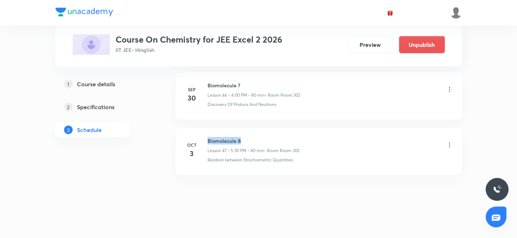
drag, startPoint x: 246, startPoint y: 136, endPoint x: 206, endPoint y: 133, distance: 40.5
click at [206, 137] on div "[DATE] Biomolecule 8 Lesson 47 • 5:30 PM • 80 min • Room Room 302 Relation betw…" at bounding box center [319, 150] width 268 height 26
copy h6 "Biomolecule 8"
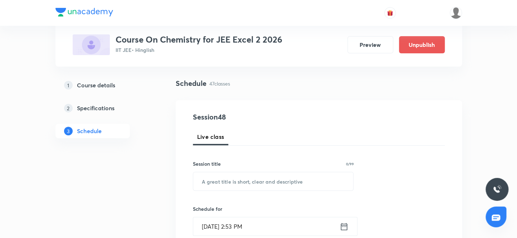
scroll to position [35, 0]
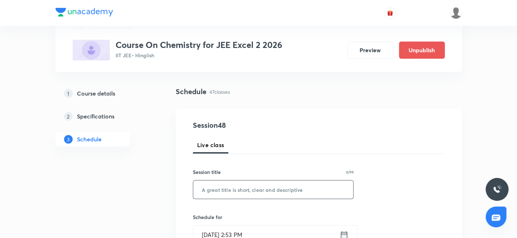
click at [214, 192] on input "text" at bounding box center [273, 189] width 160 height 18
paste input "Biomolecule 8"
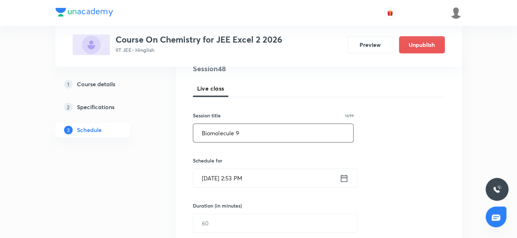
scroll to position [100, 0]
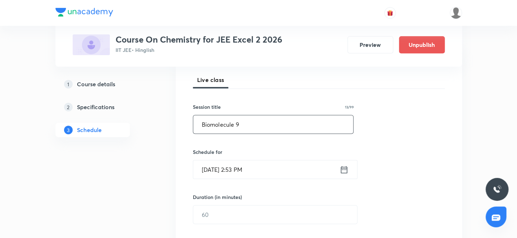
type input "Biomolecule 9"
click at [211, 170] on input "[DATE] 2:53 PM" at bounding box center [266, 169] width 146 height 18
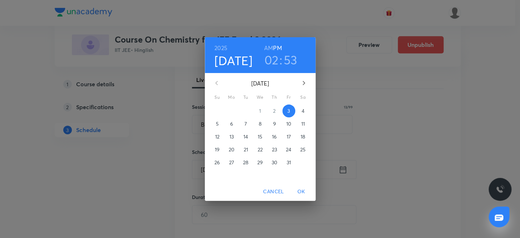
click at [304, 111] on p "4" at bounding box center [303, 110] width 3 height 7
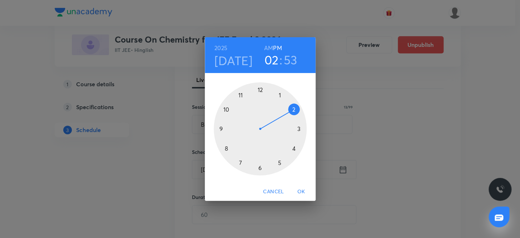
click at [240, 161] on div at bounding box center [260, 128] width 93 height 93
click at [258, 89] on div at bounding box center [260, 128] width 93 height 93
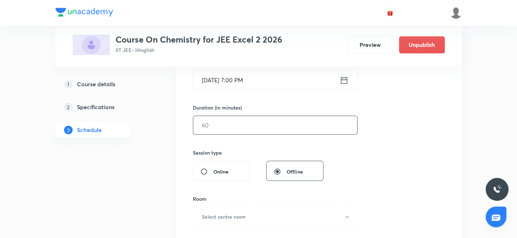
scroll to position [197, 0]
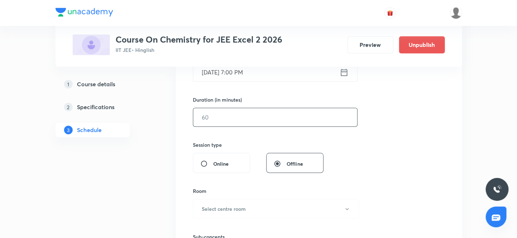
click at [229, 114] on input "text" at bounding box center [275, 117] width 164 height 18
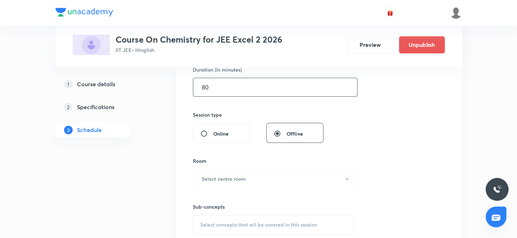
scroll to position [262, 0]
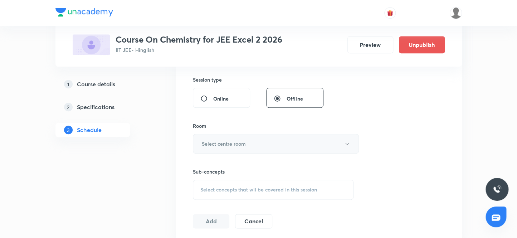
type input "80"
click at [222, 142] on h6 "Select centre room" at bounding box center [224, 144] width 44 height 8
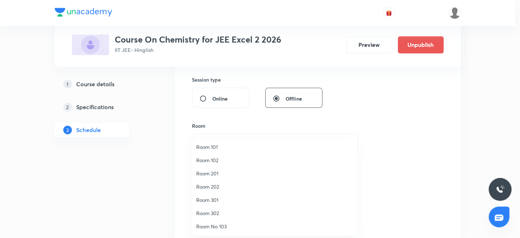
click at [204, 212] on span "Room 302" at bounding box center [274, 213] width 157 height 8
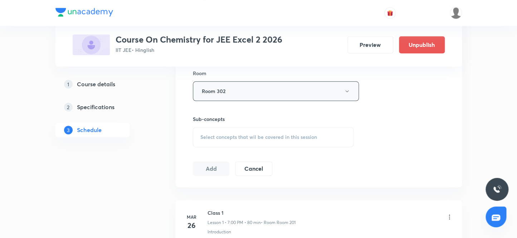
scroll to position [327, 0]
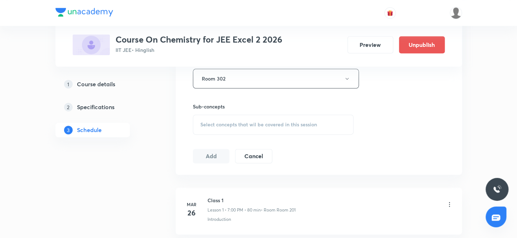
click at [214, 122] on span "Select concepts that wil be covered in this session" at bounding box center [258, 125] width 117 height 6
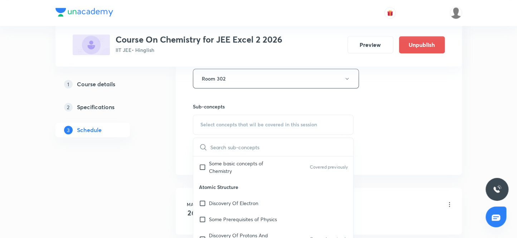
scroll to position [195, 0]
click at [201, 200] on input "checkbox" at bounding box center [204, 201] width 10 height 8
checkbox input "true"
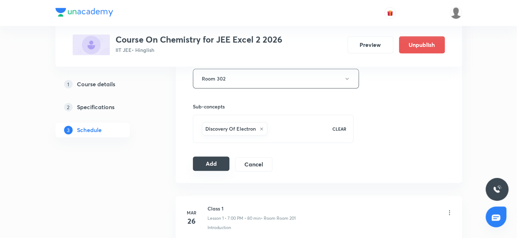
click at [209, 163] on button "Add" at bounding box center [211, 163] width 37 height 14
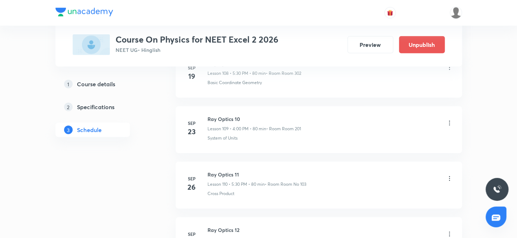
scroll to position [6535, 0]
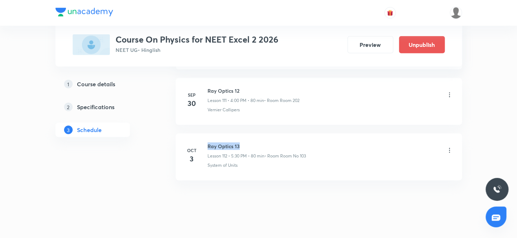
drag, startPoint x: 243, startPoint y: 134, endPoint x: 203, endPoint y: 131, distance: 40.2
click at [203, 133] on li "[DATE] Ray Optics 13 Lesson 112 • 5:30 PM • 80 min • Room Room No 103 System of…" at bounding box center [319, 156] width 286 height 47
copy h6 "Ray Optics 13"
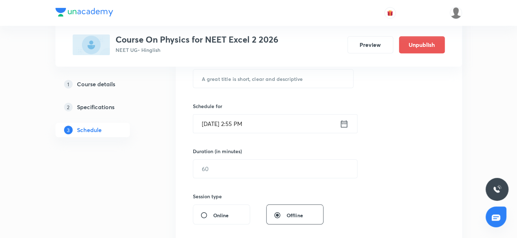
scroll to position [143, 0]
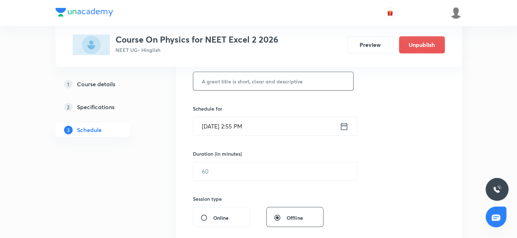
click at [236, 83] on input "text" at bounding box center [273, 81] width 160 height 18
paste input "Ray Optics 13"
type input "Ray Optics 14"
click at [214, 126] on input "[DATE] 2:55 PM" at bounding box center [266, 126] width 146 height 18
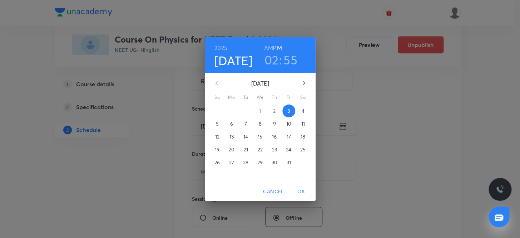
click at [303, 112] on p "4" at bounding box center [303, 110] width 3 height 7
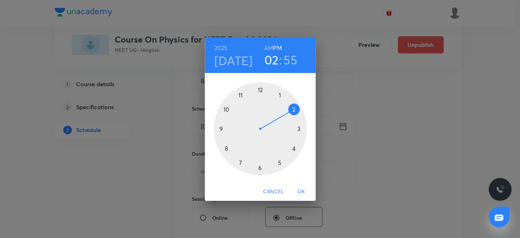
click at [293, 148] on div at bounding box center [260, 128] width 93 height 93
click at [259, 88] on div at bounding box center [260, 128] width 93 height 93
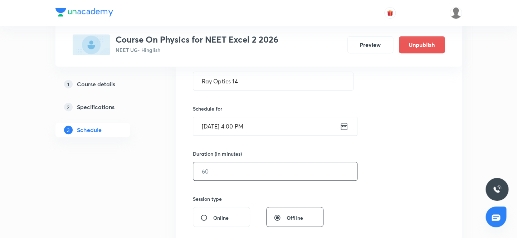
click at [231, 172] on input "text" at bounding box center [275, 171] width 164 height 18
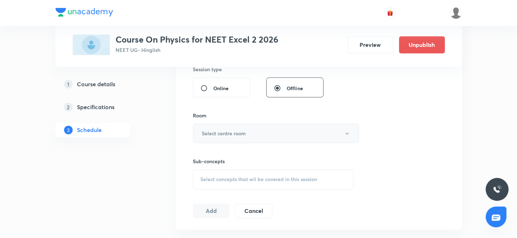
scroll to position [273, 0]
type input "80"
click at [234, 132] on h6 "Select centre room" at bounding box center [224, 133] width 44 height 8
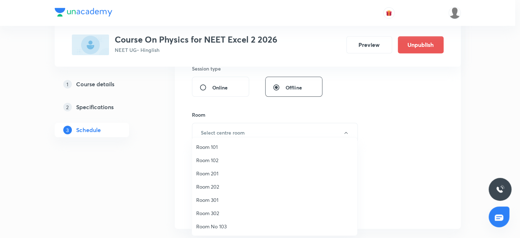
click at [218, 226] on span "Room No 103" at bounding box center [274, 226] width 157 height 8
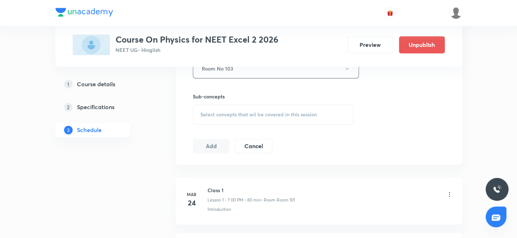
scroll to position [338, 0]
click at [224, 114] on span "Select concepts that wil be covered in this session" at bounding box center [258, 114] width 117 height 6
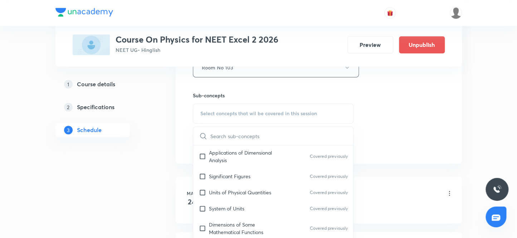
scroll to position [195, 0]
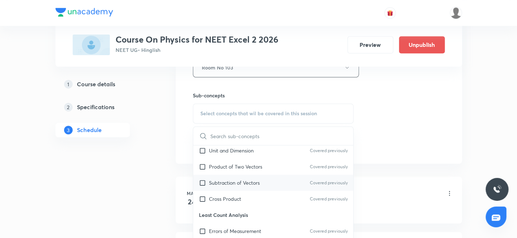
click at [202, 180] on input "checkbox" at bounding box center [204, 183] width 10 height 8
checkbox input "true"
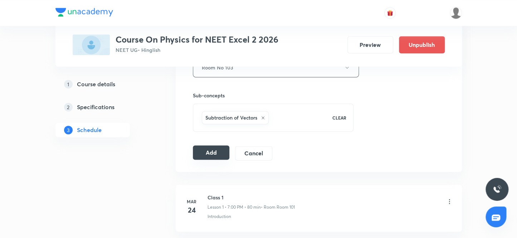
click at [219, 154] on button "Add" at bounding box center [211, 152] width 37 height 14
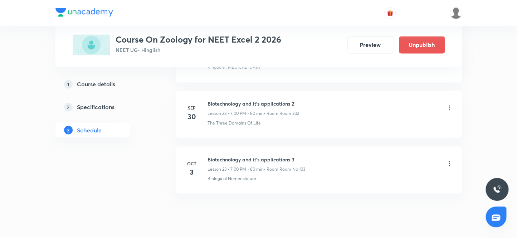
scroll to position [1608, 0]
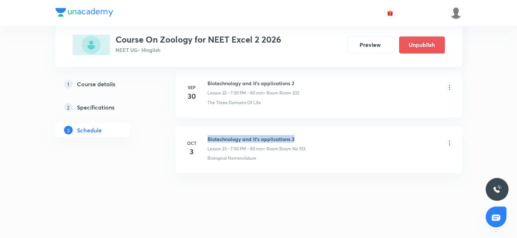
drag, startPoint x: 299, startPoint y: 135, endPoint x: 207, endPoint y: 129, distance: 91.4
click at [207, 129] on li "[DATE] Biotechnology and it’s applications 3 Lesson 23 • 7:00 PM • 80 min • Roo…" at bounding box center [319, 149] width 286 height 47
copy h6 "Biotechnology and it’s applications 3"
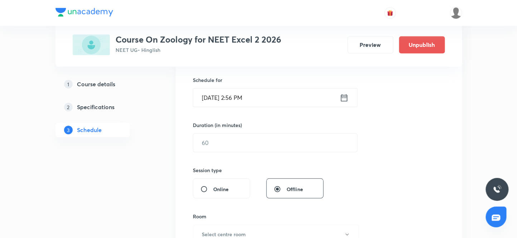
scroll to position [121, 0]
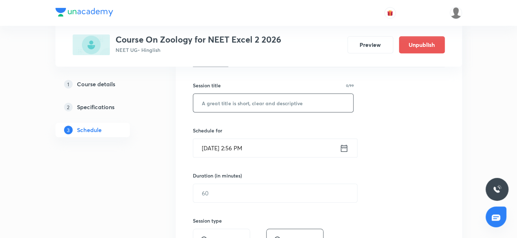
click at [240, 104] on input "text" at bounding box center [273, 103] width 160 height 18
paste input "Biotechnology and it’s applications 3"
type input "Biotechnology and it’s applications 4"
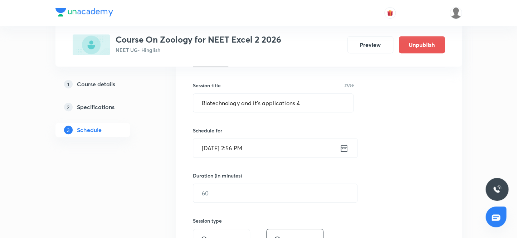
click at [214, 149] on input "Oct 3, 2025, 2:56 PM" at bounding box center [266, 148] width 146 height 18
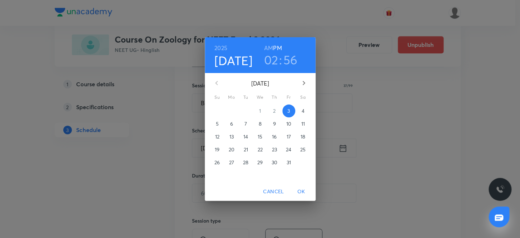
click at [303, 112] on p "4" at bounding box center [303, 110] width 3 height 7
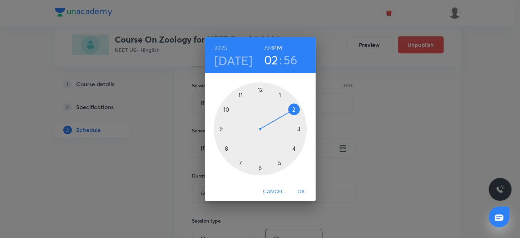
click at [279, 160] on div at bounding box center [260, 128] width 93 height 93
click at [259, 166] on div at bounding box center [260, 128] width 93 height 93
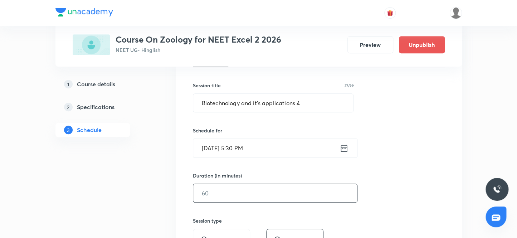
click at [220, 191] on input "text" at bounding box center [275, 193] width 164 height 18
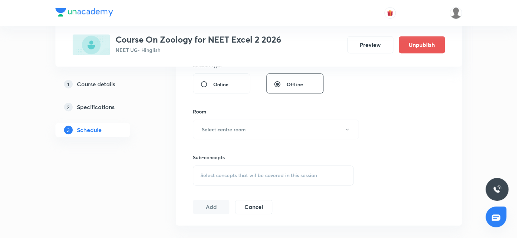
scroll to position [284, 0]
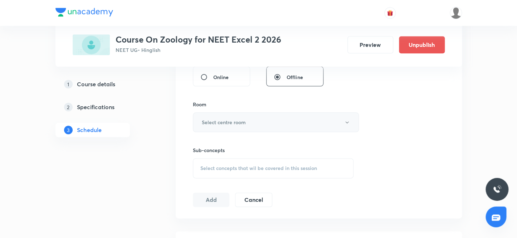
type input "80"
click at [237, 122] on h6 "Select centre room" at bounding box center [224, 122] width 44 height 8
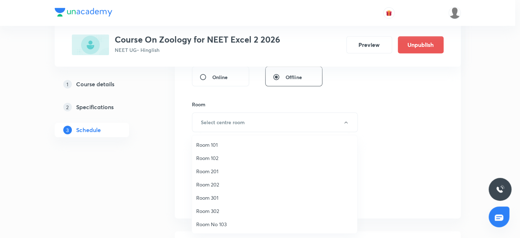
click at [220, 225] on span "Room No 103" at bounding box center [274, 224] width 157 height 8
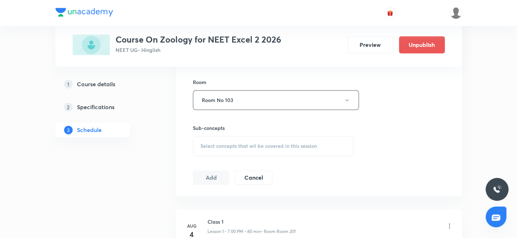
scroll to position [349, 0]
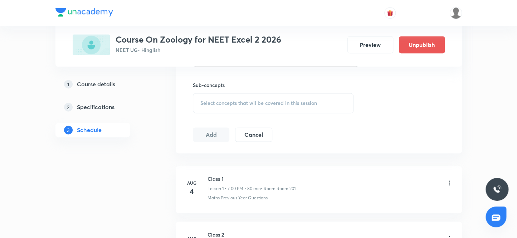
click at [216, 103] on span "Select concepts that wil be covered in this session" at bounding box center [258, 103] width 117 height 6
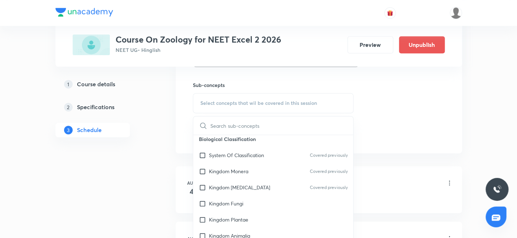
scroll to position [325, 0]
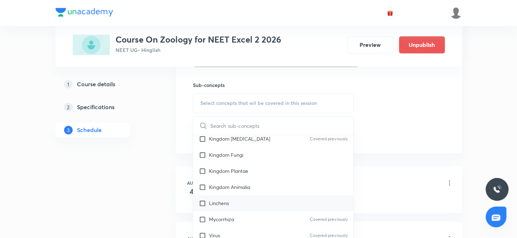
click at [201, 201] on input "checkbox" at bounding box center [204, 203] width 10 height 8
checkbox input "true"
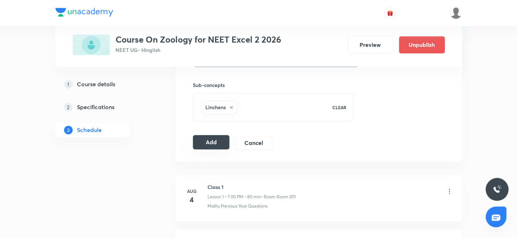
click at [211, 142] on button "Add" at bounding box center [211, 142] width 37 height 14
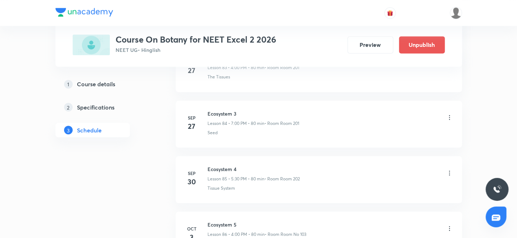
scroll to position [5096, 0]
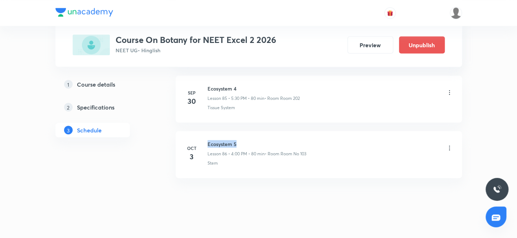
drag, startPoint x: 240, startPoint y: 134, endPoint x: 205, endPoint y: 132, distance: 35.1
click at [205, 132] on li "[DATE] Ecosystem 5 Lesson 86 • 4:00 PM • 80 min • Room Room No 103 Stem" at bounding box center [319, 154] width 286 height 47
copy h6 "Ecosystem 5"
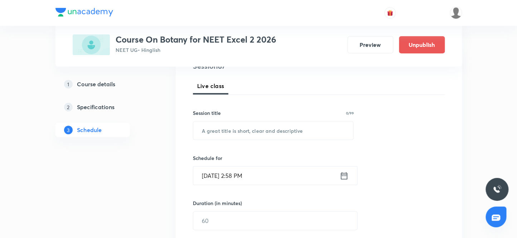
scroll to position [93, 0]
click at [246, 130] on input "text" at bounding box center [273, 131] width 160 height 18
paste input "Ecosystem 5"
type input "Ecosystem 6"
click at [211, 176] on input "Oct 3, 2025, 2:58 PM" at bounding box center [266, 176] width 146 height 18
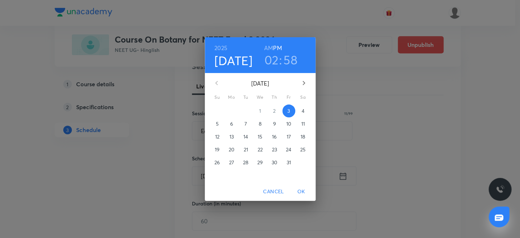
click at [303, 112] on p "4" at bounding box center [303, 110] width 3 height 7
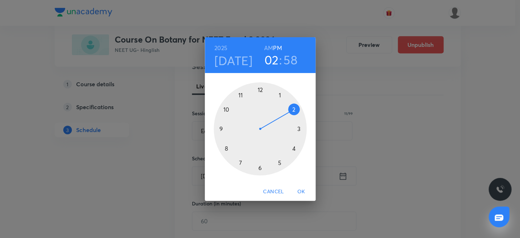
click at [239, 161] on div at bounding box center [260, 128] width 93 height 93
click at [259, 88] on div at bounding box center [260, 128] width 93 height 93
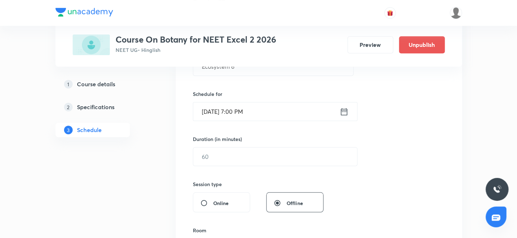
scroll to position [158, 0]
click at [225, 157] on input "text" at bounding box center [275, 156] width 164 height 18
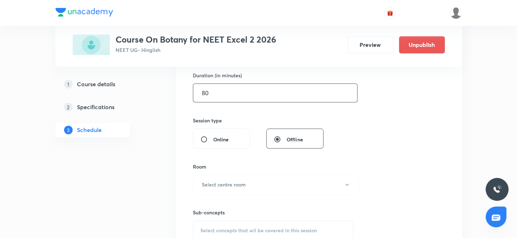
scroll to position [256, 0]
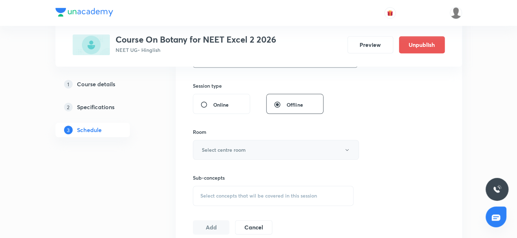
type input "80"
click at [224, 148] on h6 "Select centre room" at bounding box center [224, 150] width 44 height 8
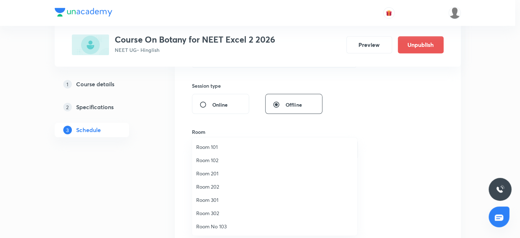
click at [223, 227] on span "Room No 103" at bounding box center [274, 226] width 157 height 8
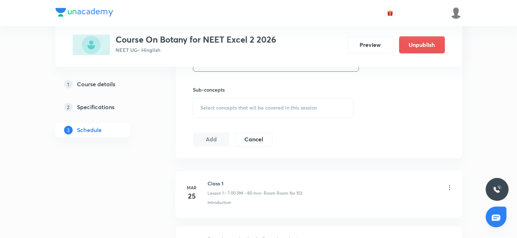
scroll to position [354, 0]
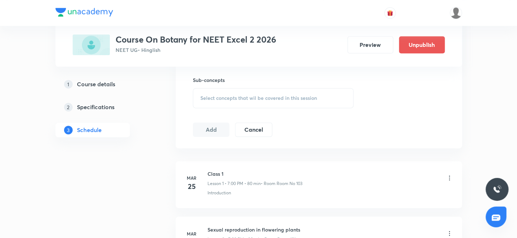
click at [222, 98] on span "Select concepts that wil be covered in this session" at bounding box center [258, 98] width 117 height 6
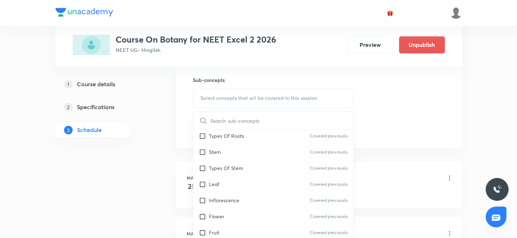
scroll to position [195, 0]
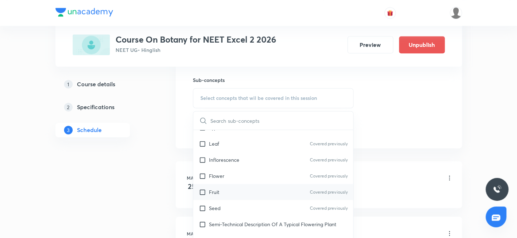
click at [203, 190] on input "checkbox" at bounding box center [204, 192] width 10 height 8
checkbox input "true"
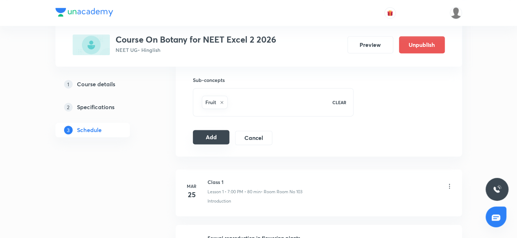
click at [201, 137] on button "Add" at bounding box center [211, 137] width 37 height 14
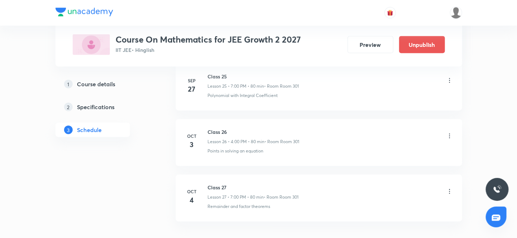
scroll to position [1830, 0]
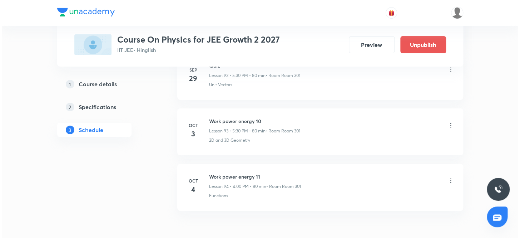
scroll to position [5584, 0]
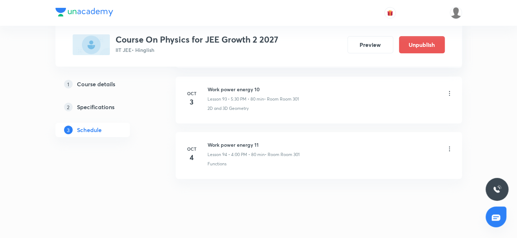
click at [449, 91] on icon at bounding box center [449, 93] width 1 height 5
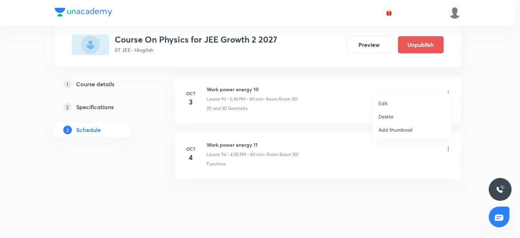
click at [384, 102] on p "Edit" at bounding box center [383, 103] width 9 height 8
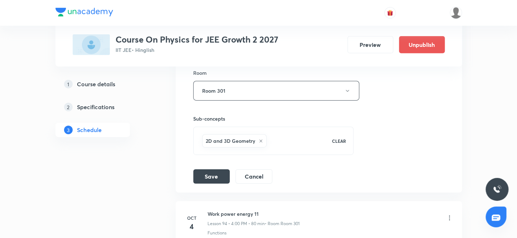
scroll to position [5465, 0]
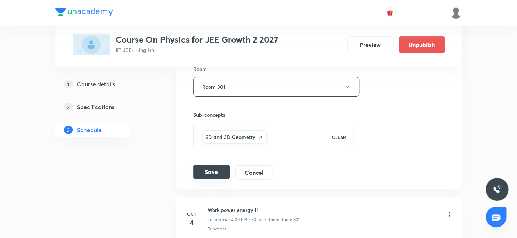
click at [210, 165] on button "Save" at bounding box center [211, 172] width 36 height 14
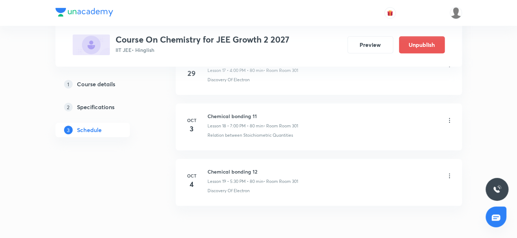
scroll to position [1387, 0]
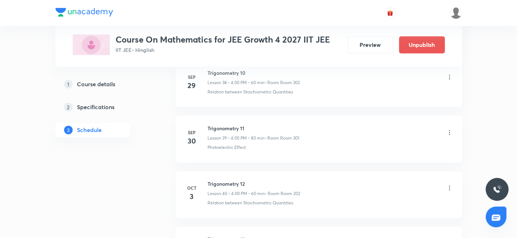
scroll to position [2650, 0]
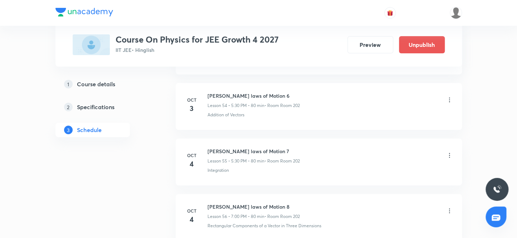
scroll to position [3383, 0]
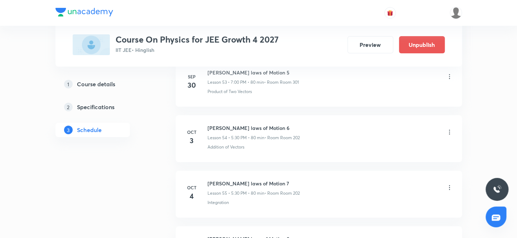
click at [449, 129] on icon at bounding box center [449, 131] width 1 height 5
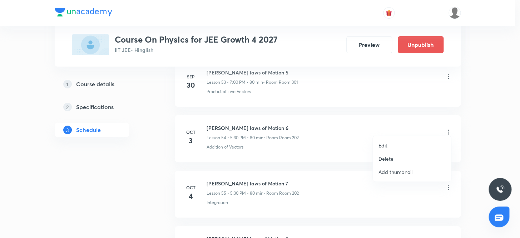
click at [386, 143] on p "Edit" at bounding box center [383, 146] width 9 height 8
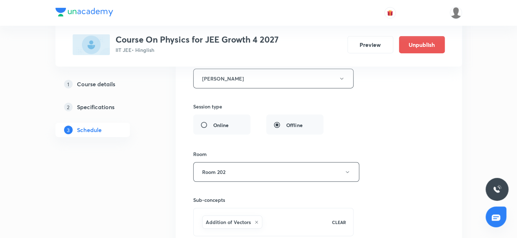
scroll to position [3253, 0]
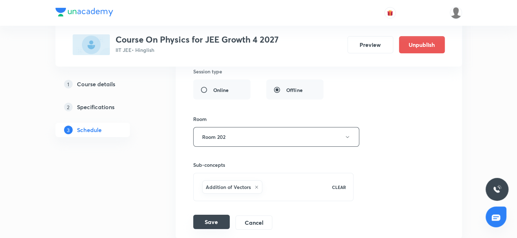
click at [210, 217] on button "Save" at bounding box center [211, 222] width 36 height 14
